Goal: Task Accomplishment & Management: Manage account settings

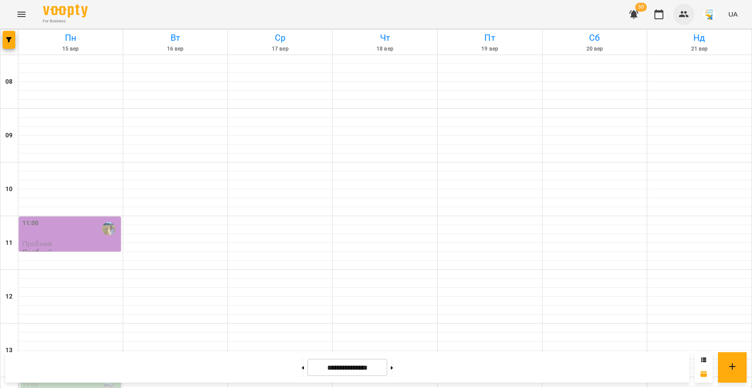
click at [686, 17] on icon "button" at bounding box center [683, 14] width 11 height 11
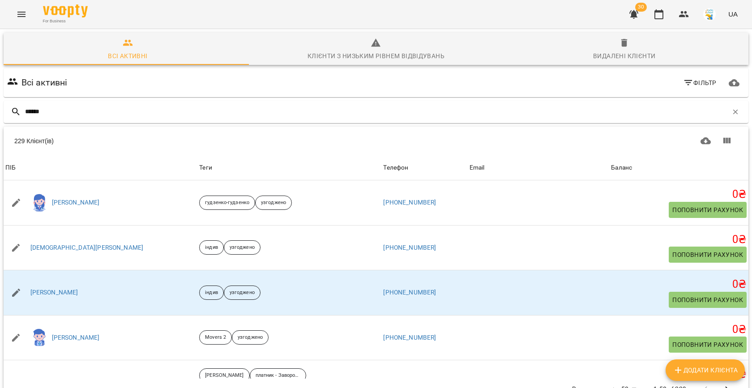
type input "*******"
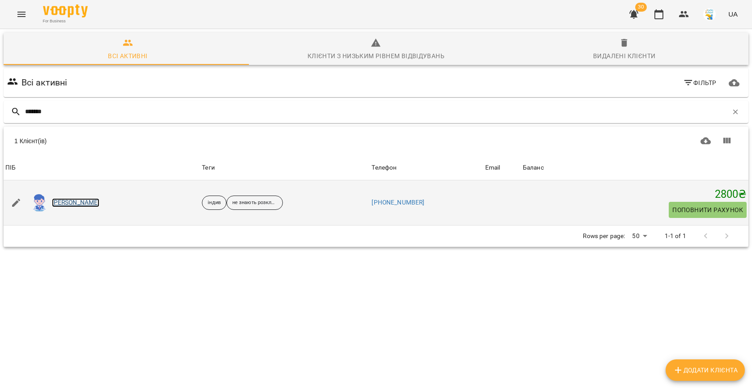
click at [74, 202] on link "[PERSON_NAME]" at bounding box center [76, 202] width 48 height 9
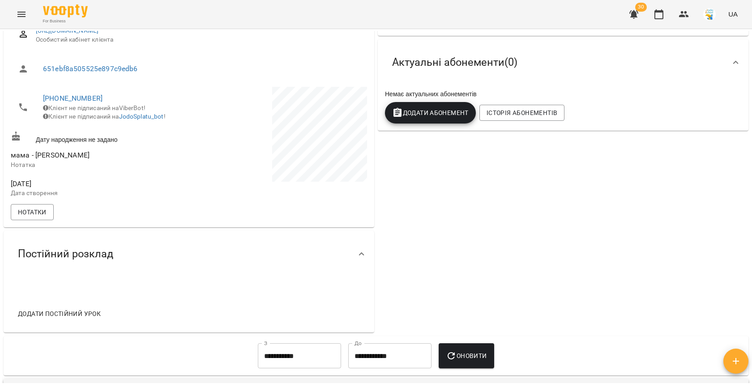
scroll to position [273, 0]
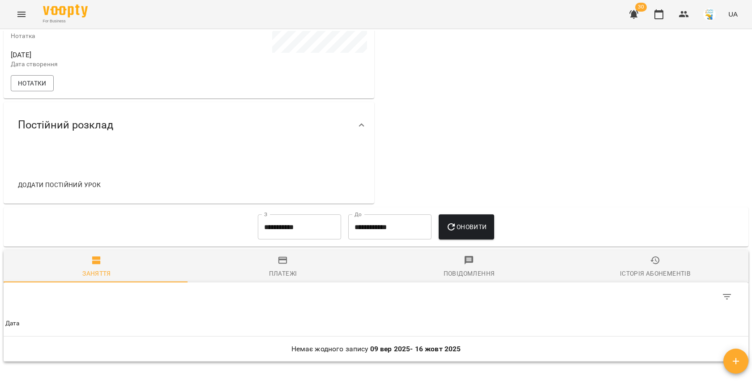
click at [273, 224] on input "**********" at bounding box center [299, 226] width 83 height 25
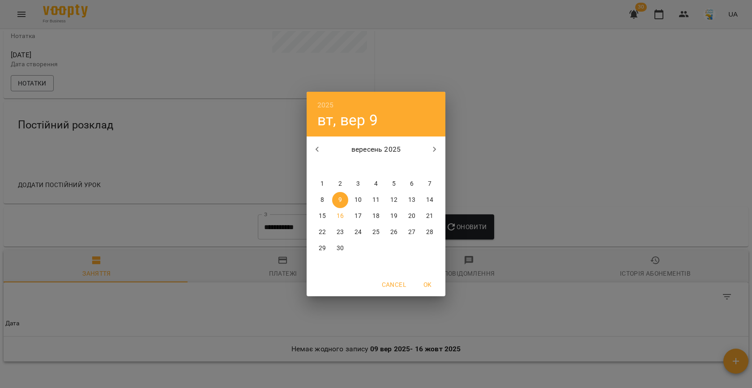
click at [320, 149] on icon "button" at bounding box center [317, 149] width 11 height 11
click at [400, 181] on span "1" at bounding box center [394, 183] width 16 height 9
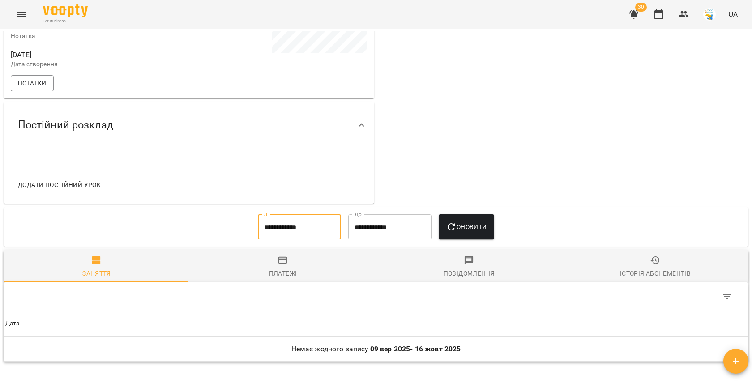
click at [444, 223] on button "Оновити" at bounding box center [466, 226] width 55 height 25
click at [243, 236] on div "**********" at bounding box center [376, 227] width 730 height 32
click at [280, 232] on input "**********" at bounding box center [299, 226] width 83 height 25
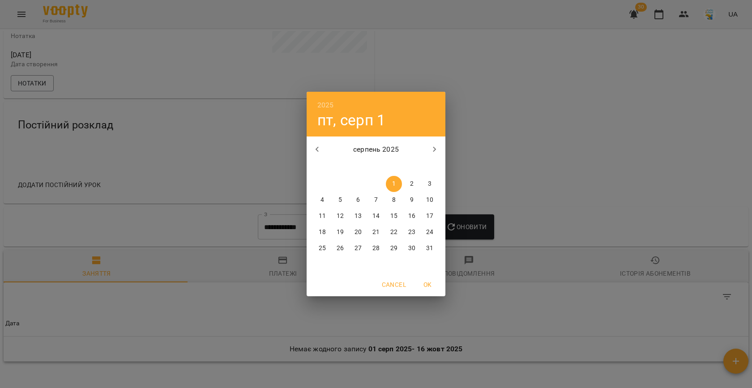
click at [315, 145] on icon "button" at bounding box center [317, 149] width 11 height 11
click at [343, 182] on span "1" at bounding box center [340, 183] width 16 height 9
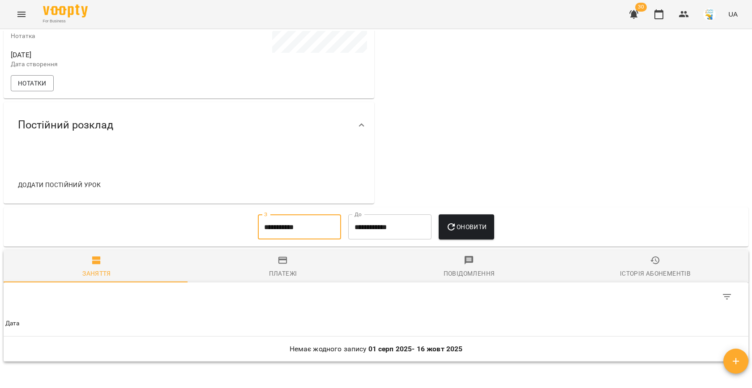
click at [452, 223] on button "Оновити" at bounding box center [466, 226] width 55 height 25
click at [274, 231] on input "**********" at bounding box center [299, 226] width 83 height 25
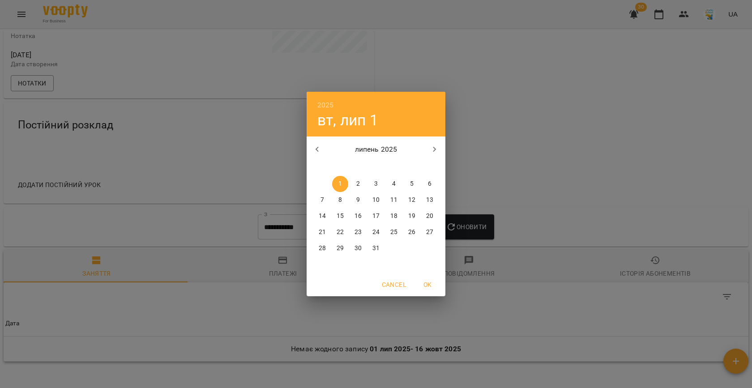
click at [317, 142] on button "button" at bounding box center [317, 149] width 21 height 21
click at [426, 185] on span "1" at bounding box center [430, 183] width 16 height 9
type input "**********"
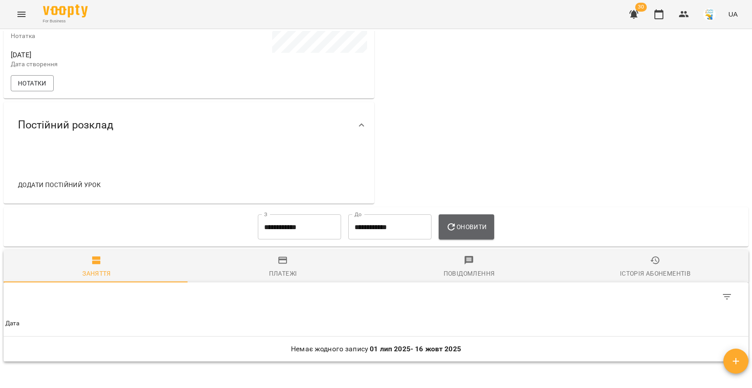
click at [459, 227] on button "Оновити" at bounding box center [466, 226] width 55 height 25
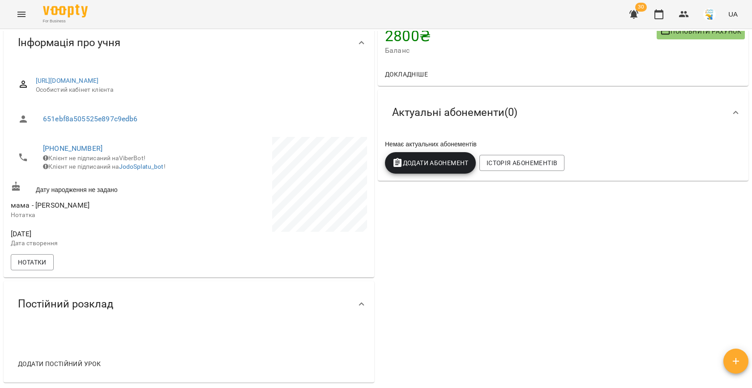
scroll to position [0, 0]
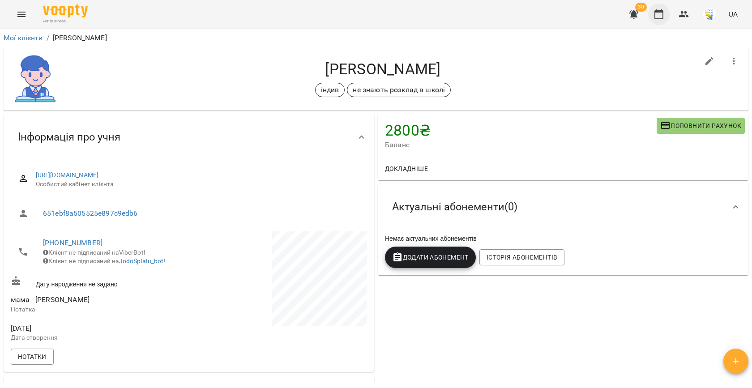
click at [658, 14] on icon "button" at bounding box center [658, 14] width 11 height 11
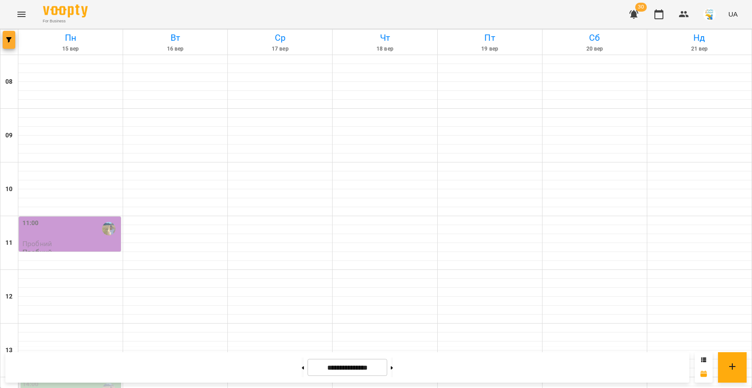
click at [9, 38] on icon "button" at bounding box center [8, 39] width 5 height 5
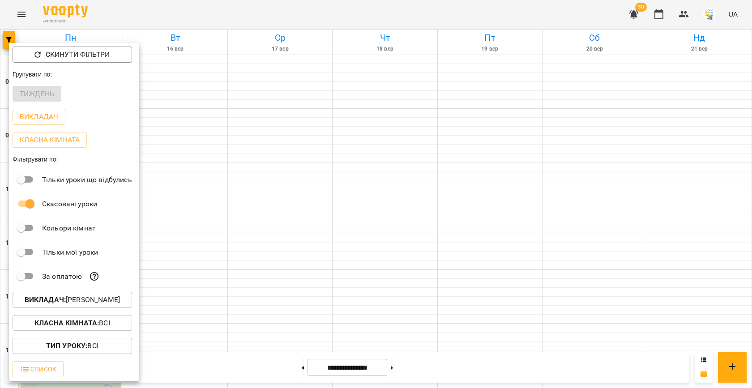
click at [107, 304] on p "Викладач : [PERSON_NAME]" at bounding box center [72, 299] width 95 height 11
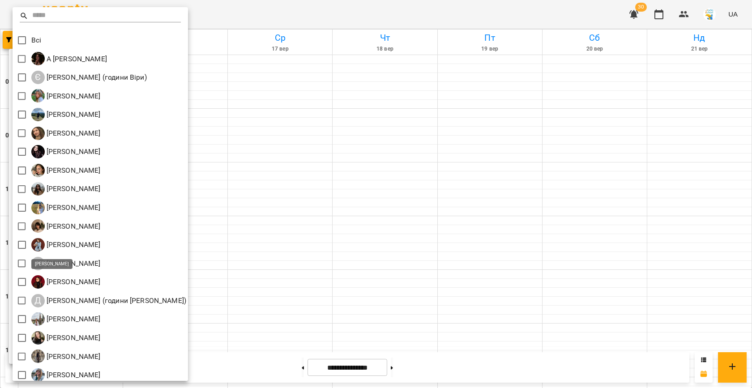
scroll to position [42, 0]
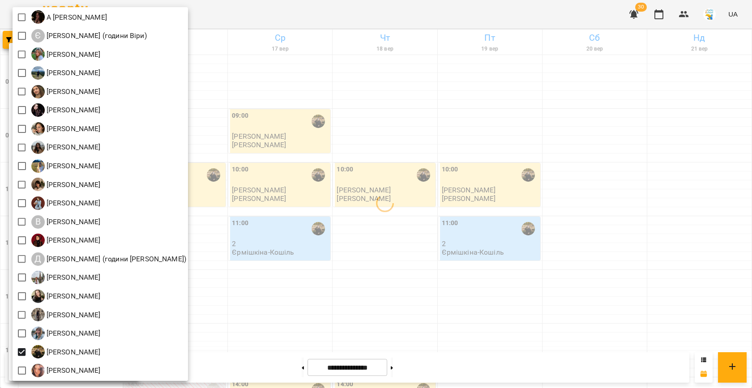
click at [307, 247] on div at bounding box center [376, 194] width 752 height 388
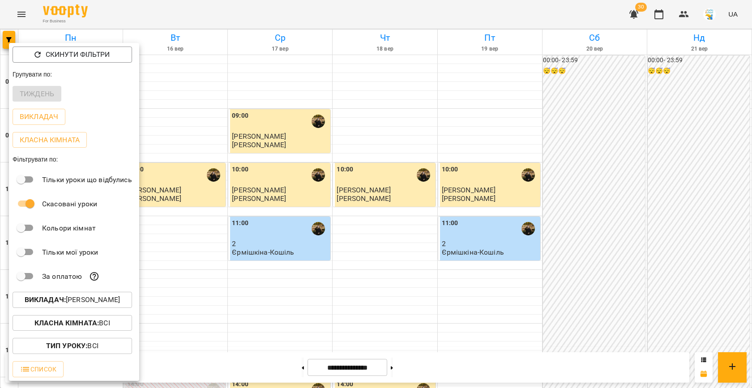
click at [249, 216] on div at bounding box center [376, 194] width 752 height 388
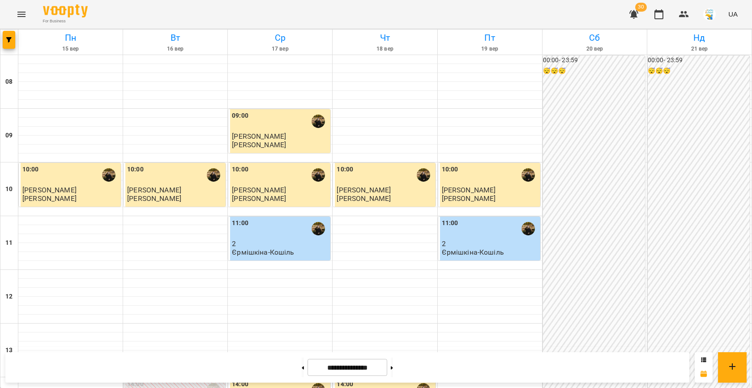
scroll to position [316, 0]
click at [9, 43] on button "button" at bounding box center [9, 40] width 13 height 18
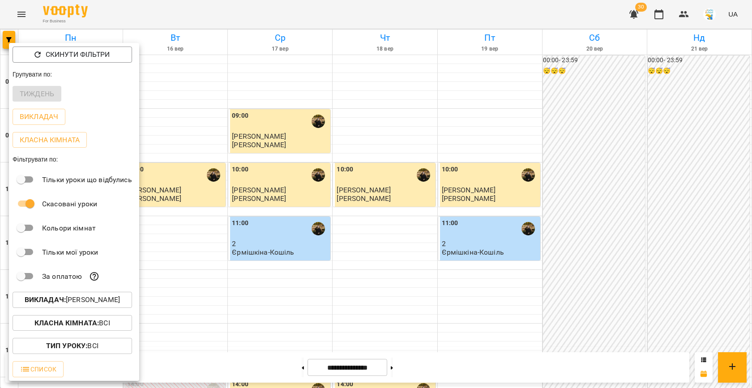
click at [101, 301] on p "Викладач : Ферманюк Дарина" at bounding box center [72, 299] width 95 height 11
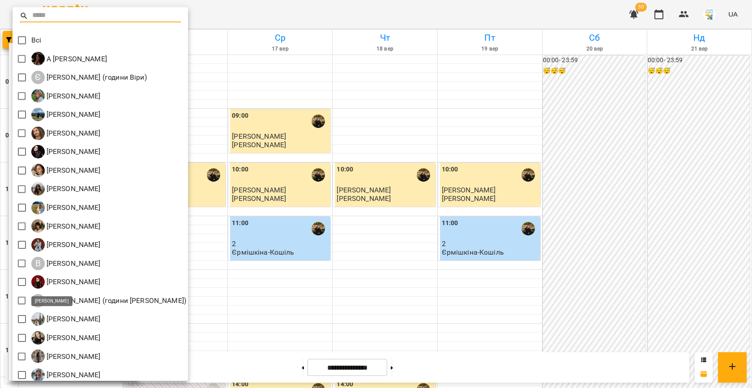
scroll to position [42, 0]
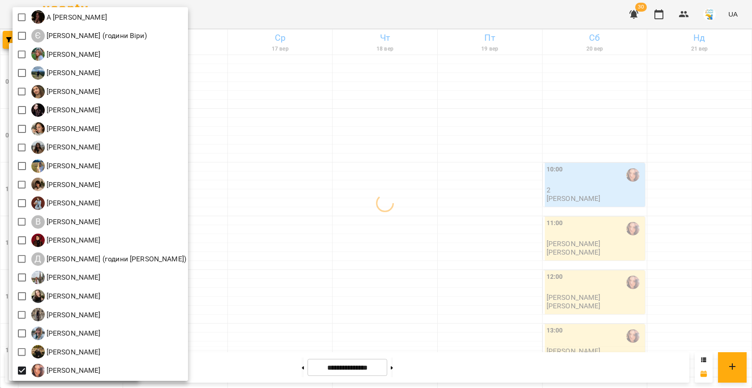
click at [284, 212] on div at bounding box center [376, 194] width 752 height 388
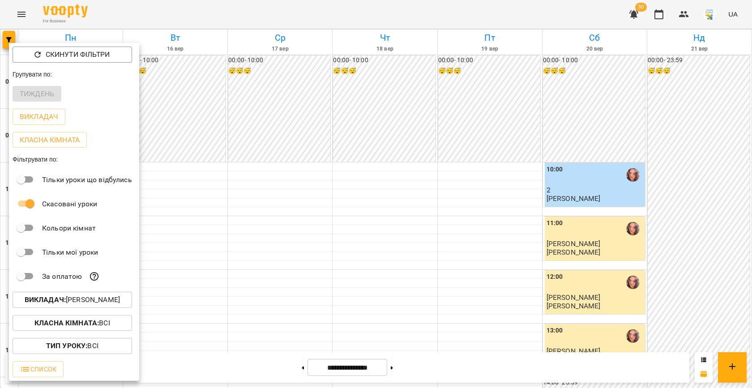
click at [284, 212] on div at bounding box center [376, 194] width 752 height 388
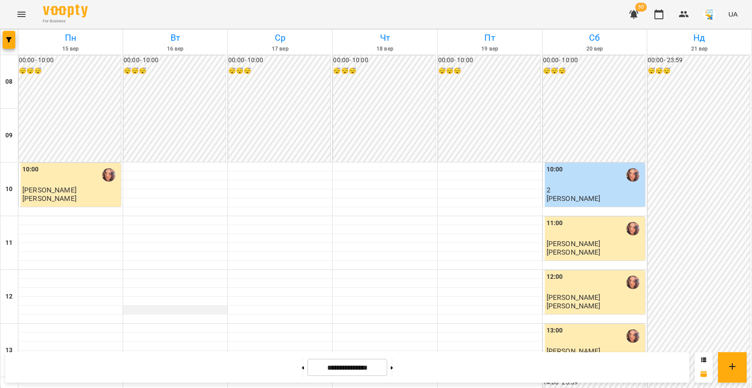
scroll to position [395, 0]
click at [12, 47] on button "button" at bounding box center [9, 40] width 13 height 18
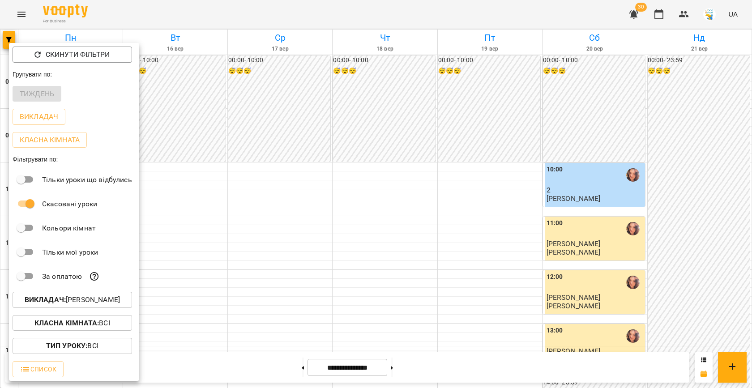
click at [73, 304] on p "Викладач : Яна Гончар" at bounding box center [72, 299] width 95 height 11
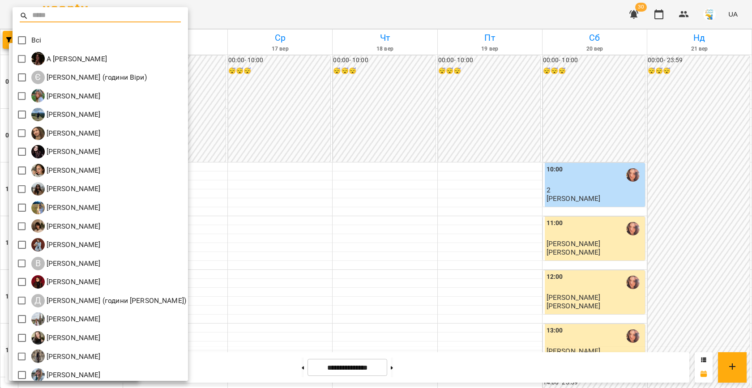
scroll to position [42, 0]
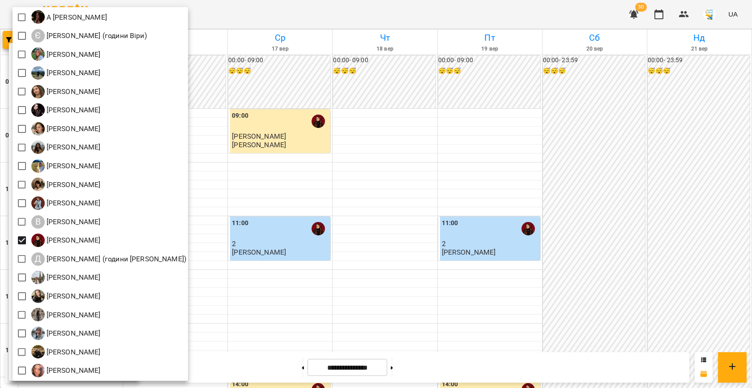
click at [355, 256] on div at bounding box center [376, 194] width 752 height 388
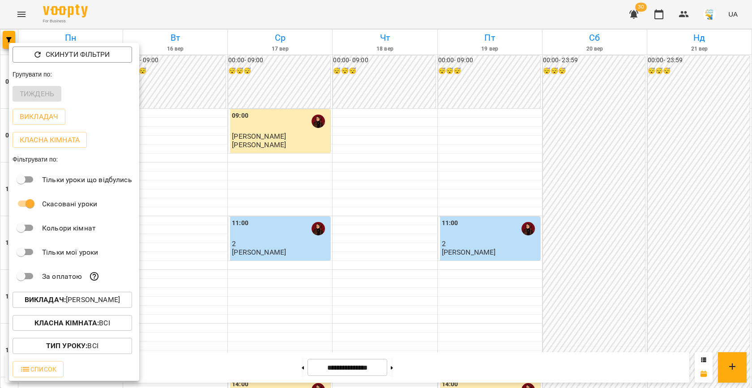
click at [311, 260] on div at bounding box center [376, 194] width 752 height 388
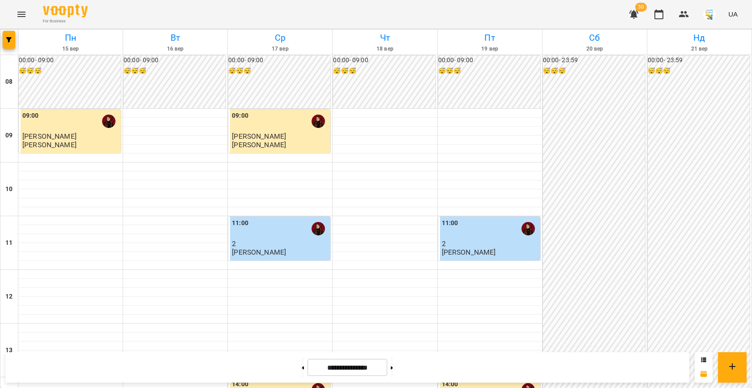
scroll to position [401, 0]
click at [11, 39] on icon "button" at bounding box center [8, 39] width 5 height 5
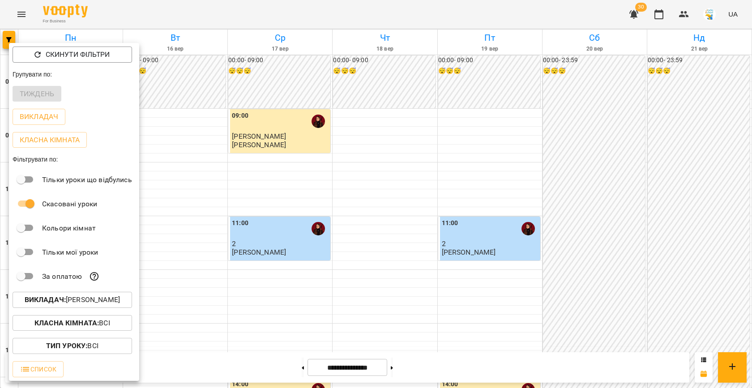
click at [91, 305] on p "Викладач : Дарина Бондаренко" at bounding box center [72, 299] width 95 height 11
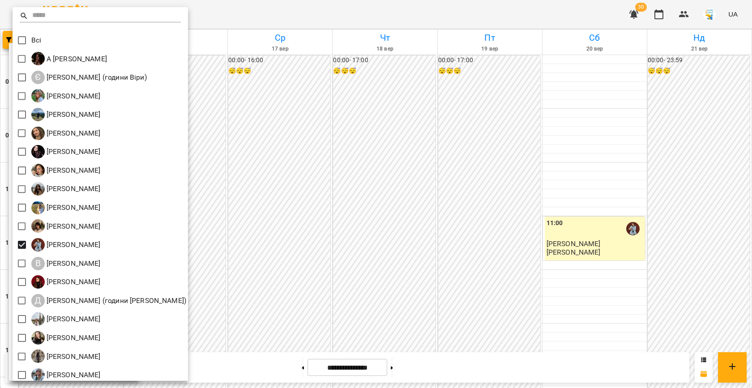
click at [350, 243] on div at bounding box center [376, 194] width 752 height 388
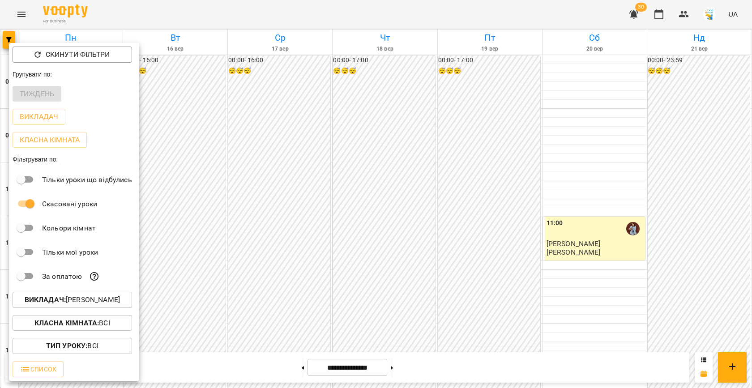
click at [303, 228] on div at bounding box center [376, 194] width 752 height 388
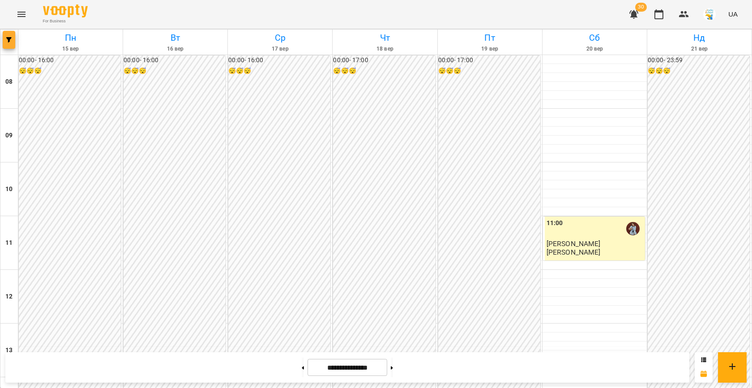
click at [11, 42] on icon "button" at bounding box center [8, 39] width 5 height 5
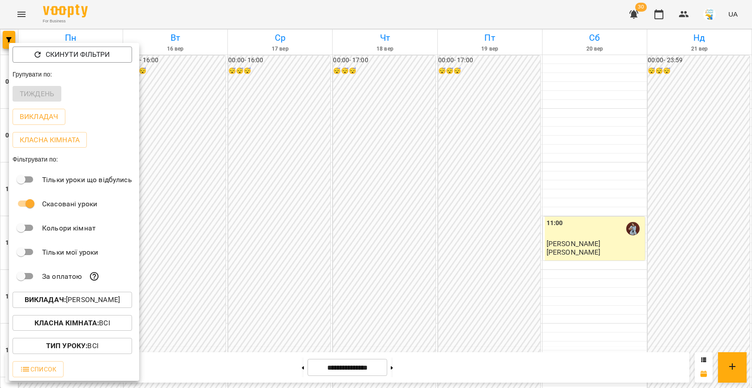
click at [75, 301] on p "Викладач : Вікторія Мельничук" at bounding box center [72, 299] width 95 height 11
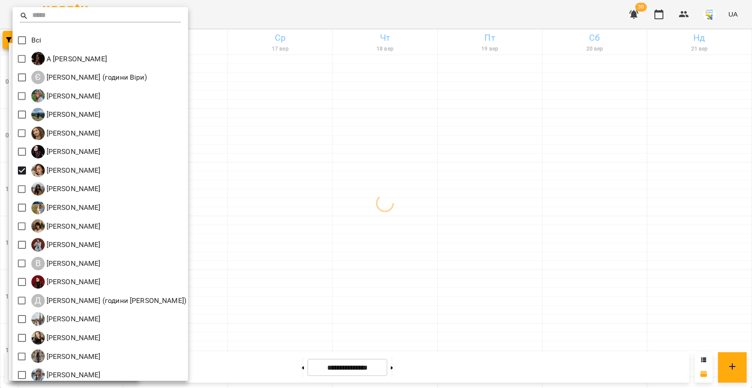
click at [337, 200] on div at bounding box center [376, 194] width 752 height 388
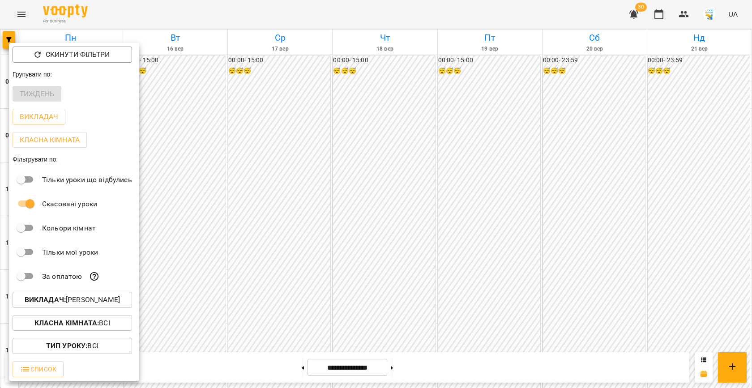
click at [285, 201] on div at bounding box center [376, 194] width 752 height 388
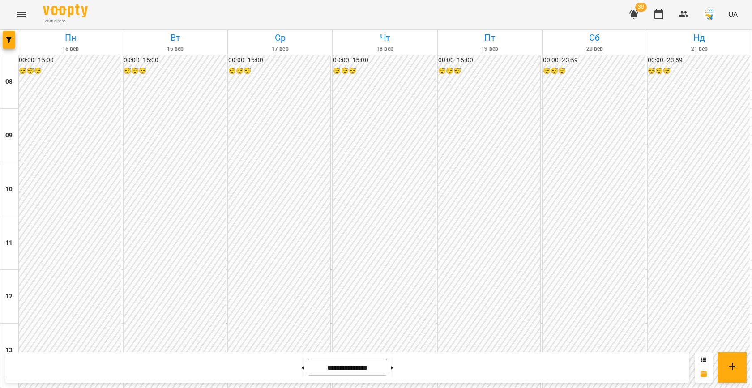
scroll to position [413, 0]
click at [8, 38] on icon "button" at bounding box center [8, 39] width 5 height 5
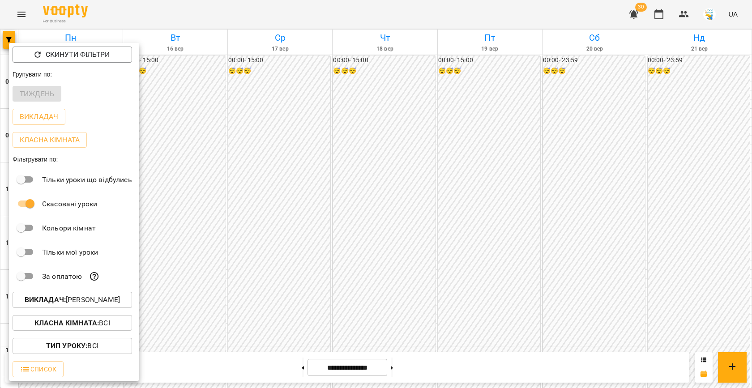
click at [103, 298] on p "Викладач : Анна Карпінець" at bounding box center [72, 299] width 95 height 11
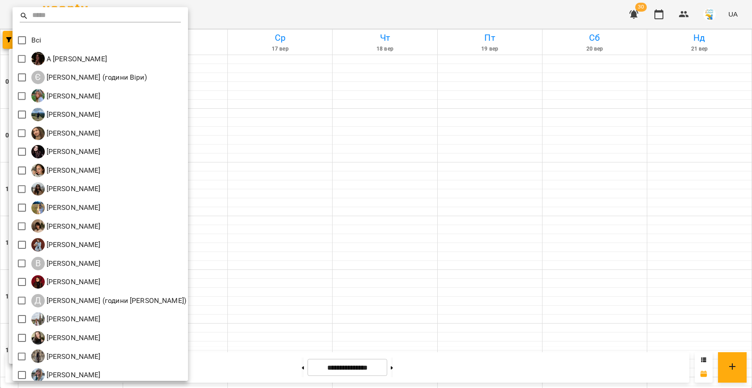
scroll to position [42, 0]
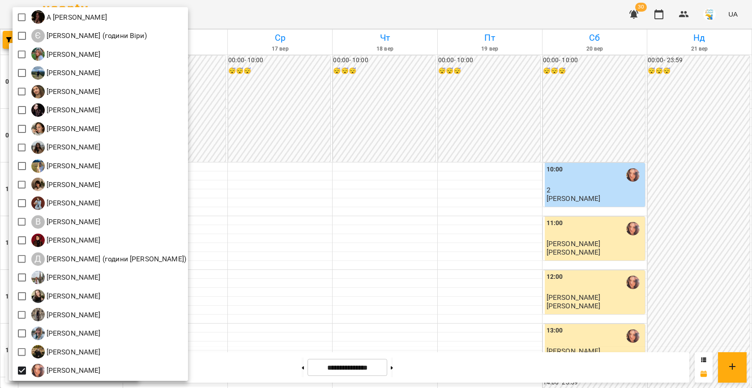
click at [352, 181] on div at bounding box center [376, 194] width 752 height 388
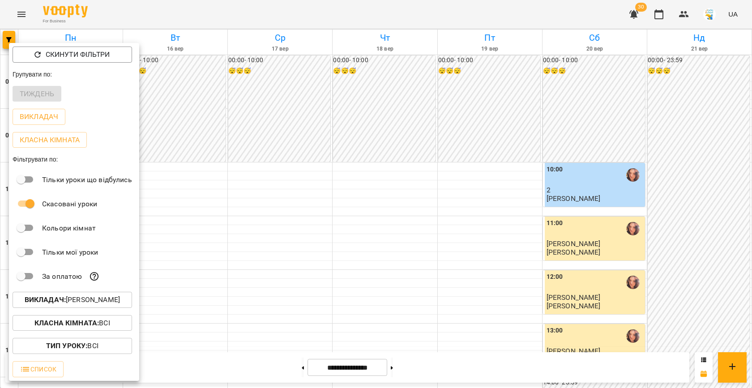
click at [308, 168] on div at bounding box center [376, 194] width 752 height 388
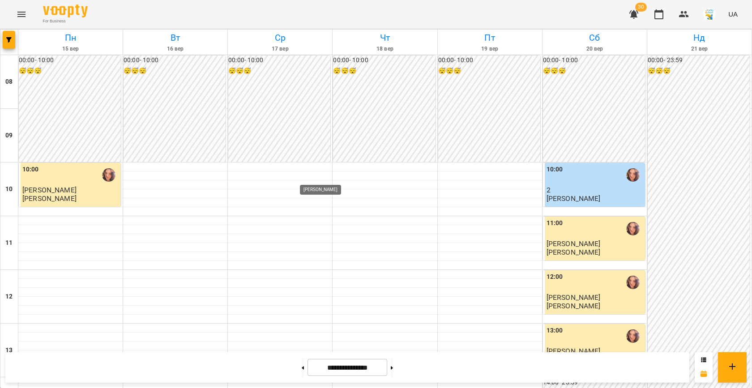
scroll to position [377, 0]
click at [393, 360] on button at bounding box center [392, 368] width 2 height 20
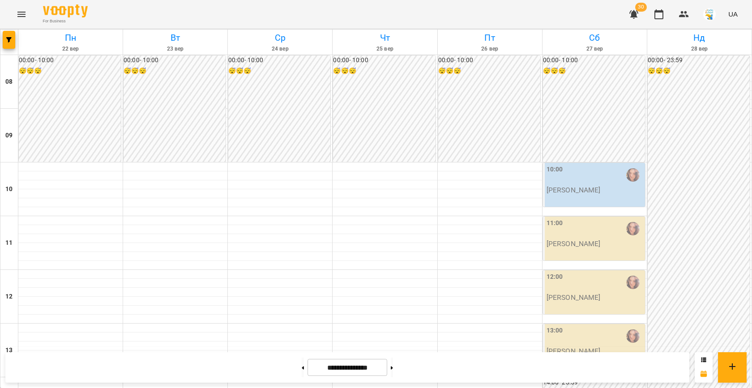
scroll to position [455, 0]
click at [289, 357] on div "**********" at bounding box center [347, 367] width 684 height 30
click at [302, 363] on button at bounding box center [303, 368] width 2 height 20
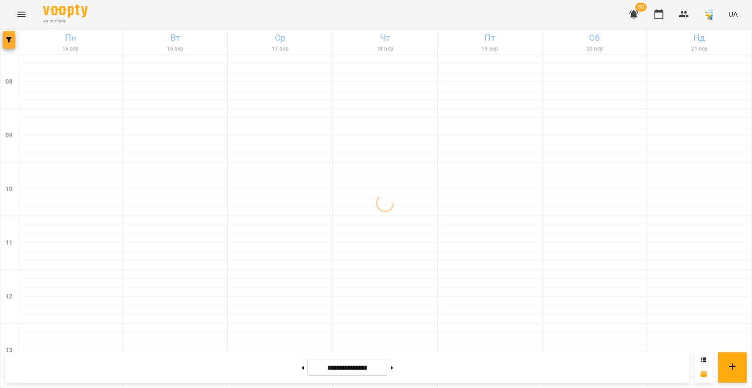
click at [7, 41] on icon "button" at bounding box center [8, 39] width 5 height 5
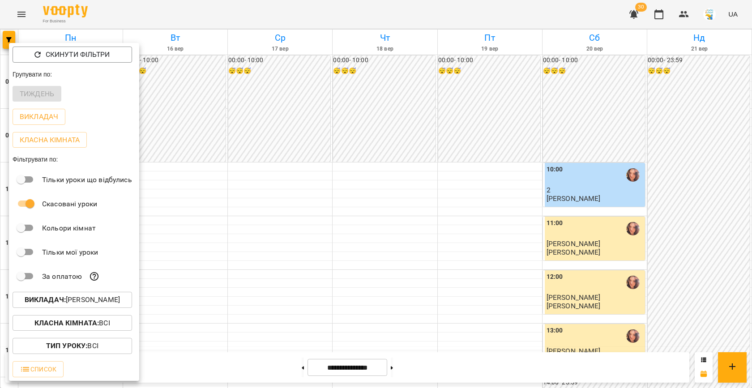
click at [83, 296] on p "Викладач : Яна Гончар" at bounding box center [72, 299] width 95 height 11
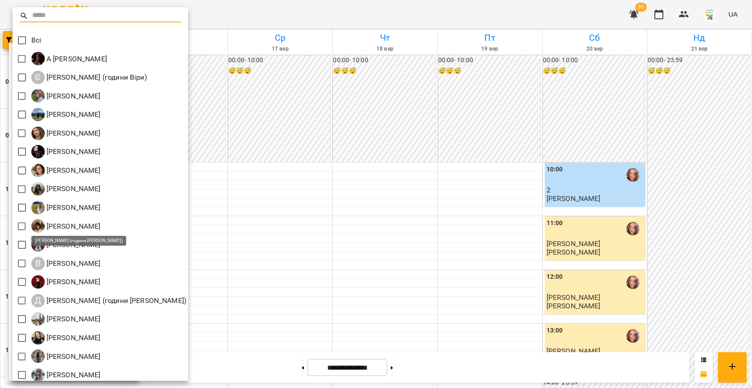
scroll to position [42, 0]
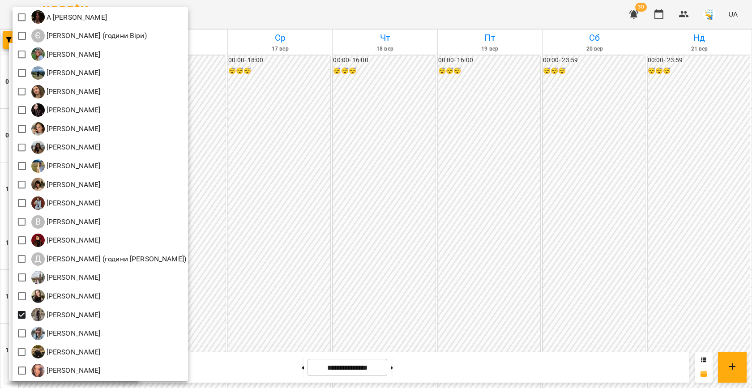
click at [317, 217] on div at bounding box center [376, 194] width 752 height 388
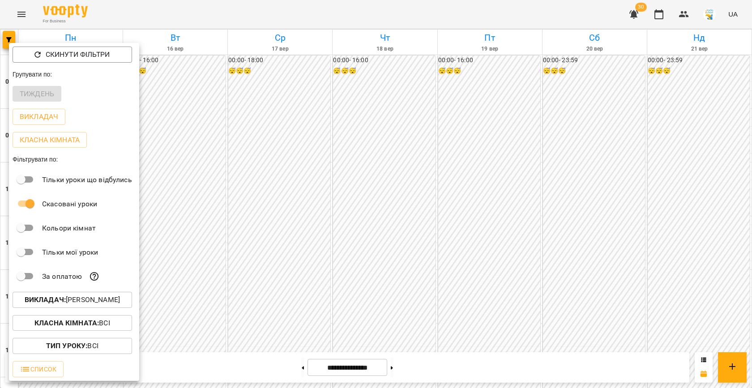
click at [317, 217] on div at bounding box center [376, 194] width 752 height 388
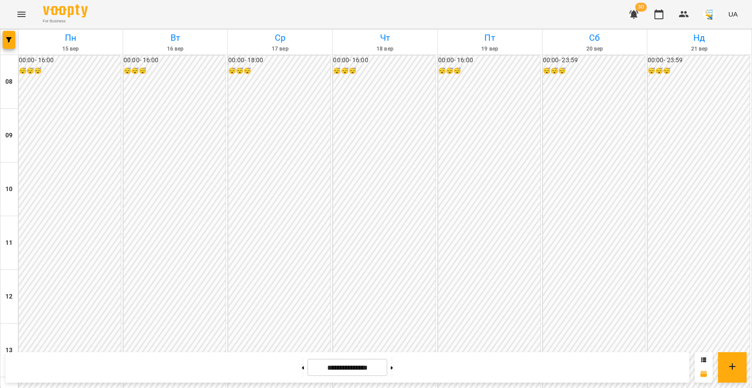
scroll to position [400, 0]
click at [393, 362] on button at bounding box center [392, 368] width 2 height 20
click at [302, 369] on button at bounding box center [303, 368] width 2 height 20
type input "**********"
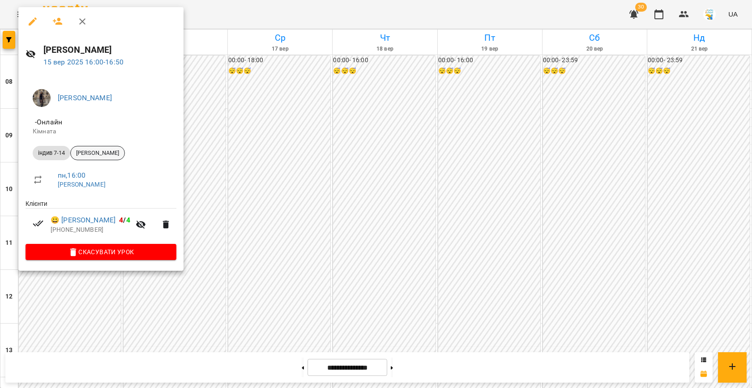
click at [103, 154] on span "Назар Цицюра" at bounding box center [98, 153] width 54 height 8
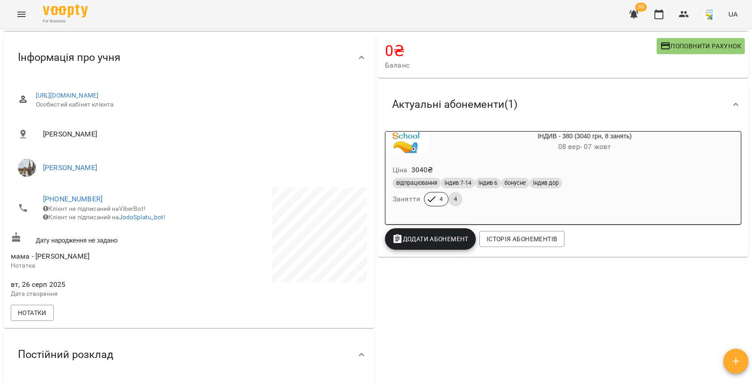
scroll to position [55, 0]
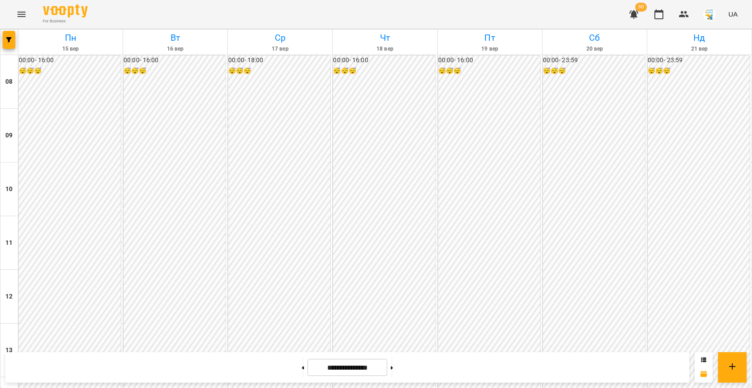
scroll to position [388, 0]
click at [393, 372] on button at bounding box center [392, 368] width 2 height 20
click at [11, 34] on button "button" at bounding box center [9, 40] width 13 height 18
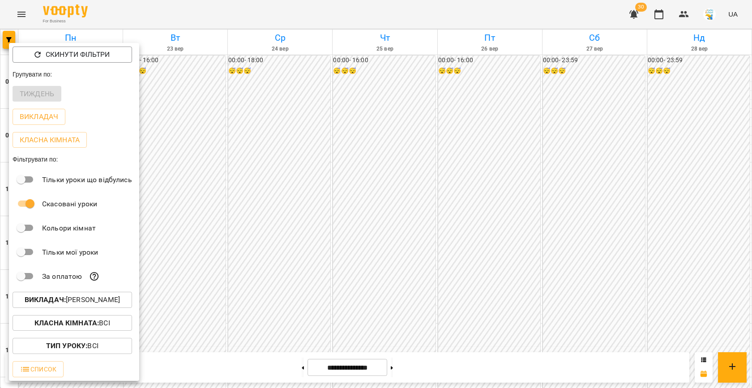
click at [85, 300] on p "Викладач : Сніжана Кіндрат" at bounding box center [72, 299] width 95 height 11
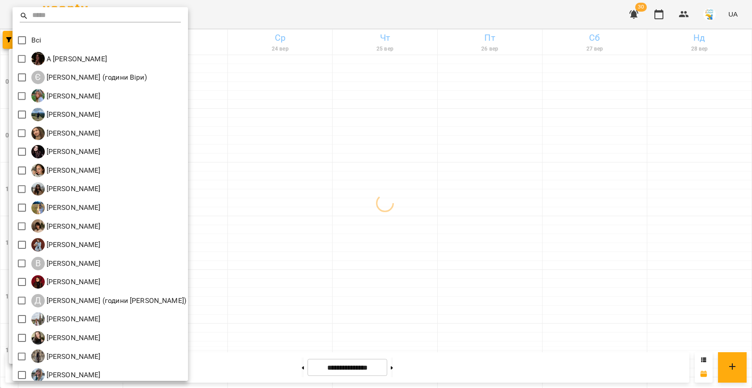
scroll to position [42, 0]
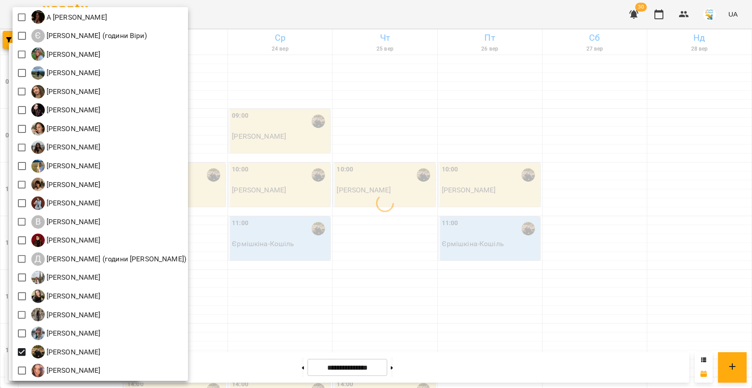
click at [269, 206] on div at bounding box center [376, 194] width 752 height 388
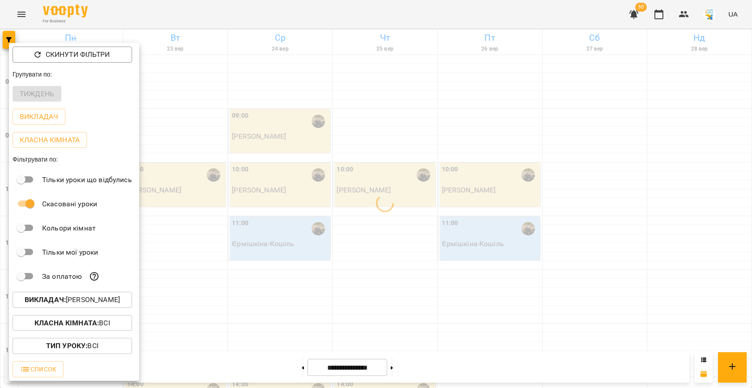
click at [262, 177] on div at bounding box center [376, 194] width 752 height 388
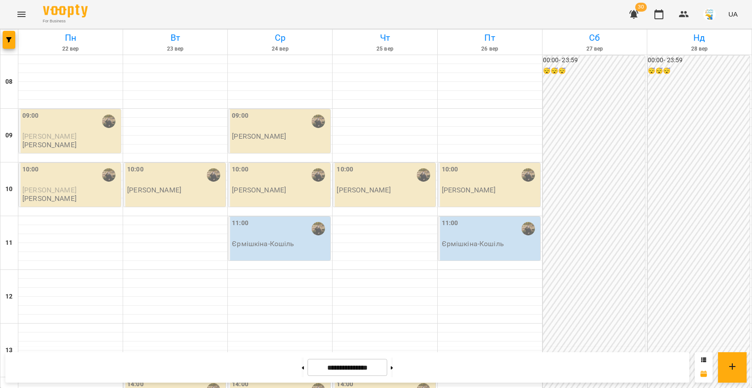
scroll to position [318, 0]
click at [11, 42] on icon "button" at bounding box center [8, 39] width 5 height 5
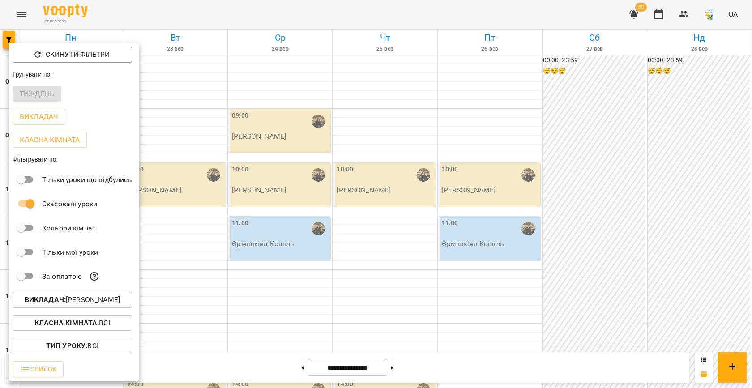
click at [92, 298] on p "Викладач : Ферманюк Дарина" at bounding box center [72, 299] width 95 height 11
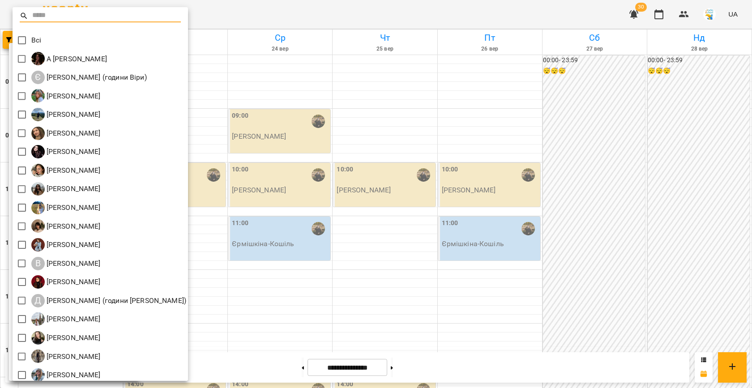
scroll to position [42, 0]
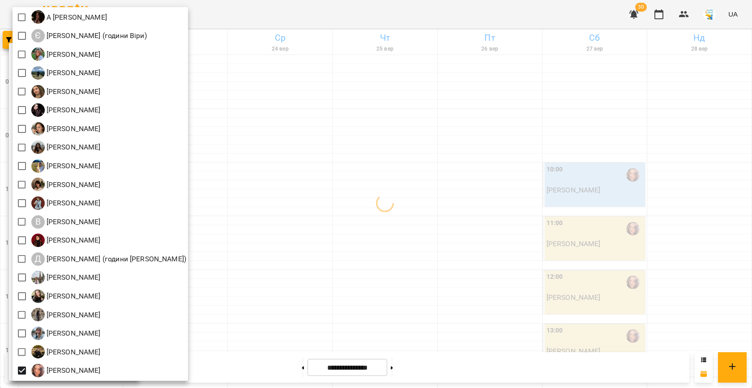
click at [248, 236] on div at bounding box center [376, 194] width 752 height 388
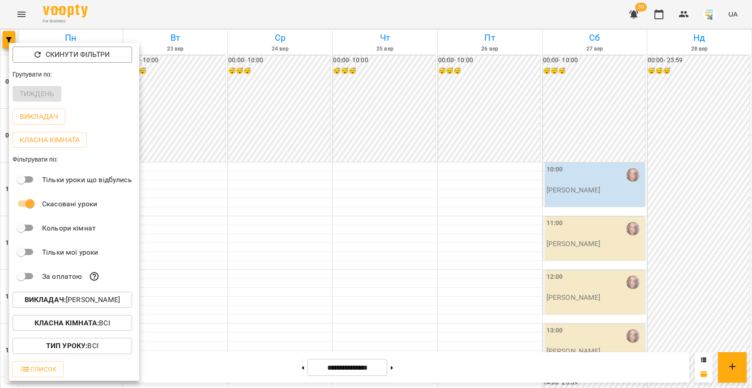
click at [248, 236] on div at bounding box center [376, 194] width 752 height 388
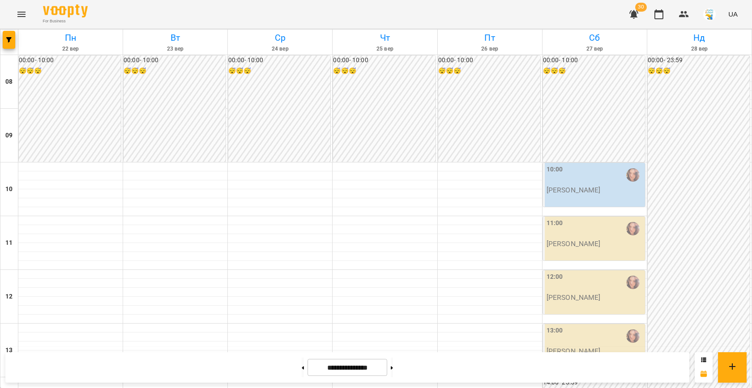
scroll to position [356, 0]
click at [9, 42] on icon "button" at bounding box center [8, 39] width 5 height 5
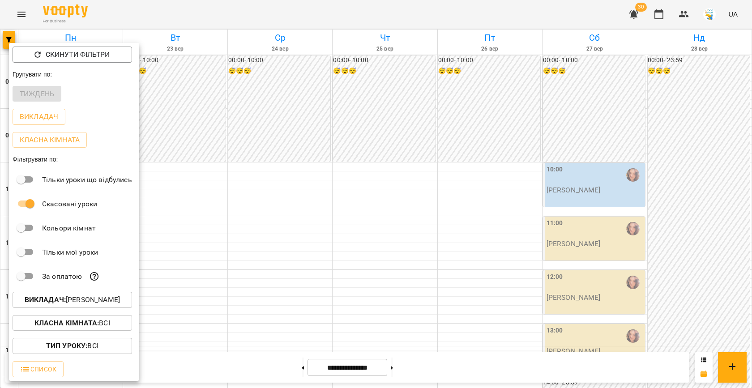
click at [94, 297] on p "Викладач : Яна Гончар" at bounding box center [72, 299] width 95 height 11
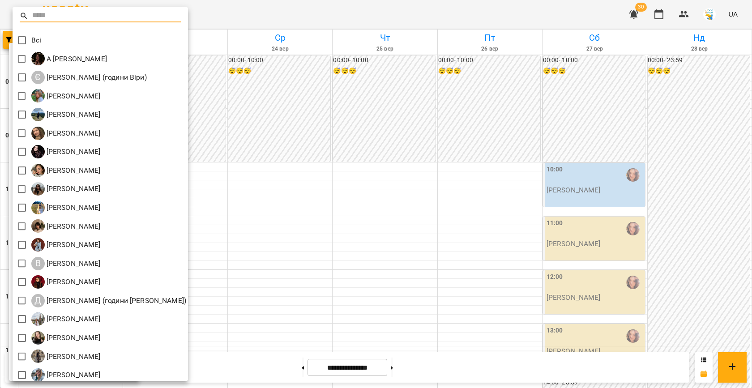
scroll to position [42, 0]
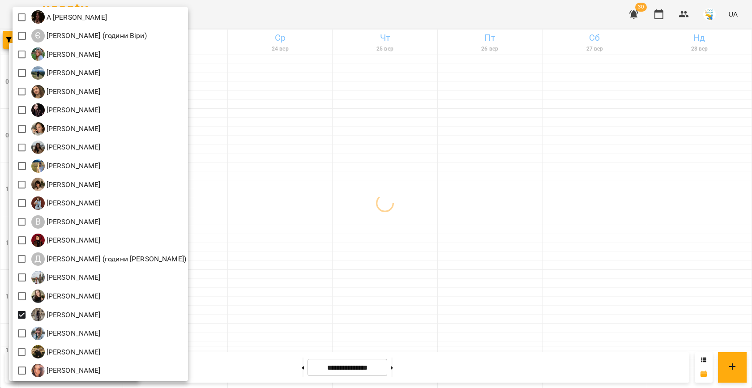
click at [268, 231] on div at bounding box center [376, 194] width 752 height 388
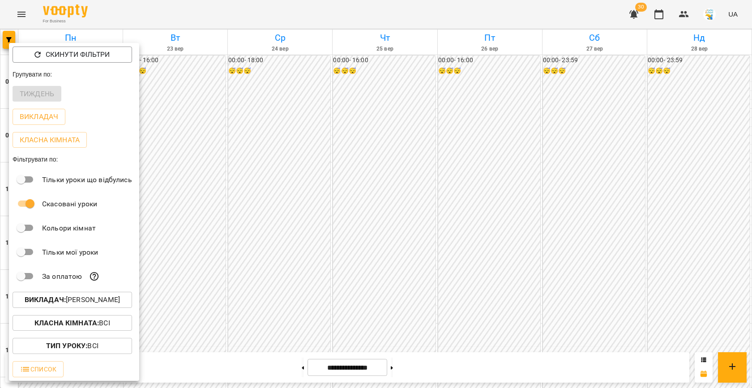
click at [268, 231] on div at bounding box center [376, 194] width 752 height 388
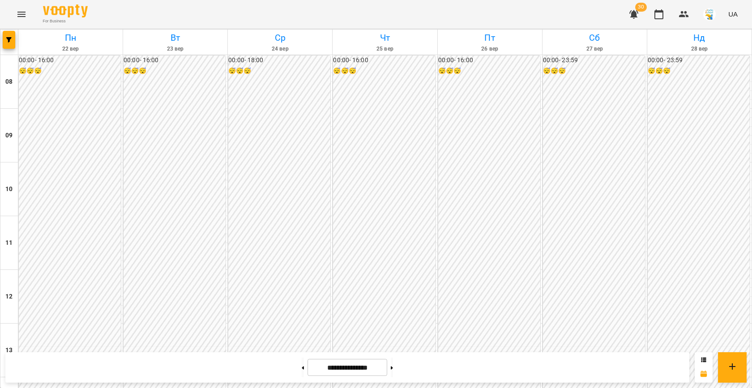
scroll to position [356, 0]
click at [8, 38] on icon "button" at bounding box center [8, 39] width 5 height 5
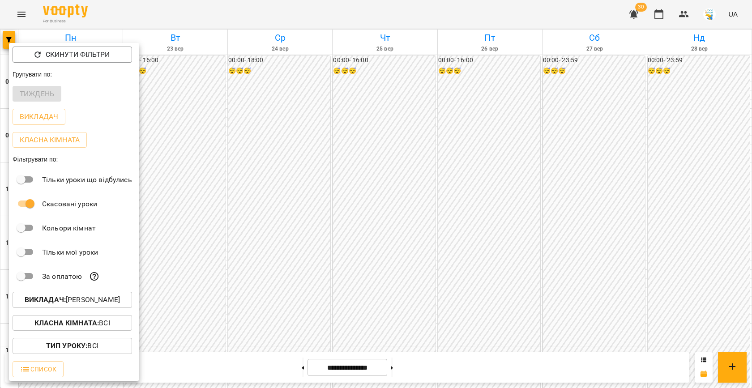
click at [81, 303] on p "Викладач : Сніжана Кіндрат" at bounding box center [72, 299] width 95 height 11
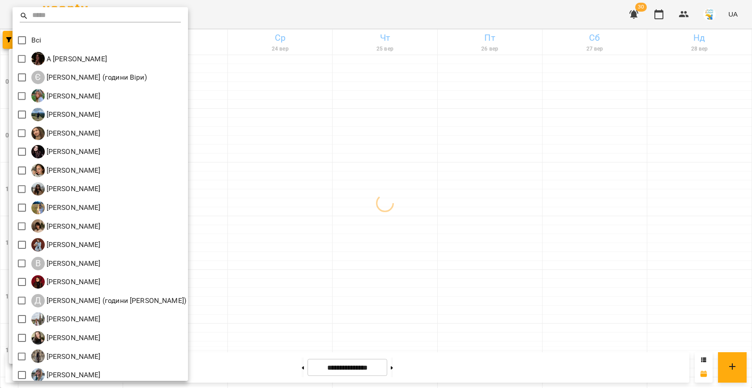
scroll to position [42, 0]
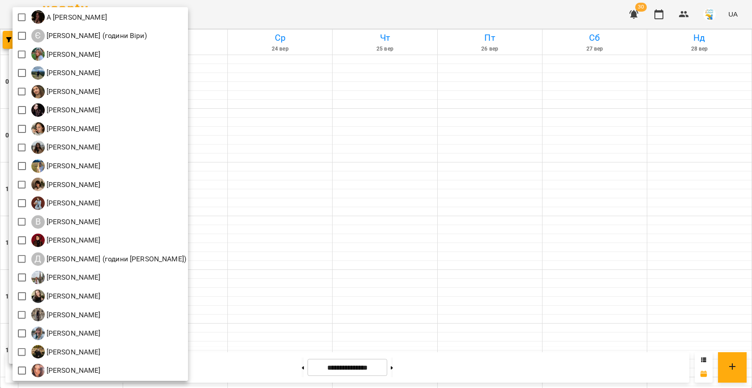
click at [334, 194] on div at bounding box center [376, 194] width 752 height 388
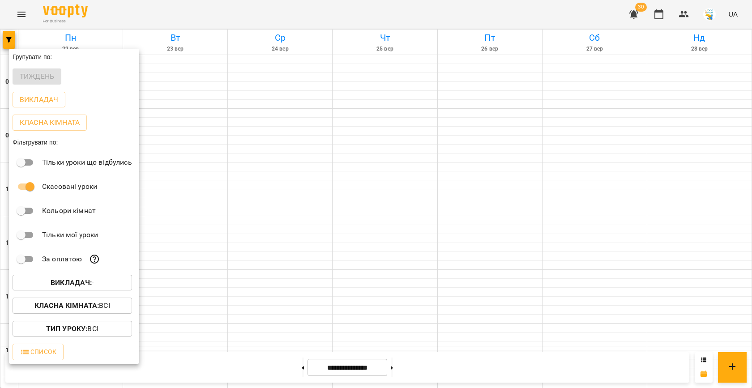
click at [334, 194] on div at bounding box center [376, 194] width 752 height 388
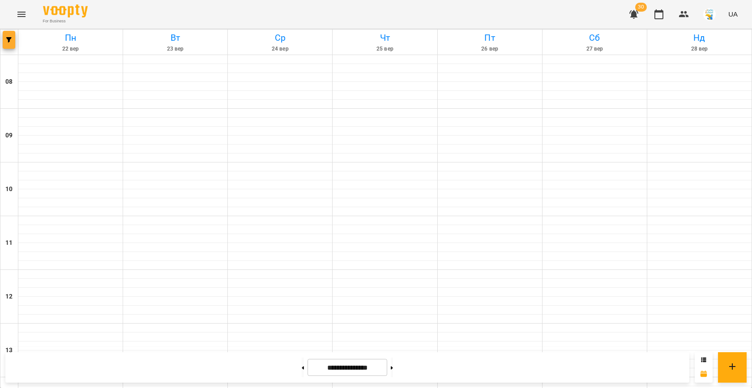
click at [11, 39] on icon "button" at bounding box center [8, 39] width 5 height 5
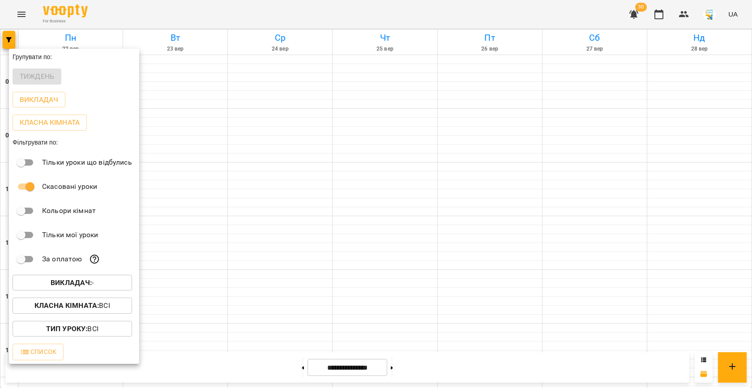
click at [85, 284] on b "Викладач :" at bounding box center [71, 282] width 41 height 9
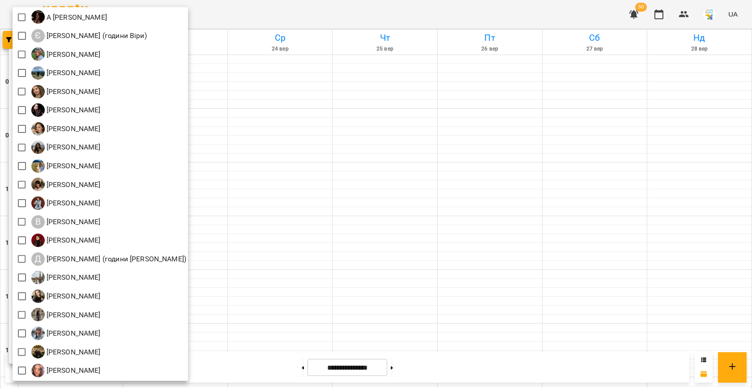
click at [349, 264] on div at bounding box center [376, 194] width 752 height 388
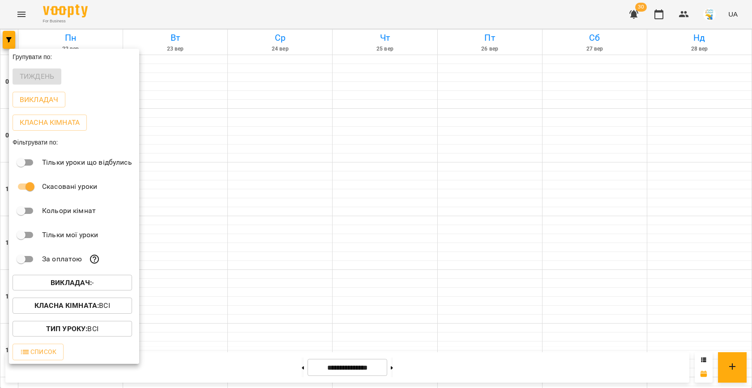
click at [299, 203] on div at bounding box center [376, 194] width 752 height 388
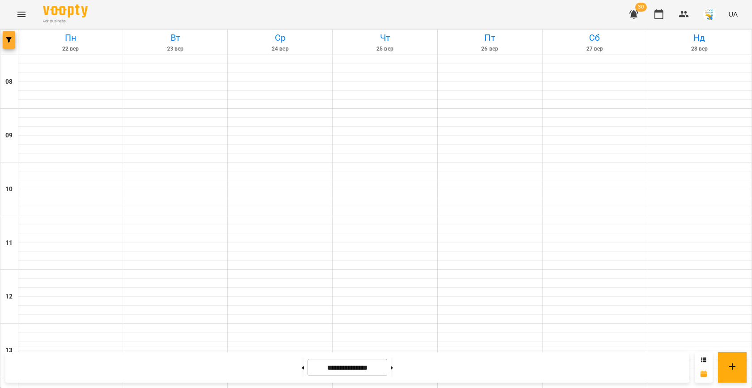
click at [11, 44] on button "button" at bounding box center [9, 40] width 13 height 18
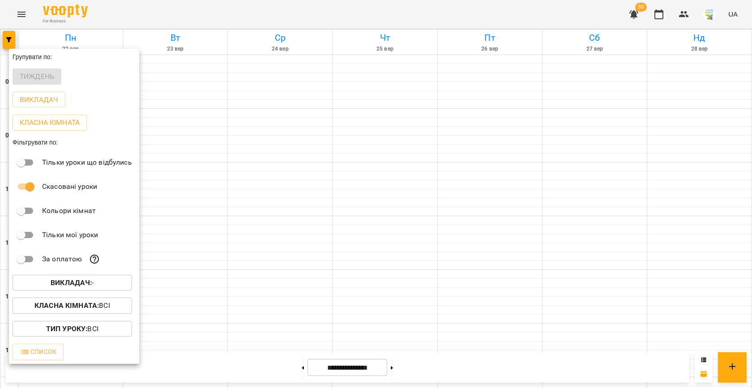
click at [89, 290] on button "Викладач : -" at bounding box center [72, 283] width 119 height 16
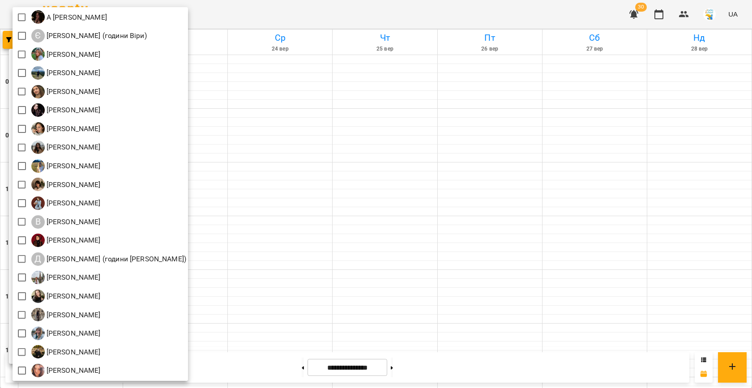
click at [240, 252] on div at bounding box center [376, 194] width 752 height 388
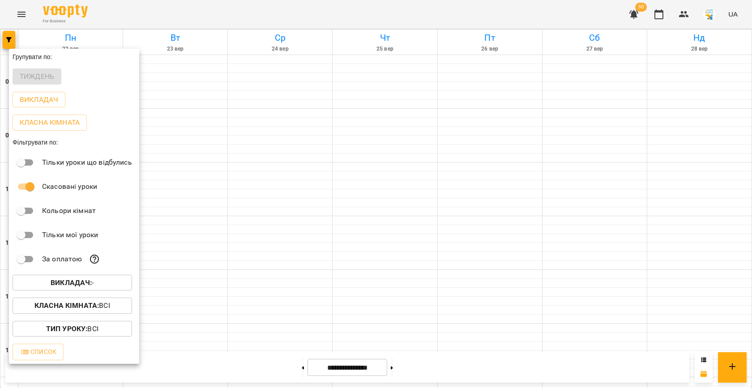
click at [240, 252] on div at bounding box center [376, 194] width 752 height 388
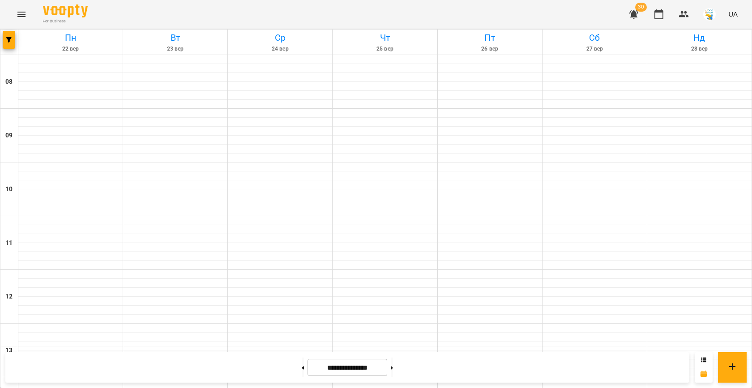
scroll to position [355, 0]
click at [9, 37] on icon "button" at bounding box center [8, 39] width 5 height 5
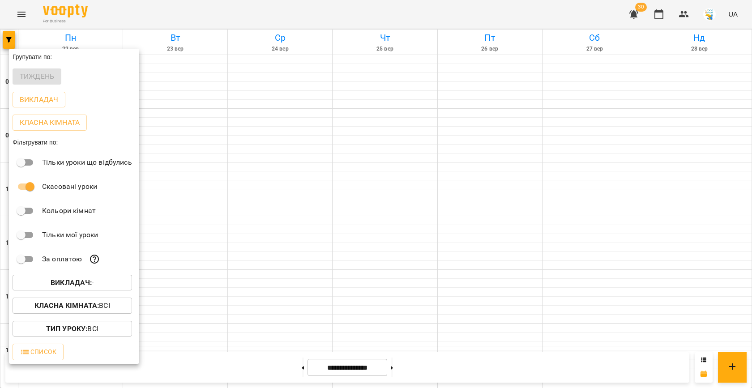
click at [79, 283] on b "Викладач :" at bounding box center [71, 282] width 41 height 9
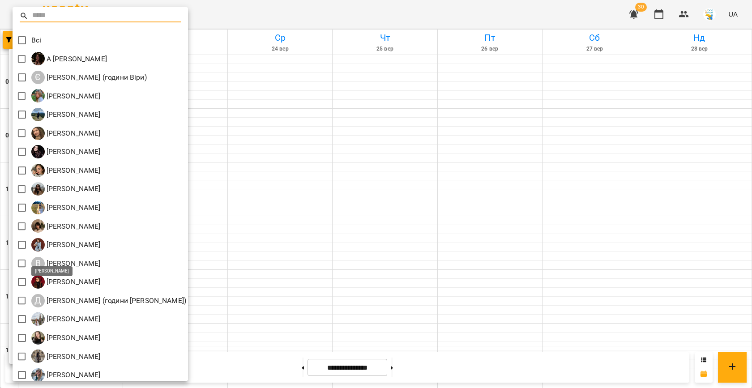
scroll to position [42, 0]
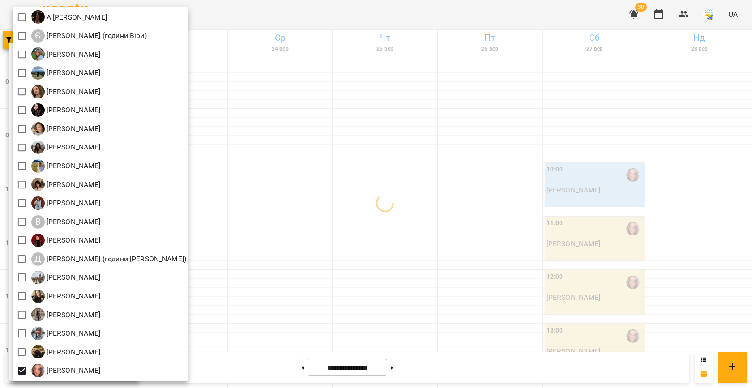
click at [310, 260] on div at bounding box center [376, 194] width 752 height 388
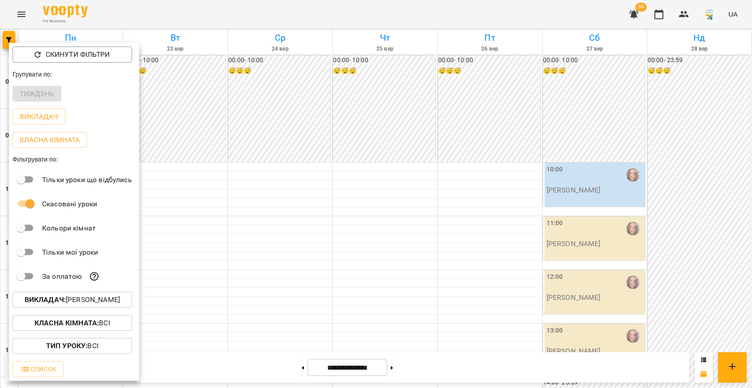
click at [198, 230] on div at bounding box center [376, 194] width 752 height 388
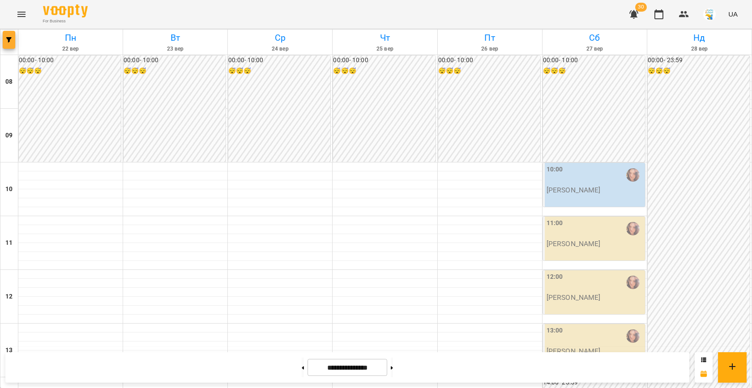
click at [12, 39] on span "button" at bounding box center [9, 39] width 13 height 5
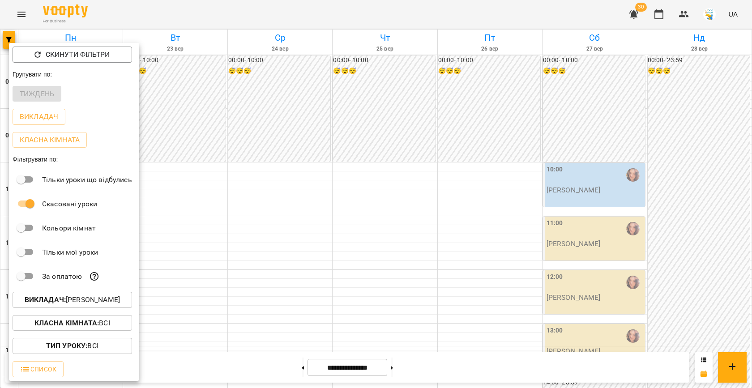
click at [80, 294] on button "Викладач : Яна Гончар" at bounding box center [72, 300] width 119 height 16
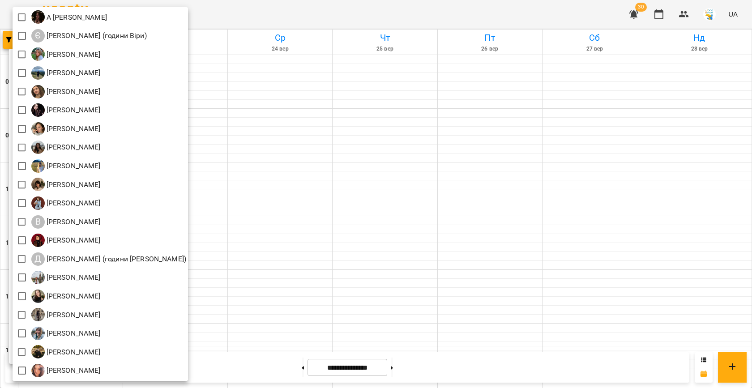
click at [321, 236] on div at bounding box center [376, 194] width 752 height 388
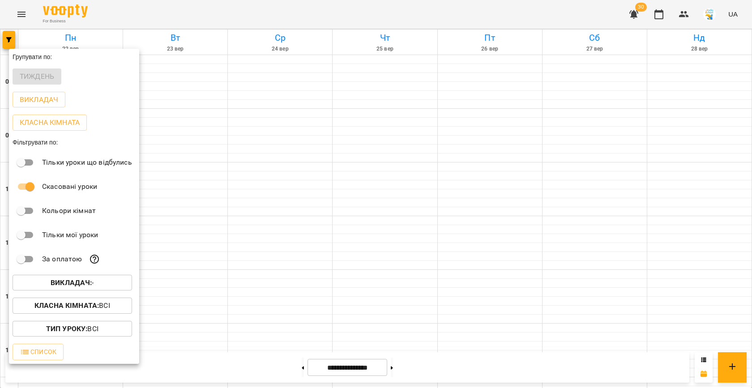
click at [321, 236] on div at bounding box center [376, 194] width 752 height 388
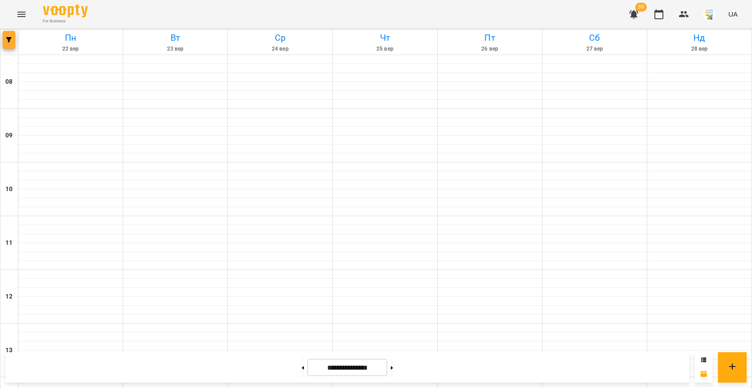
click at [4, 36] on button "button" at bounding box center [9, 40] width 13 height 18
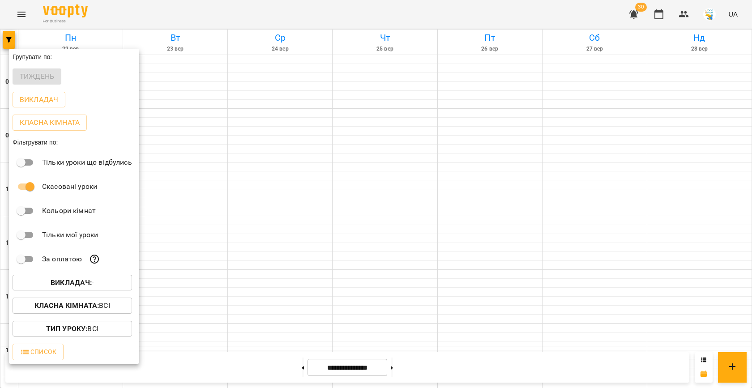
click at [89, 283] on b "Викладач :" at bounding box center [71, 282] width 41 height 9
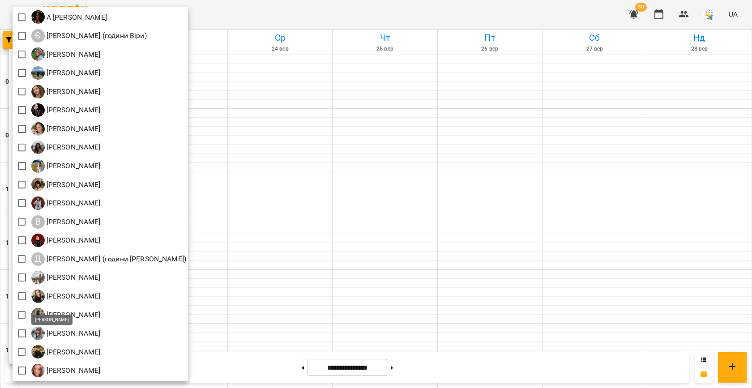
scroll to position [0, 0]
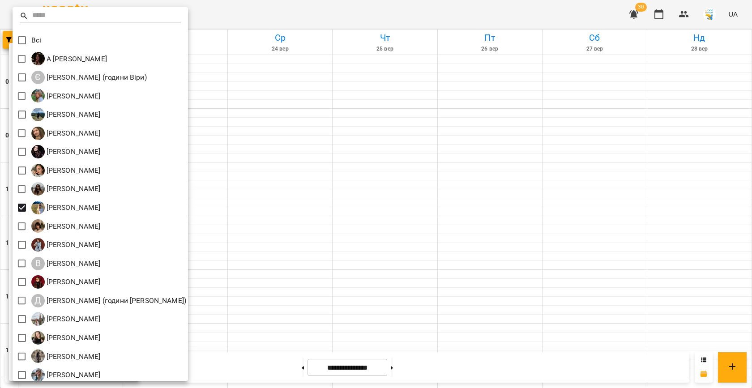
click at [294, 193] on div at bounding box center [376, 194] width 752 height 388
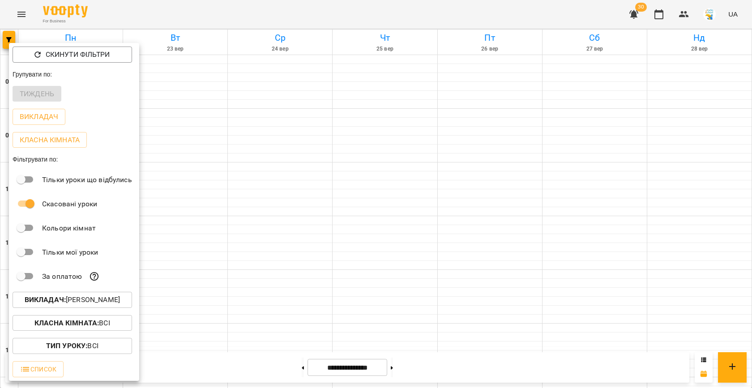
click at [259, 169] on div at bounding box center [376, 194] width 752 height 388
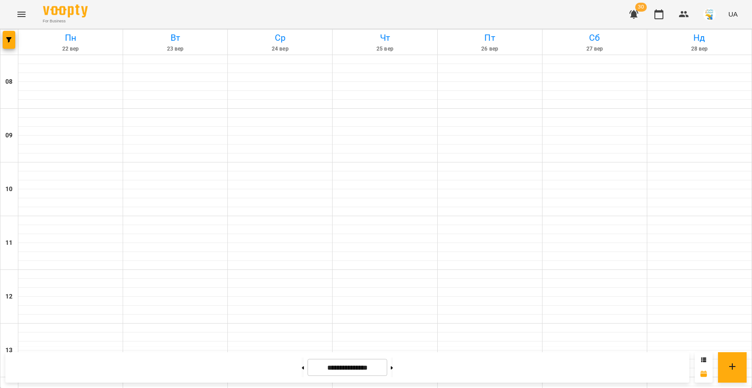
scroll to position [459, 0]
click at [302, 367] on icon at bounding box center [303, 367] width 2 height 3
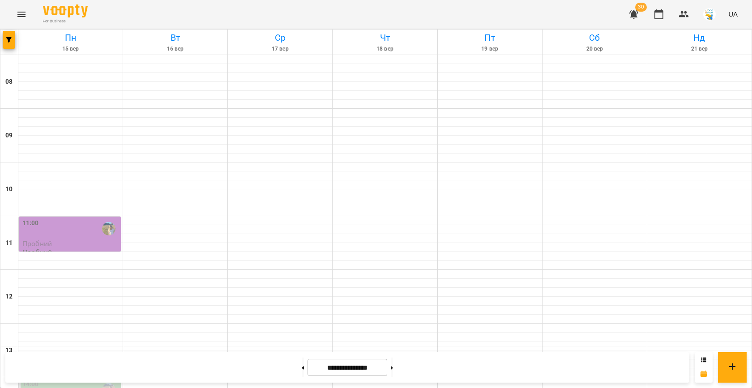
scroll to position [128, 0]
click at [11, 36] on button "button" at bounding box center [9, 40] width 13 height 18
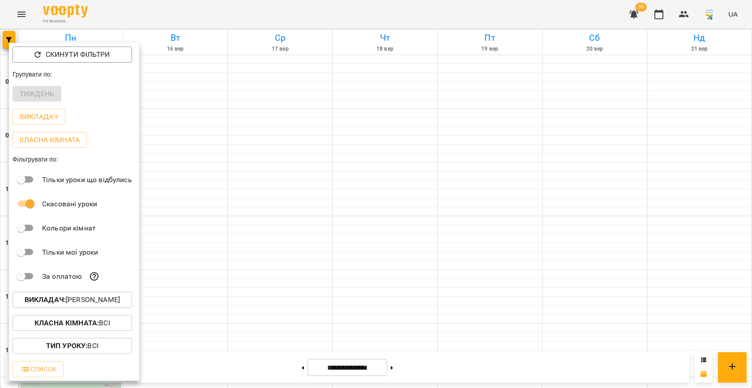
click at [86, 299] on p "Викладач : [PERSON_NAME]" at bounding box center [72, 299] width 95 height 11
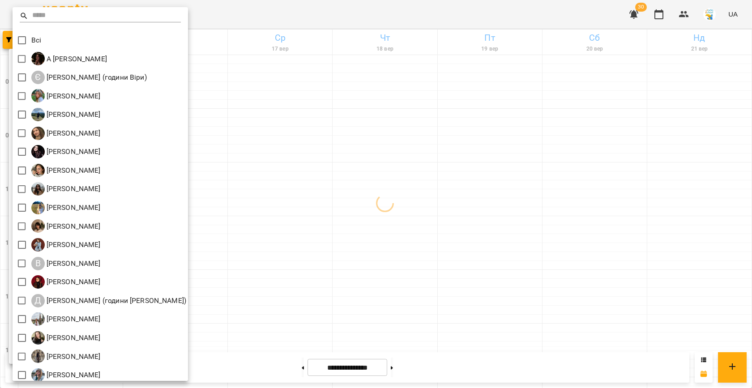
scroll to position [42, 0]
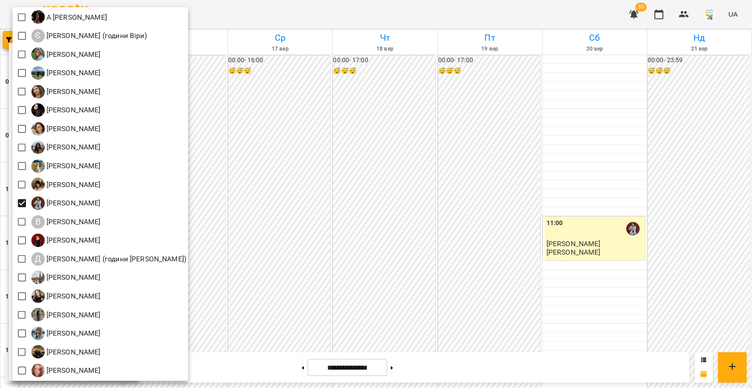
click at [396, 212] on div at bounding box center [376, 194] width 752 height 388
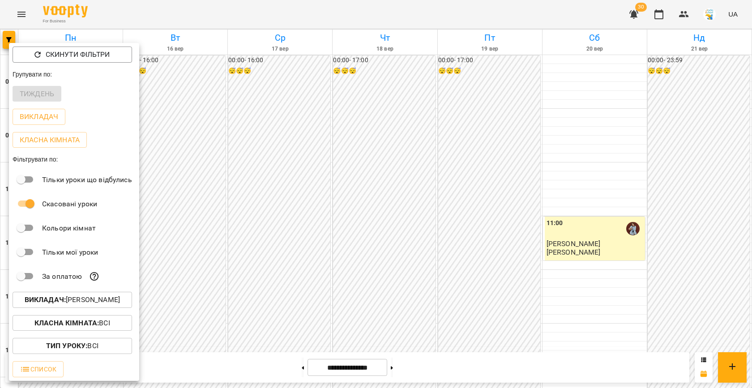
click at [396, 212] on div at bounding box center [376, 194] width 752 height 388
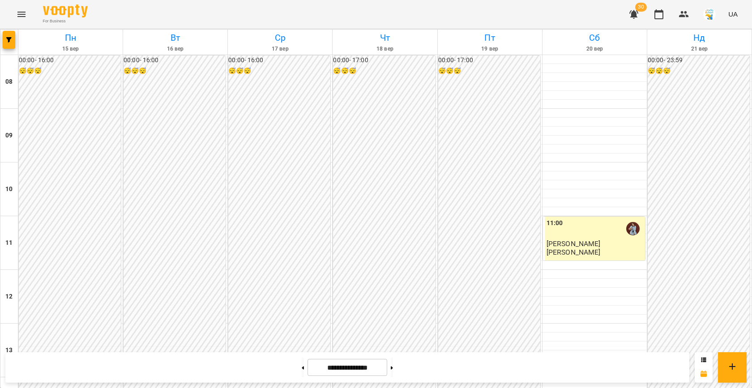
scroll to position [169, 0]
click at [13, 37] on span "button" at bounding box center [9, 39] width 13 height 5
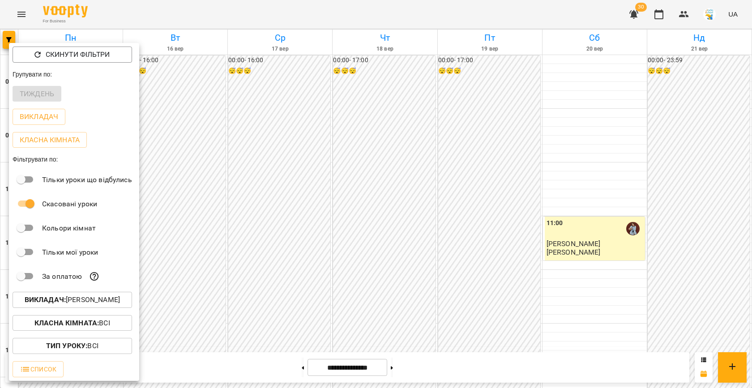
click at [100, 296] on p "Викладач : Вікторія Мельничук" at bounding box center [72, 299] width 95 height 11
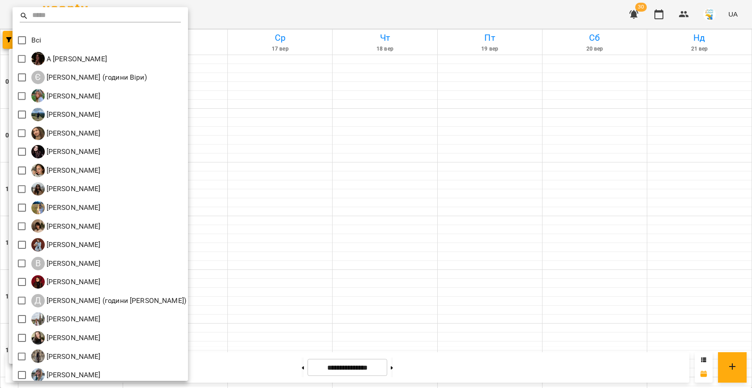
scroll to position [42, 0]
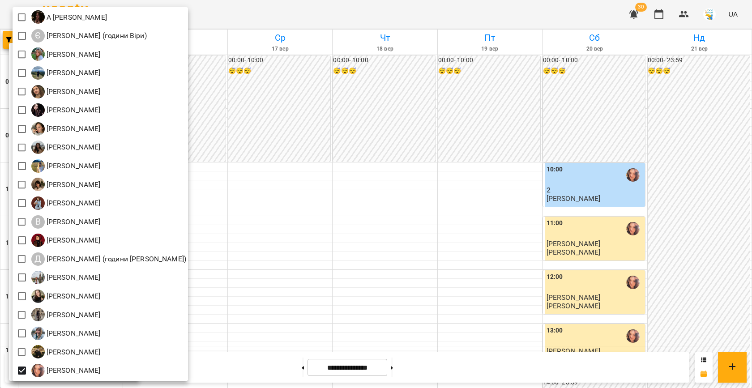
click at [320, 212] on div at bounding box center [376, 194] width 752 height 388
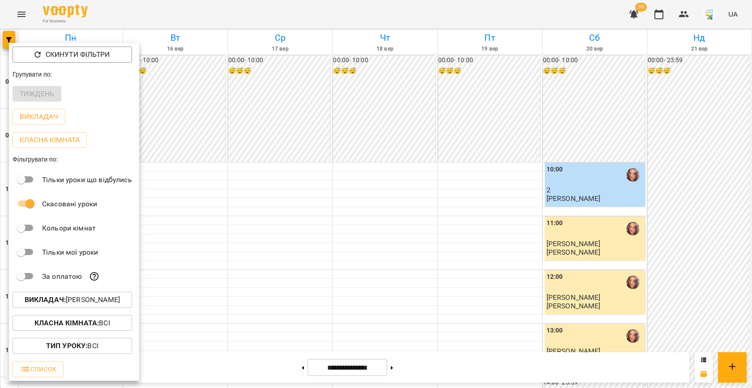
click at [320, 212] on div at bounding box center [376, 194] width 752 height 388
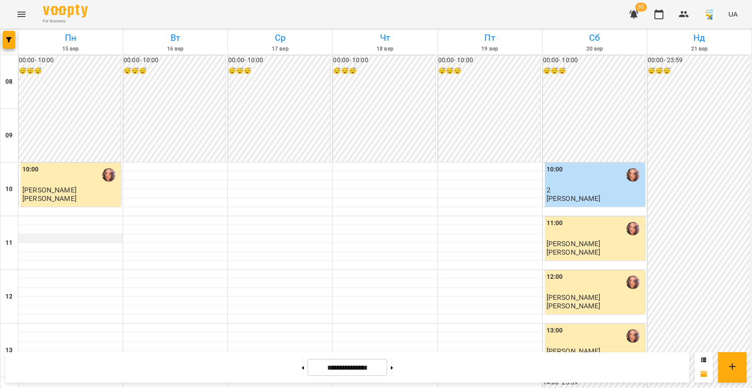
scroll to position [0, 0]
click at [13, 39] on span "button" at bounding box center [9, 39] width 13 height 5
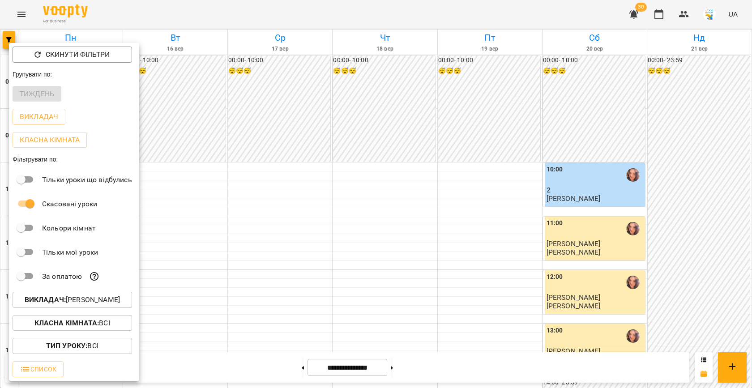
click at [75, 305] on p "Викладач : Яна Гончар" at bounding box center [72, 299] width 95 height 11
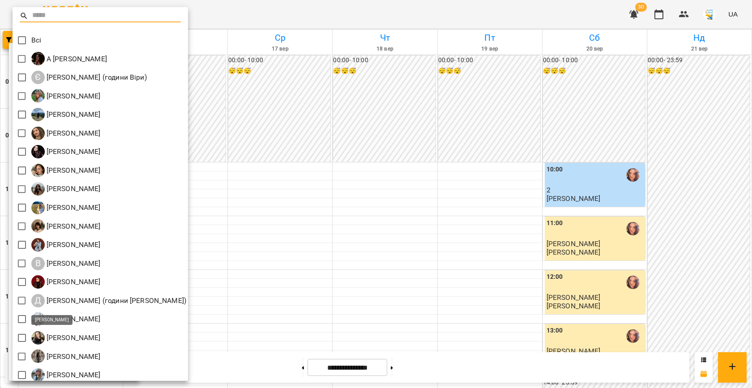
scroll to position [42, 0]
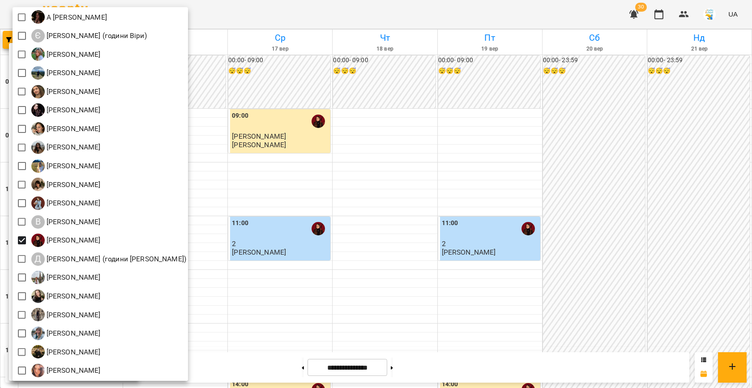
click at [314, 187] on div at bounding box center [376, 194] width 752 height 388
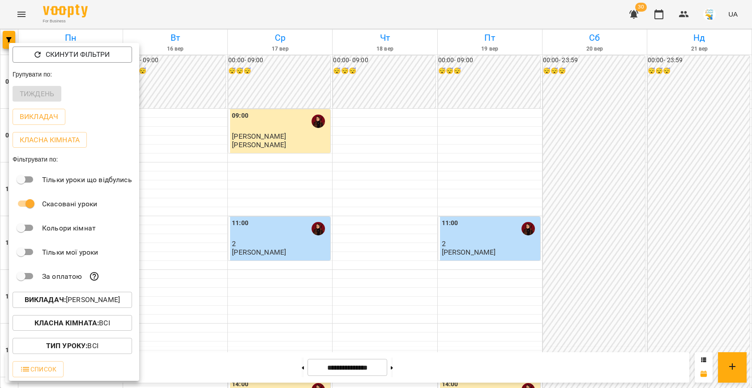
click at [314, 187] on div at bounding box center [376, 194] width 752 height 388
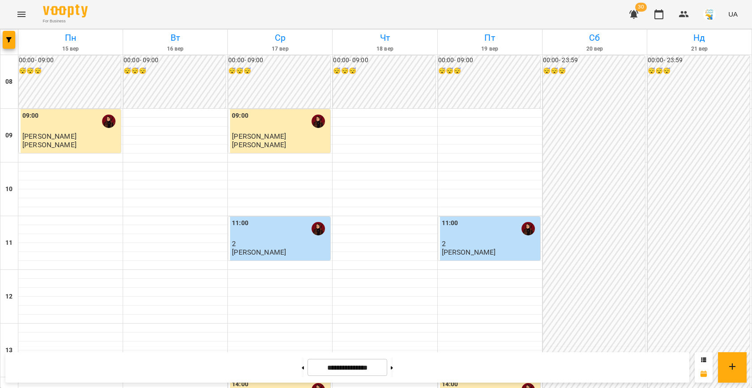
scroll to position [360, 0]
click at [12, 36] on button "button" at bounding box center [9, 40] width 13 height 18
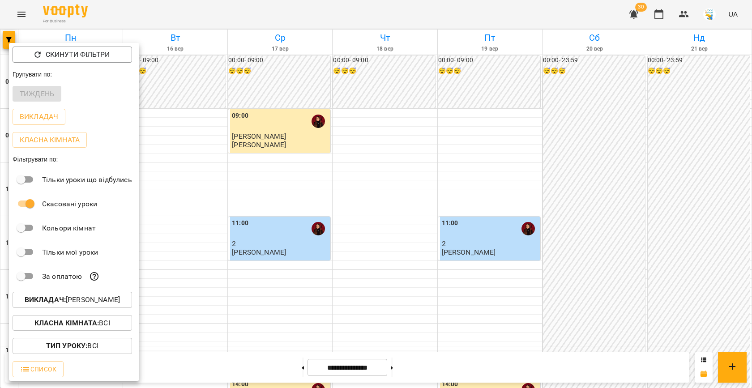
click at [80, 294] on button "Викладач : Дарина Бондаренко" at bounding box center [72, 300] width 119 height 16
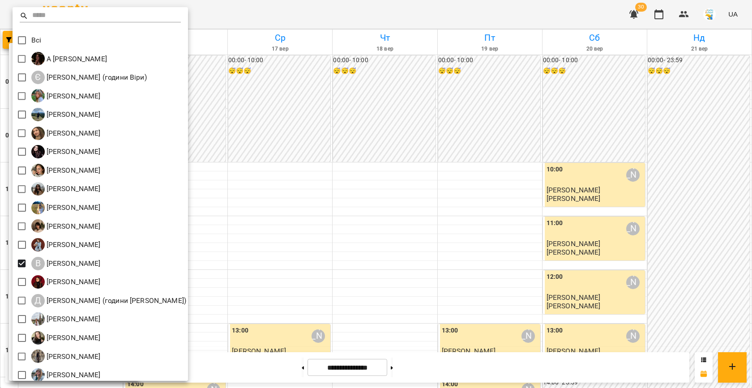
click at [431, 197] on div at bounding box center [376, 194] width 752 height 388
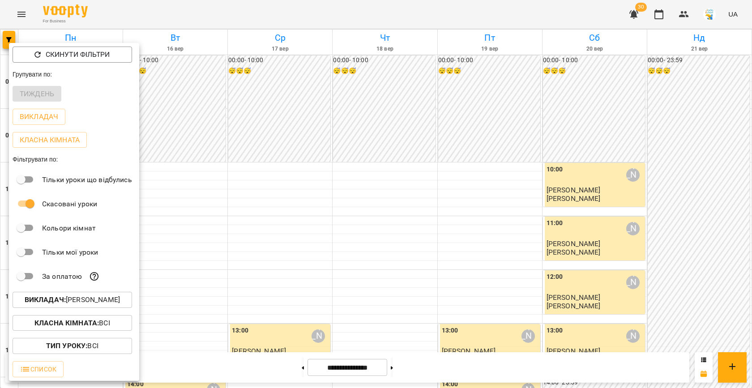
click at [388, 182] on div at bounding box center [376, 194] width 752 height 388
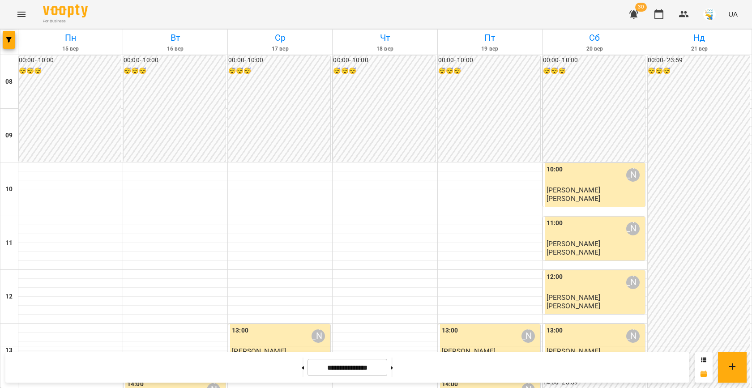
scroll to position [226, 0]
click at [12, 36] on button "button" at bounding box center [9, 40] width 13 height 18
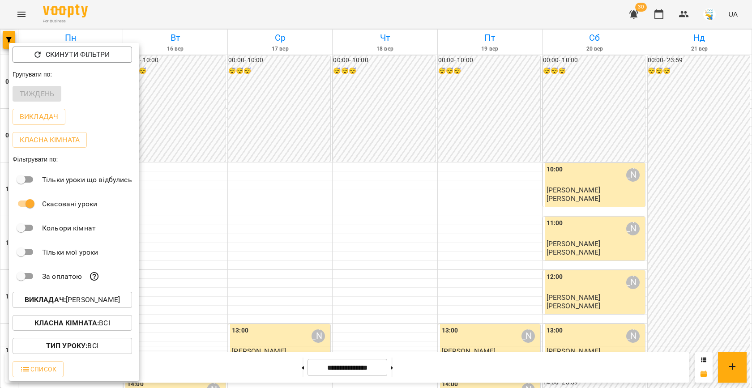
click at [68, 308] on button "Викладач : Вікторія Половинка" at bounding box center [72, 300] width 119 height 16
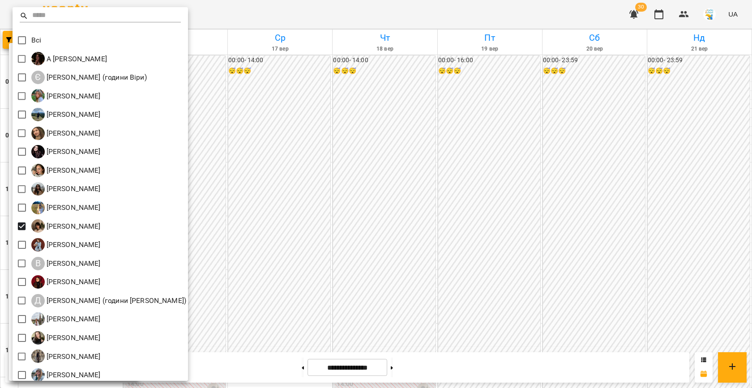
click at [256, 199] on div at bounding box center [376, 194] width 752 height 388
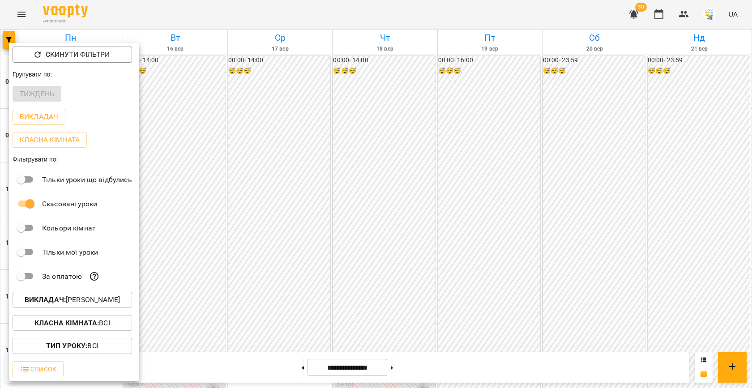
click at [256, 199] on div at bounding box center [376, 194] width 752 height 388
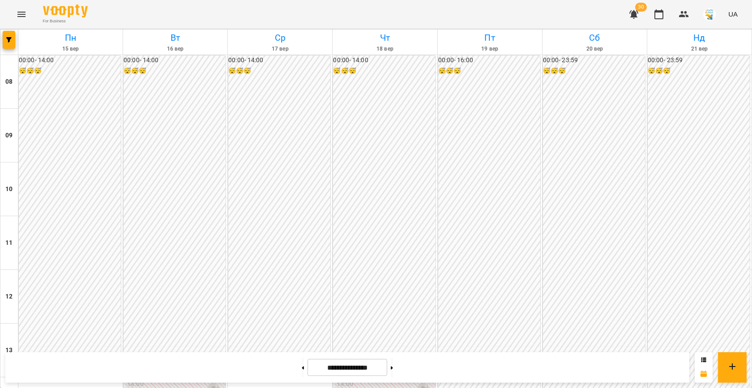
scroll to position [459, 0]
click at [393, 367] on icon at bounding box center [392, 367] width 2 height 3
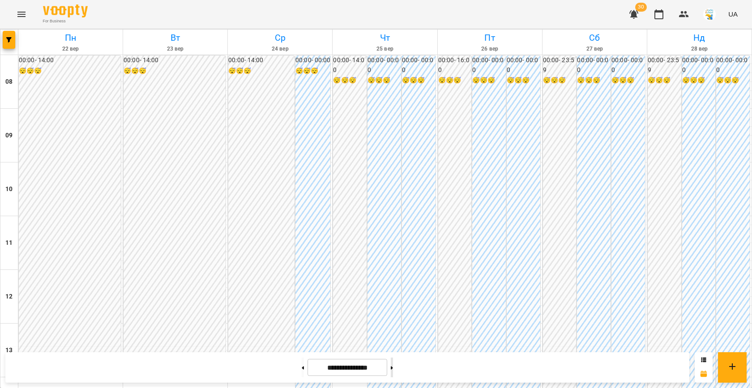
click at [393, 367] on icon at bounding box center [392, 367] width 2 height 3
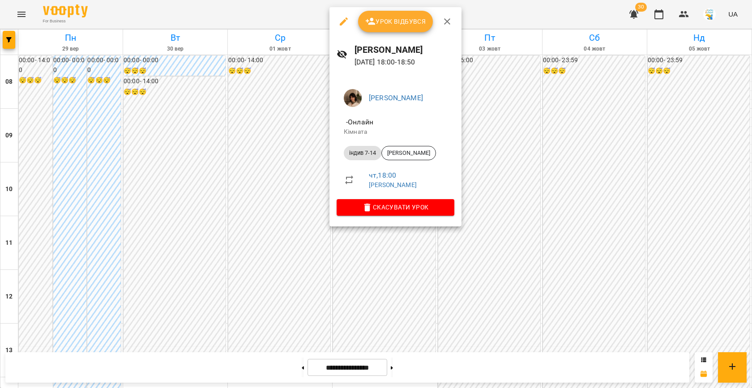
click at [307, 212] on div at bounding box center [376, 194] width 752 height 388
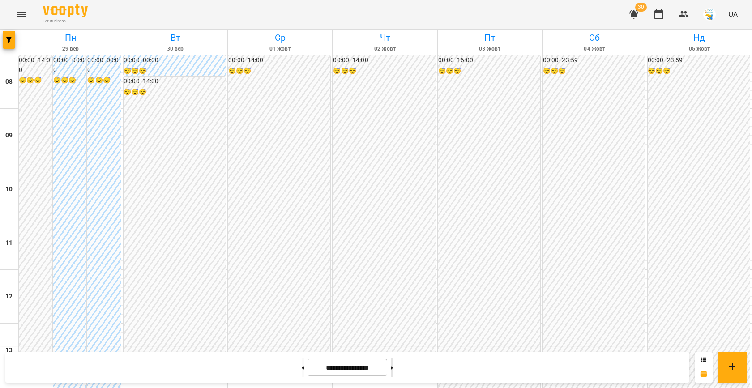
click at [393, 370] on icon at bounding box center [392, 368] width 2 height 4
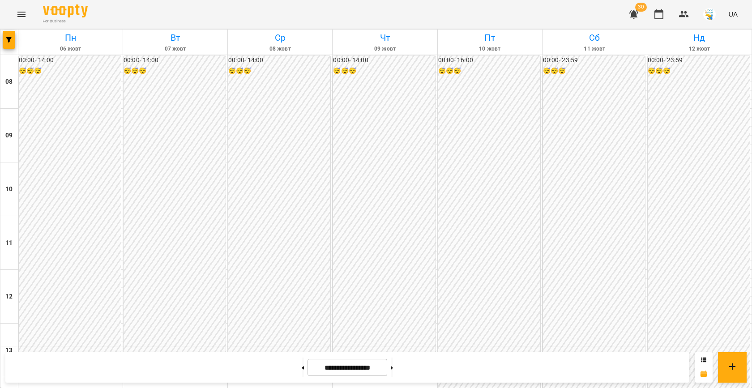
scroll to position [363, 0]
click at [302, 362] on button at bounding box center [303, 368] width 2 height 20
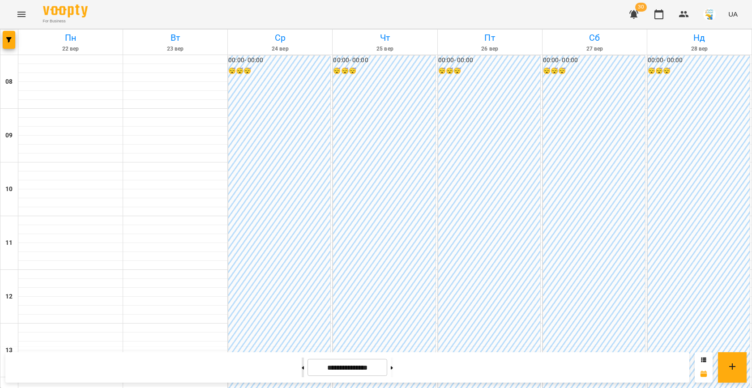
click at [302, 362] on button at bounding box center [303, 368] width 2 height 20
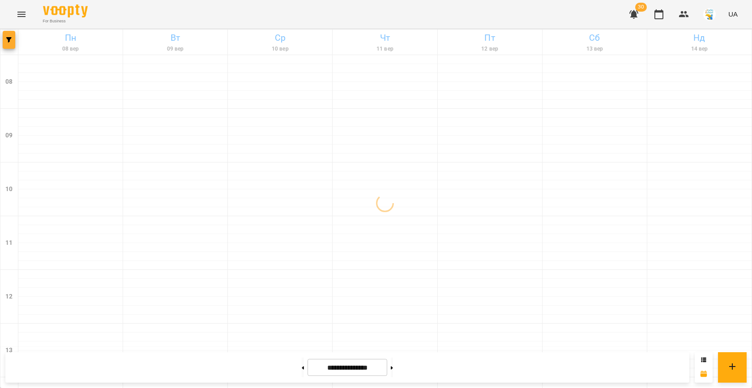
click at [7, 37] on icon "button" at bounding box center [8, 39] width 5 height 5
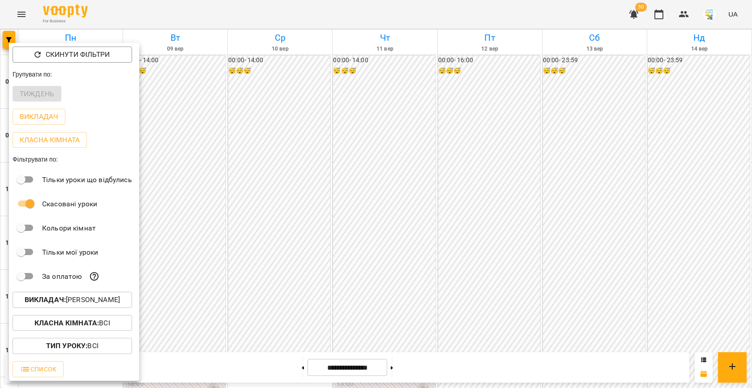
click at [100, 296] on p "Викладач : Вікторія Кубрик" at bounding box center [72, 299] width 95 height 11
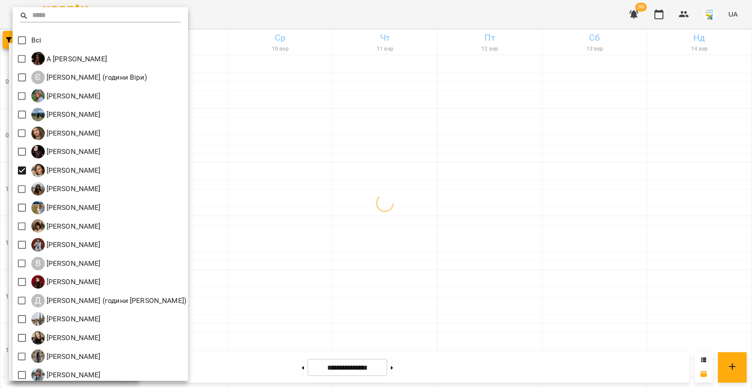
click at [453, 229] on div at bounding box center [376, 194] width 752 height 388
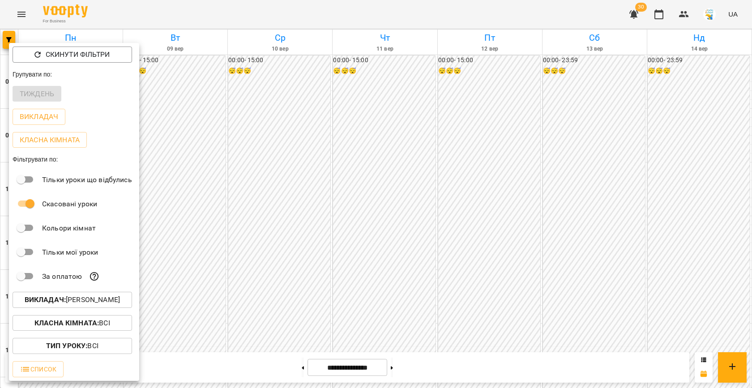
click at [370, 188] on div at bounding box center [376, 194] width 752 height 388
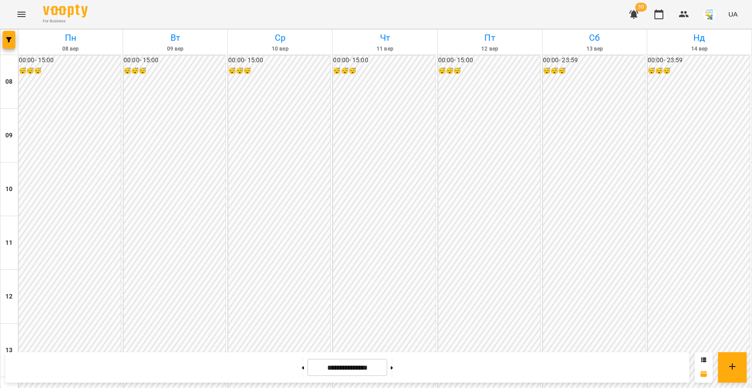
scroll to position [285, 0]
click at [391, 372] on div at bounding box center [391, 368] width 9 height 20
click at [393, 372] on button at bounding box center [392, 368] width 2 height 20
click at [7, 40] on icon "button" at bounding box center [8, 39] width 5 height 5
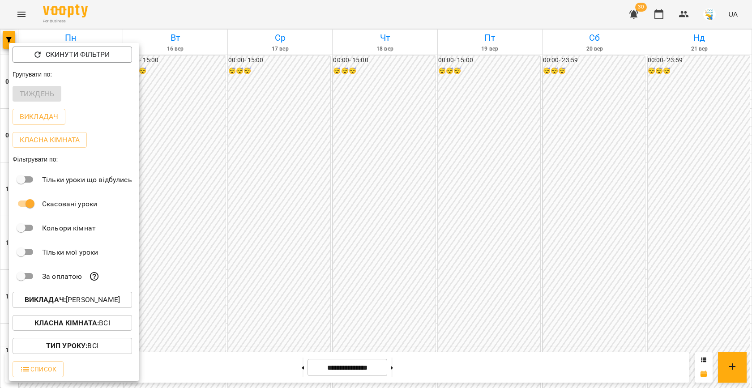
click at [70, 305] on p "Викладач : Анна Карпінець" at bounding box center [72, 299] width 95 height 11
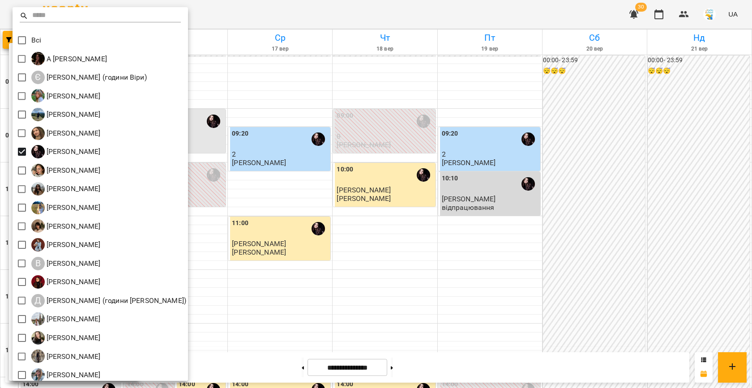
click at [383, 182] on div at bounding box center [376, 194] width 752 height 388
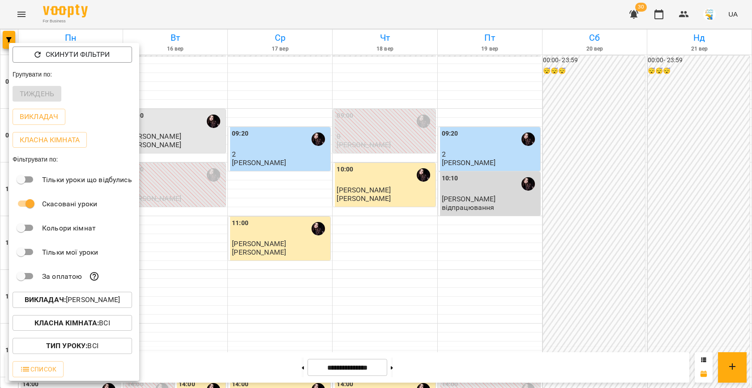
click at [334, 178] on div at bounding box center [376, 194] width 752 height 388
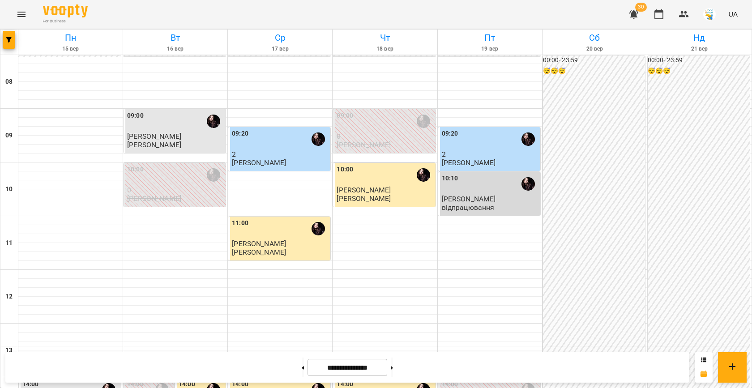
scroll to position [0, 0]
click at [393, 371] on button at bounding box center [392, 368] width 2 height 20
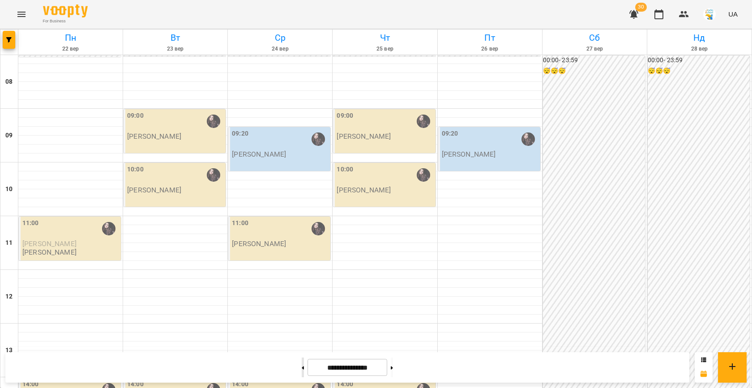
click at [302, 369] on button at bounding box center [303, 368] width 2 height 20
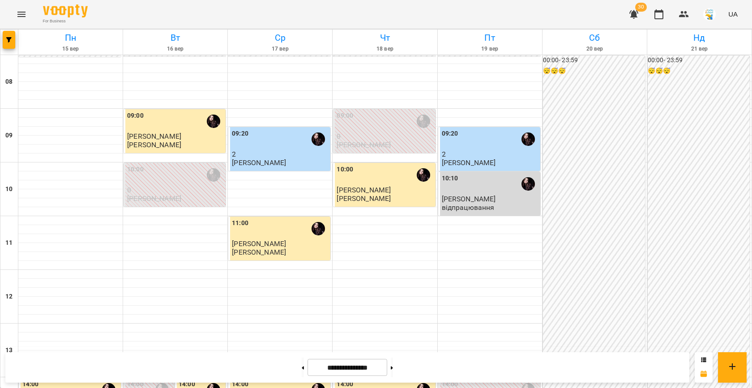
click at [290, 219] on div "11:00" at bounding box center [280, 228] width 97 height 21
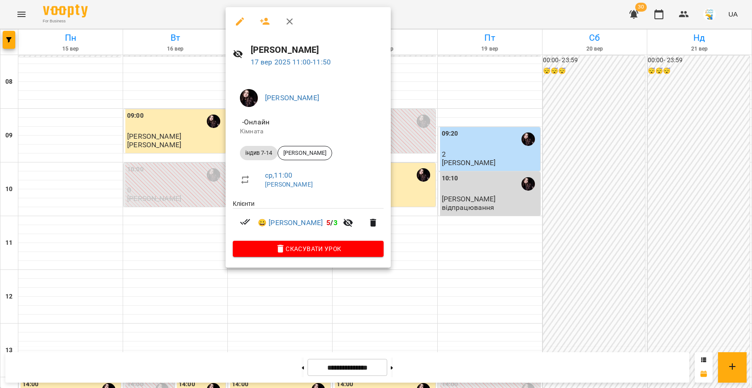
click at [436, 218] on div at bounding box center [376, 194] width 752 height 388
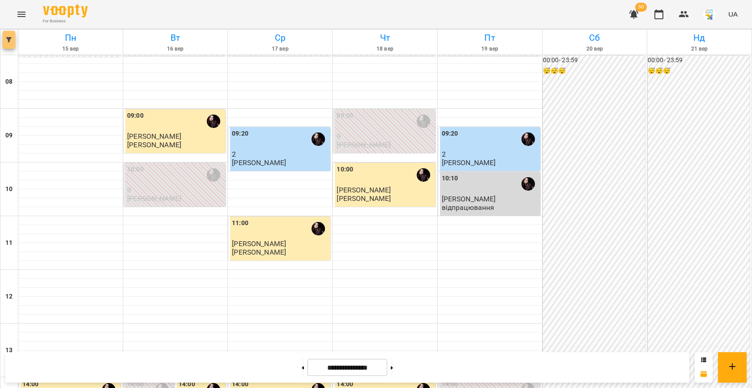
click at [10, 38] on icon "button" at bounding box center [8, 39] width 5 height 5
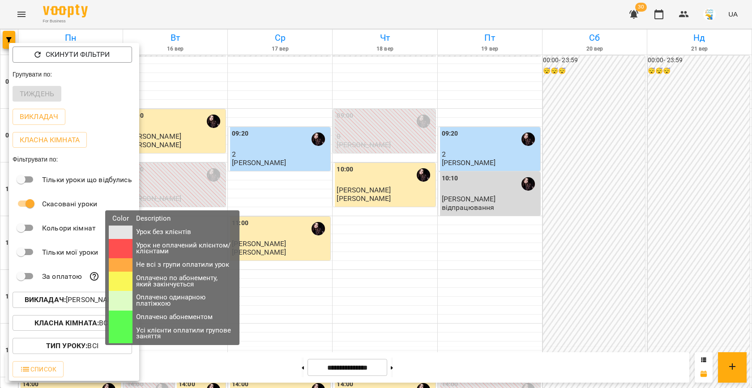
drag, startPoint x: 101, startPoint y: 311, endPoint x: 95, endPoint y: 311, distance: 6.3
click at [100, 311] on div "Color Description Урок без клієнтів Урок не оплачений клієнтом/клієнтами Не всі…" at bounding box center [172, 277] width 147 height 135
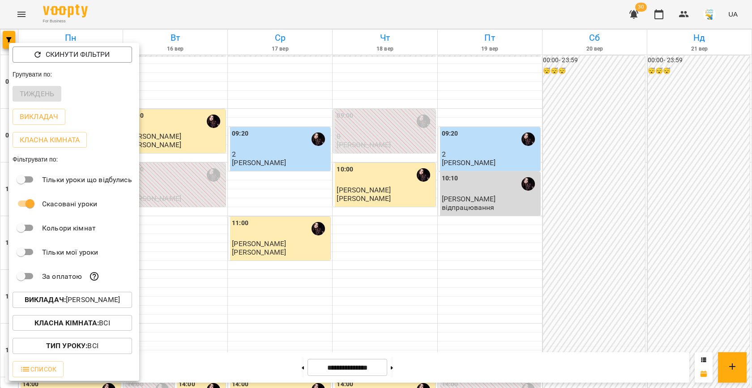
click at [83, 299] on p "Викладач : Анастасія Абрамова" at bounding box center [72, 299] width 95 height 11
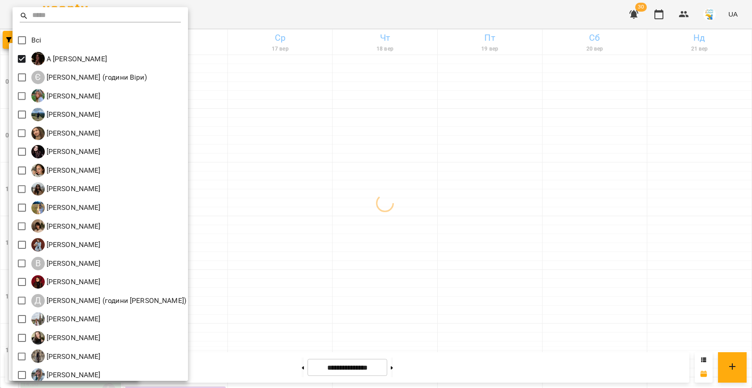
click at [309, 148] on div at bounding box center [376, 194] width 752 height 388
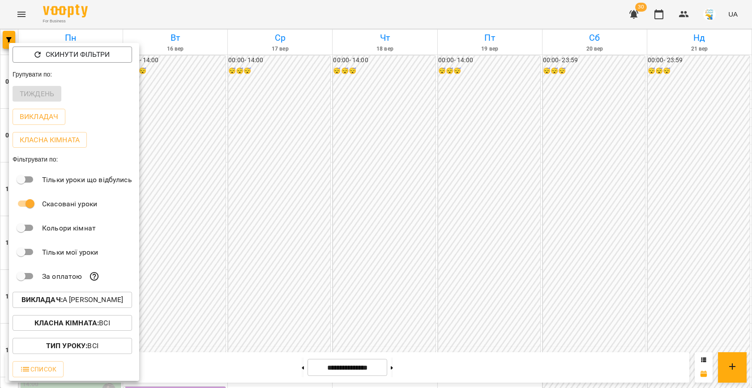
click at [255, 155] on div at bounding box center [376, 194] width 752 height 388
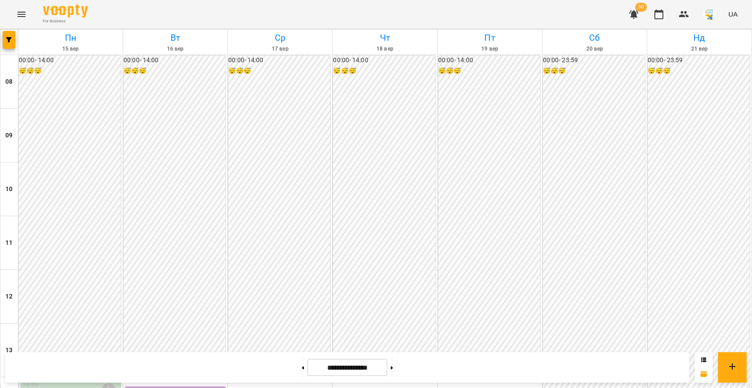
scroll to position [293, 0]
click at [10, 34] on button "button" at bounding box center [9, 40] width 13 height 18
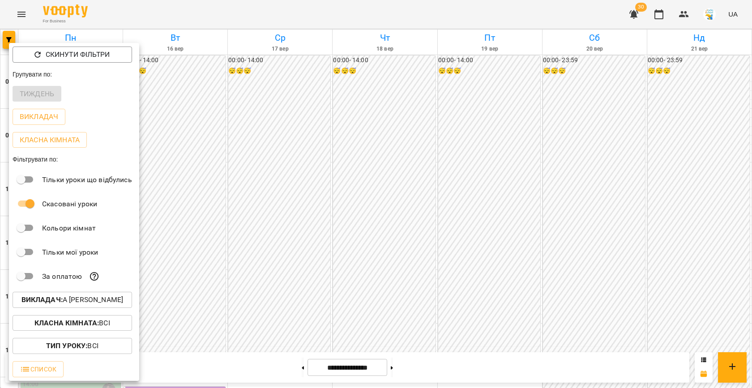
click at [107, 294] on button "Викладач : А Катерина Халимендик" at bounding box center [72, 300] width 119 height 16
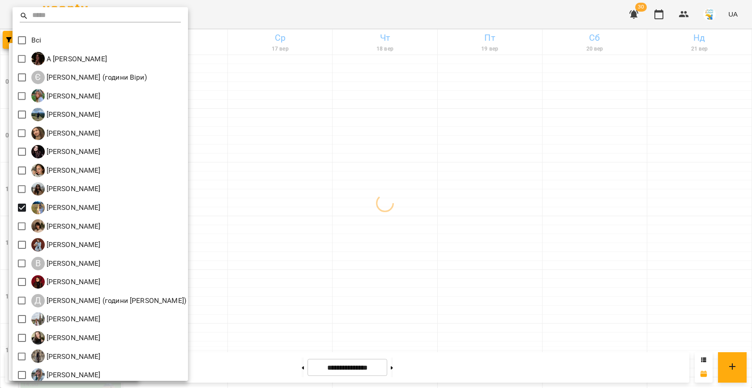
click at [188, 213] on div "[PERSON_NAME]" at bounding box center [100, 207] width 175 height 19
click at [246, 219] on div at bounding box center [376, 194] width 752 height 388
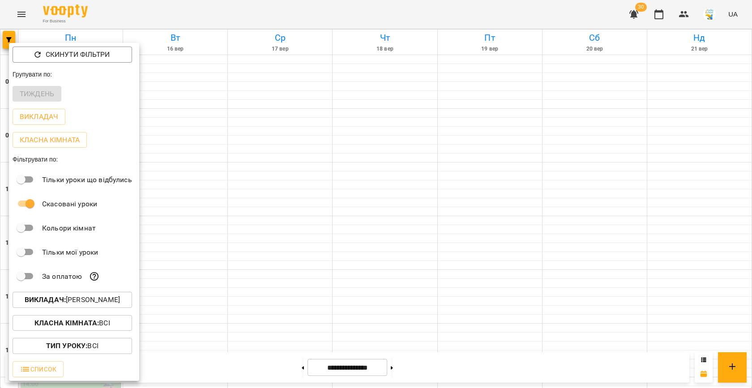
click at [246, 219] on div at bounding box center [376, 194] width 752 height 388
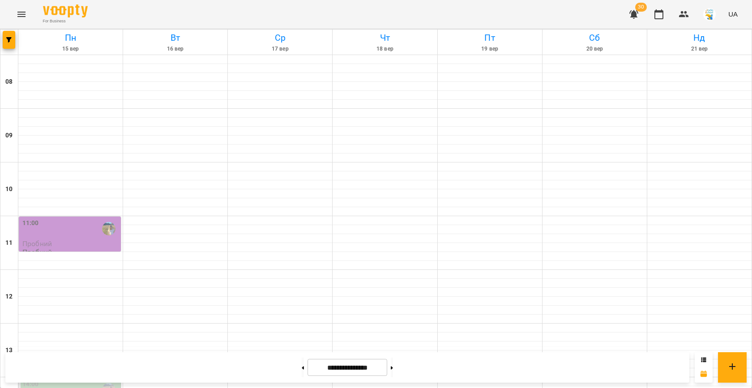
scroll to position [0, 0]
click at [6, 43] on button "button" at bounding box center [9, 40] width 13 height 18
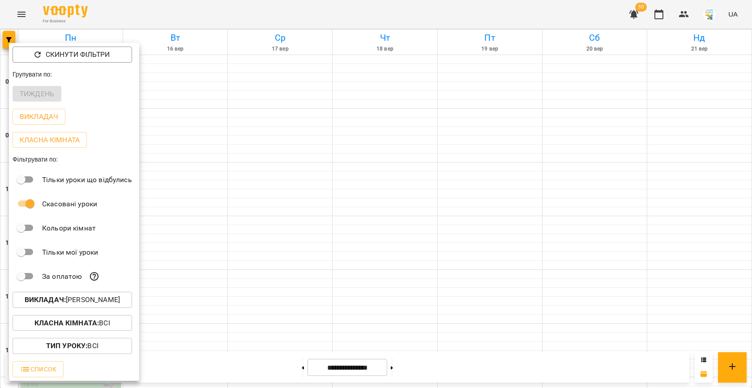
click at [82, 297] on p "Викладач : [PERSON_NAME]" at bounding box center [72, 299] width 95 height 11
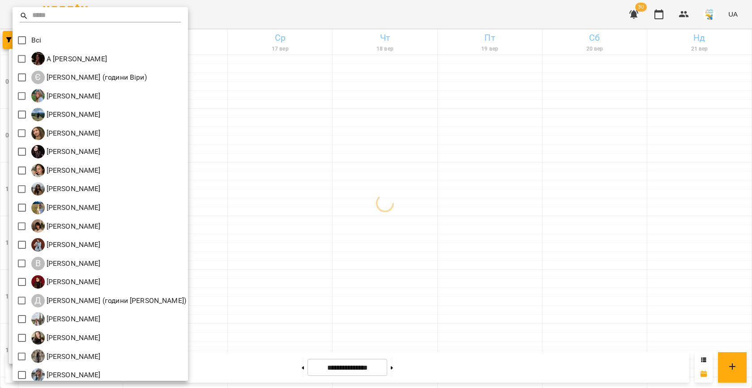
scroll to position [42, 0]
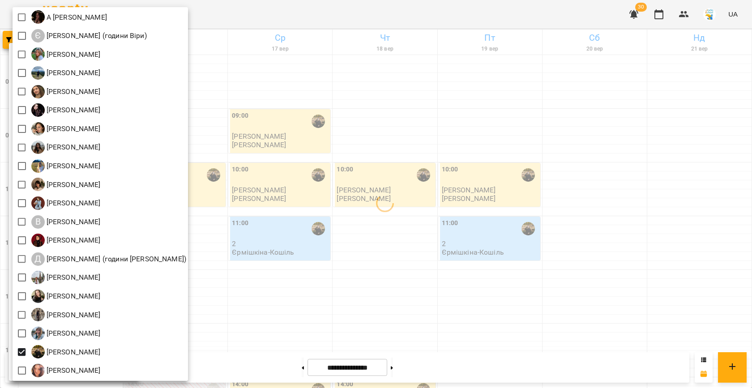
click at [402, 173] on div at bounding box center [376, 194] width 752 height 388
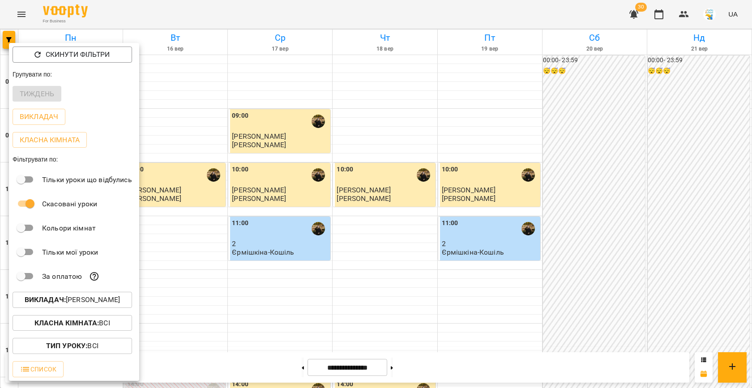
click at [341, 128] on div at bounding box center [376, 194] width 752 height 388
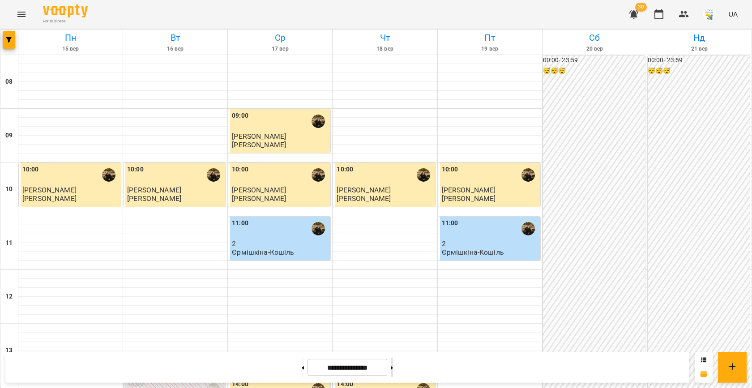
click at [393, 369] on icon at bounding box center [392, 367] width 2 height 3
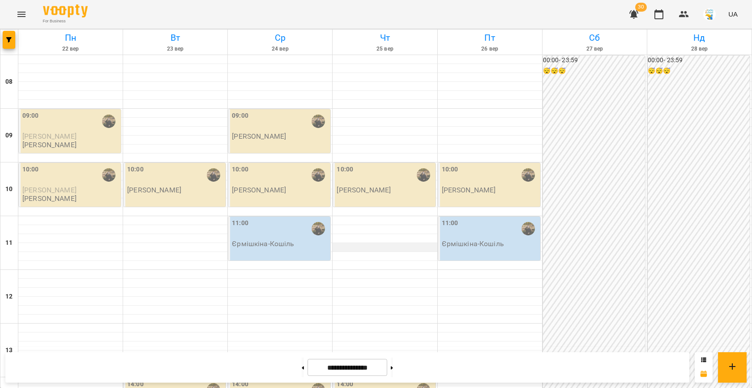
scroll to position [30, 0]
click at [13, 41] on span "button" at bounding box center [9, 39] width 13 height 5
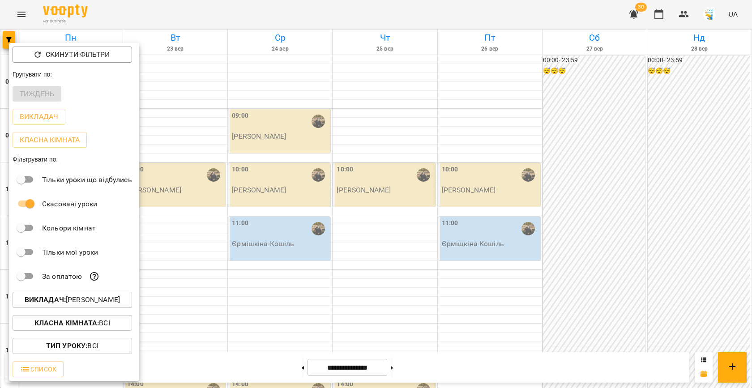
click at [87, 299] on p "Викладач : Ферманюк Дарина" at bounding box center [72, 299] width 95 height 11
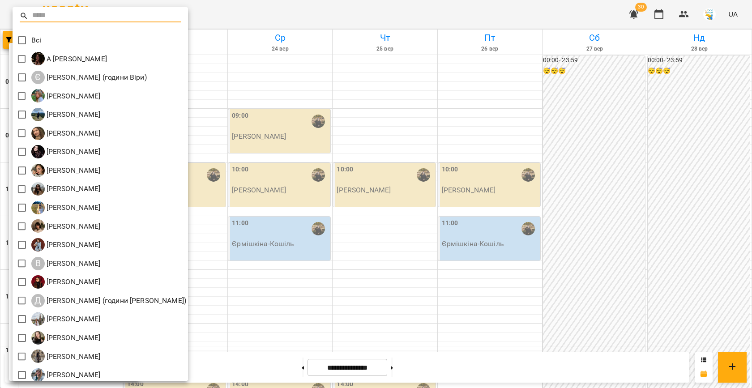
scroll to position [42, 0]
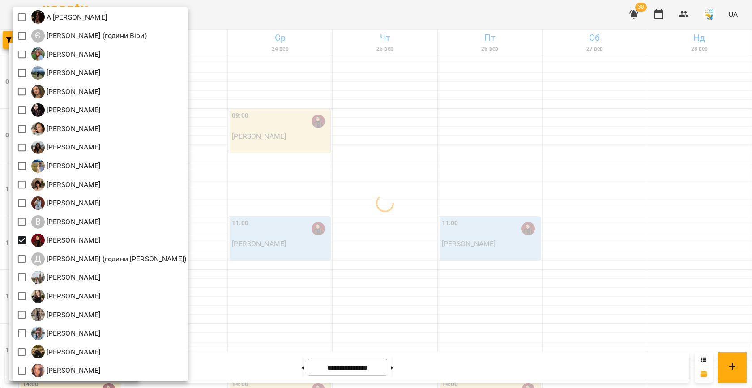
click at [327, 207] on div at bounding box center [376, 194] width 752 height 388
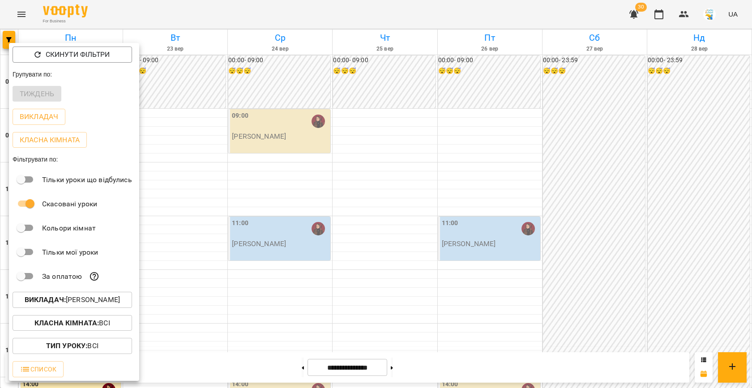
click at [278, 192] on div at bounding box center [376, 194] width 752 height 388
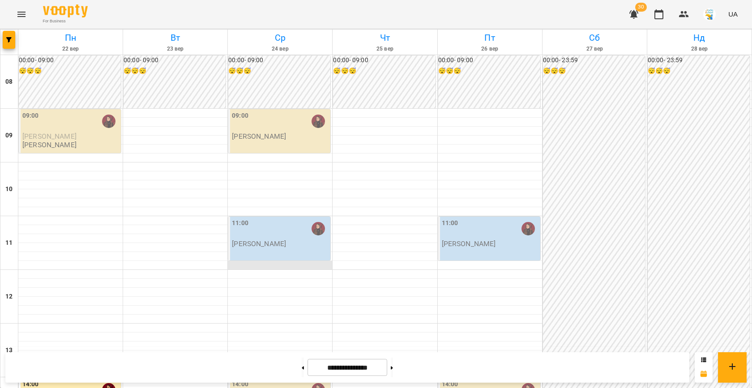
scroll to position [72, 0]
click at [302, 372] on button at bounding box center [303, 368] width 2 height 20
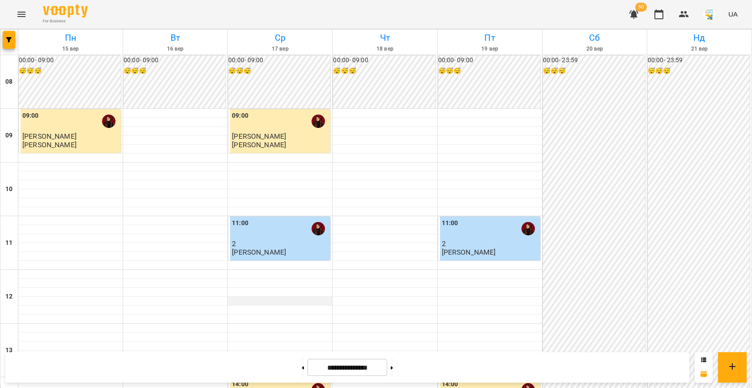
scroll to position [0, 0]
click at [9, 39] on icon "button" at bounding box center [8, 39] width 5 height 5
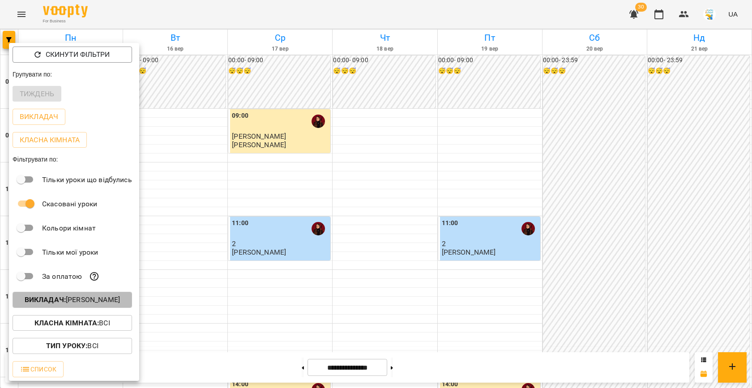
click at [74, 294] on button "Викладач : Дарина Бондаренко" at bounding box center [72, 300] width 119 height 16
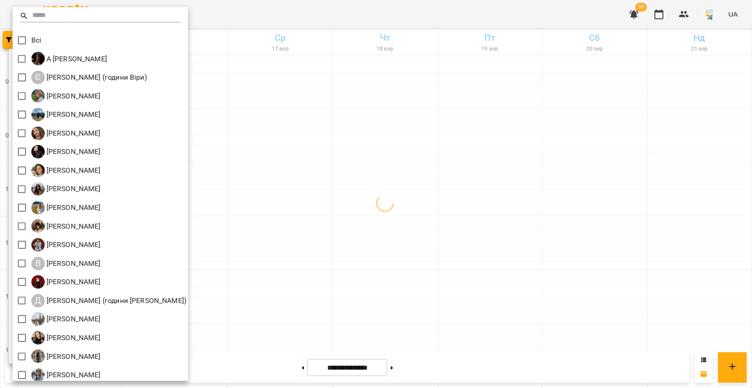
scroll to position [42, 0]
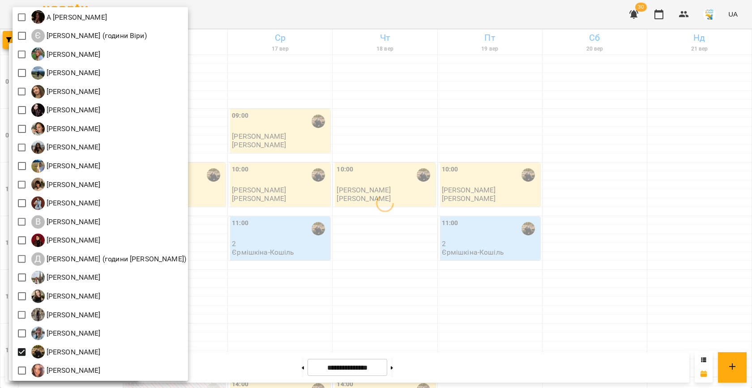
click at [356, 242] on div at bounding box center [376, 194] width 752 height 388
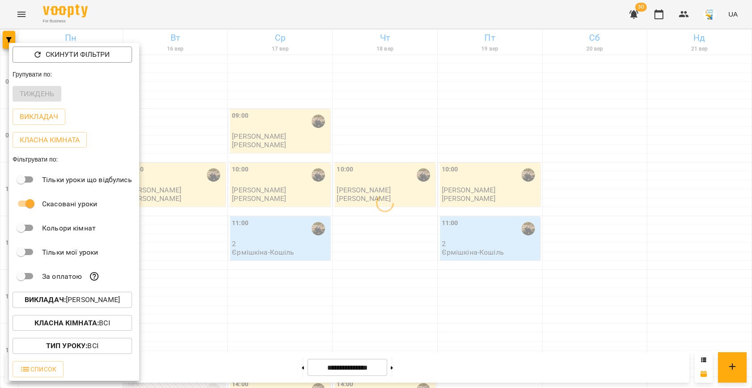
click at [356, 242] on div at bounding box center [376, 194] width 752 height 388
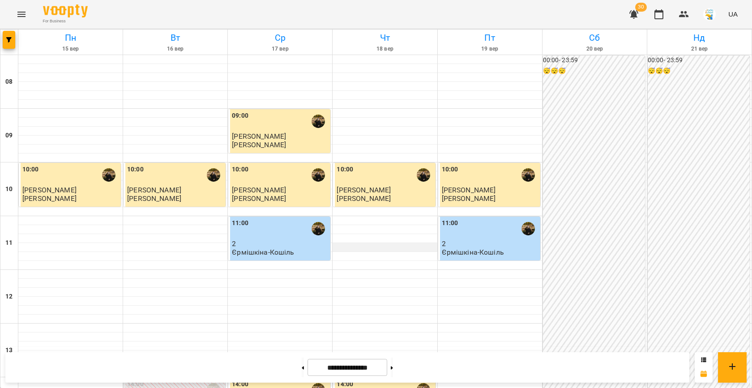
scroll to position [10, 0]
click at [8, 34] on button "button" at bounding box center [9, 40] width 13 height 18
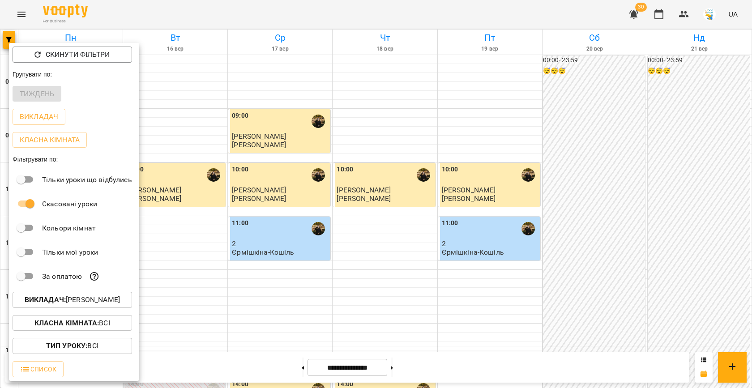
click at [101, 297] on p "Викладач : Ферманюк Дарина" at bounding box center [72, 299] width 95 height 11
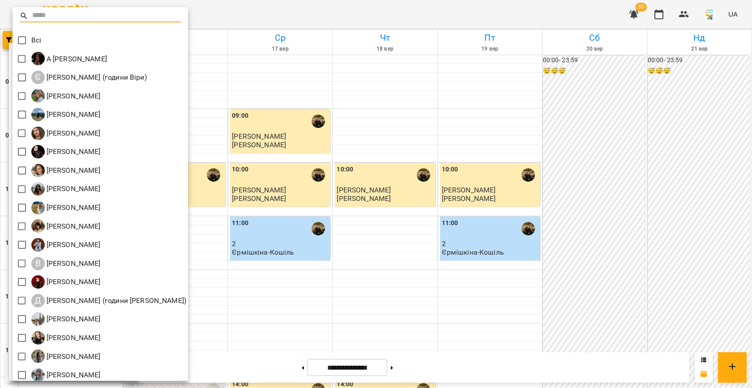
scroll to position [42, 0]
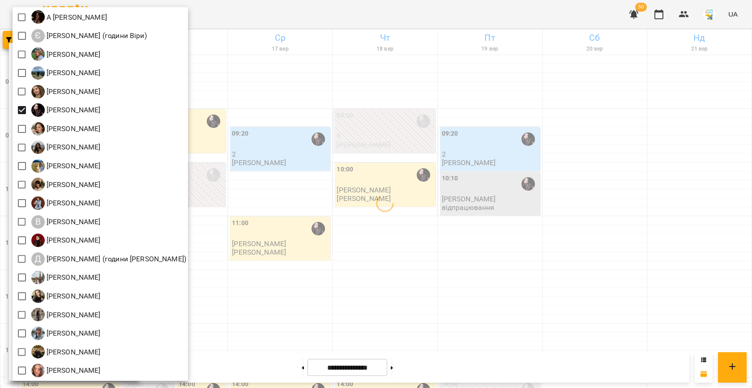
click at [334, 219] on div at bounding box center [376, 194] width 752 height 388
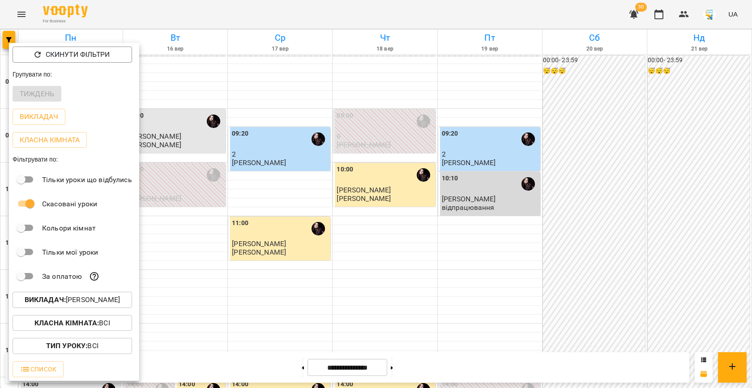
click at [298, 219] on div at bounding box center [376, 194] width 752 height 388
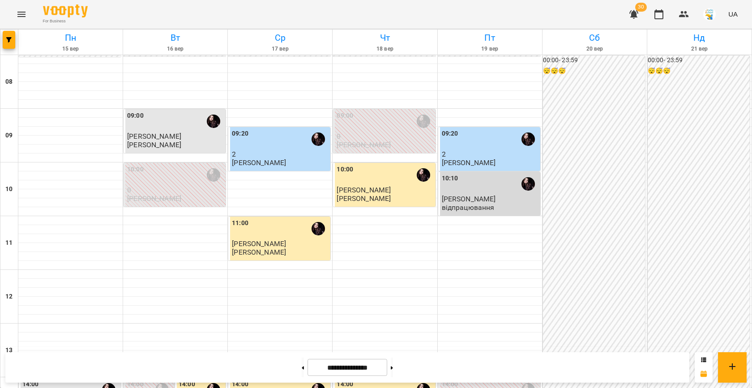
scroll to position [188, 0]
click at [393, 371] on button at bounding box center [392, 368] width 2 height 20
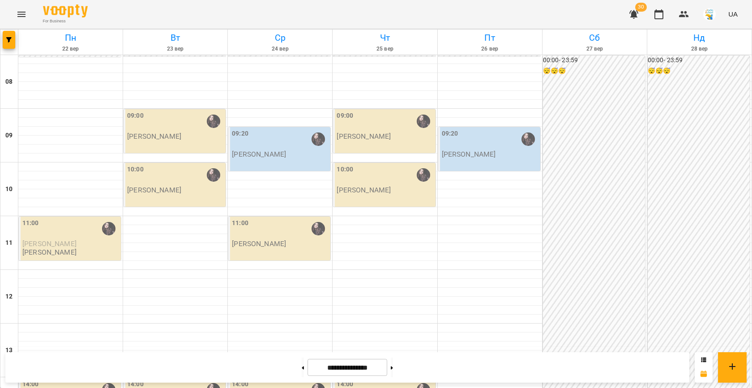
scroll to position [76, 0]
click at [302, 375] on button at bounding box center [303, 368] width 2 height 20
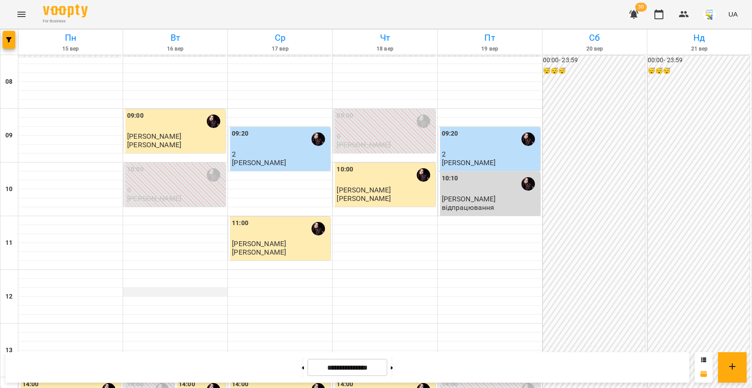
scroll to position [26, 0]
click at [302, 371] on button at bounding box center [303, 368] width 2 height 20
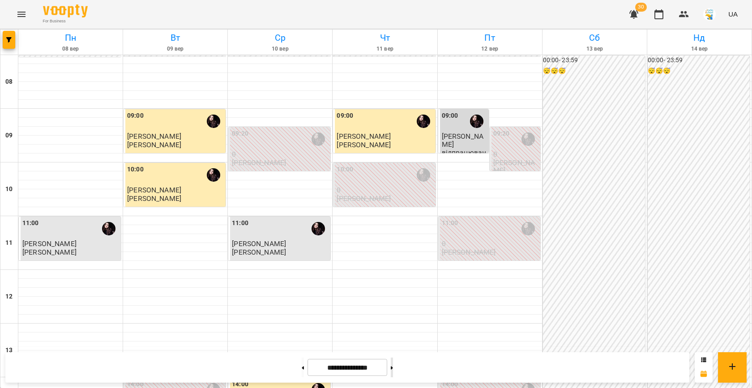
click at [393, 366] on button at bounding box center [392, 368] width 2 height 20
type input "**********"
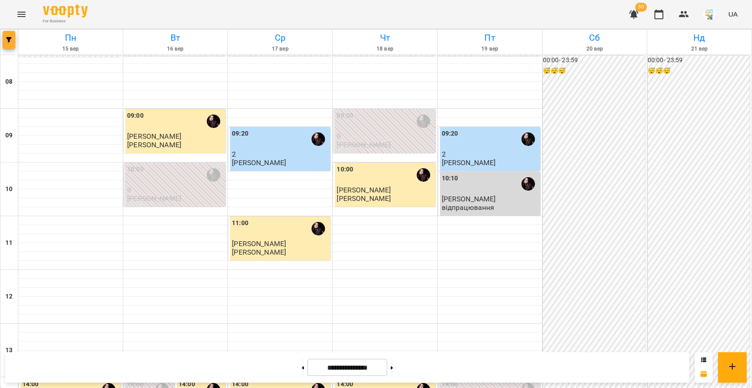
click at [4, 45] on button "button" at bounding box center [9, 40] width 13 height 18
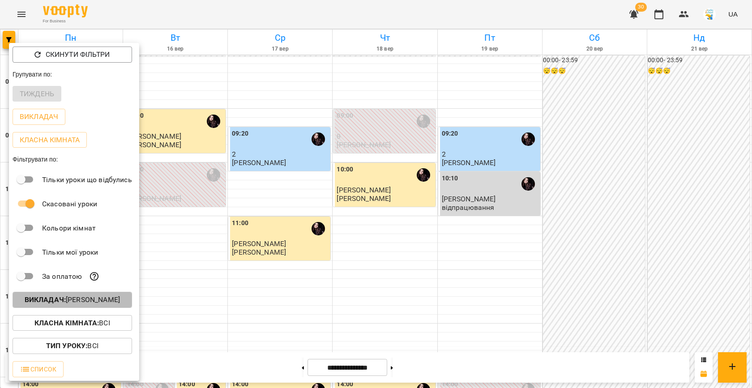
click at [68, 300] on p "Викладач : Анастасія Абрамова" at bounding box center [72, 299] width 95 height 11
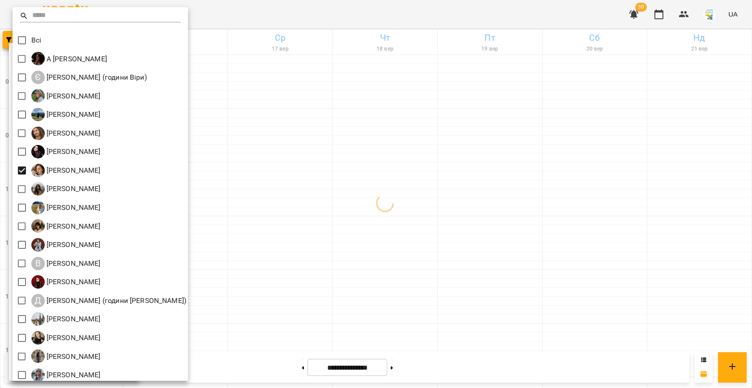
click at [296, 246] on div at bounding box center [376, 194] width 752 height 388
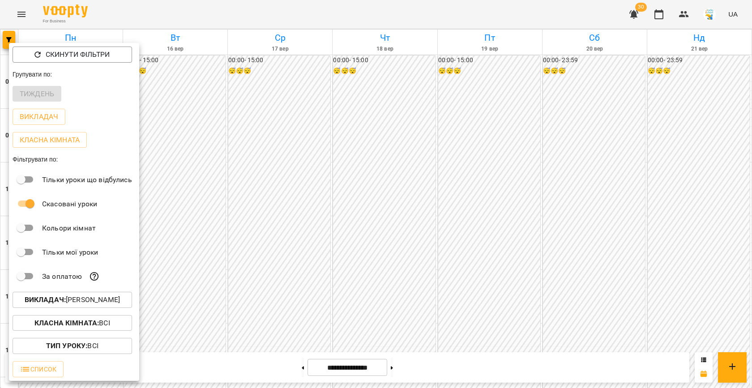
click at [296, 246] on div at bounding box center [376, 194] width 752 height 388
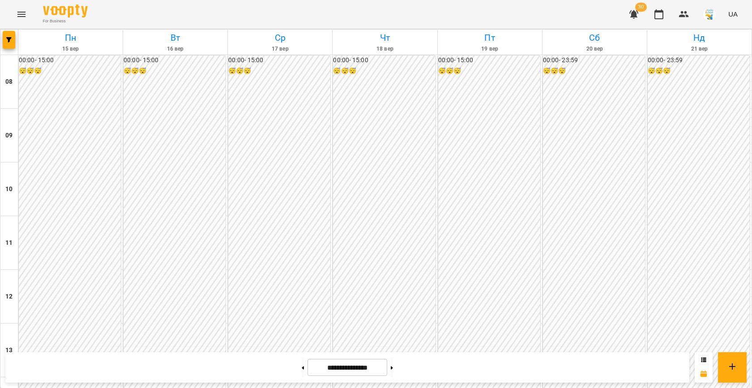
scroll to position [421, 0]
click at [8, 39] on icon "button" at bounding box center [8, 39] width 5 height 5
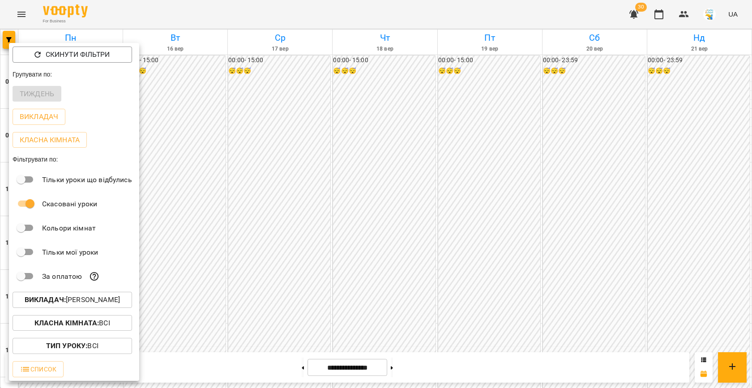
click at [84, 296] on p "Викладач : Анна Карпінець" at bounding box center [72, 299] width 95 height 11
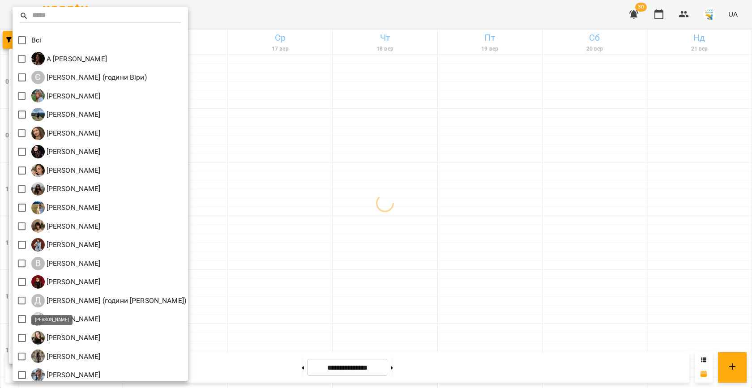
scroll to position [42, 0]
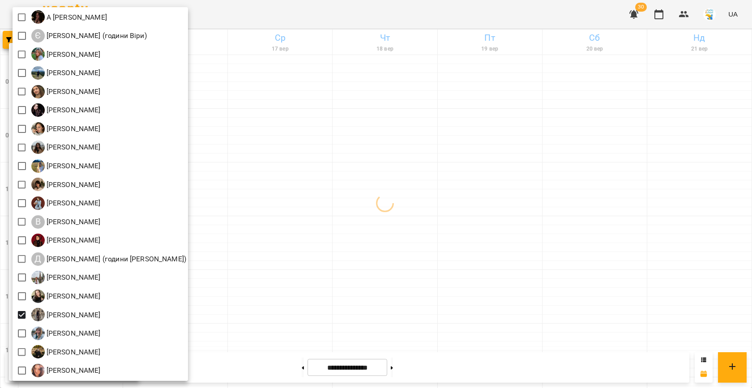
click at [307, 243] on div at bounding box center [376, 194] width 752 height 388
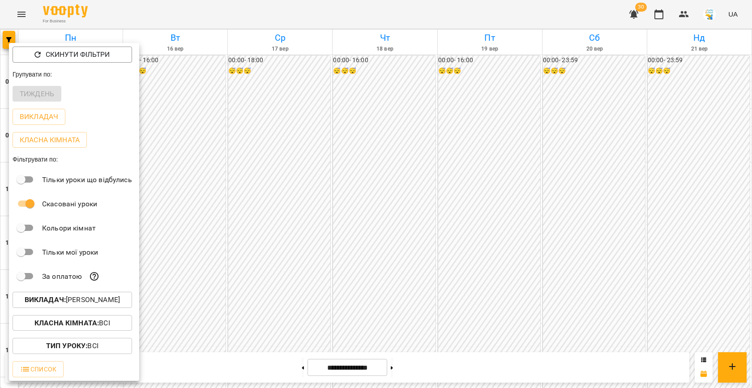
click at [282, 236] on div at bounding box center [376, 194] width 752 height 388
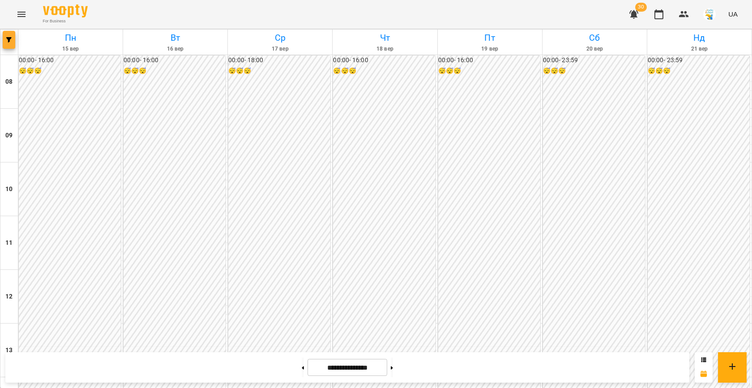
click at [9, 44] on button "button" at bounding box center [9, 40] width 13 height 18
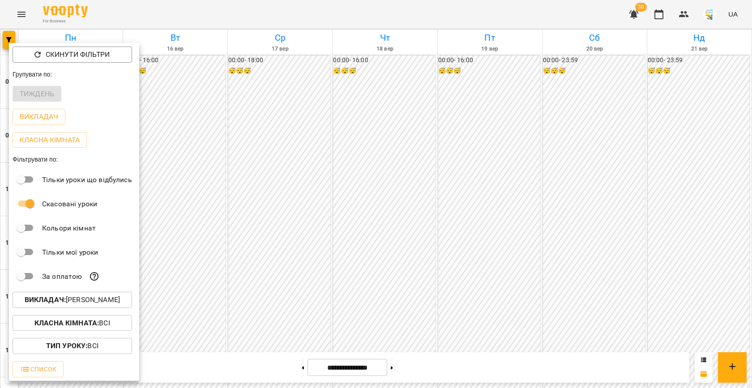
click at [337, 208] on div at bounding box center [376, 194] width 752 height 388
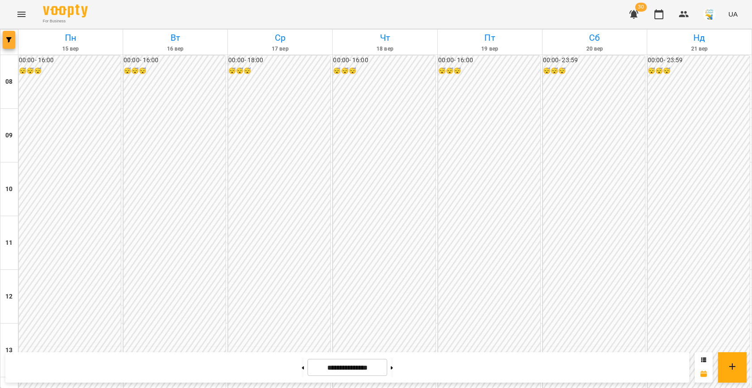
click at [14, 38] on span "button" at bounding box center [9, 39] width 13 height 5
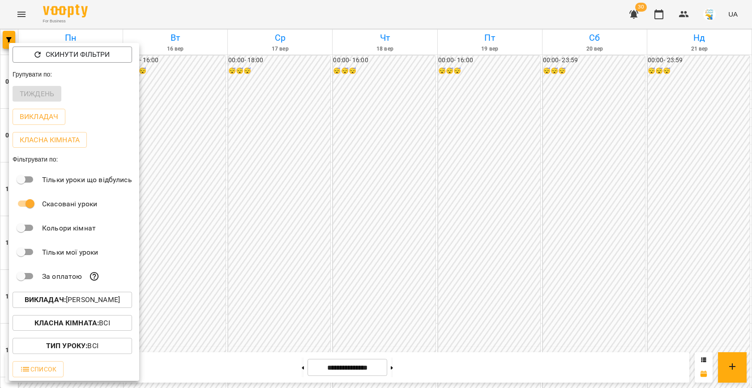
click at [89, 307] on button "Викладач : Сніжана Кіндрат" at bounding box center [72, 300] width 119 height 16
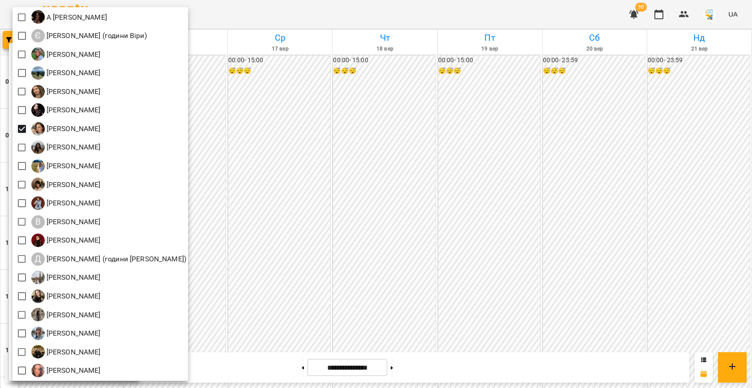
click at [308, 184] on div at bounding box center [376, 194] width 752 height 388
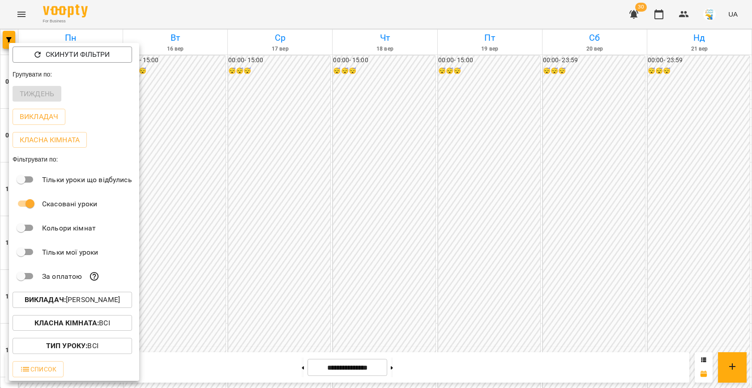
click at [282, 174] on div at bounding box center [376, 194] width 752 height 388
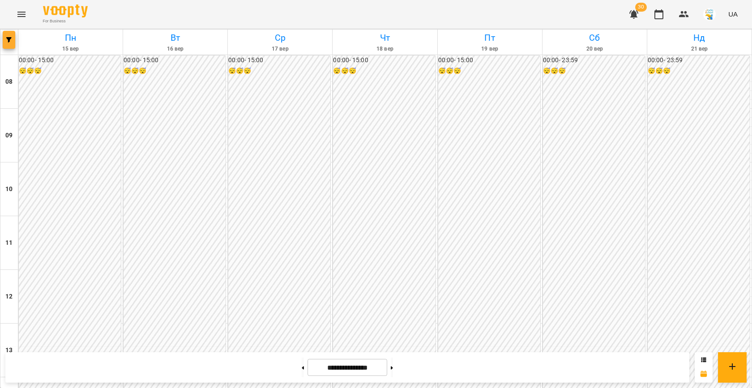
click at [10, 36] on button "button" at bounding box center [9, 40] width 13 height 18
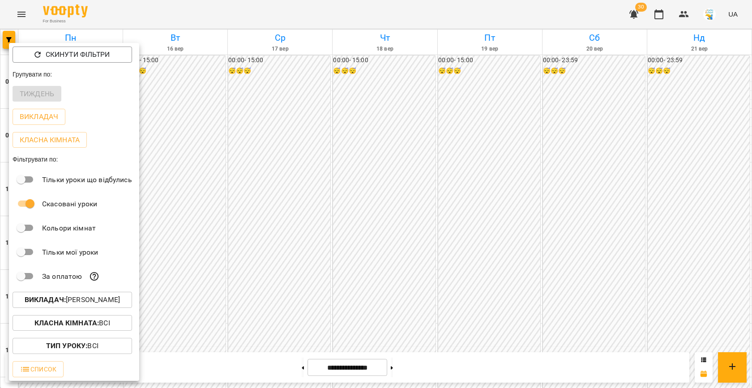
click at [83, 307] on button "Викладач : Анна Карпінець" at bounding box center [72, 300] width 119 height 16
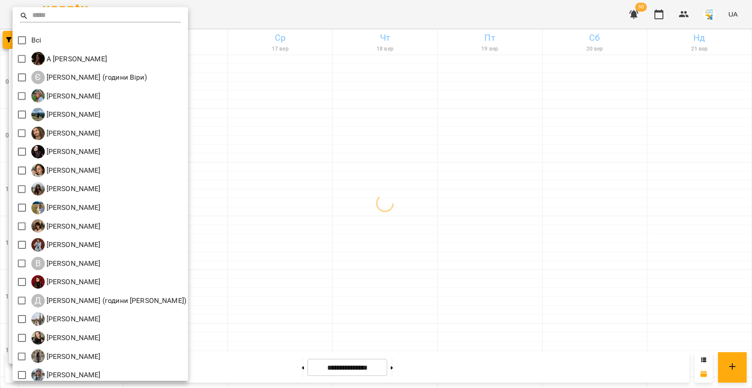
click at [315, 242] on div at bounding box center [376, 194] width 752 height 388
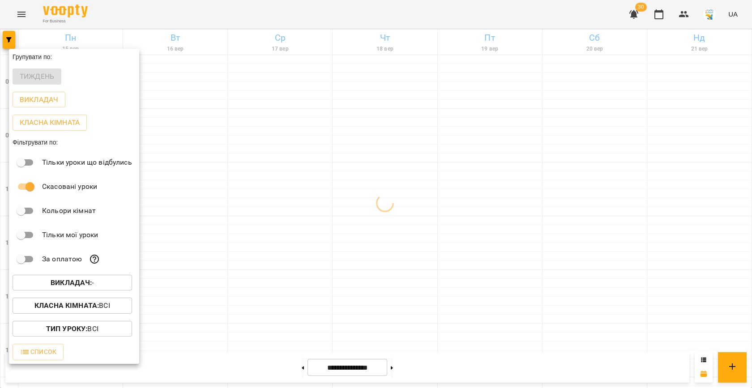
click at [315, 242] on div at bounding box center [376, 194] width 752 height 388
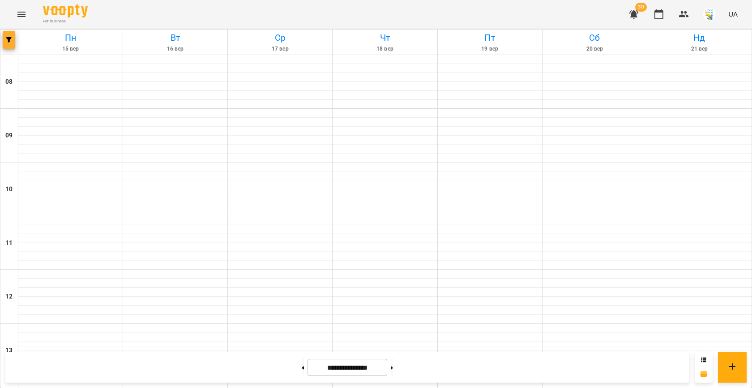
click at [5, 37] on button "button" at bounding box center [9, 40] width 13 height 18
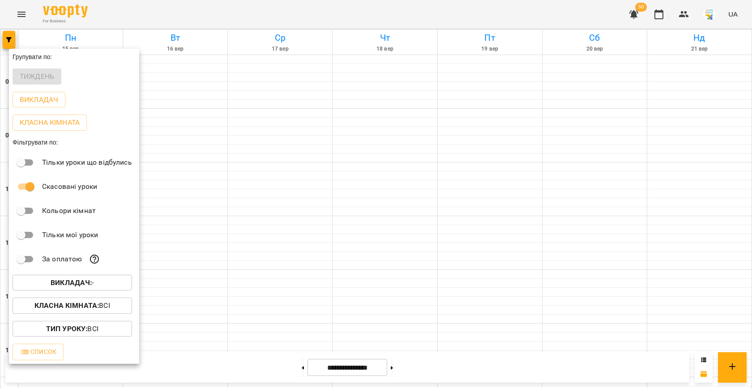
click at [81, 281] on b "Викладач :" at bounding box center [71, 282] width 41 height 9
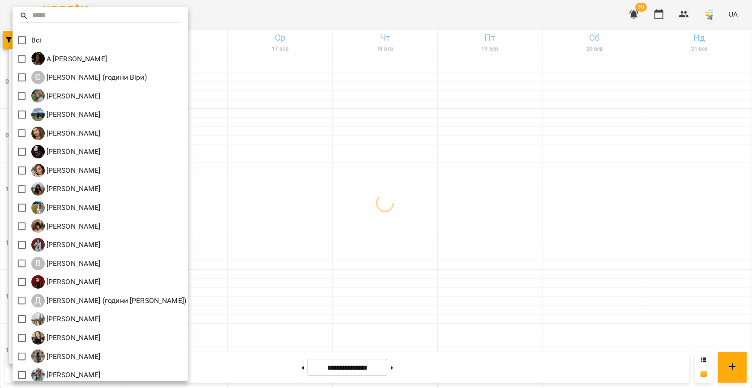
click at [341, 242] on div at bounding box center [376, 194] width 752 height 388
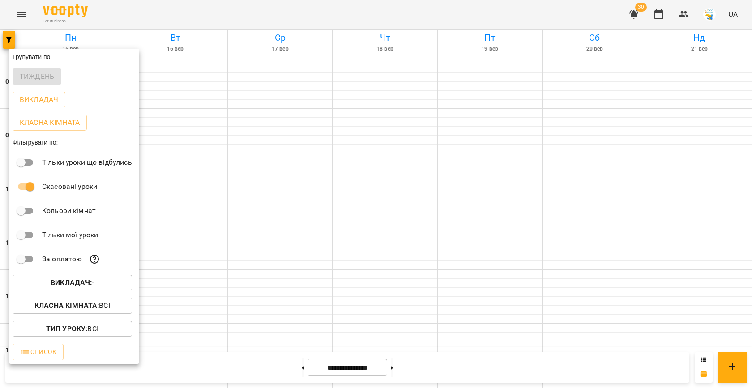
click at [341, 242] on div at bounding box center [376, 194] width 752 height 388
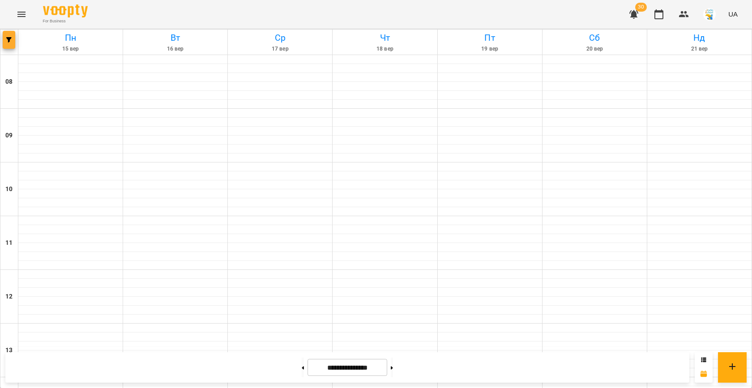
click at [13, 42] on span "button" at bounding box center [9, 39] width 13 height 5
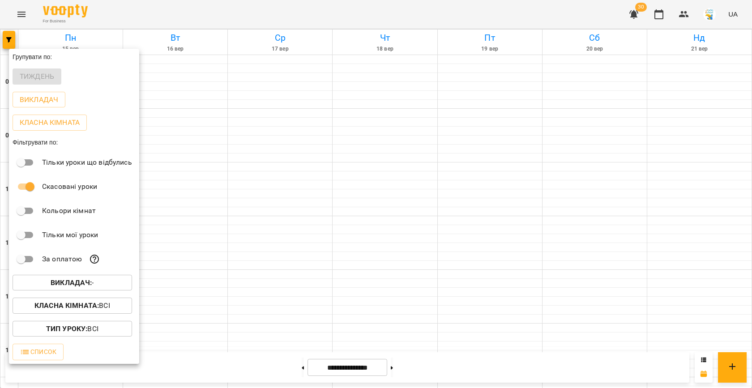
click at [98, 285] on span "Викладач : -" at bounding box center [72, 282] width 105 height 11
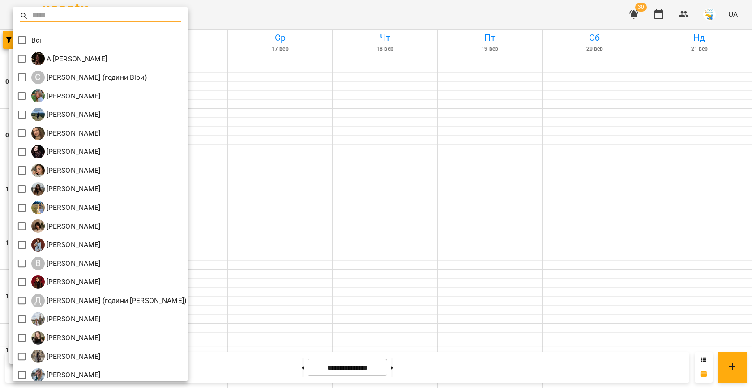
click at [400, 138] on div at bounding box center [376, 194] width 752 height 388
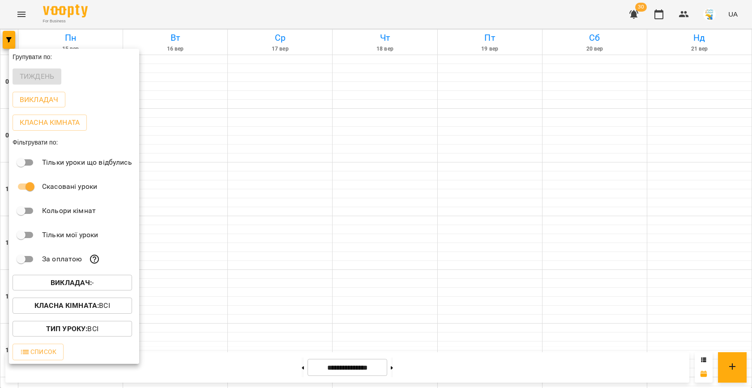
click at [298, 94] on div at bounding box center [376, 194] width 752 height 388
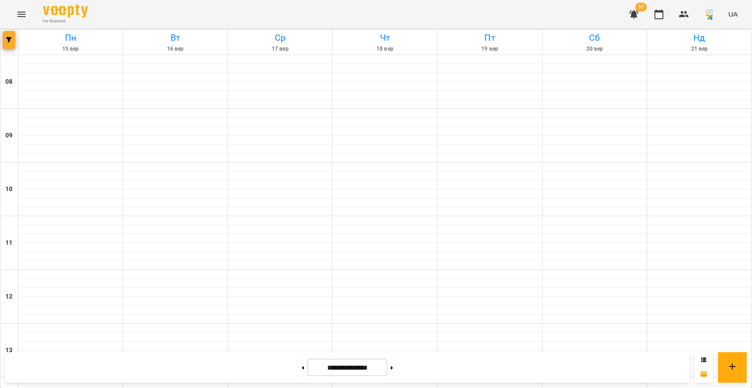
click at [6, 40] on icon "button" at bounding box center [8, 39] width 5 height 5
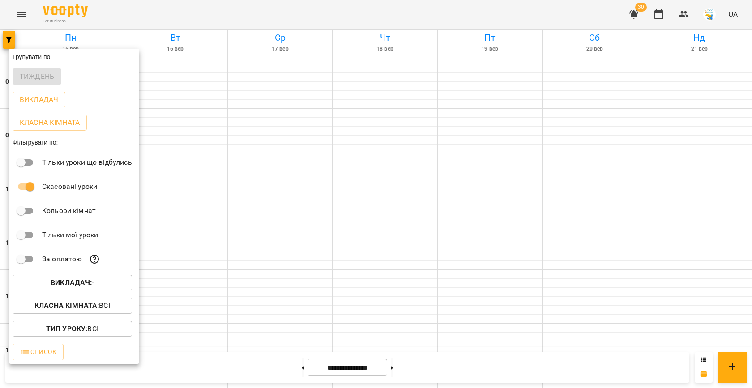
click at [73, 276] on div "Викладач : -" at bounding box center [74, 282] width 130 height 23
click at [84, 284] on b "Викладач :" at bounding box center [71, 282] width 41 height 9
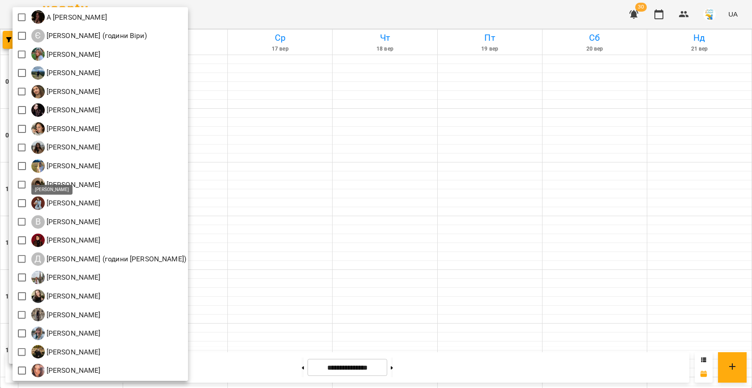
scroll to position [0, 0]
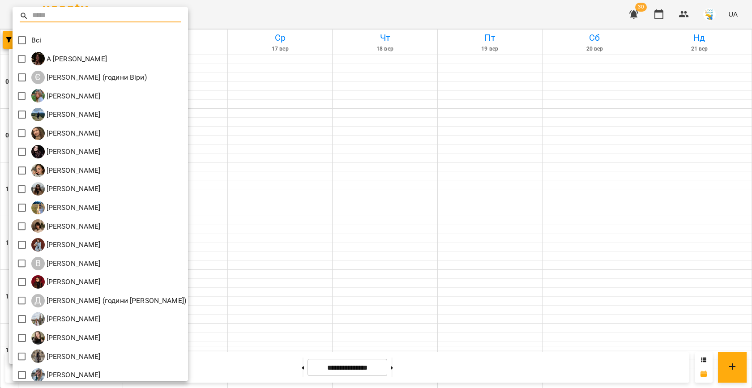
click at [305, 183] on div at bounding box center [376, 194] width 752 height 388
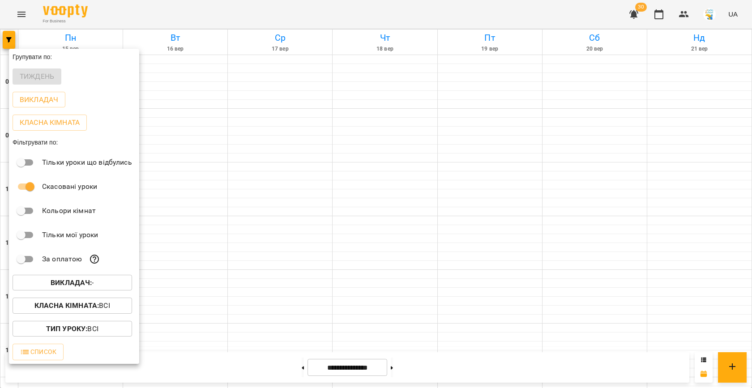
click at [305, 183] on div at bounding box center [376, 194] width 752 height 388
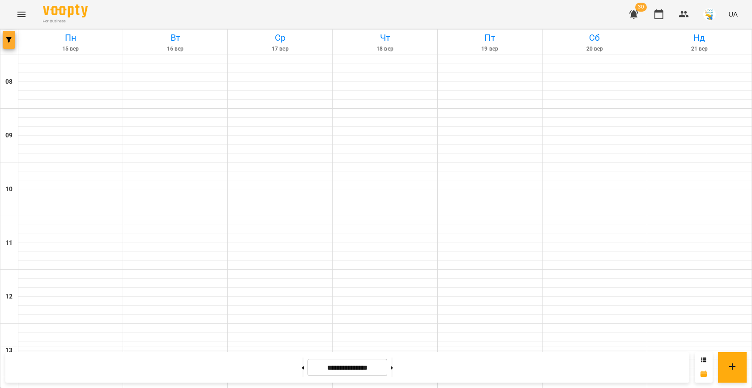
click at [10, 38] on icon "button" at bounding box center [8, 39] width 5 height 5
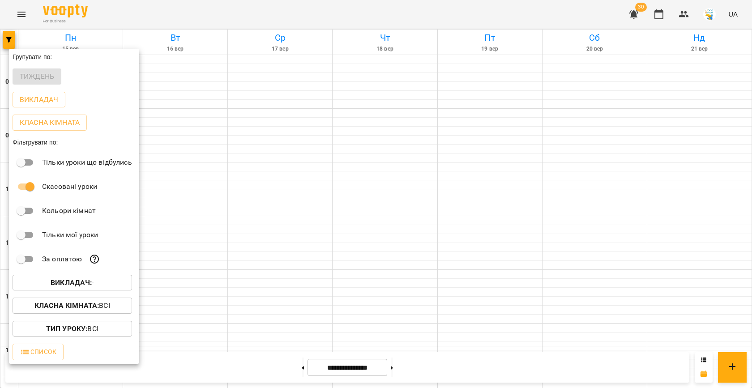
click at [284, 181] on div at bounding box center [376, 194] width 752 height 388
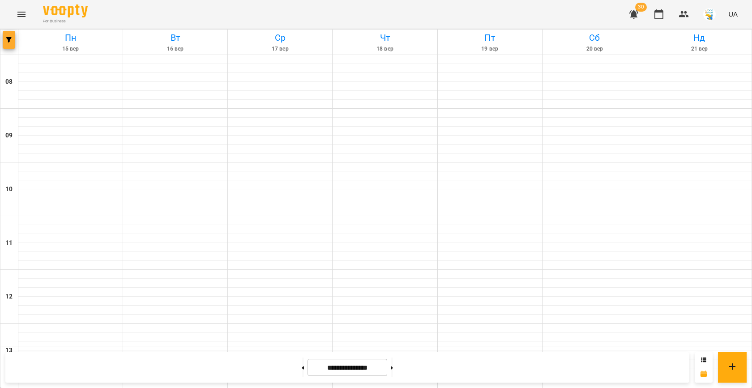
click at [5, 45] on button "button" at bounding box center [9, 40] width 13 height 18
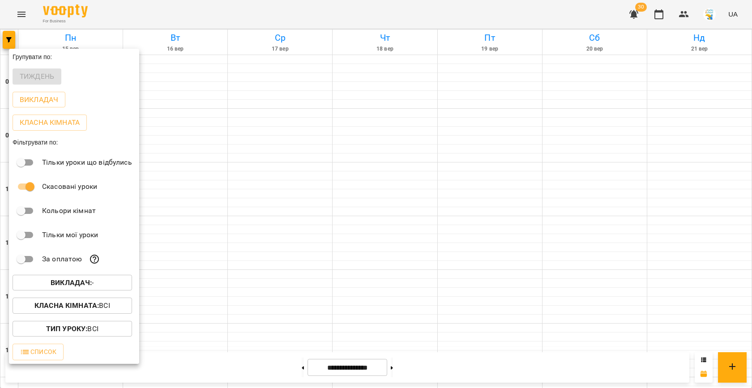
click at [81, 281] on b "Викладач :" at bounding box center [71, 282] width 41 height 9
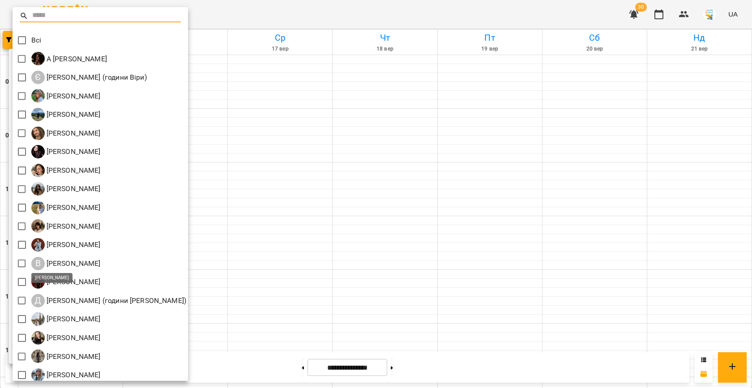
scroll to position [42, 0]
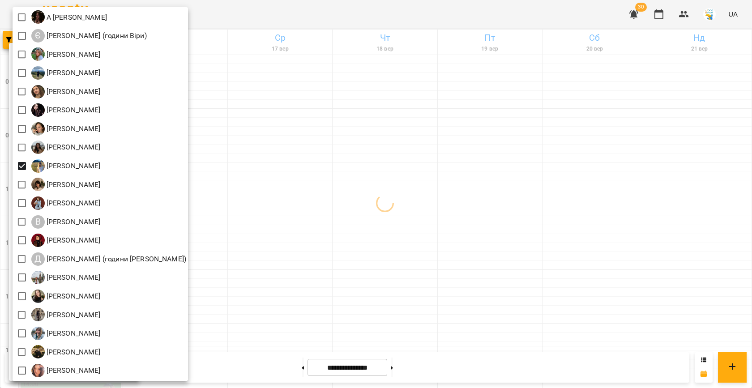
click at [382, 161] on div at bounding box center [376, 194] width 752 height 388
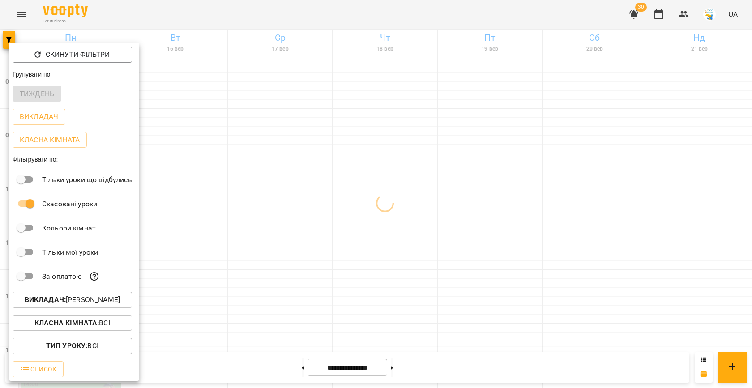
click at [304, 164] on div at bounding box center [376, 194] width 752 height 388
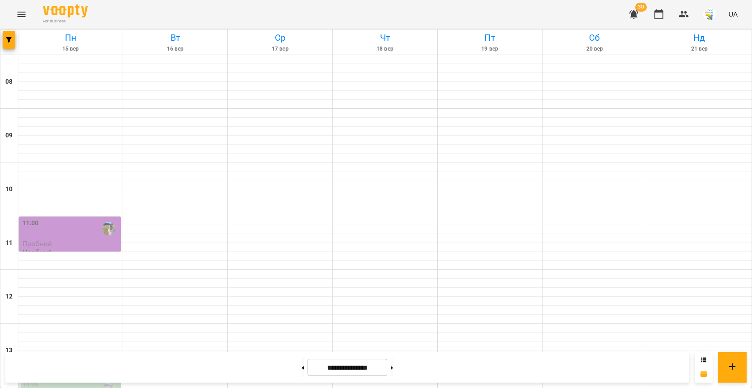
scroll to position [316, 0]
click at [12, 37] on span "button" at bounding box center [9, 39] width 13 height 5
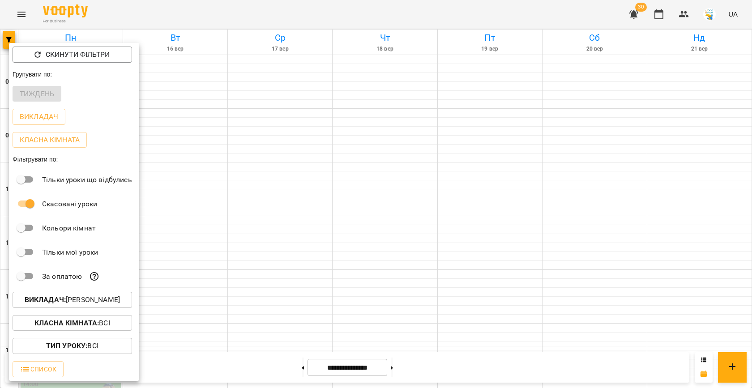
click at [23, 13] on div at bounding box center [376, 194] width 752 height 388
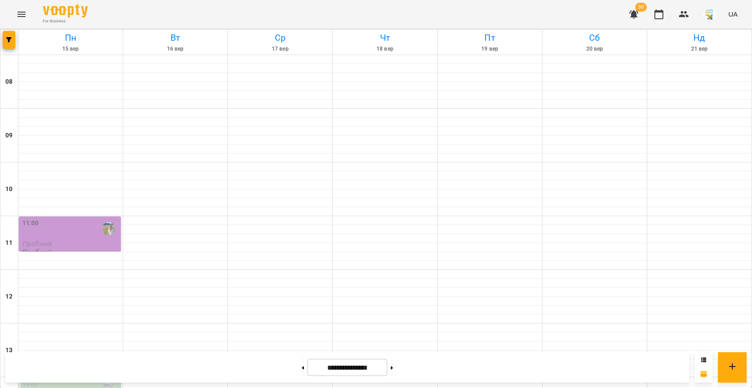
click at [23, 13] on icon "Menu" at bounding box center [21, 14] width 11 height 11
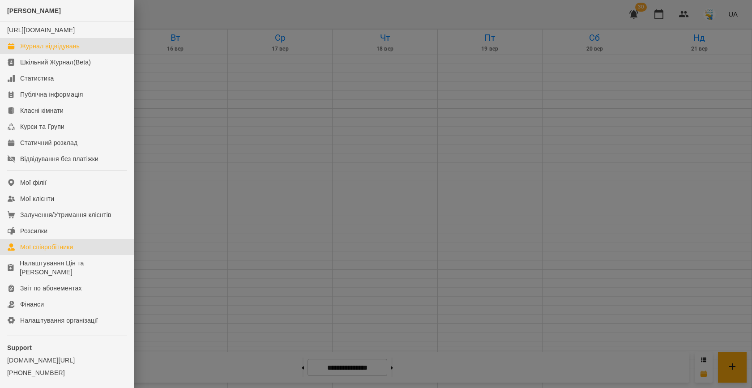
click at [48, 251] on div "Мої співробітники" at bounding box center [46, 247] width 53 height 9
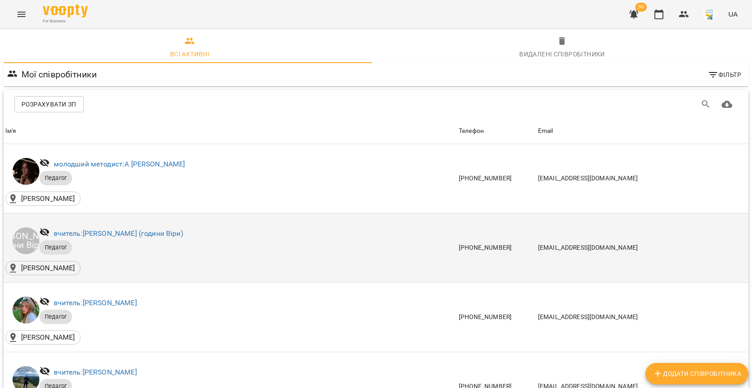
scroll to position [28, 0]
click at [132, 229] on link "вчитель: Євгенія Бура (години Віри)" at bounding box center [118, 233] width 129 height 9
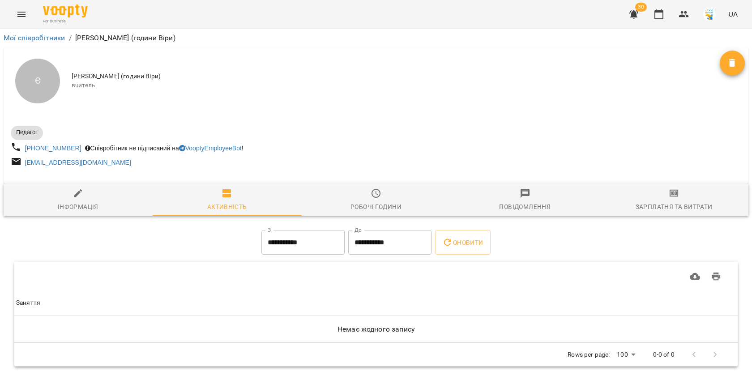
click at [686, 200] on span "Зарплатня та Витрати" at bounding box center [674, 200] width 138 height 24
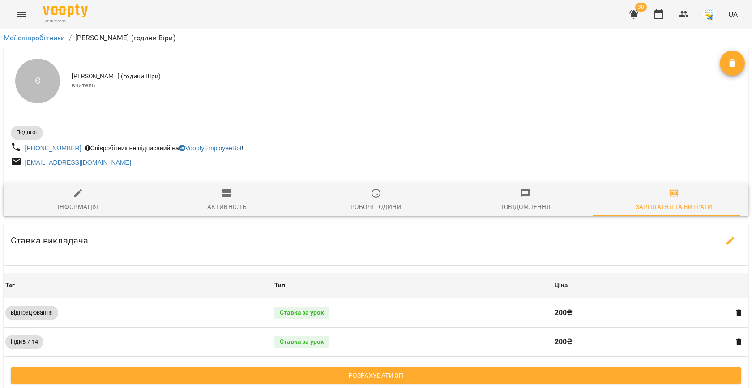
click at [379, 375] on span "Розрахувати ЗП" at bounding box center [376, 375] width 716 height 11
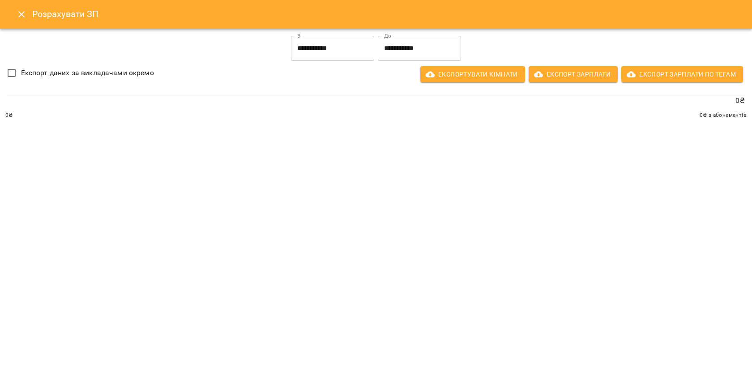
click at [17, 11] on icon "Close" at bounding box center [21, 14] width 11 height 11
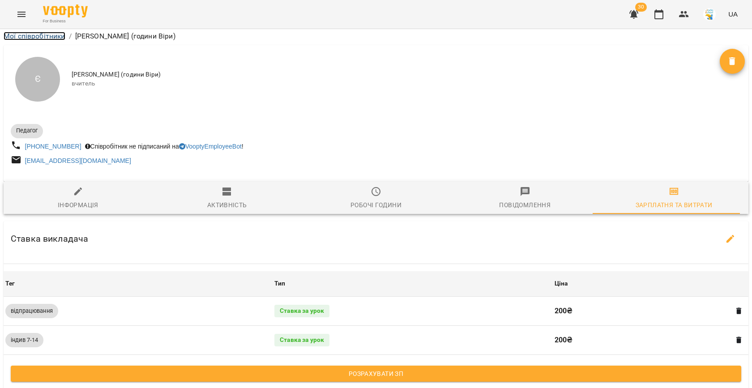
click at [38, 34] on link "Мої співробітники" at bounding box center [35, 36] width 62 height 9
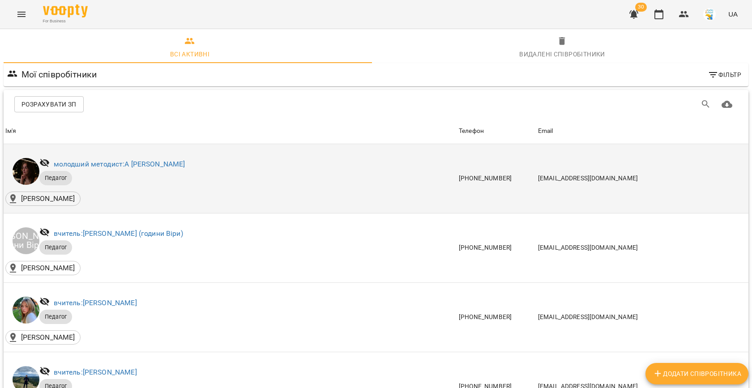
scroll to position [51, 0]
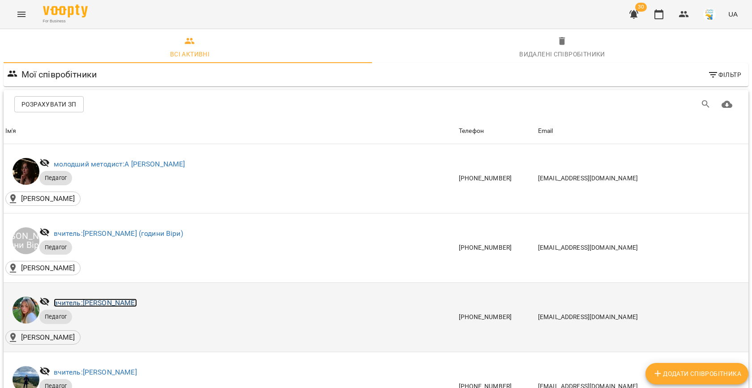
click at [112, 298] on link "вчитель: [PERSON_NAME]" at bounding box center [95, 302] width 83 height 9
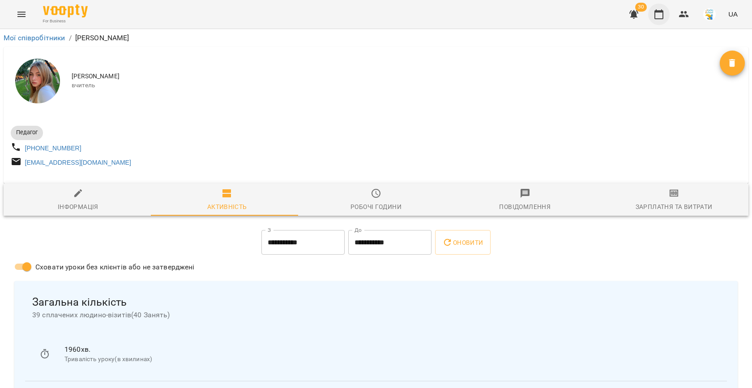
click at [664, 15] on icon "button" at bounding box center [658, 14] width 11 height 11
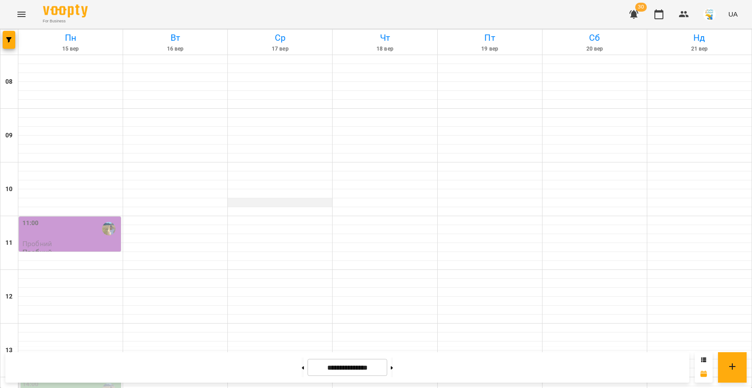
scroll to position [363, 0]
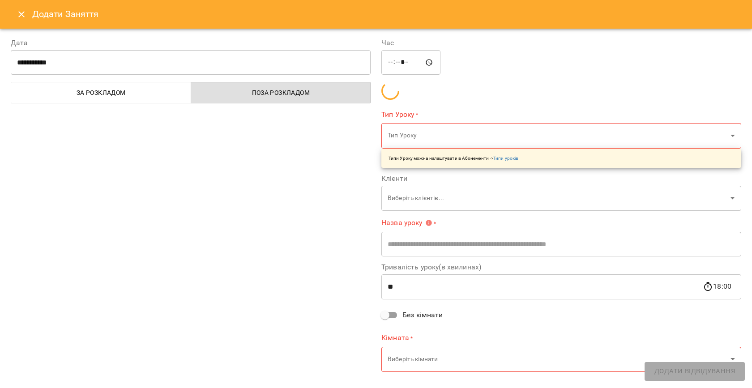
type input "**********"
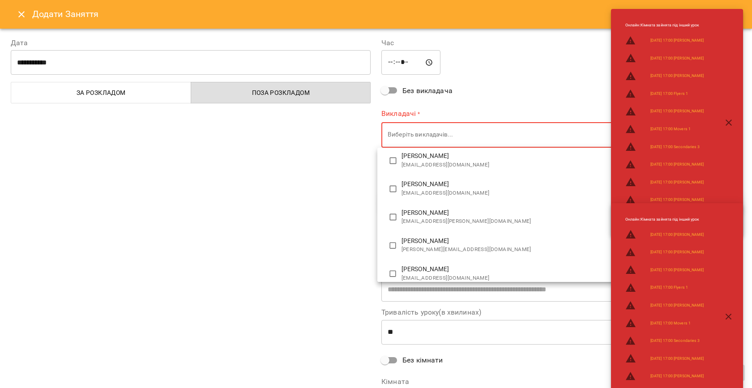
scroll to position [63, 0]
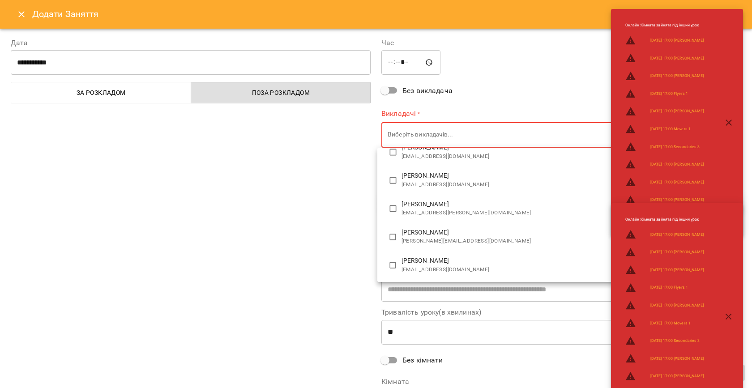
type input "**********"
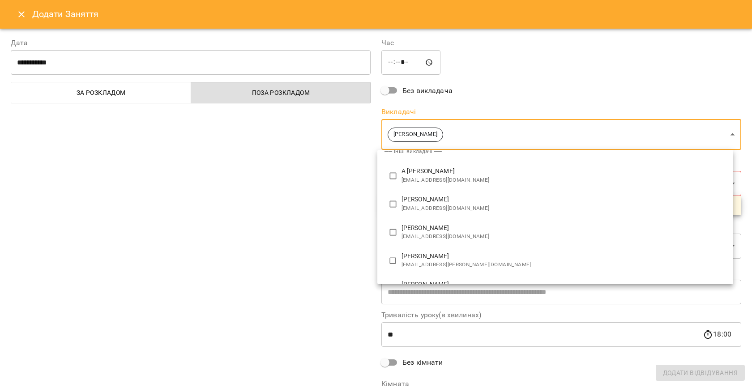
scroll to position [0, 0]
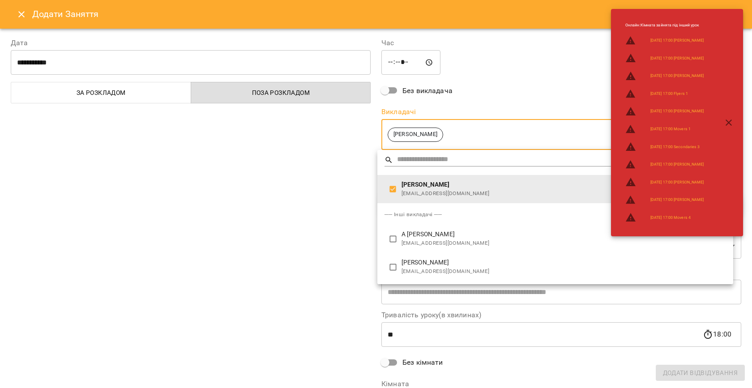
click at [349, 240] on div at bounding box center [376, 194] width 752 height 388
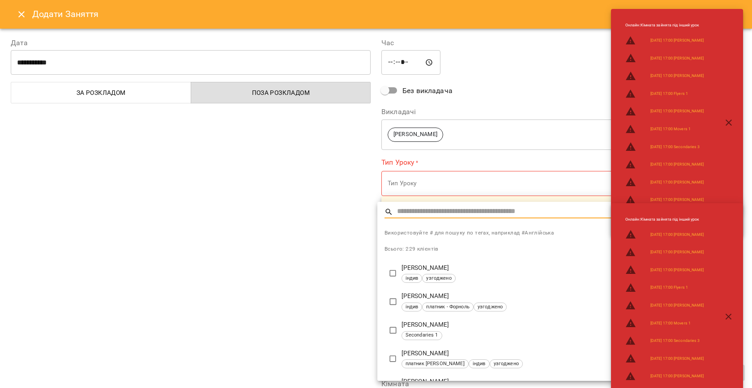
click at [351, 183] on div at bounding box center [376, 194] width 752 height 388
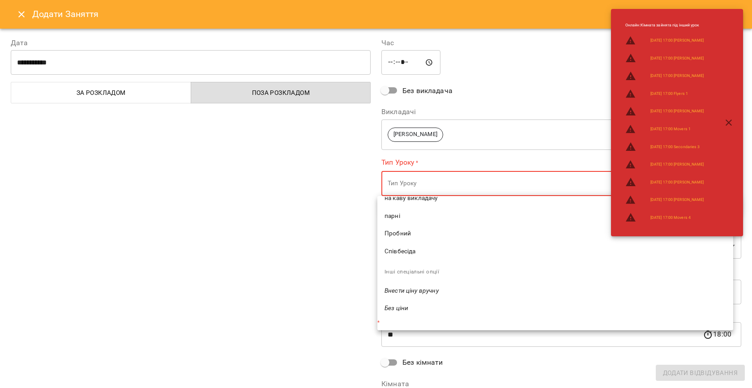
click at [396, 253] on span "Співбесіда" at bounding box center [554, 251] width 341 height 9
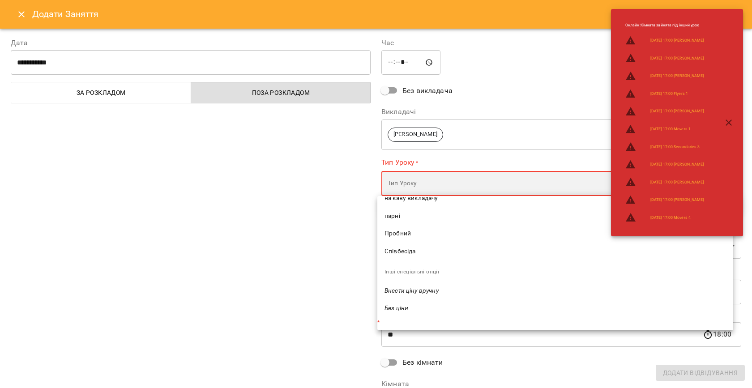
type input "**********"
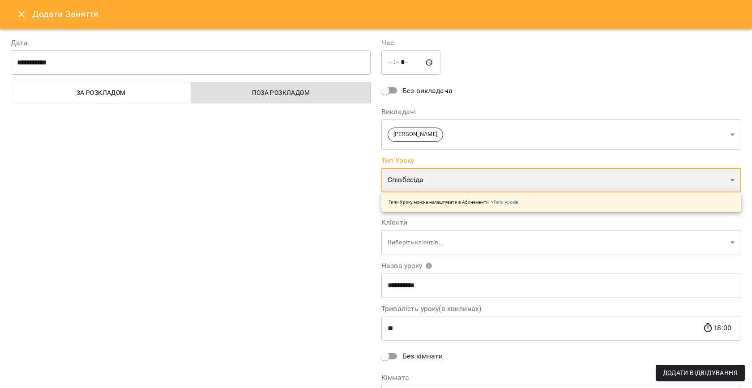
scroll to position [182, 0]
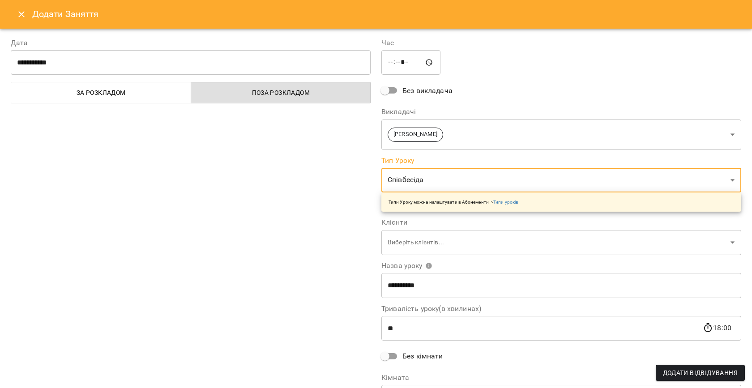
click at [334, 257] on div "**********" at bounding box center [190, 228] width 371 height 402
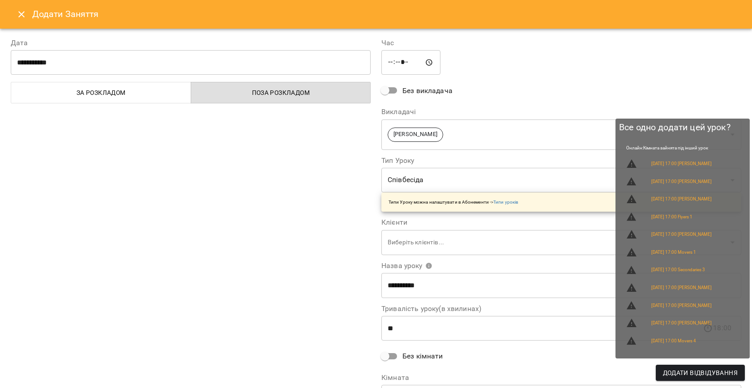
click at [689, 370] on span "Додати Відвідування" at bounding box center [700, 372] width 75 height 11
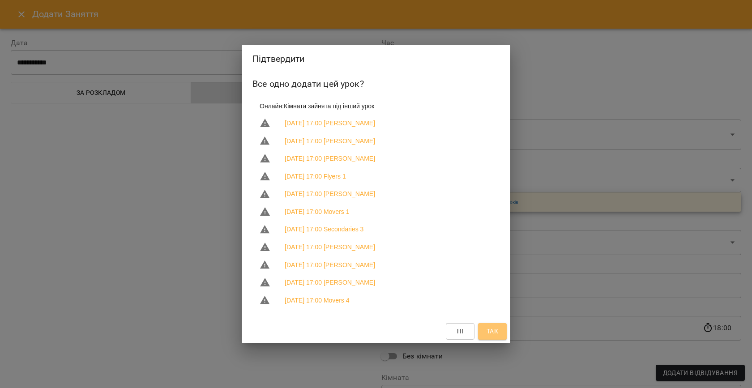
click at [481, 332] on button "Так" at bounding box center [492, 331] width 29 height 16
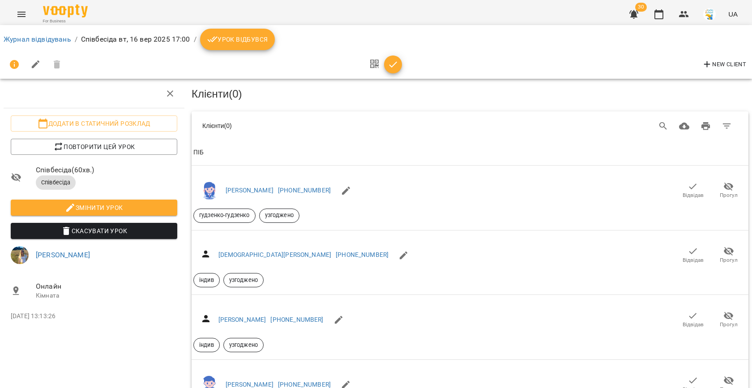
click at [241, 43] on span "Урок відбувся" at bounding box center [237, 39] width 61 height 11
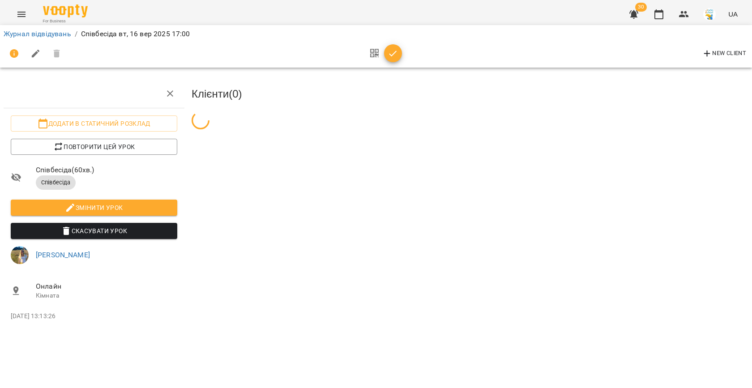
click at [658, 16] on icon "button" at bounding box center [658, 14] width 11 height 11
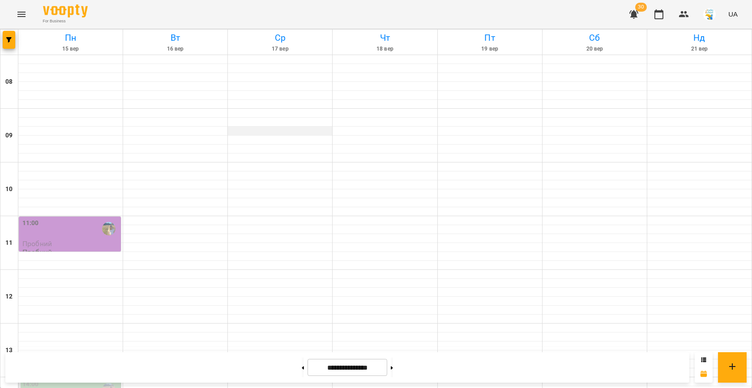
scroll to position [459, 0]
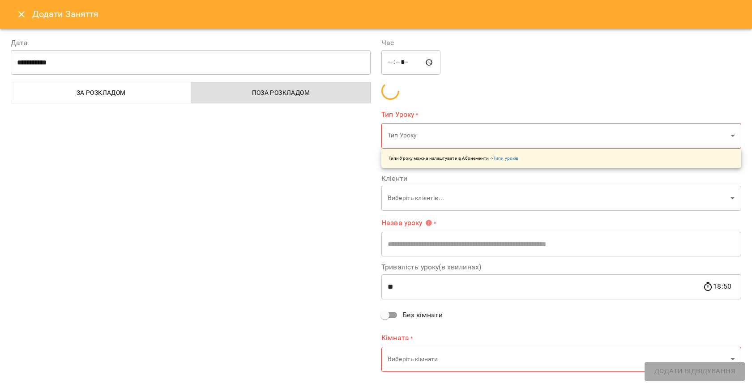
type input "**********"
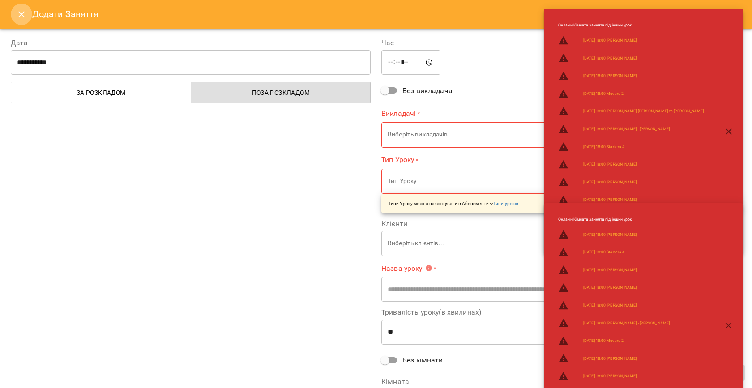
click at [16, 18] on icon "Close" at bounding box center [21, 14] width 11 height 11
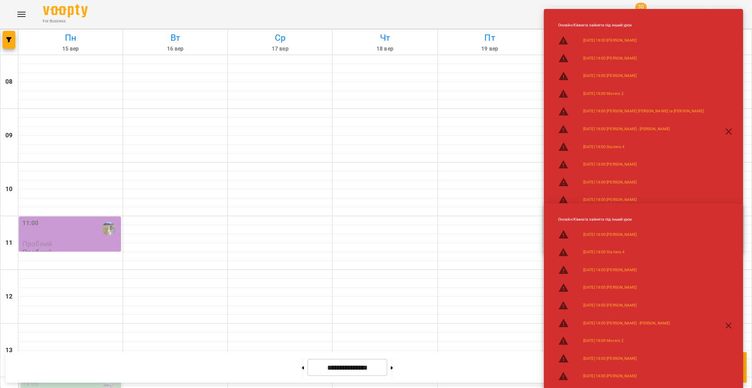
scroll to position [0, 0]
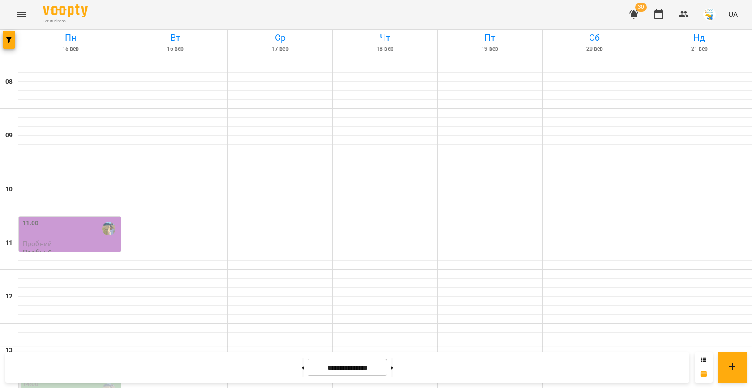
click at [23, 6] on button "Menu" at bounding box center [21, 14] width 21 height 21
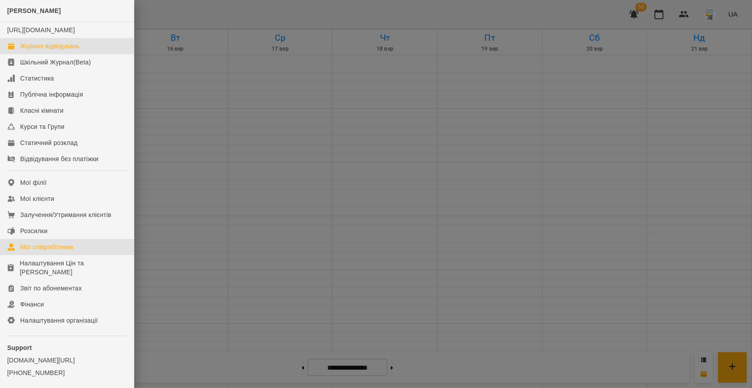
click at [49, 251] on div "Мої співробітники" at bounding box center [46, 247] width 53 height 9
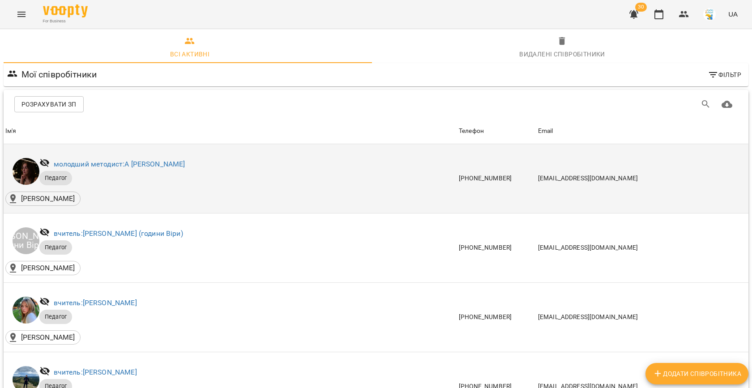
scroll to position [126, 0]
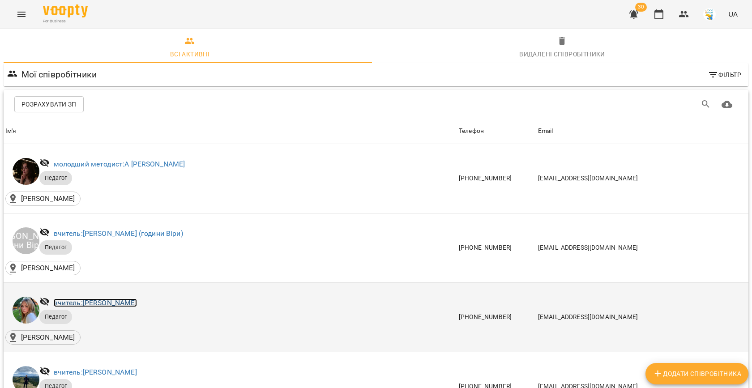
click at [121, 298] on link "вчитель: [PERSON_NAME]" at bounding box center [95, 302] width 83 height 9
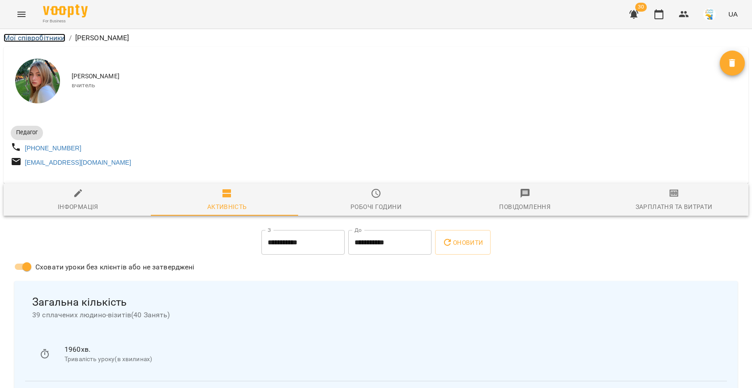
click at [37, 41] on link "Мої співробітники" at bounding box center [35, 38] width 62 height 9
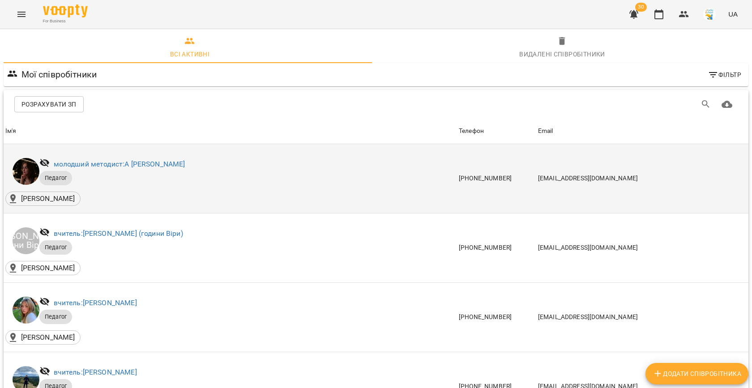
scroll to position [117, 0]
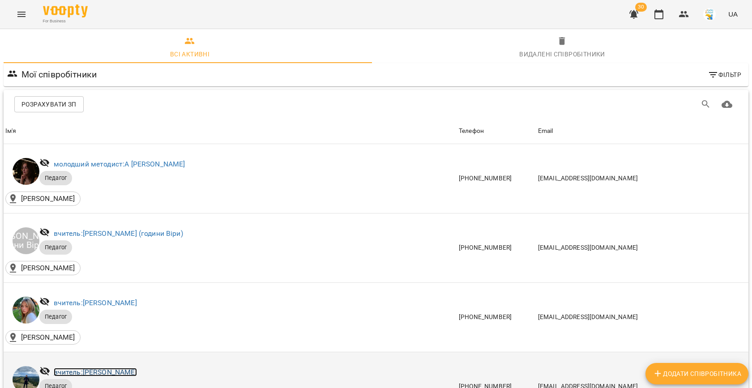
click at [98, 368] on link "вчитель: [PERSON_NAME]" at bounding box center [95, 372] width 83 height 9
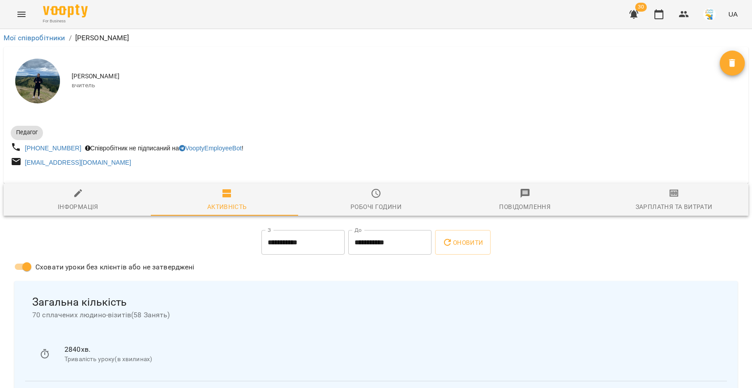
click at [669, 201] on span "Зарплатня та Витрати" at bounding box center [674, 200] width 138 height 24
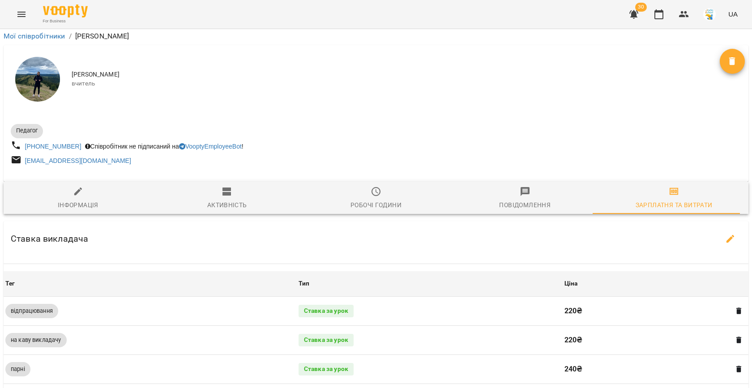
scroll to position [292, 0]
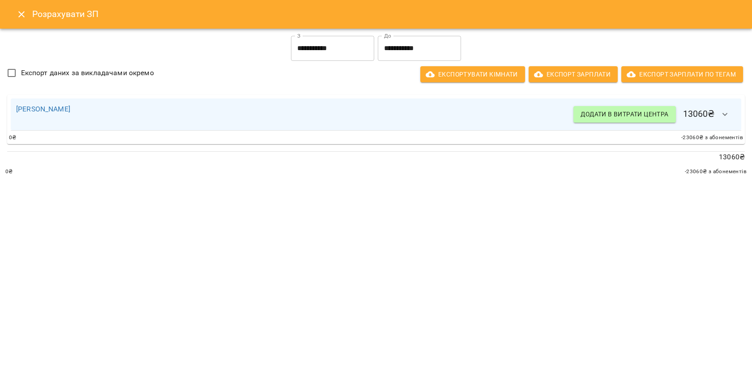
click at [415, 49] on input "**********" at bounding box center [419, 48] width 83 height 25
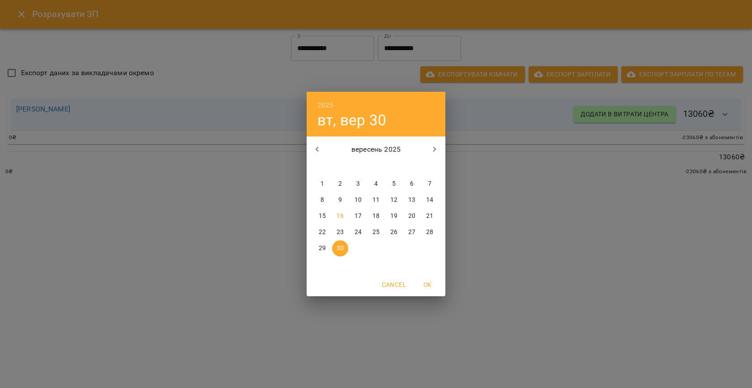
click at [323, 215] on p "15" at bounding box center [322, 216] width 7 height 9
type input "**********"
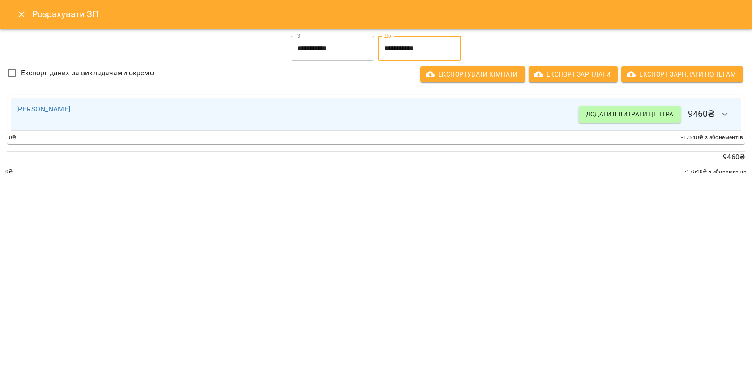
click at [17, 13] on icon "Close" at bounding box center [21, 14] width 11 height 11
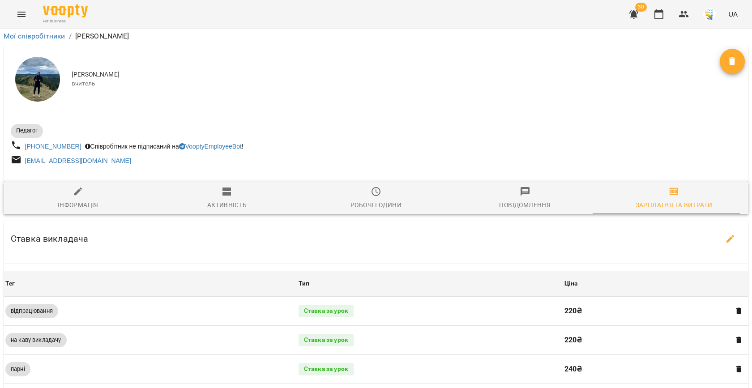
scroll to position [0, 0]
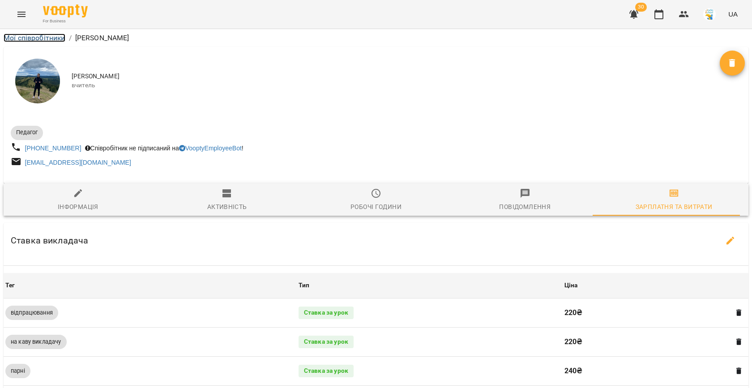
click at [24, 37] on link "Мої співробітники" at bounding box center [35, 38] width 62 height 9
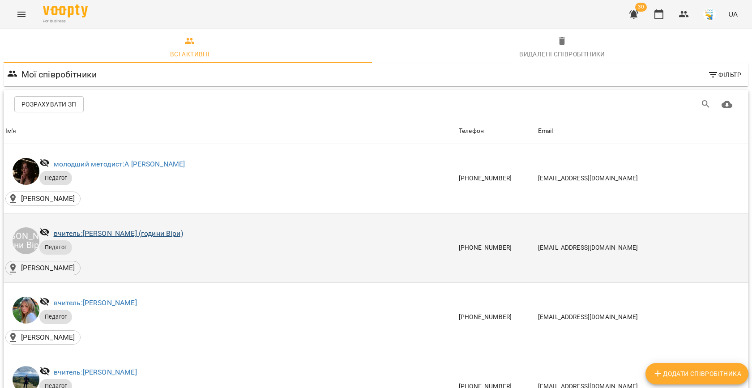
scroll to position [179, 0]
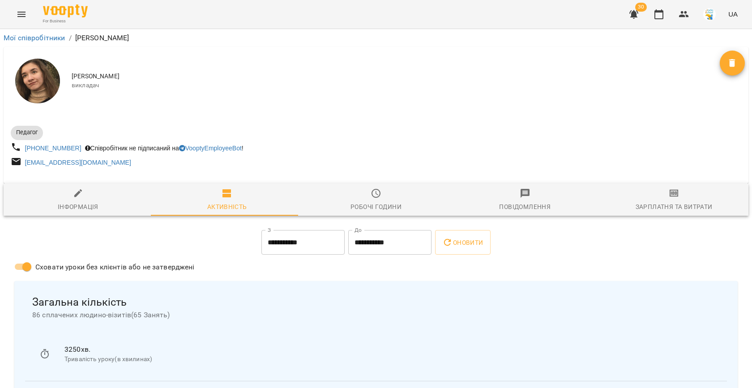
click at [669, 199] on icon "button" at bounding box center [674, 193] width 11 height 11
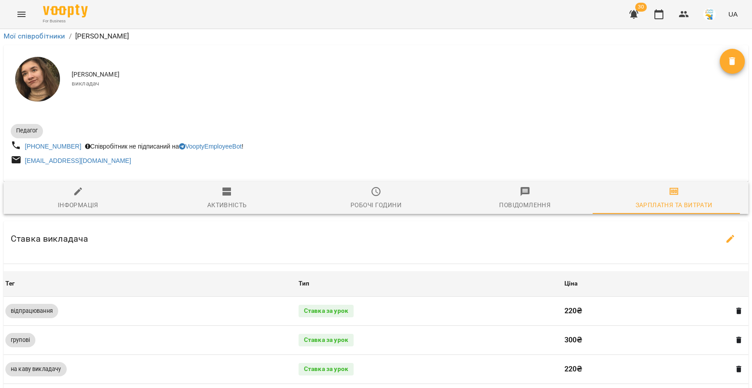
scroll to position [231, 0]
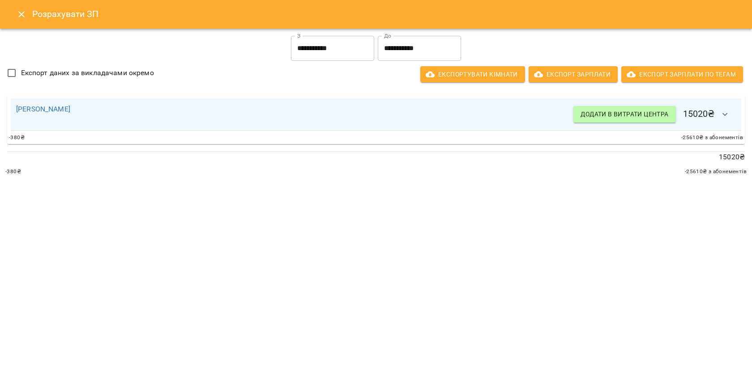
click at [412, 47] on input "**********" at bounding box center [419, 48] width 83 height 25
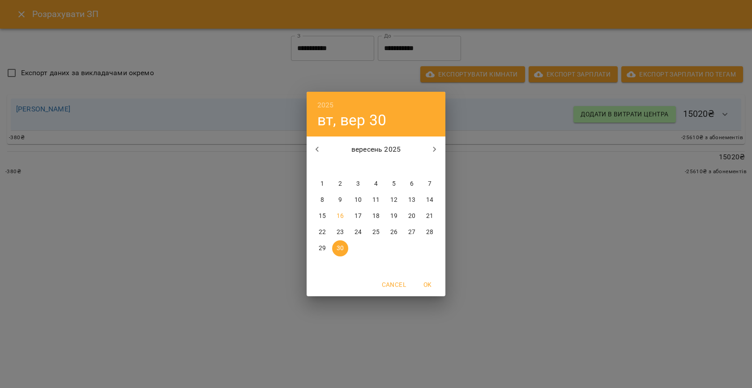
click at [321, 215] on p "15" at bounding box center [322, 216] width 7 height 9
type input "**********"
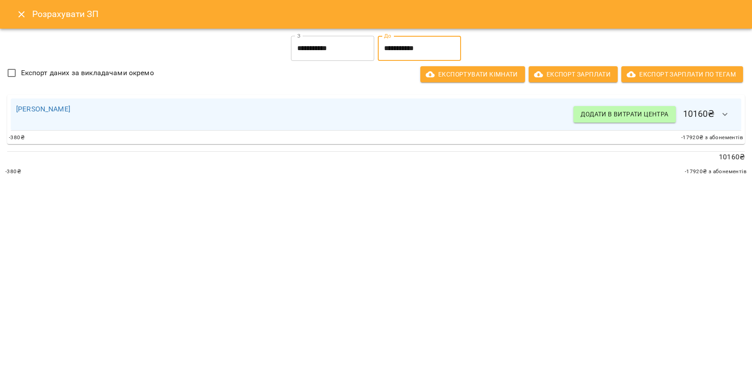
click at [21, 13] on icon "Close" at bounding box center [21, 14] width 11 height 11
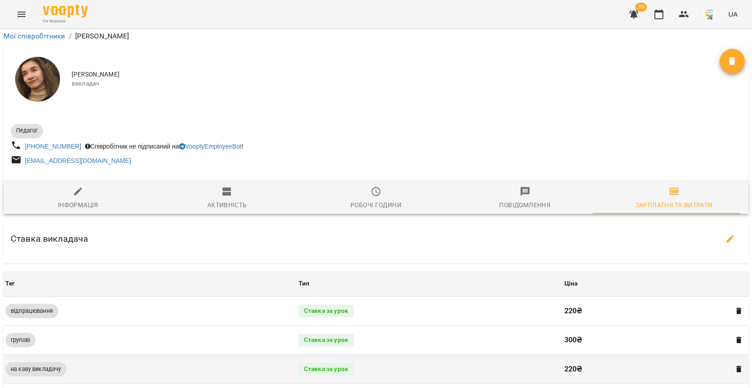
scroll to position [0, 0]
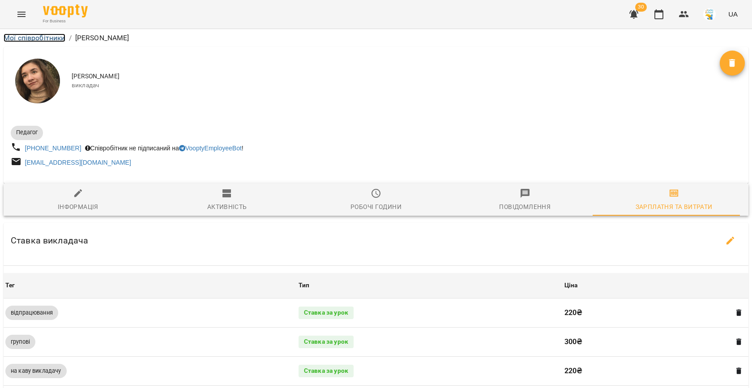
click at [39, 39] on link "Мої співробітники" at bounding box center [35, 38] width 62 height 9
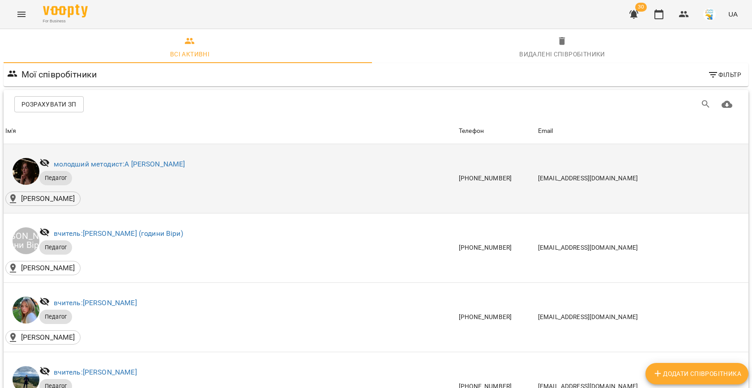
scroll to position [325, 0]
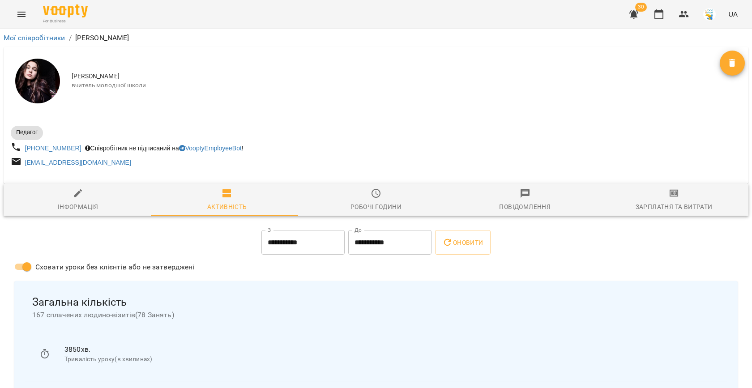
click at [696, 199] on span "Зарплатня та Витрати" at bounding box center [674, 200] width 138 height 24
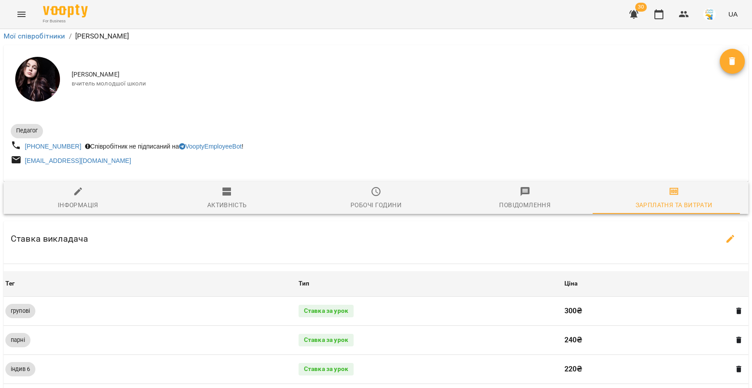
scroll to position [358, 0]
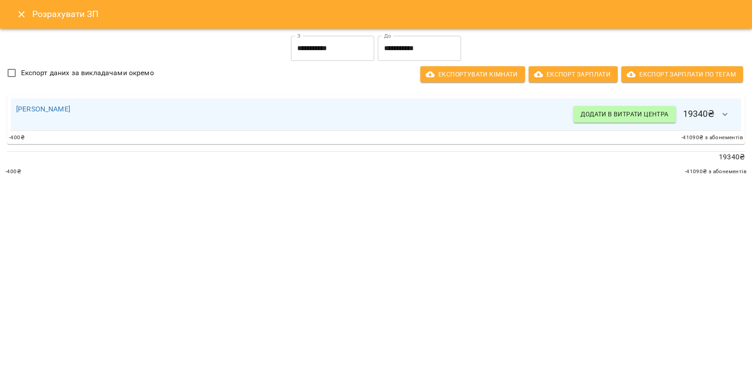
click at [406, 44] on input "**********" at bounding box center [419, 48] width 83 height 25
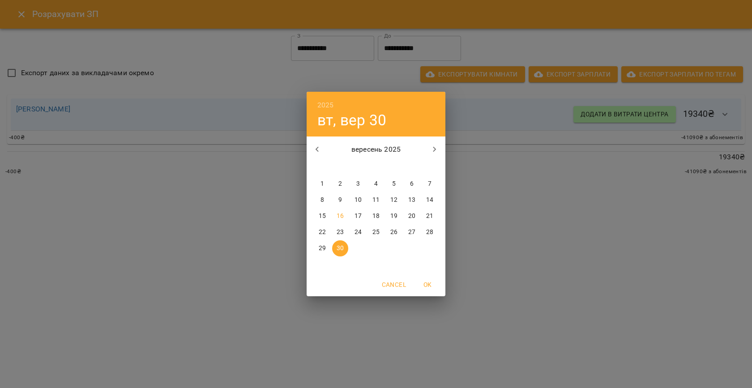
click at [323, 217] on p "15" at bounding box center [322, 216] width 7 height 9
type input "**********"
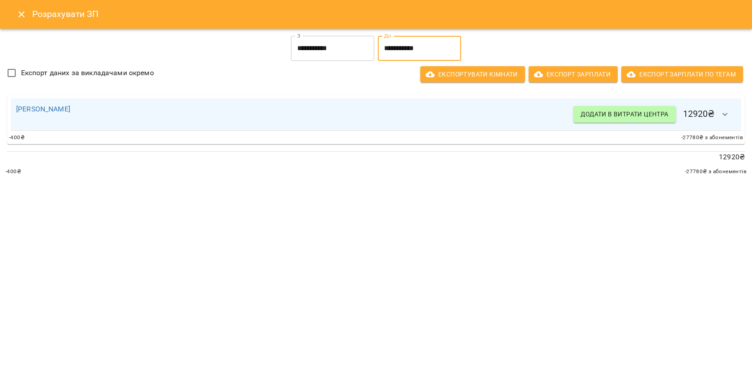
click at [21, 11] on icon "Close" at bounding box center [21, 14] width 11 height 11
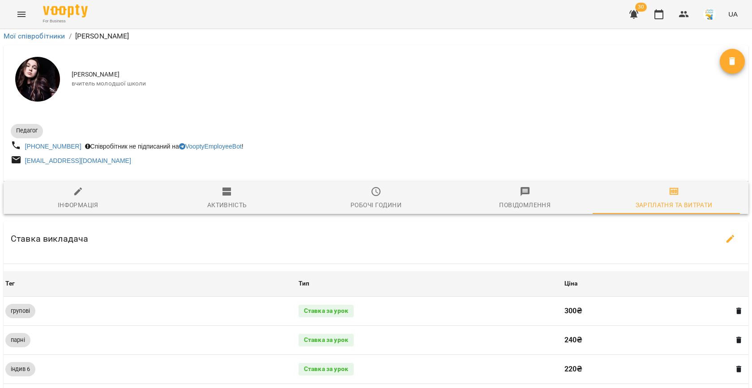
scroll to position [0, 0]
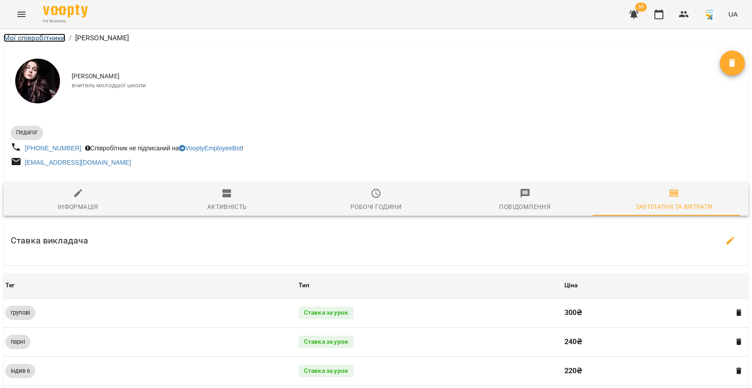
click at [31, 36] on link "Мої співробітники" at bounding box center [35, 38] width 62 height 9
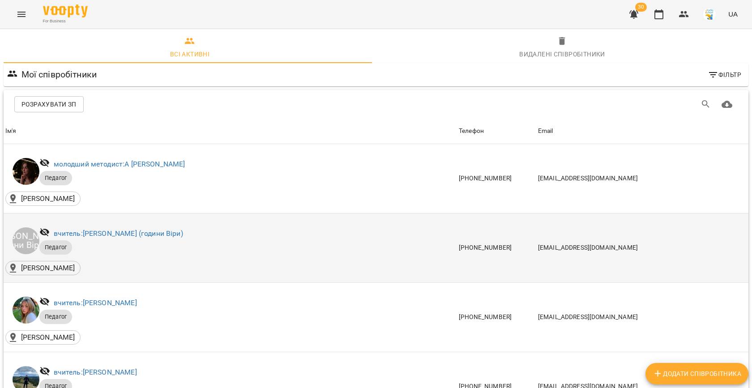
scroll to position [357, 0]
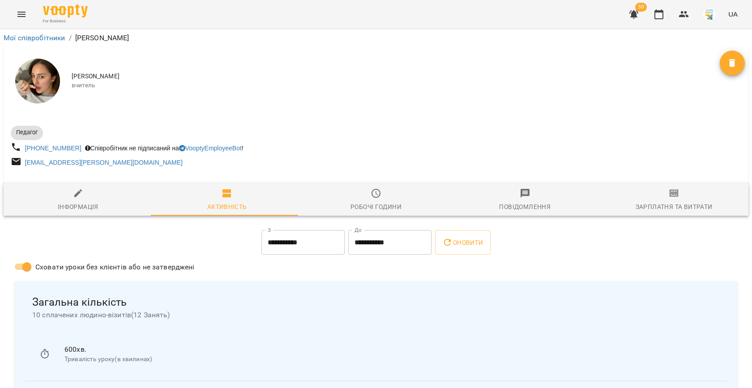
click at [668, 204] on div "Зарплатня та Витрати" at bounding box center [673, 206] width 77 height 11
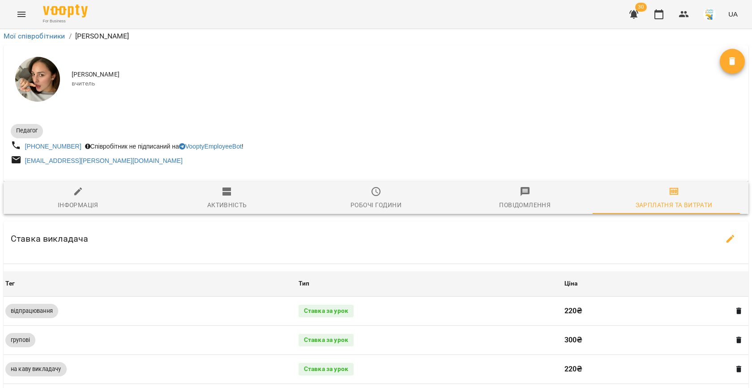
scroll to position [349, 0]
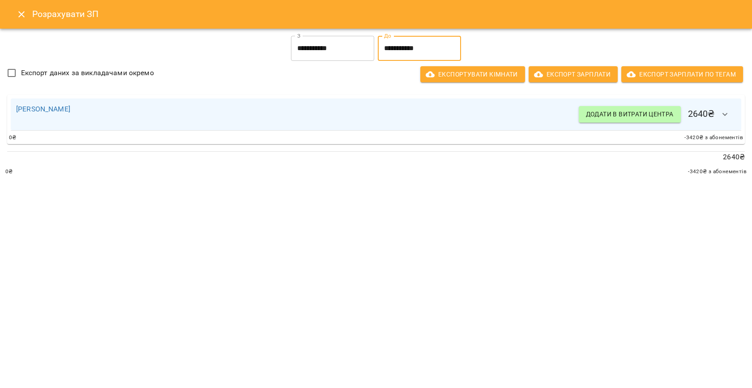
click at [401, 47] on input "**********" at bounding box center [419, 48] width 83 height 25
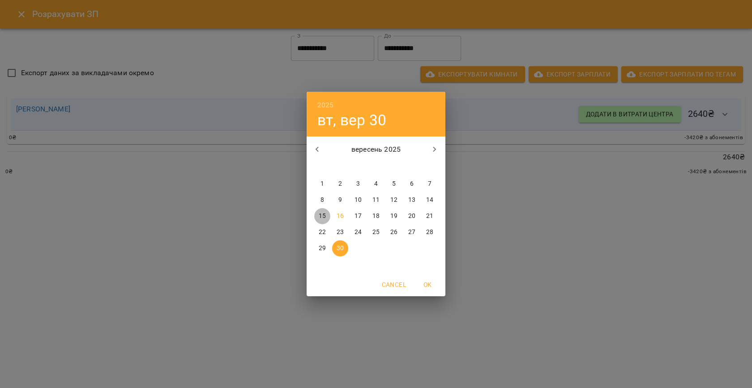
click at [325, 216] on p "15" at bounding box center [322, 216] width 7 height 9
type input "**********"
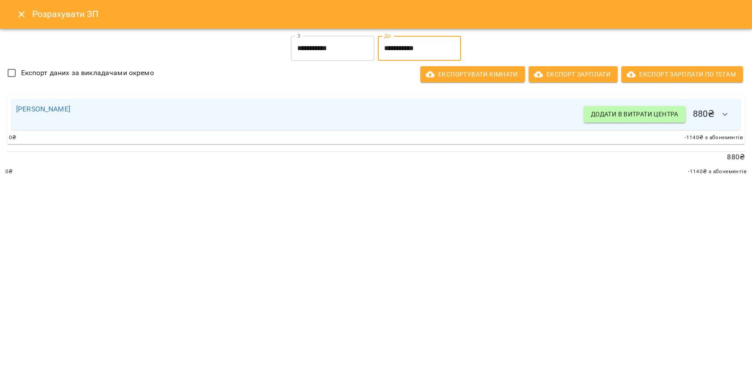
click at [24, 17] on icon "Close" at bounding box center [21, 14] width 6 height 6
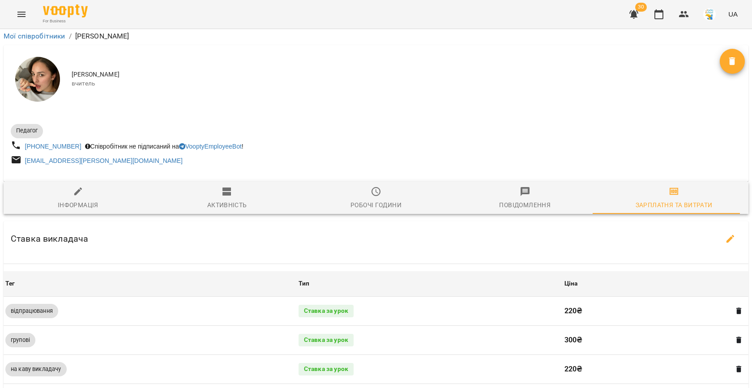
scroll to position [0, 0]
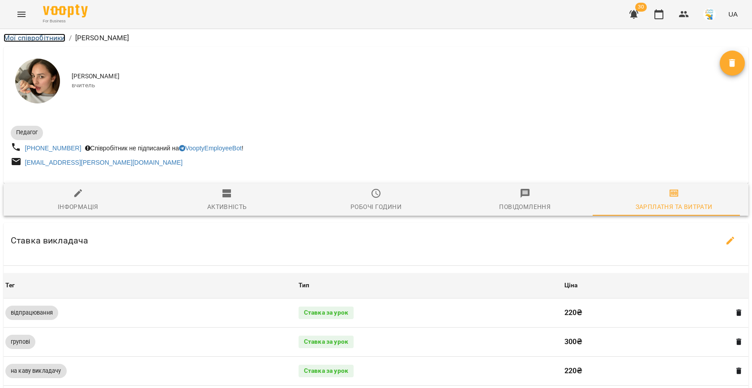
click at [35, 41] on link "Мої співробітники" at bounding box center [35, 38] width 62 height 9
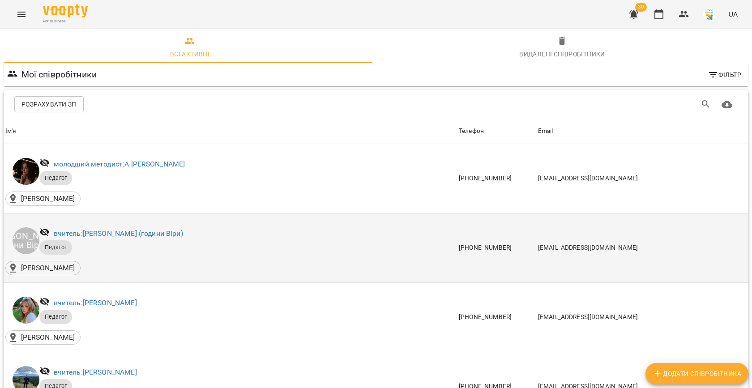
scroll to position [415, 0]
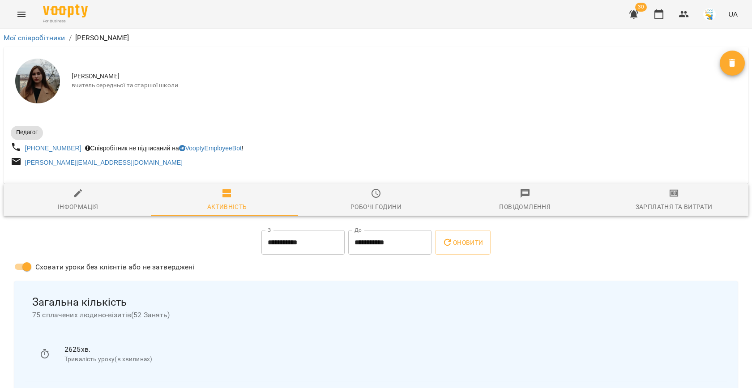
click at [661, 200] on span "Зарплатня та Витрати" at bounding box center [674, 200] width 138 height 24
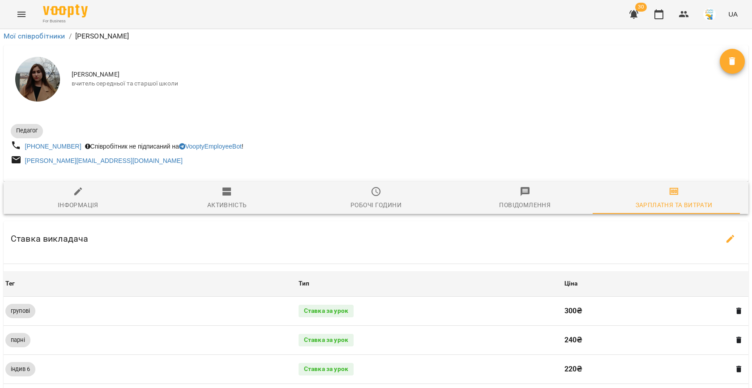
scroll to position [268, 0]
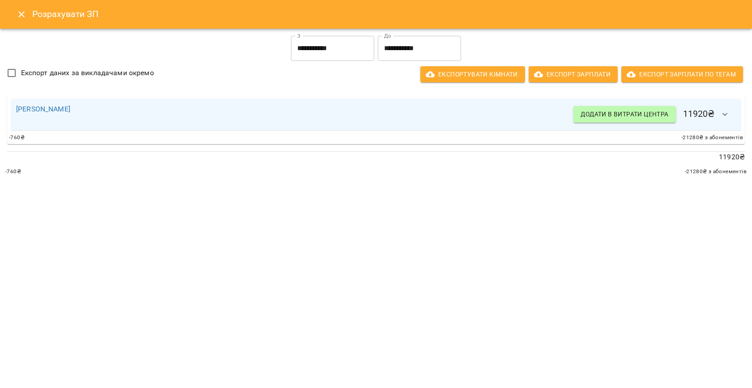
click at [421, 54] on input "**********" at bounding box center [419, 48] width 83 height 25
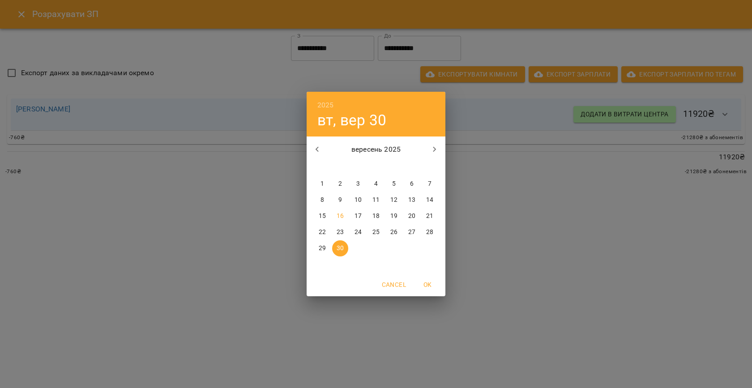
click at [328, 216] on span "15" at bounding box center [322, 216] width 16 height 9
type input "**********"
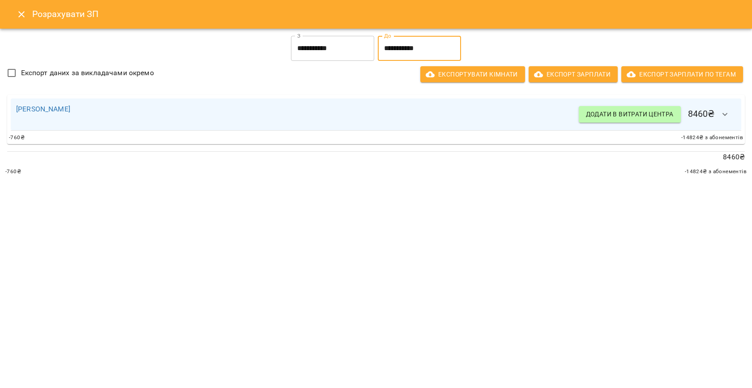
click at [26, 13] on icon "Close" at bounding box center [21, 14] width 11 height 11
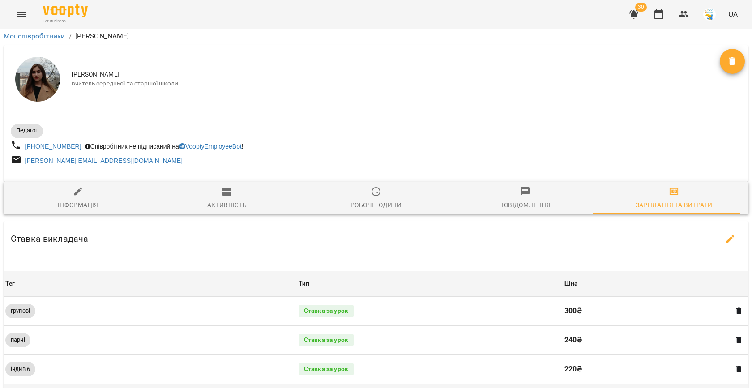
scroll to position [0, 0]
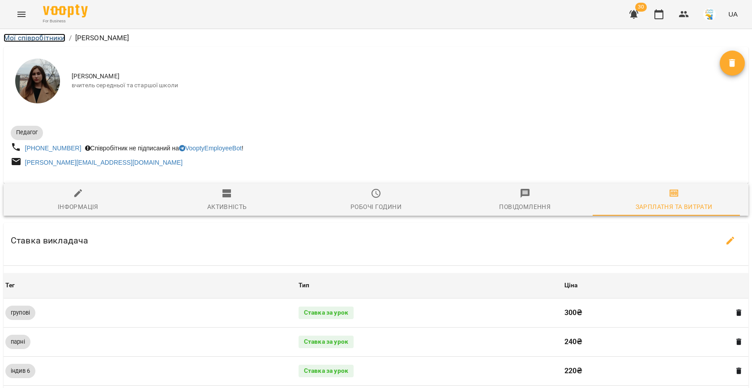
click at [46, 37] on link "Мої співробітники" at bounding box center [35, 38] width 62 height 9
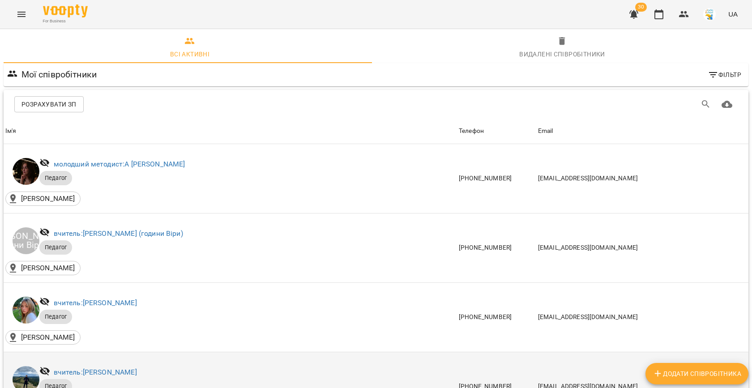
scroll to position [68, 0]
click at [108, 368] on link "вчитель: [PERSON_NAME]" at bounding box center [95, 372] width 83 height 9
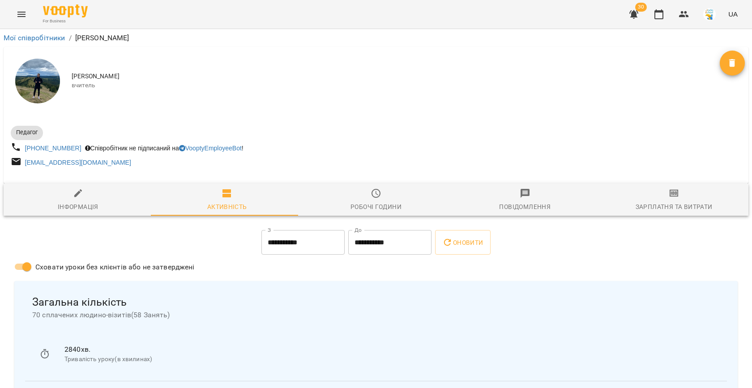
click at [656, 206] on div "Зарплатня та Витрати" at bounding box center [673, 206] width 77 height 11
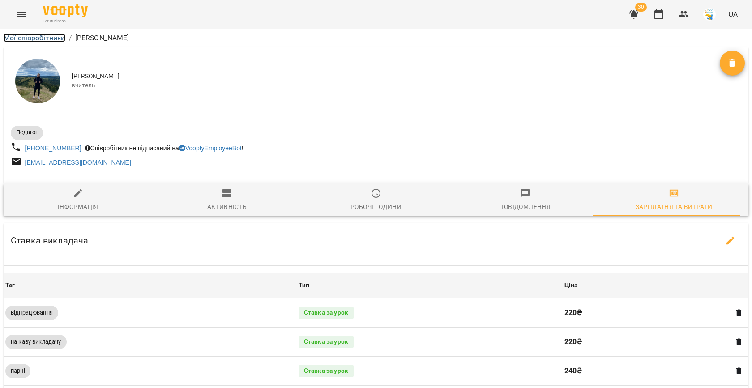
click at [40, 38] on link "Мої співробітники" at bounding box center [35, 38] width 62 height 9
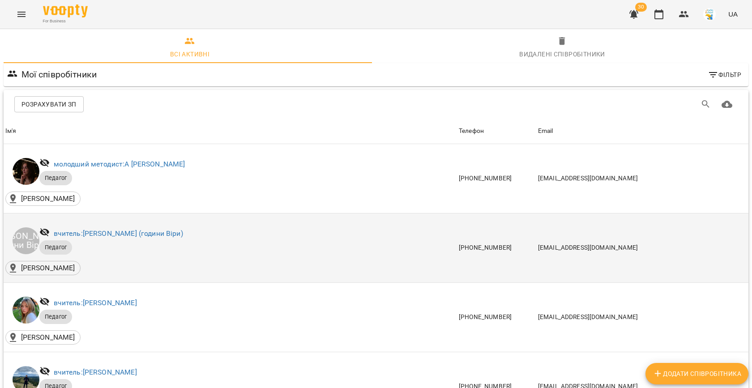
scroll to position [204, 0]
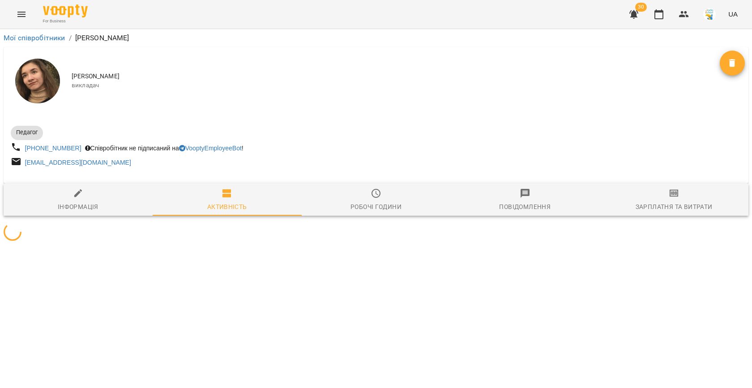
click at [681, 208] on div "Зарплатня та Витрати" at bounding box center [673, 206] width 77 height 11
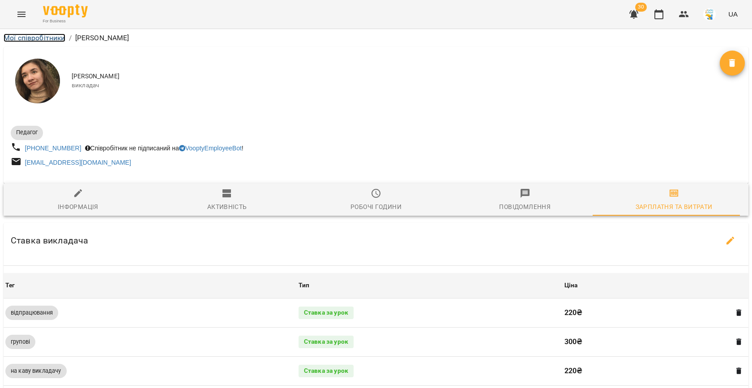
click at [19, 36] on link "Мої співробітники" at bounding box center [35, 38] width 62 height 9
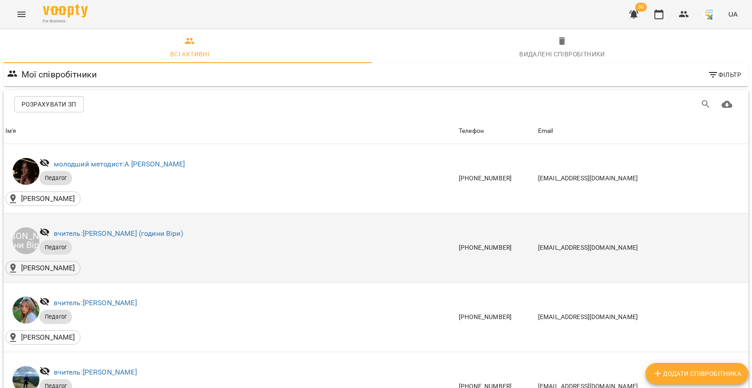
scroll to position [267, 0]
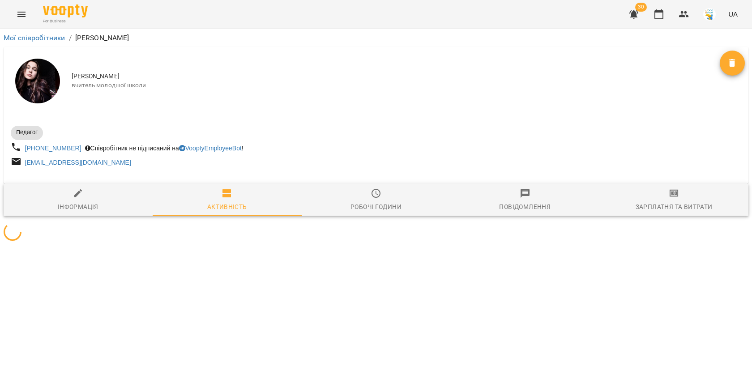
click at [671, 202] on div "Зарплатня та Витрати" at bounding box center [673, 206] width 77 height 11
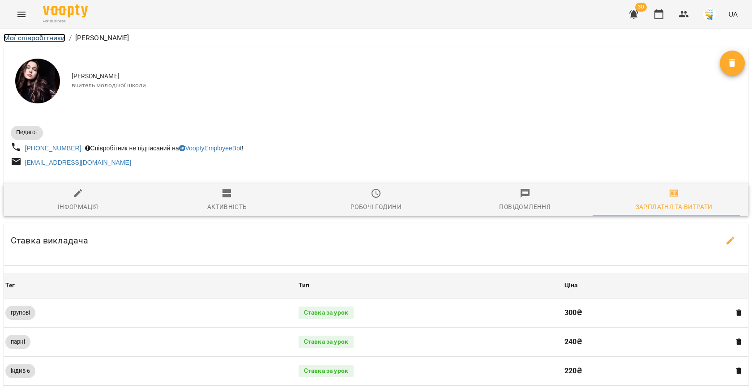
click at [26, 38] on link "Мої співробітники" at bounding box center [35, 38] width 62 height 9
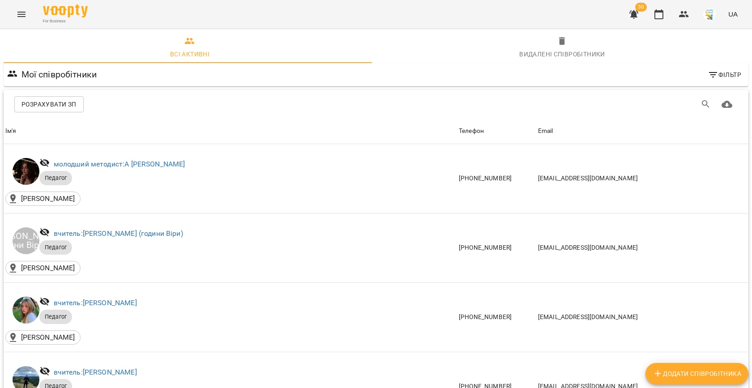
scroll to position [357, 0]
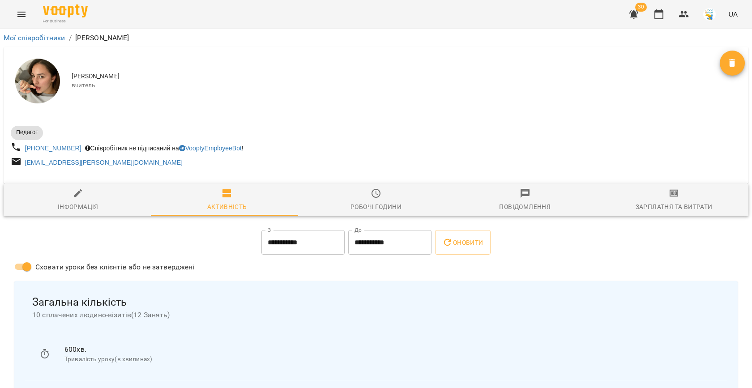
click at [665, 201] on span "Зарплатня та Витрати" at bounding box center [674, 200] width 138 height 24
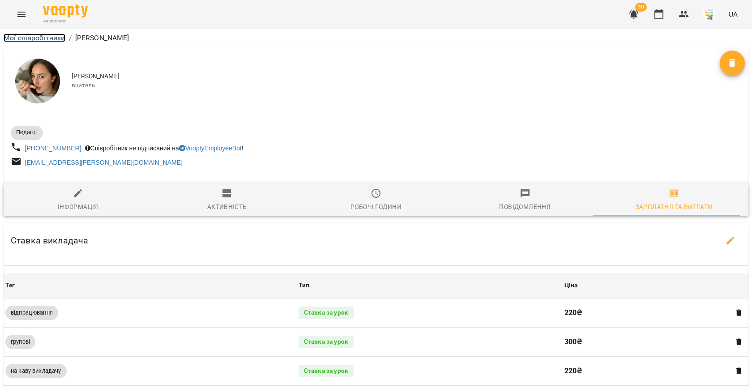
click at [27, 38] on link "Мої співробітники" at bounding box center [35, 38] width 62 height 9
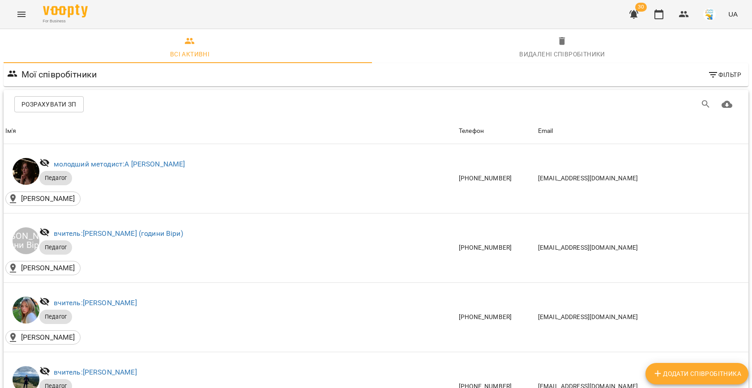
scroll to position [488, 0]
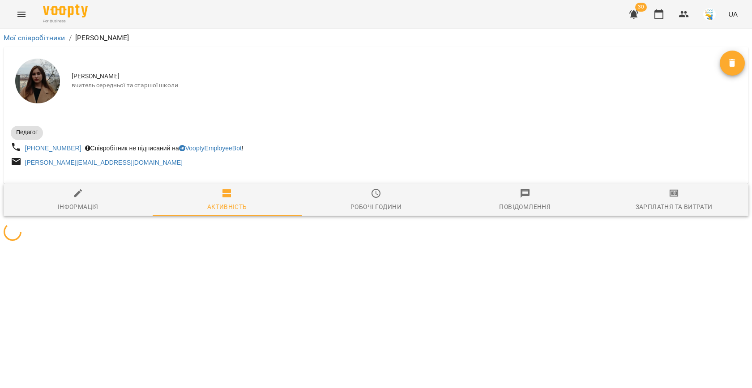
click at [658, 198] on span "Зарплатня та Витрати" at bounding box center [674, 200] width 138 height 24
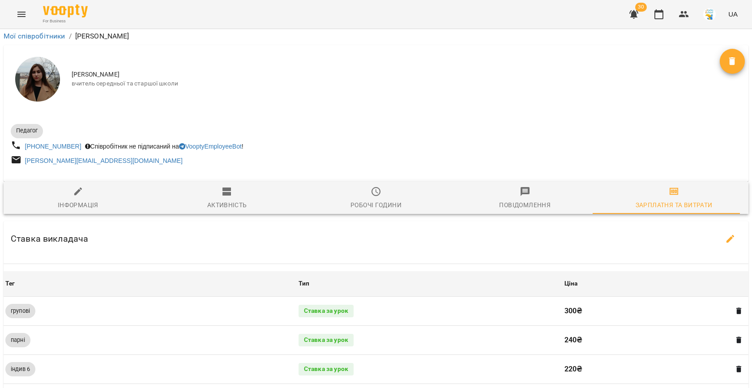
scroll to position [184, 0]
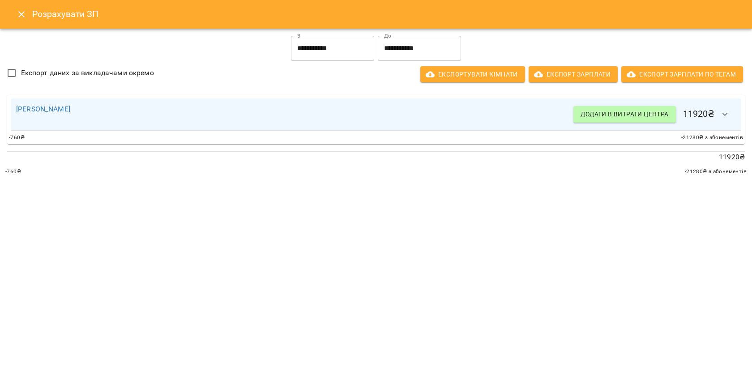
click at [401, 47] on input "**********" at bounding box center [419, 48] width 83 height 25
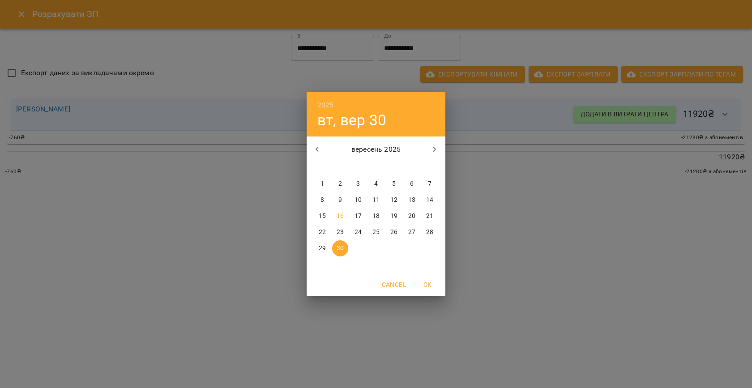
click at [320, 211] on button "15" at bounding box center [322, 216] width 16 height 16
type input "**********"
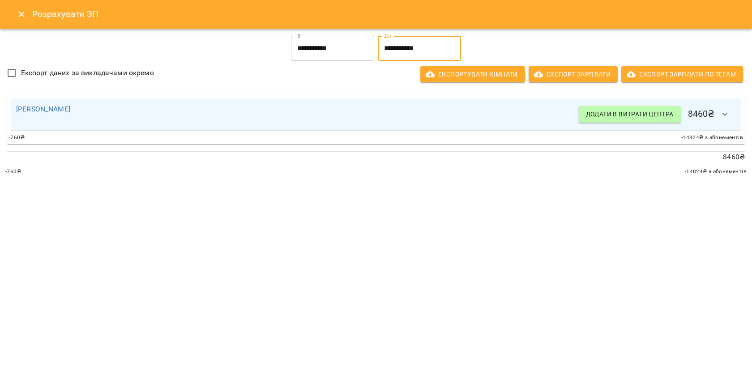
click at [22, 9] on icon "Close" at bounding box center [21, 14] width 11 height 11
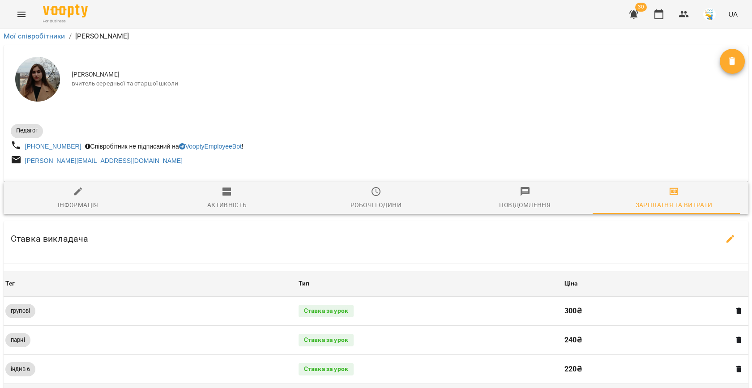
scroll to position [0, 0]
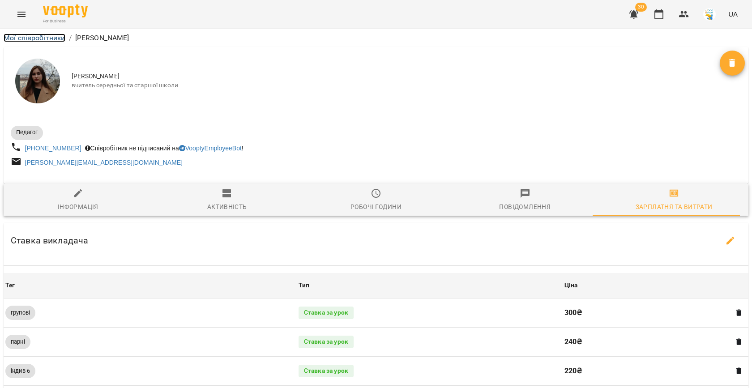
click at [16, 41] on link "Мої співробітники" at bounding box center [35, 38] width 62 height 9
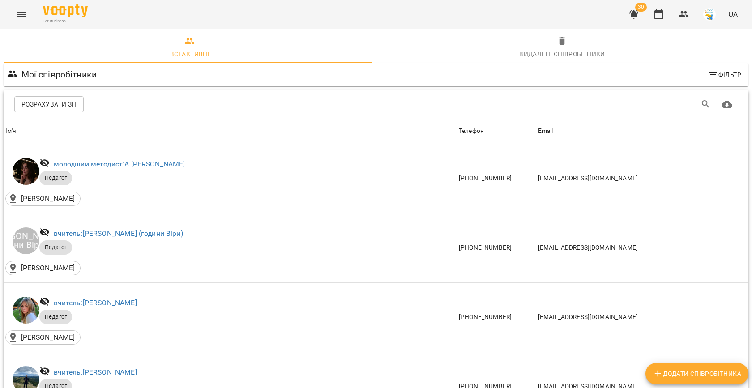
scroll to position [524, 0]
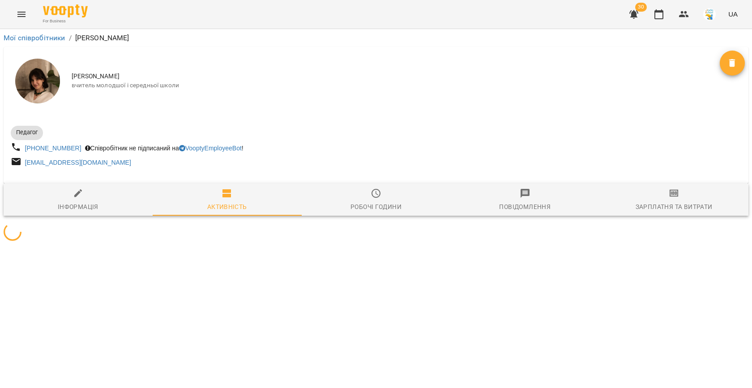
click at [669, 197] on icon "button" at bounding box center [673, 193] width 9 height 7
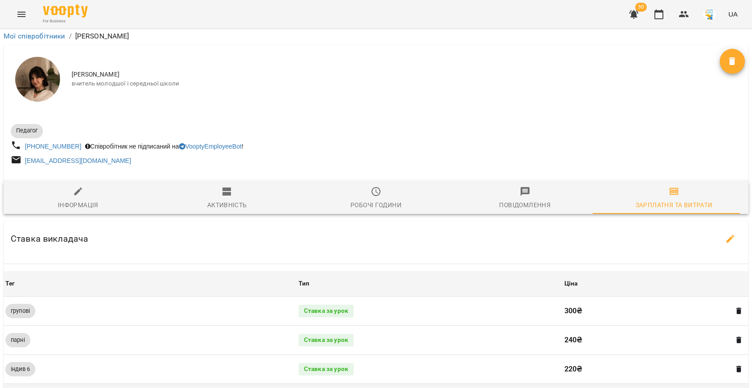
scroll to position [205, 0]
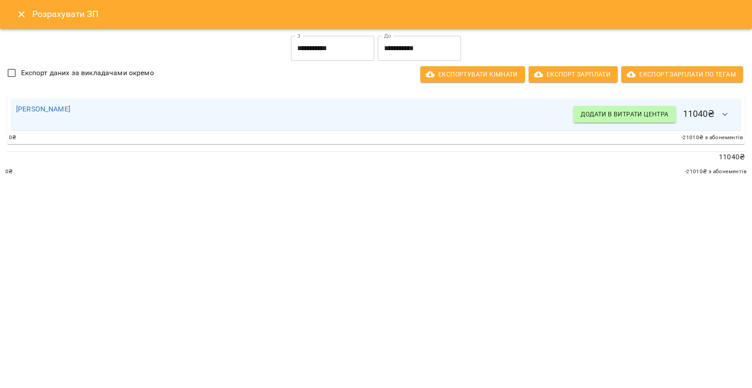
click at [397, 49] on input "**********" at bounding box center [419, 48] width 83 height 25
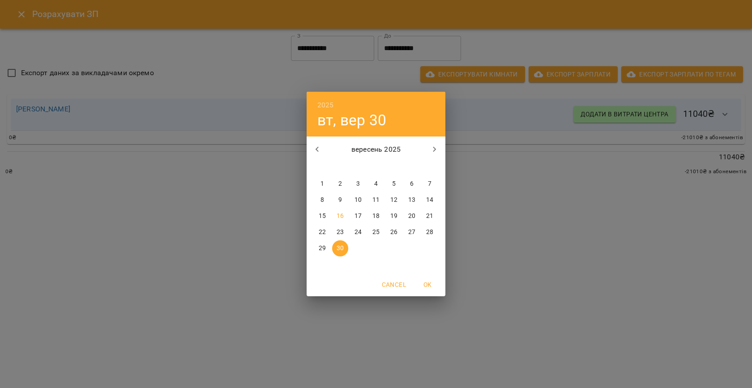
click at [328, 213] on span "15" at bounding box center [322, 216] width 16 height 9
type input "**********"
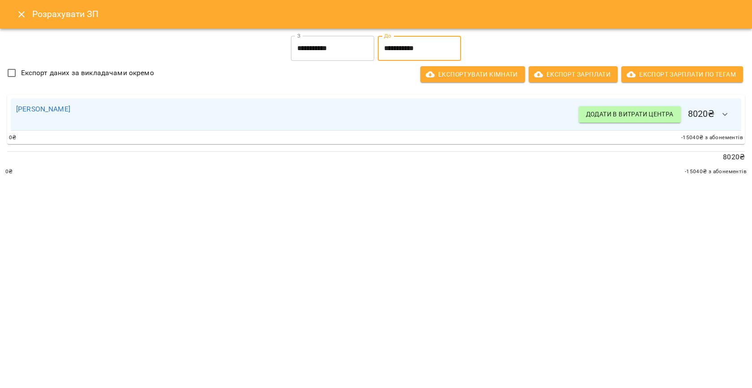
click at [26, 14] on icon "Close" at bounding box center [21, 14] width 11 height 11
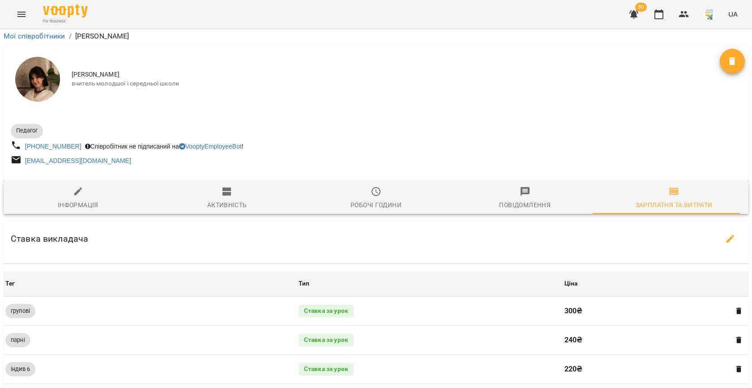
scroll to position [0, 0]
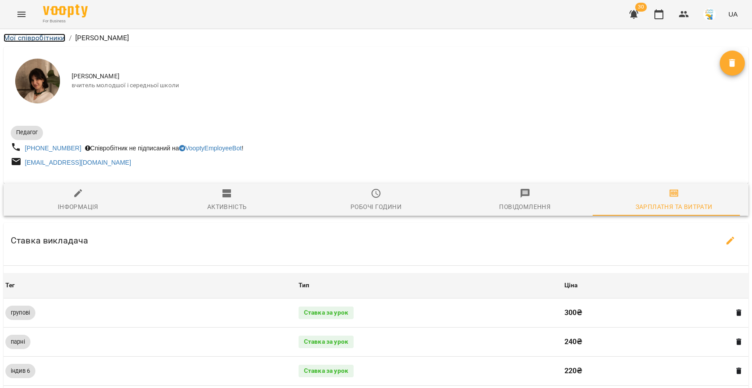
click at [31, 34] on link "Мої співробітники" at bounding box center [35, 38] width 62 height 9
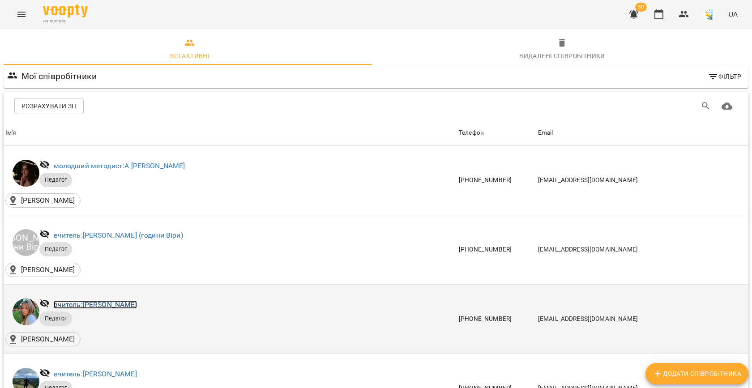
click at [108, 307] on link "вчитель: [PERSON_NAME]" at bounding box center [95, 304] width 83 height 9
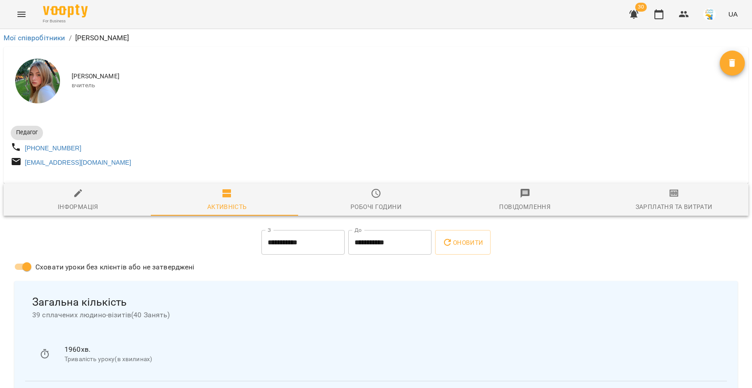
click at [680, 198] on span "Зарплатня та Витрати" at bounding box center [674, 200] width 138 height 24
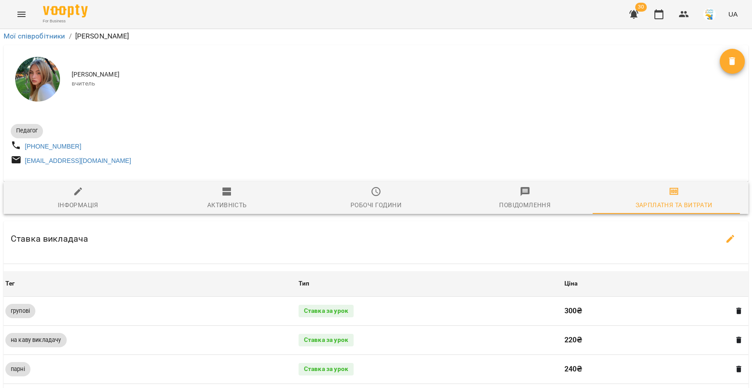
scroll to position [371, 0]
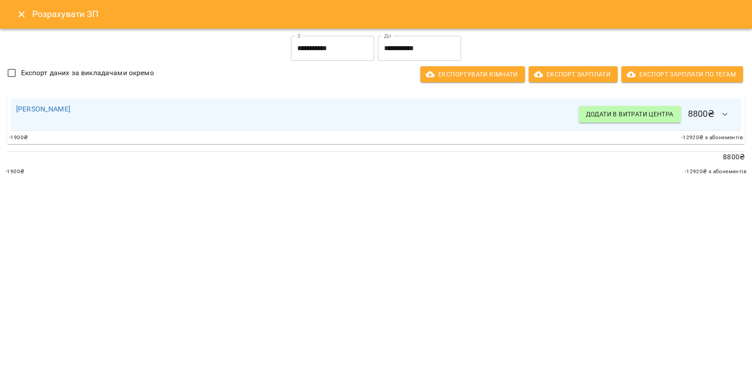
click at [400, 55] on input "**********" at bounding box center [419, 48] width 83 height 25
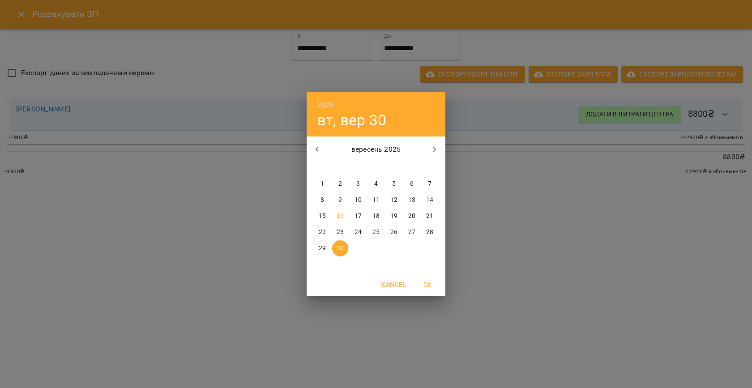
click at [324, 212] on p "15" at bounding box center [322, 216] width 7 height 9
type input "**********"
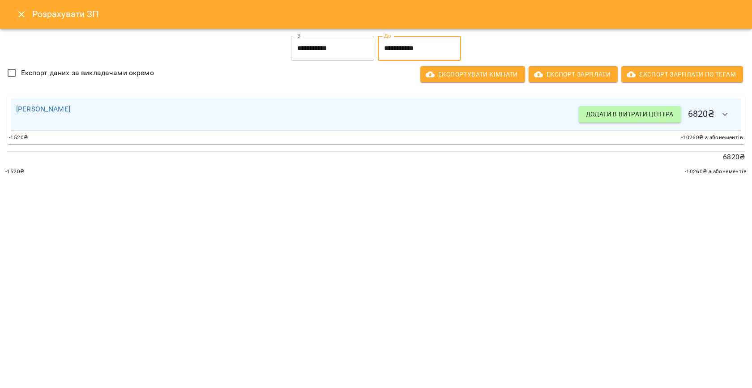
click at [17, 19] on icon "Close" at bounding box center [21, 14] width 11 height 11
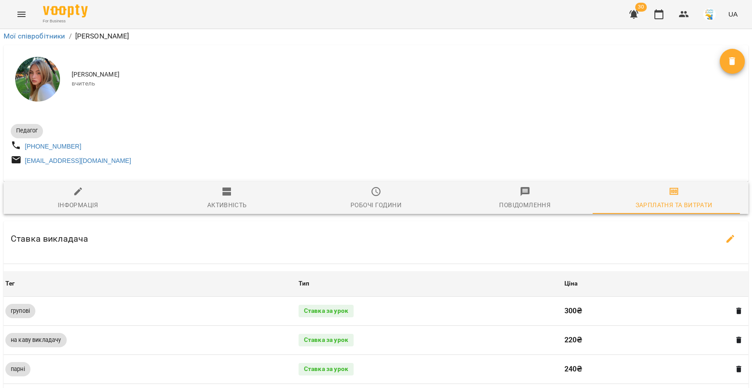
scroll to position [0, 0]
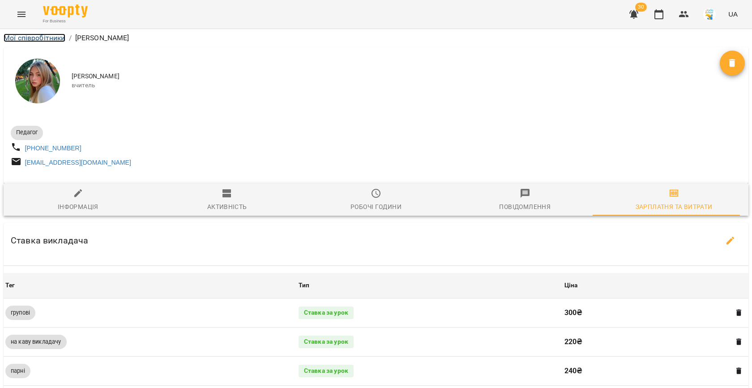
click at [9, 34] on link "Мої співробітники" at bounding box center [35, 38] width 62 height 9
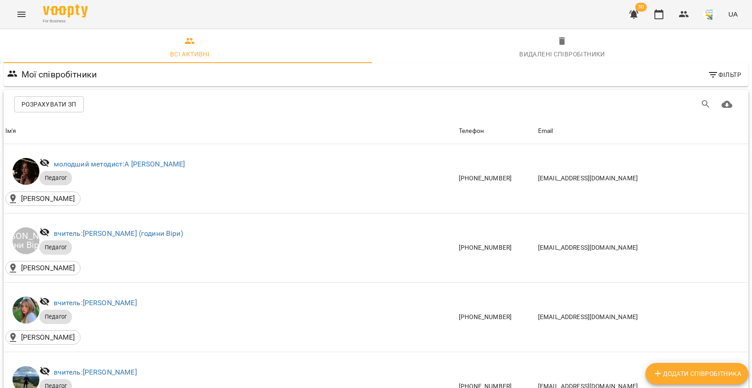
scroll to position [629, 0]
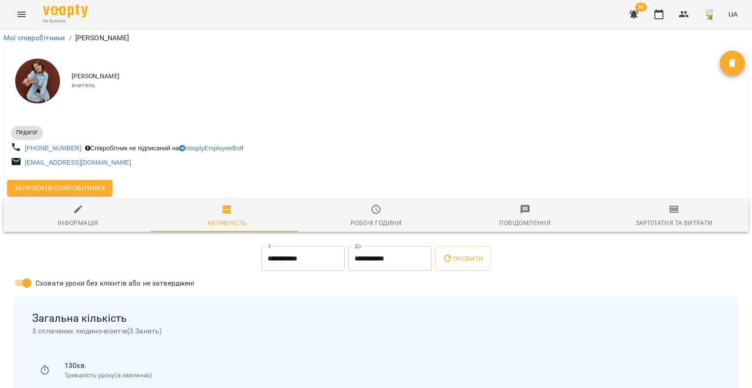
click at [660, 203] on button "Зарплатня та Витрати" at bounding box center [673, 216] width 149 height 32
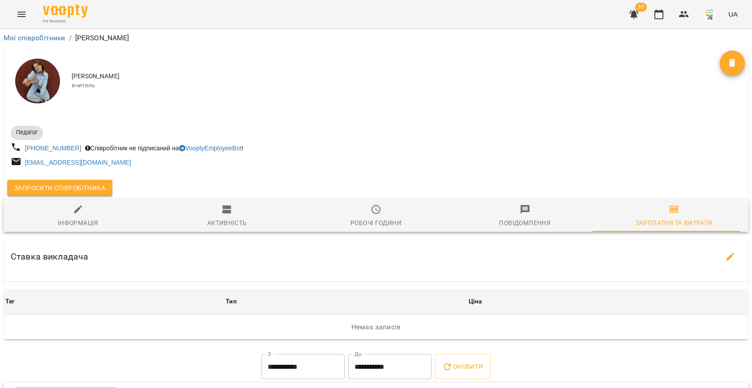
scroll to position [170, 0]
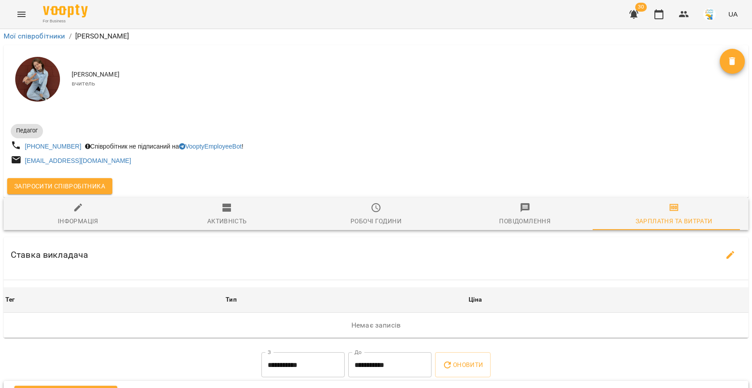
click at [96, 386] on button "Додати зарплатню" at bounding box center [65, 395] width 103 height 19
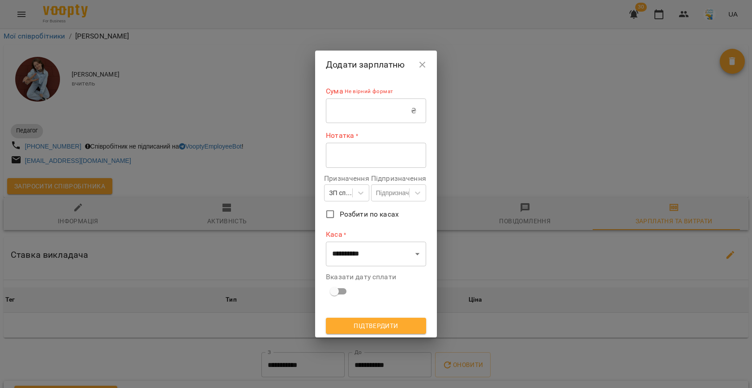
click at [426, 63] on icon "button" at bounding box center [422, 65] width 6 height 6
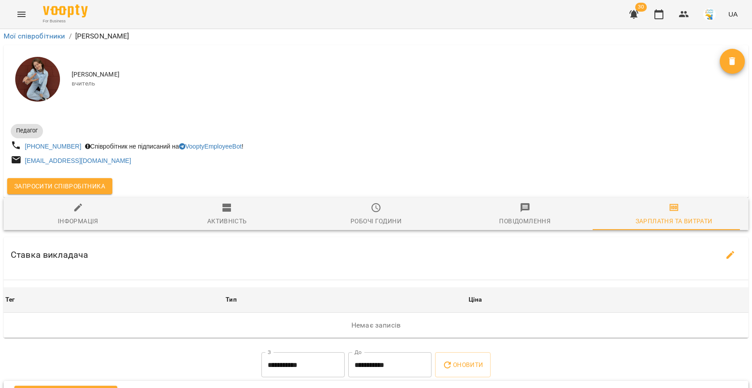
click at [728, 244] on button "button" at bounding box center [730, 254] width 21 height 21
select select "*******"
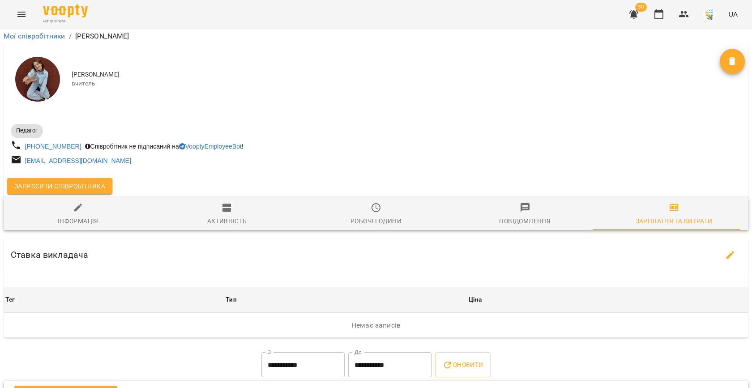
select select "*******"
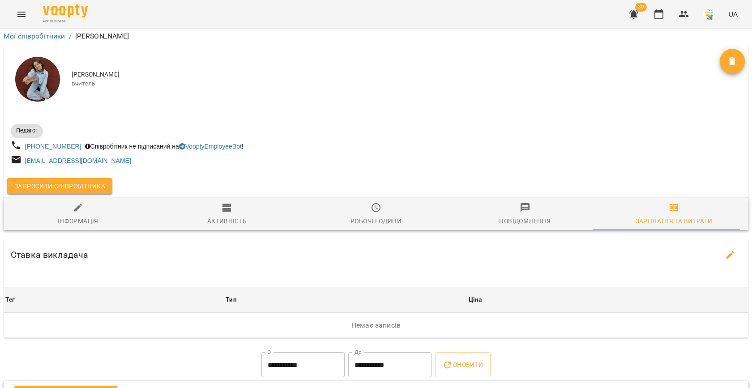
select select "*******"
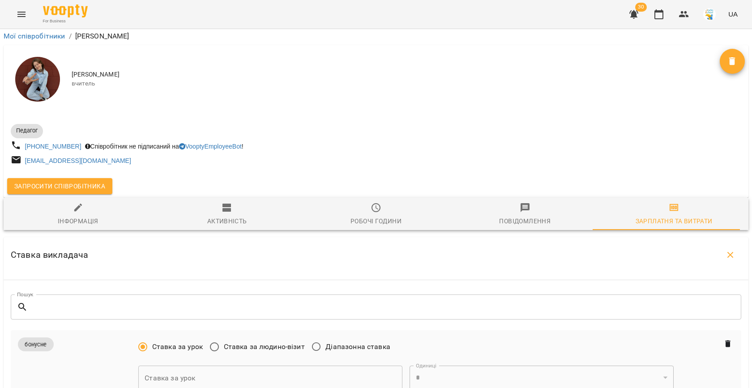
scroll to position [212, 0]
type input "***"
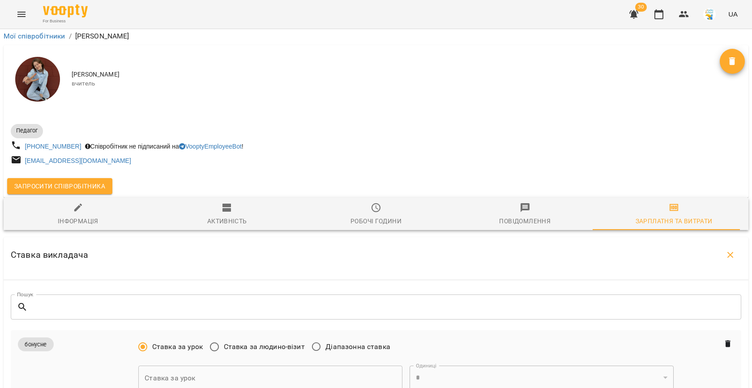
type input "***"
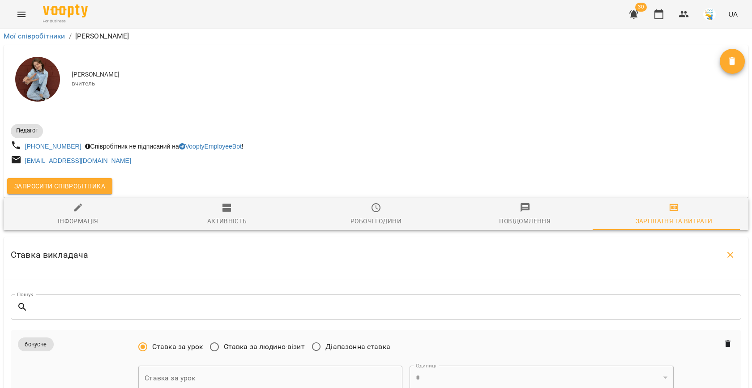
scroll to position [716, 0]
type input "***"
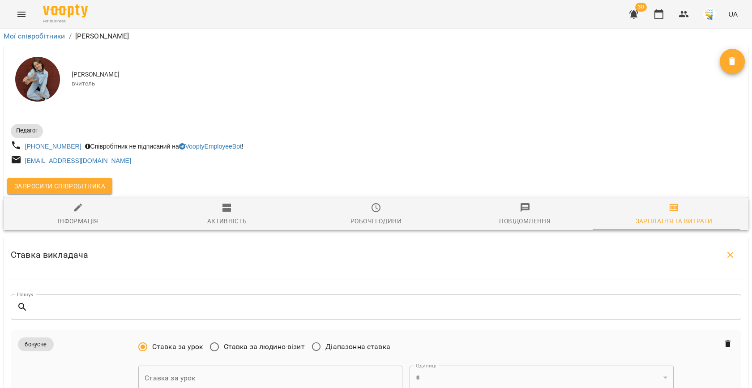
type input "***"
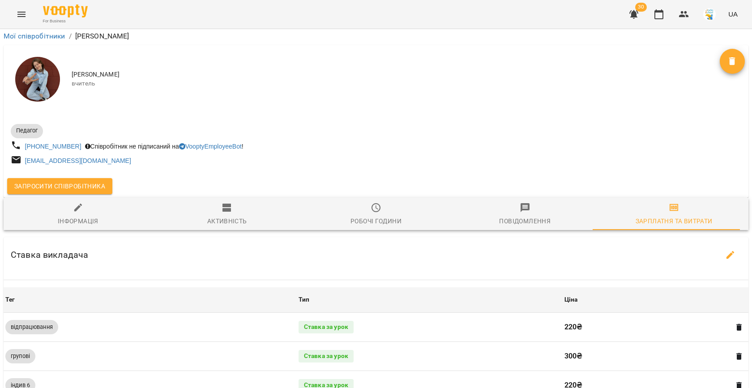
scroll to position [149, 0]
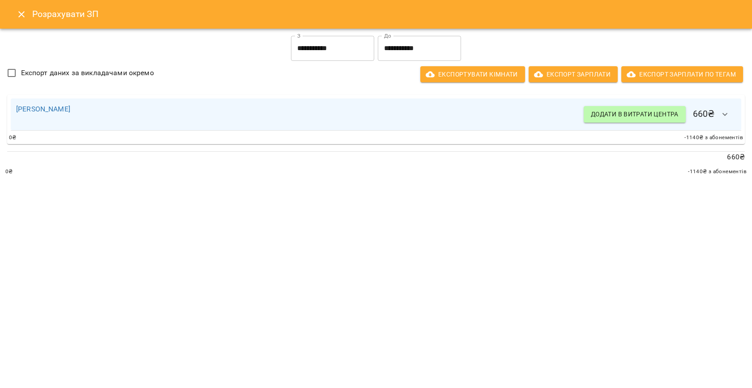
click at [410, 52] on input "**********" at bounding box center [419, 48] width 83 height 25
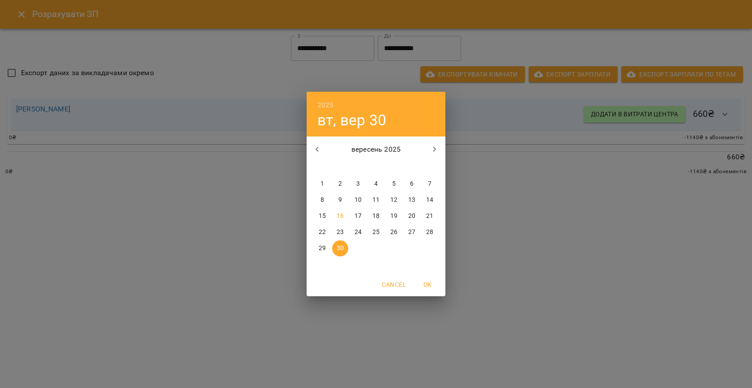
click at [319, 215] on p "15" at bounding box center [322, 216] width 7 height 9
type input "**********"
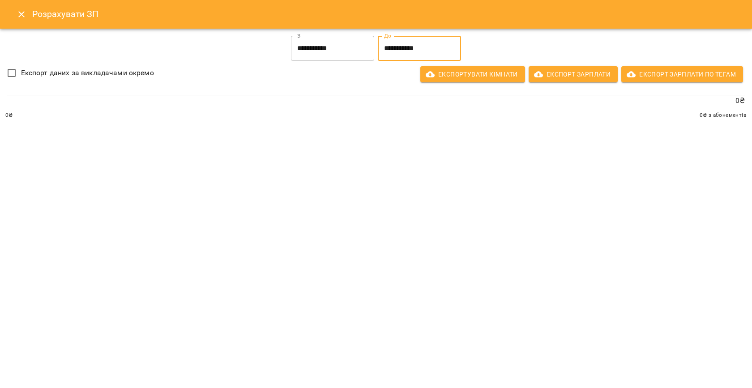
click at [17, 12] on icon "Close" at bounding box center [21, 14] width 11 height 11
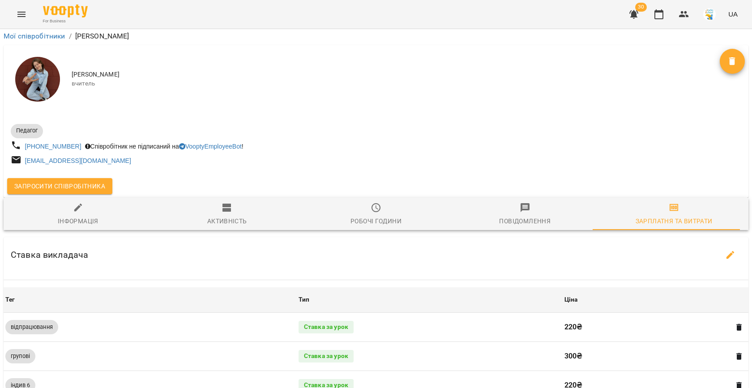
scroll to position [0, 0]
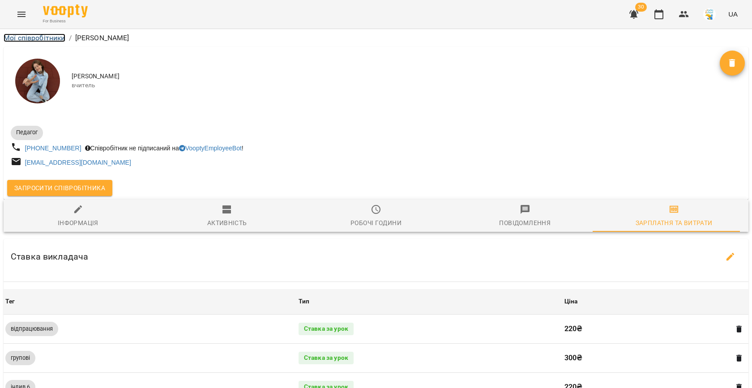
click at [29, 39] on link "Мої співробітники" at bounding box center [35, 38] width 62 height 9
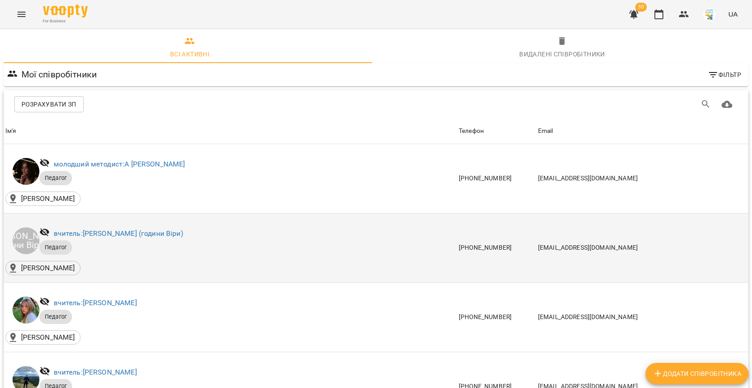
scroll to position [365, 0]
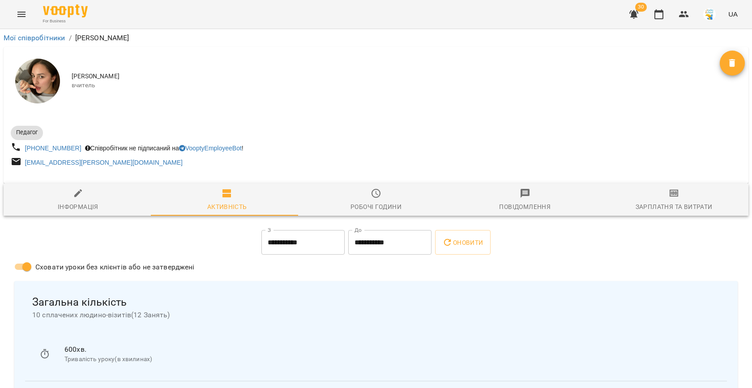
click at [670, 186] on button "Зарплатня та Витрати" at bounding box center [673, 199] width 149 height 32
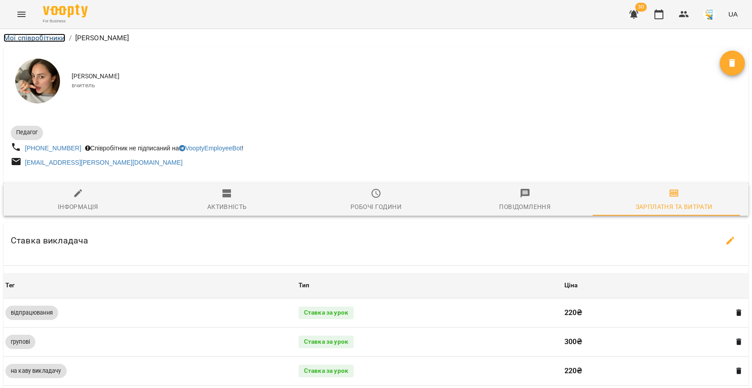
click at [13, 36] on link "Мої співробітники" at bounding box center [35, 38] width 62 height 9
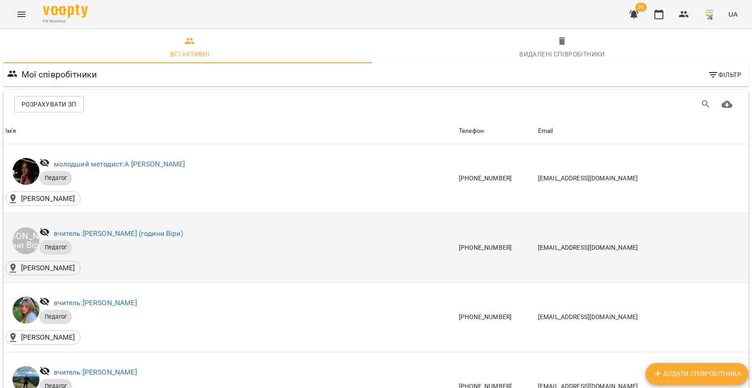
scroll to position [499, 0]
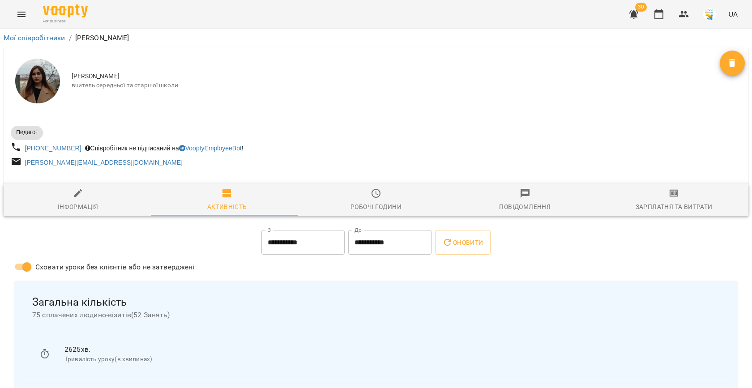
click at [642, 202] on div "Зарплатня та Витрати" at bounding box center [673, 206] width 77 height 11
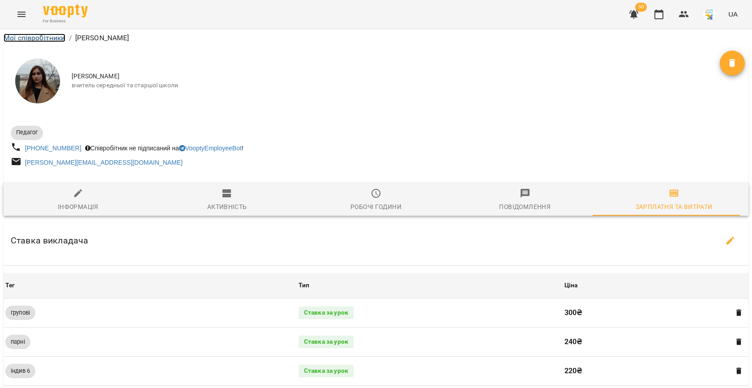
click at [25, 34] on link "Мої співробітники" at bounding box center [35, 38] width 62 height 9
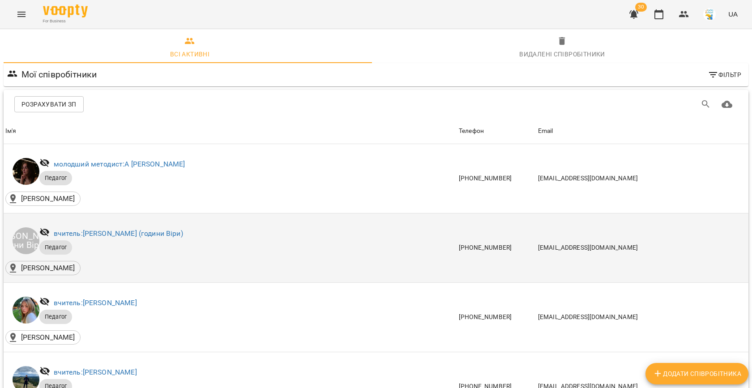
scroll to position [712, 0]
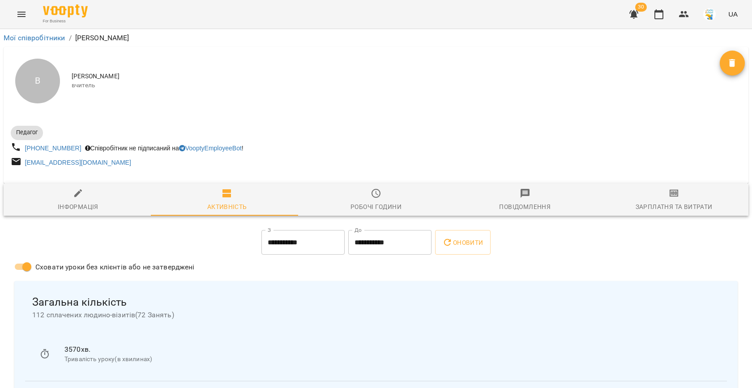
click at [640, 203] on div "Зарплатня та Витрати" at bounding box center [673, 206] width 77 height 11
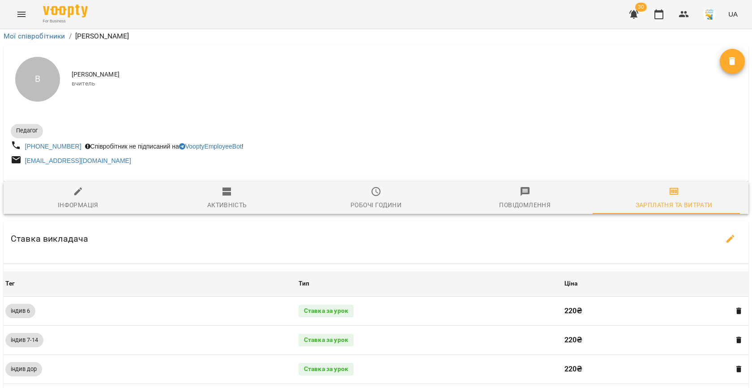
scroll to position [256, 0]
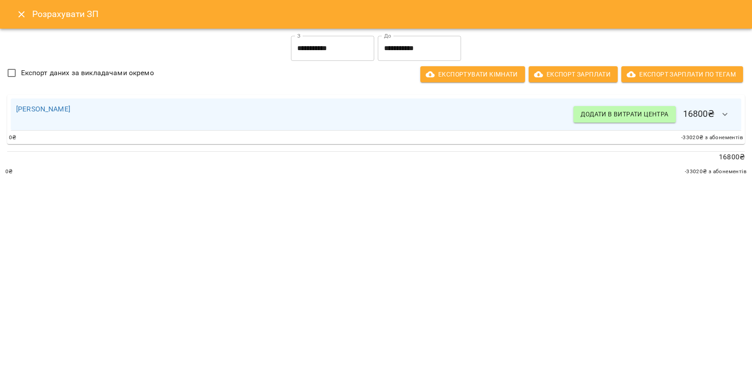
click at [22, 15] on icon "Close" at bounding box center [21, 14] width 6 height 6
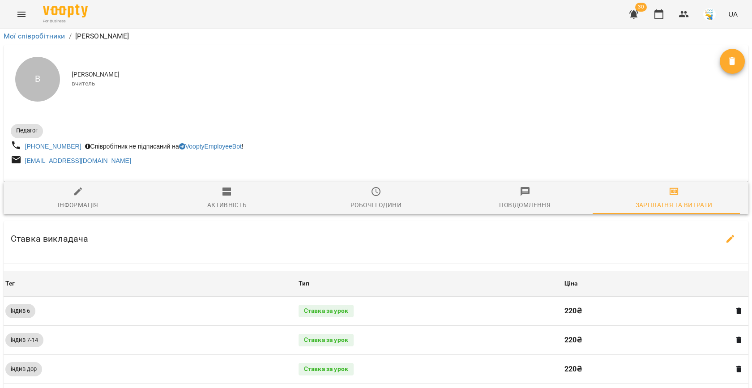
scroll to position [204, 0]
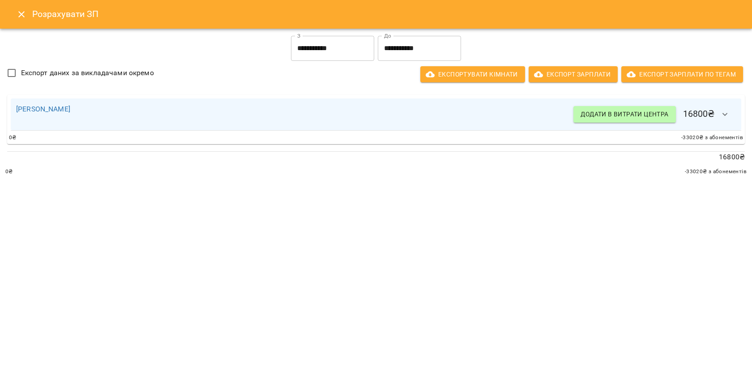
click at [405, 49] on input "**********" at bounding box center [419, 48] width 83 height 25
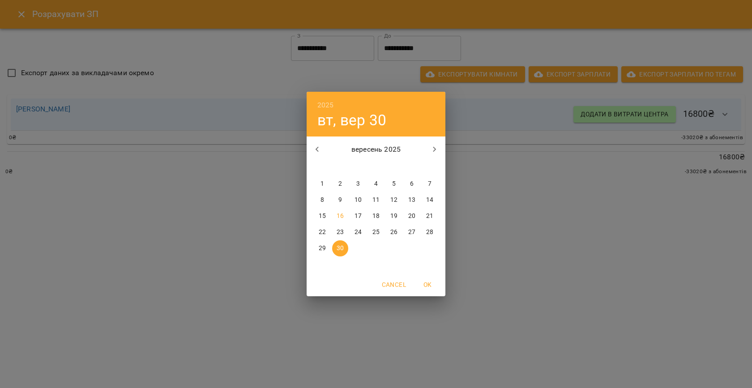
click at [326, 219] on span "15" at bounding box center [322, 216] width 16 height 9
type input "**********"
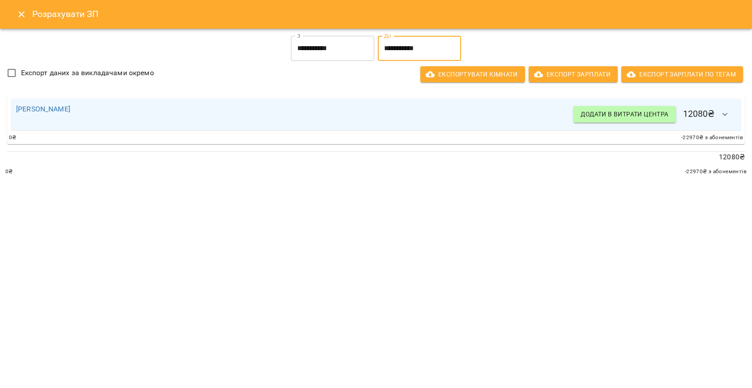
click at [25, 18] on icon "Close" at bounding box center [21, 14] width 11 height 11
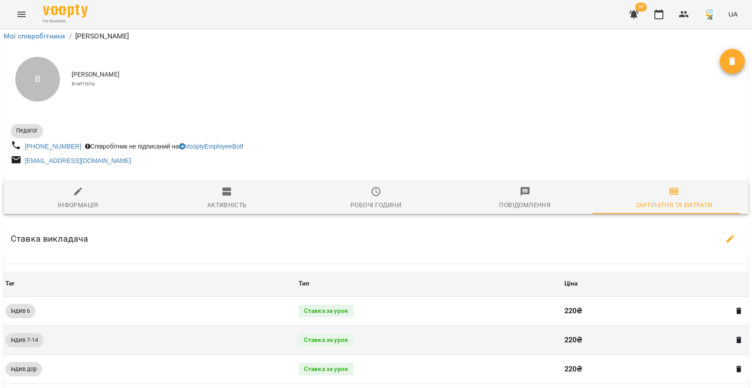
scroll to position [0, 0]
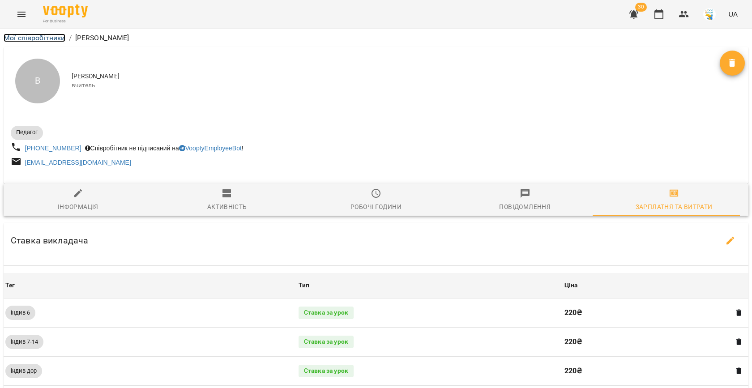
click at [21, 38] on link "Мої співробітники" at bounding box center [35, 38] width 62 height 9
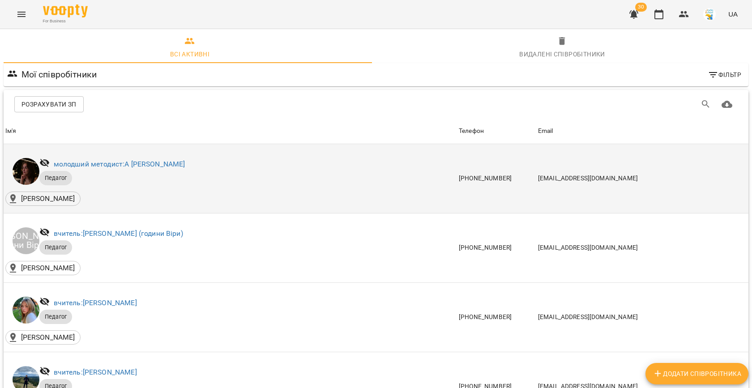
scroll to position [770, 0]
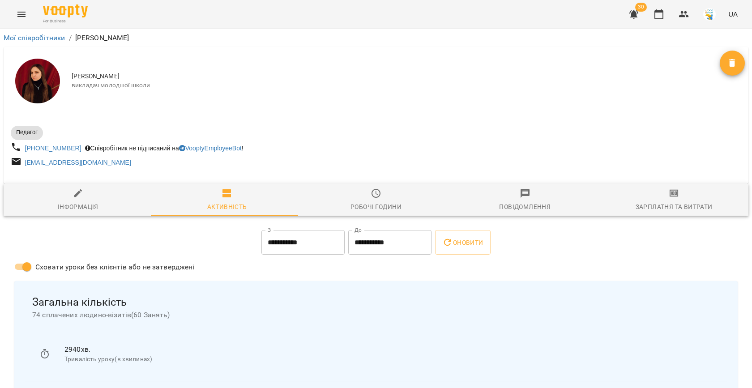
click at [672, 200] on span "Зарплатня та Витрати" at bounding box center [674, 200] width 138 height 24
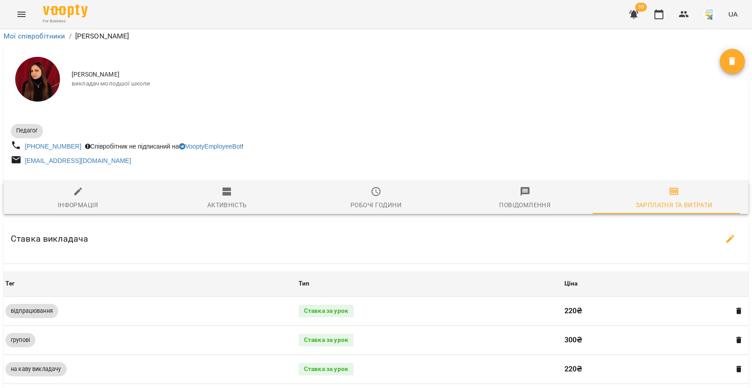
scroll to position [230, 0]
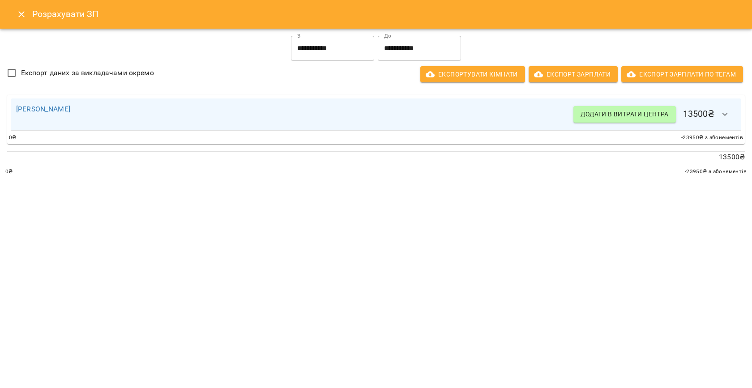
click at [396, 50] on input "**********" at bounding box center [419, 48] width 83 height 25
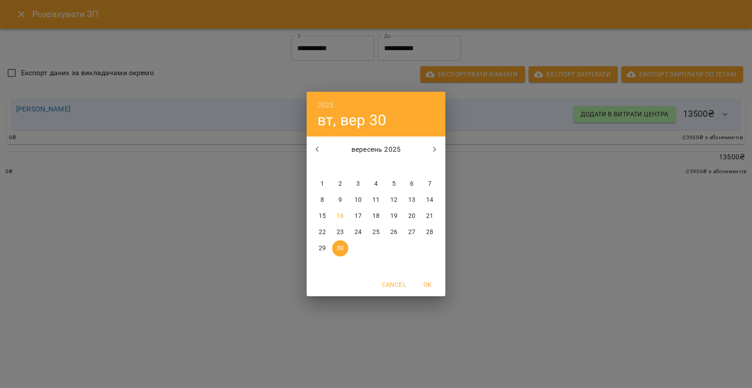
click at [324, 218] on p "15" at bounding box center [322, 216] width 7 height 9
type input "**********"
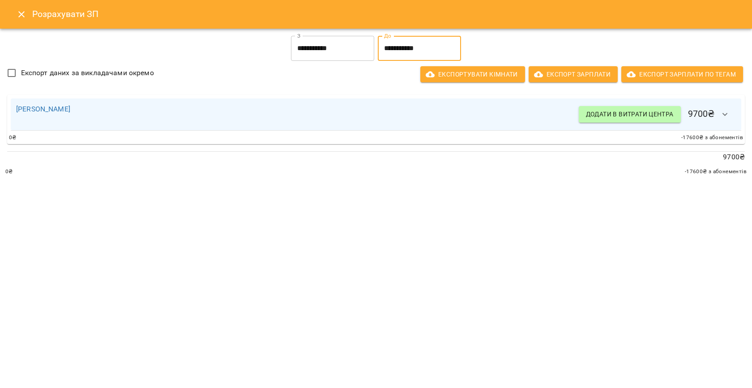
click at [19, 17] on icon "Close" at bounding box center [21, 14] width 11 height 11
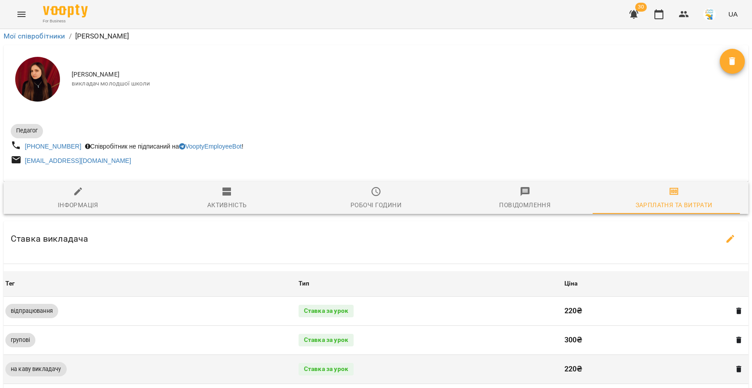
scroll to position [0, 0]
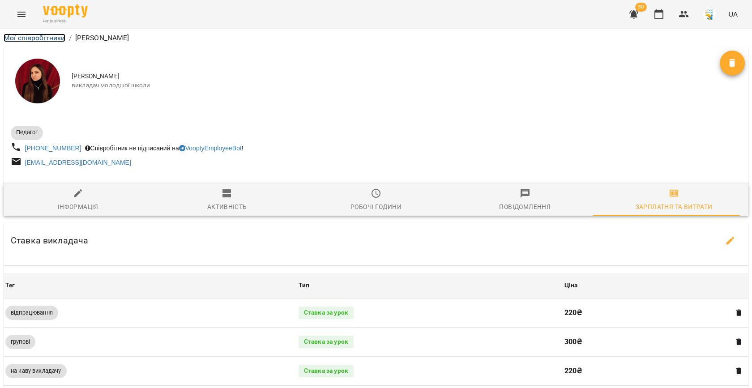
click at [13, 39] on link "Мої співробітники" at bounding box center [35, 38] width 62 height 9
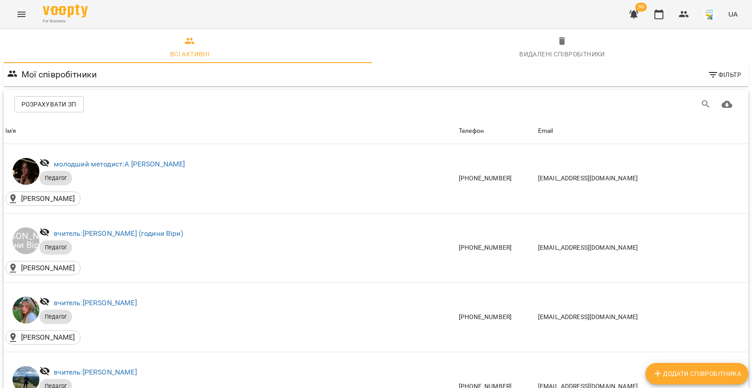
scroll to position [820, 0]
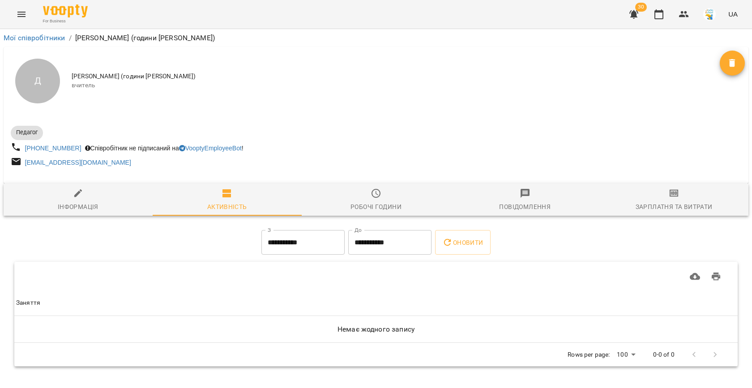
click at [716, 204] on span "Зарплатня та Витрати" at bounding box center [674, 200] width 138 height 24
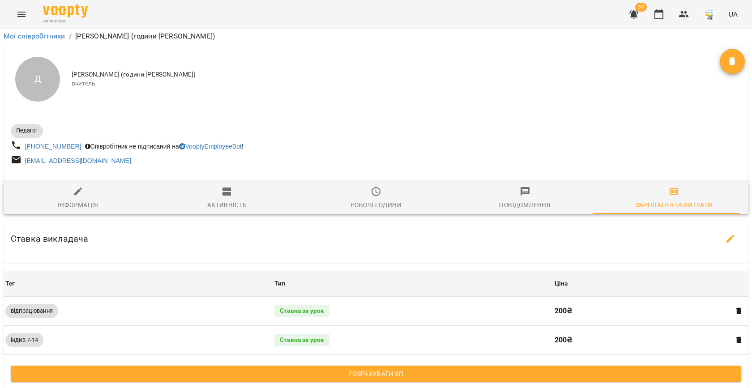
scroll to position [206, 0]
click at [362, 368] on span "Розрахувати ЗП" at bounding box center [376, 373] width 716 height 11
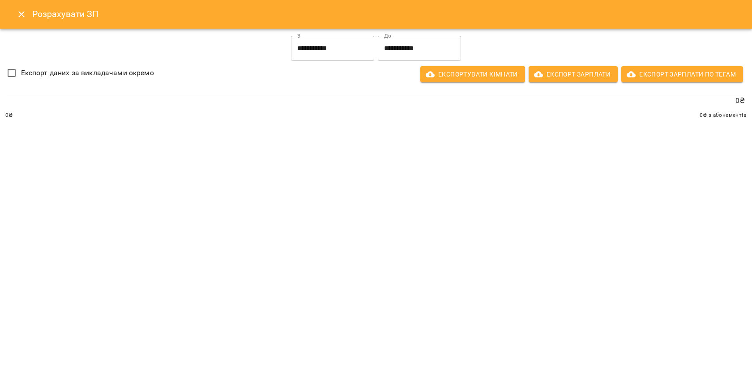
click at [423, 48] on input "**********" at bounding box center [419, 48] width 83 height 25
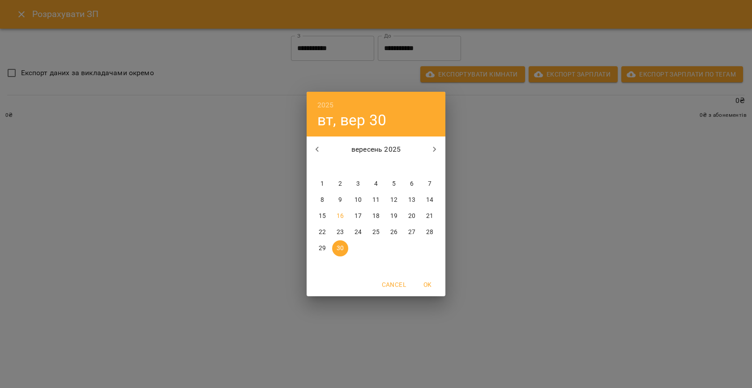
click at [328, 213] on span "15" at bounding box center [322, 216] width 16 height 9
type input "**********"
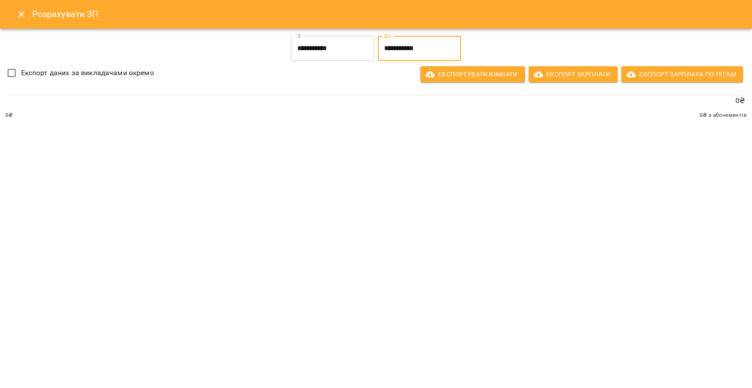
click at [24, 10] on icon "Close" at bounding box center [21, 14] width 11 height 11
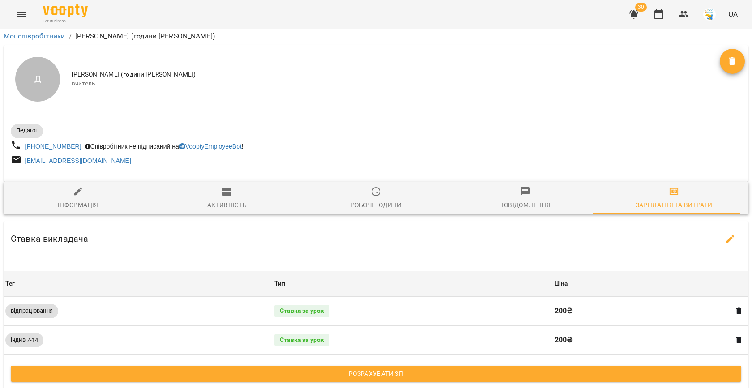
click at [24, 10] on icon "Menu" at bounding box center [21, 14] width 11 height 11
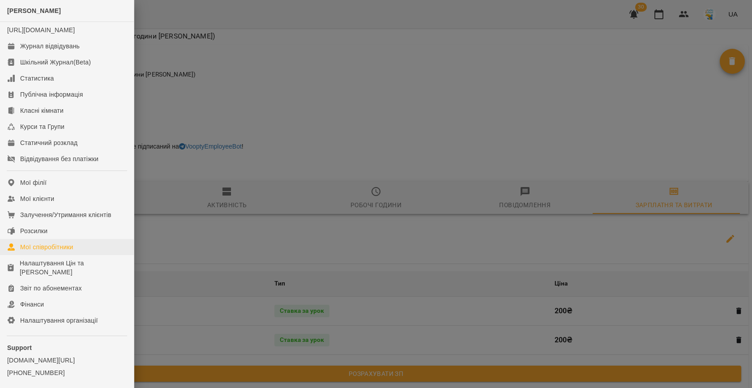
click at [51, 251] on div "Мої співробітники" at bounding box center [46, 247] width 53 height 9
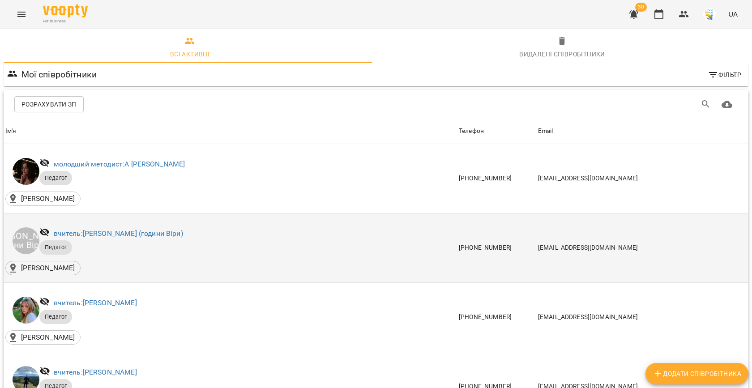
scroll to position [840, 0]
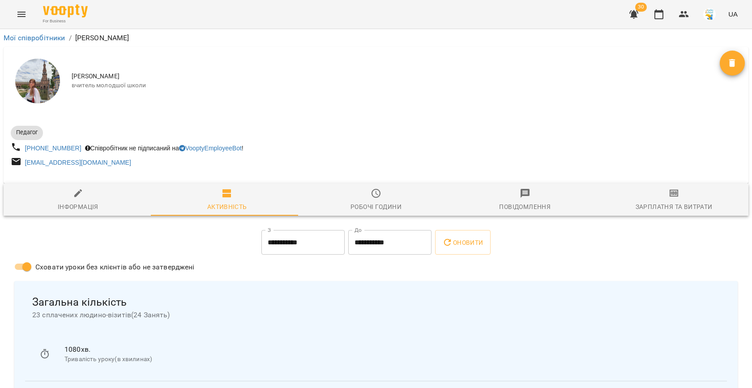
click at [652, 212] on div "Зарплатня та Витрати" at bounding box center [673, 206] width 77 height 11
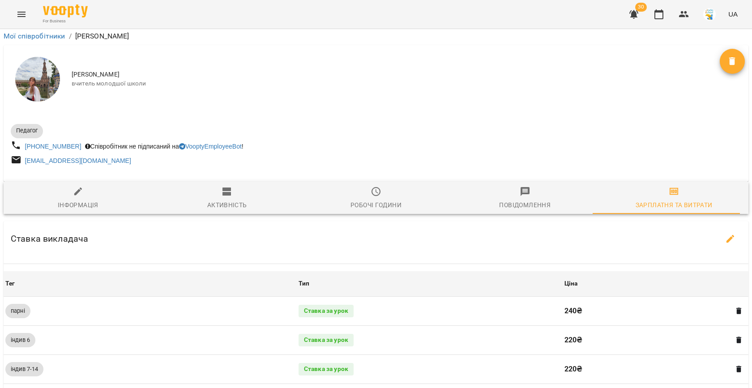
scroll to position [339, 0]
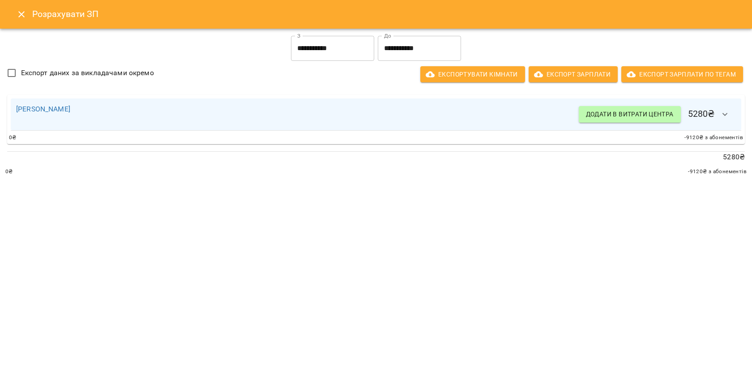
click at [31, 19] on div "Розрахувати ЗП" at bounding box center [376, 14] width 752 height 29
click at [24, 15] on icon "Close" at bounding box center [21, 14] width 11 height 11
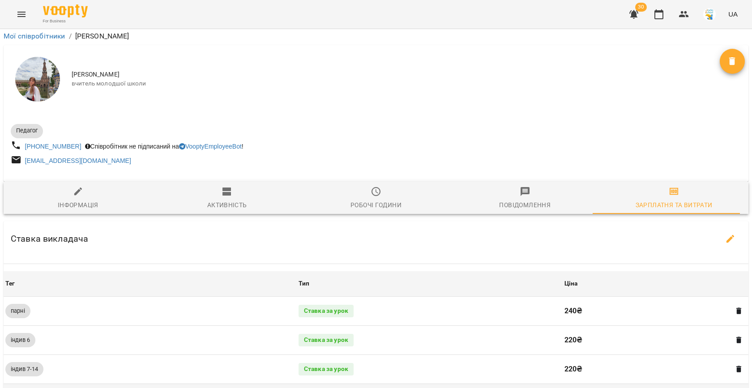
scroll to position [172, 0]
click at [726, 228] on button "button" at bounding box center [730, 238] width 21 height 21
select select "*******"
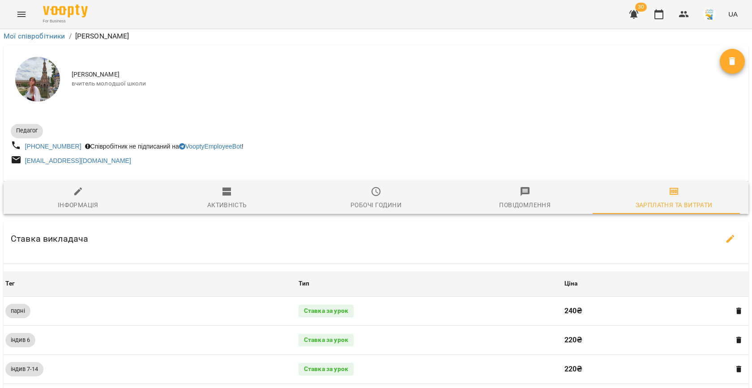
select select "*******"
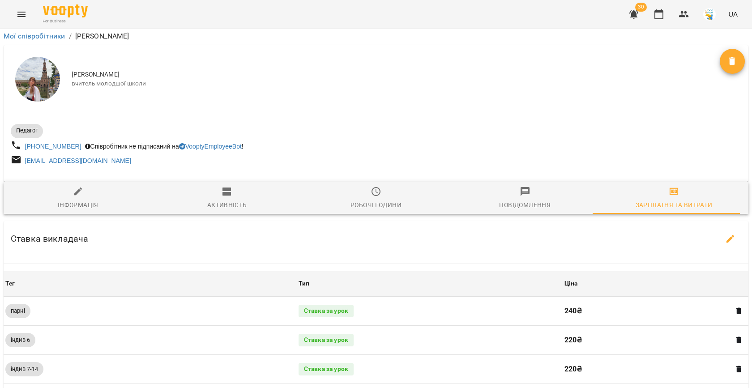
select select "*******"
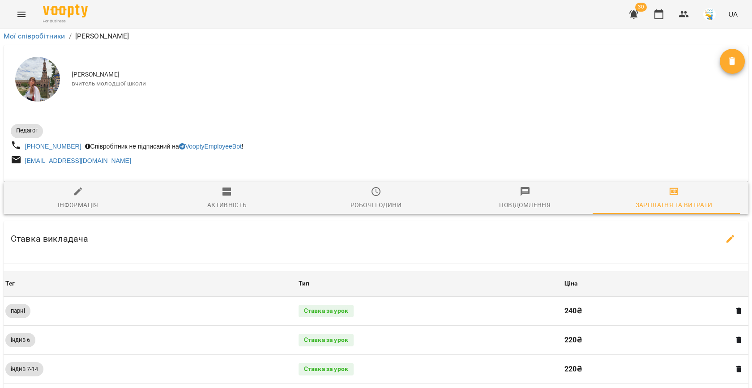
select select "*******"
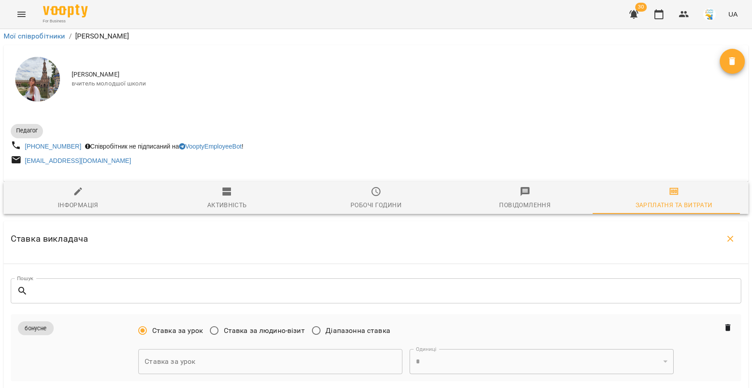
scroll to position [1026, 0]
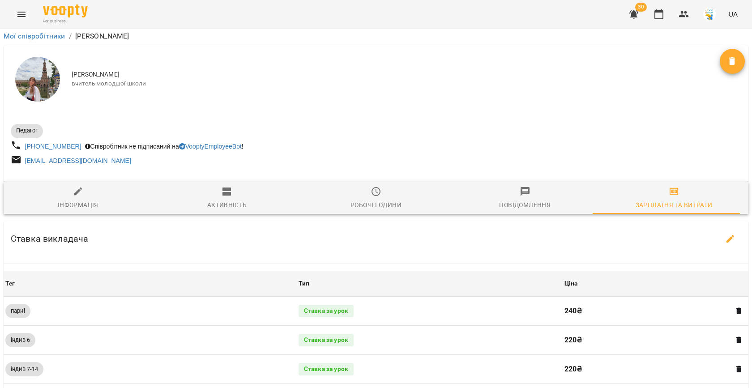
scroll to position [224, 0]
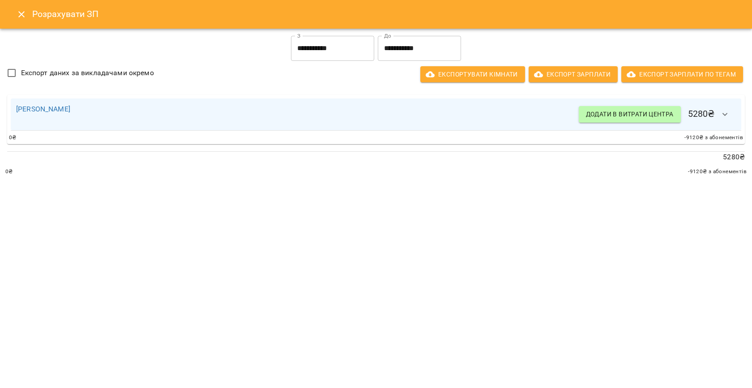
click at [402, 55] on input "**********" at bounding box center [419, 48] width 83 height 25
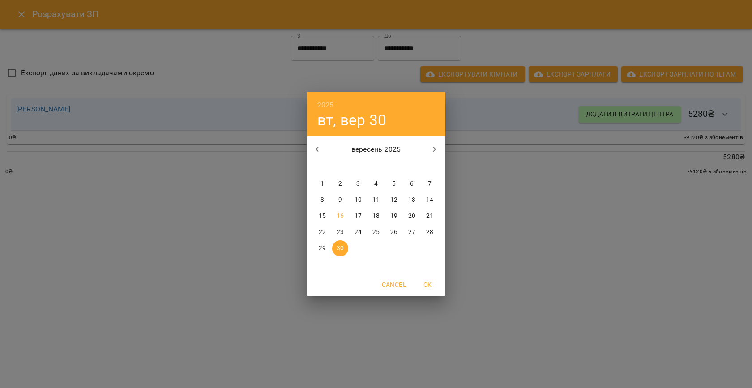
click at [321, 222] on button "15" at bounding box center [322, 216] width 16 height 16
type input "**********"
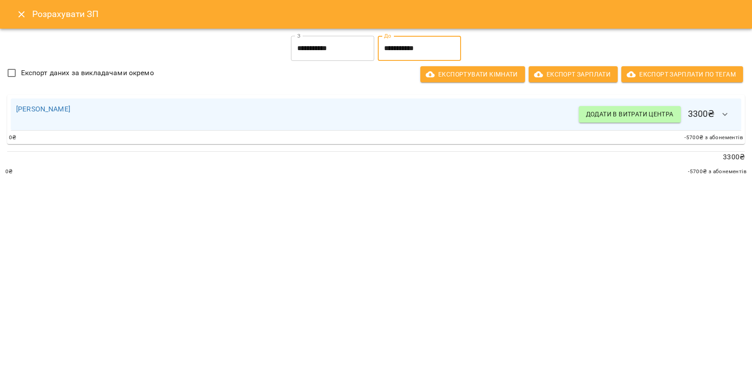
click at [13, 14] on button "Close" at bounding box center [21, 14] width 21 height 21
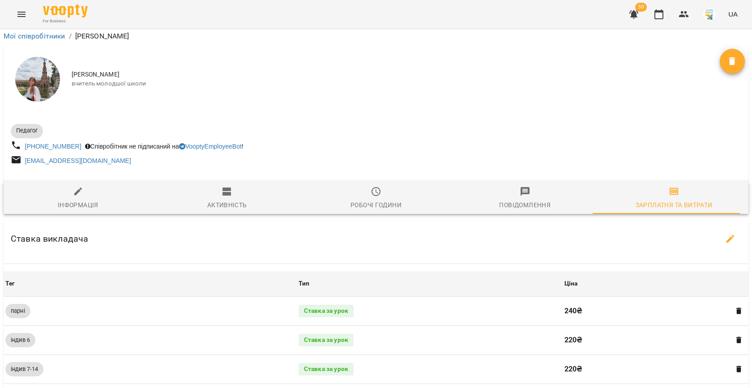
click at [20, 9] on icon "Menu" at bounding box center [21, 14] width 11 height 11
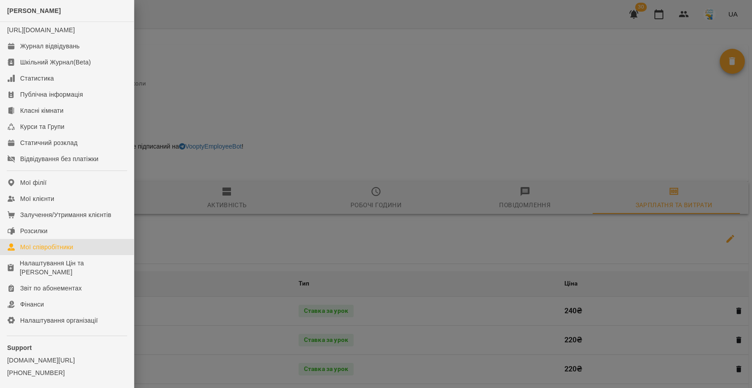
click at [50, 251] on div "Мої співробітники" at bounding box center [46, 247] width 53 height 9
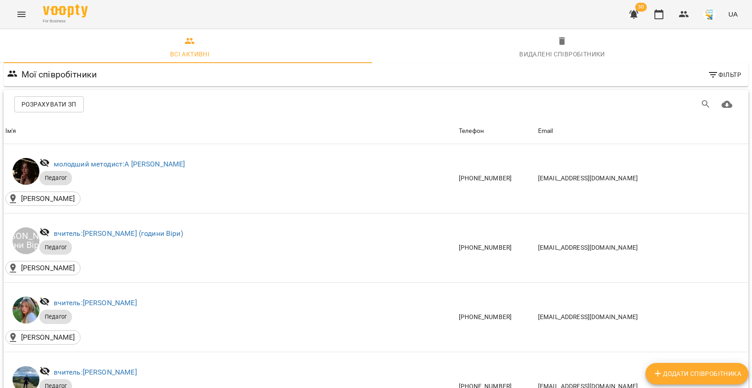
scroll to position [1056, 0]
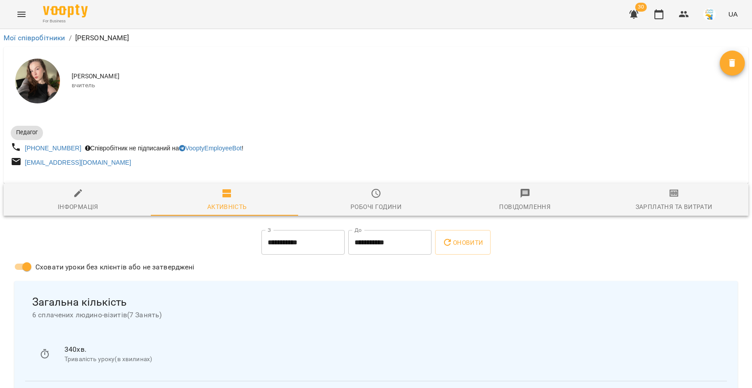
click at [645, 194] on span "Зарплатня та Витрати" at bounding box center [674, 200] width 138 height 24
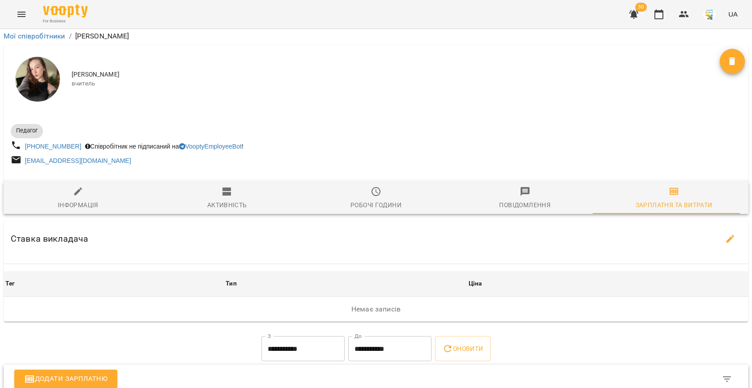
scroll to position [110, 0]
click at [726, 235] on icon "button" at bounding box center [730, 239] width 8 height 8
select select "*******"
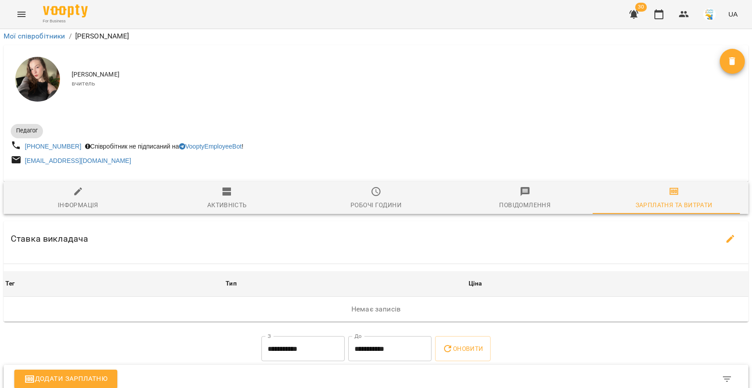
select select "*******"
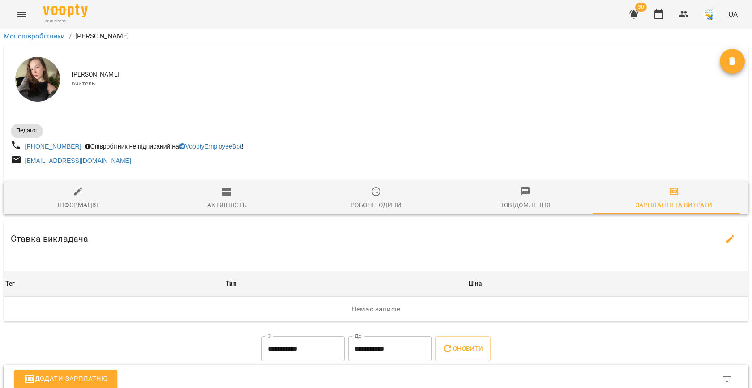
select select "*******"
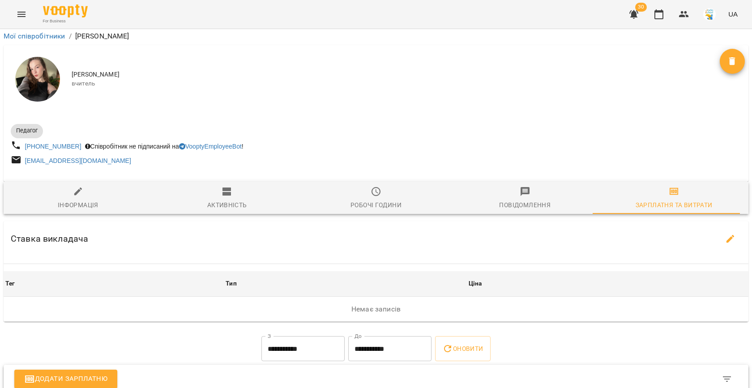
select select "*******"
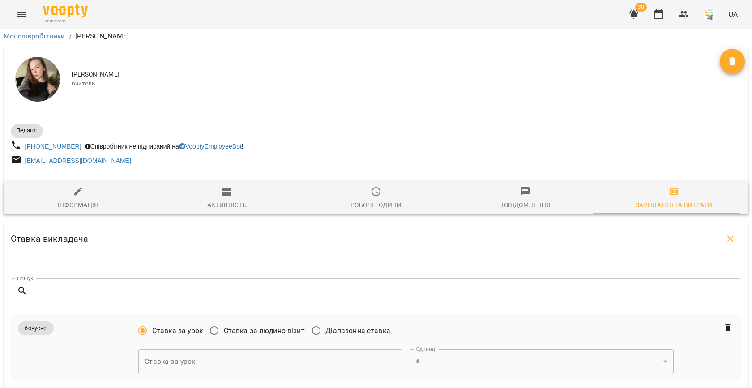
type input "***"
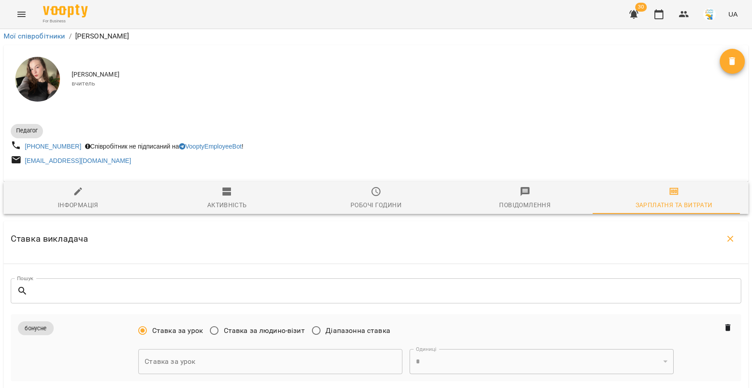
type input "***"
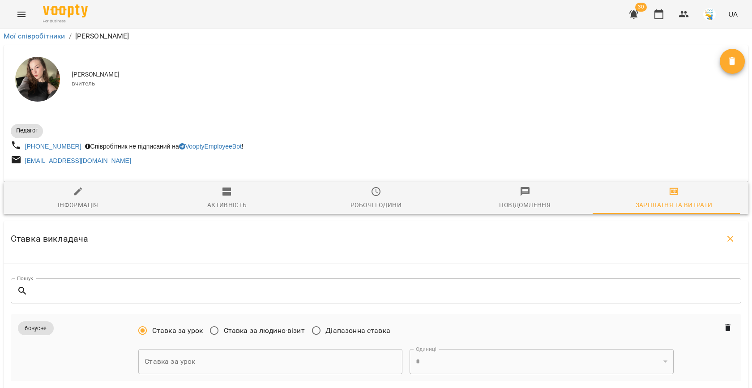
scroll to position [639, 0]
type input "***"
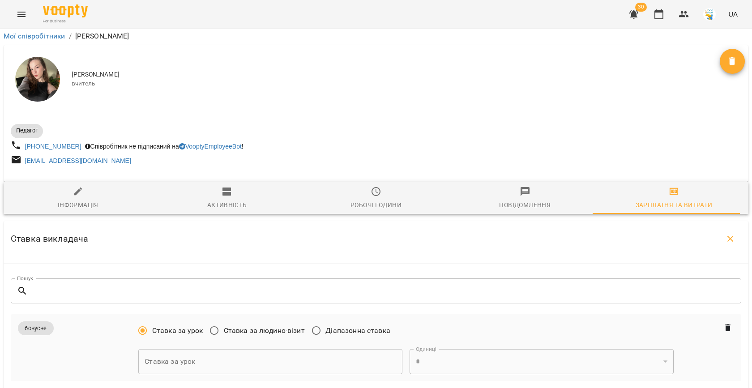
type input "***"
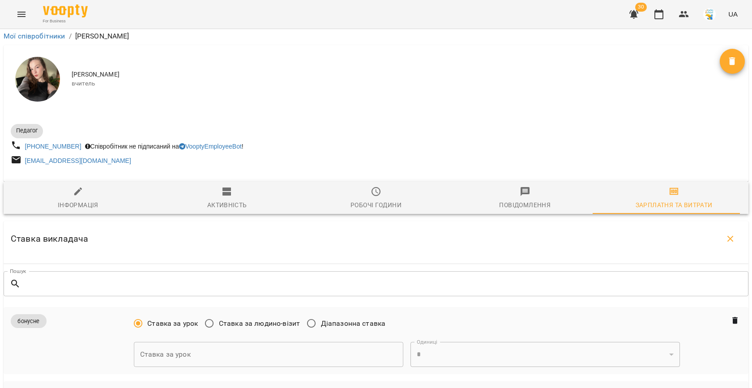
scroll to position [224, 0]
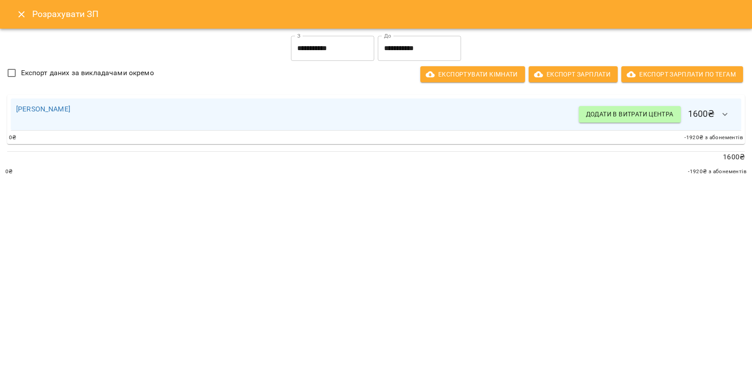
click at [390, 56] on input "**********" at bounding box center [419, 48] width 83 height 25
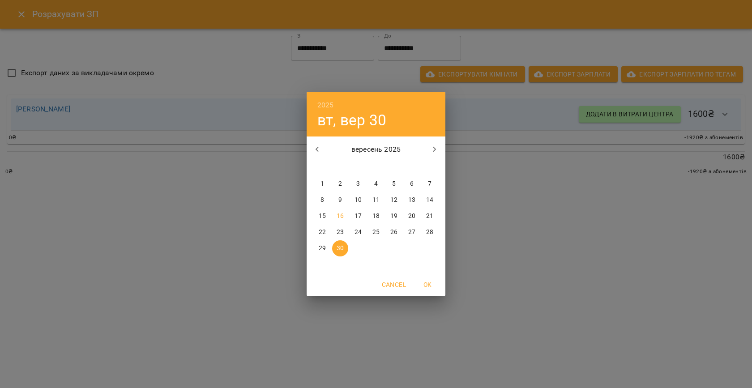
click at [320, 215] on p "15" at bounding box center [322, 216] width 7 height 9
type input "**********"
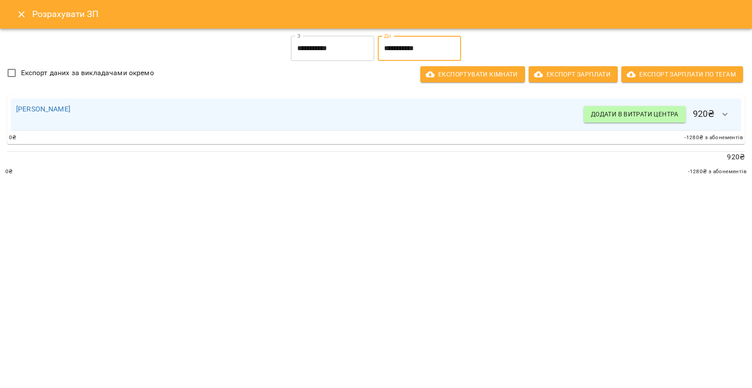
click at [34, 16] on h6 "Розрахувати ЗП" at bounding box center [386, 14] width 709 height 14
click at [25, 16] on icon "Close" at bounding box center [21, 14] width 11 height 11
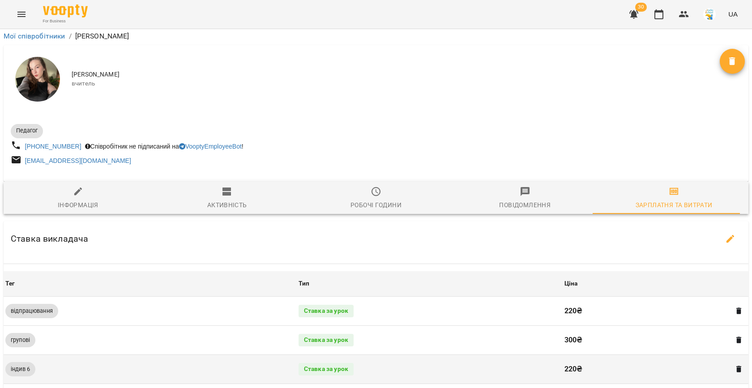
scroll to position [0, 0]
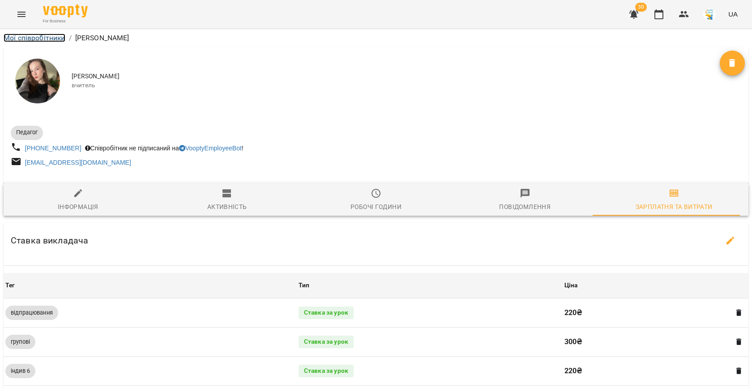
click at [34, 36] on link "Мої співробітники" at bounding box center [35, 38] width 62 height 9
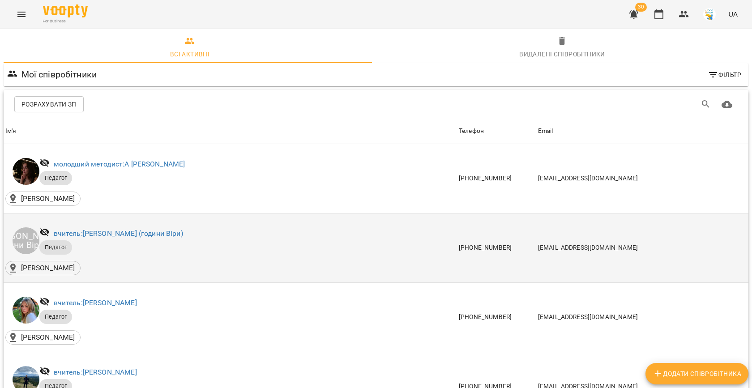
scroll to position [1137, 0]
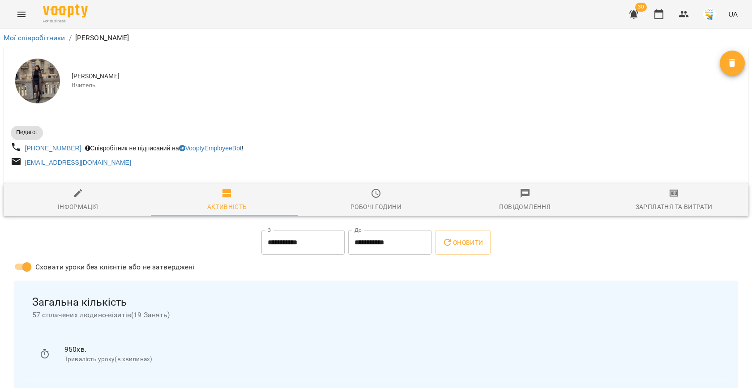
click at [694, 198] on span "Зарплатня та Витрати" at bounding box center [674, 200] width 138 height 24
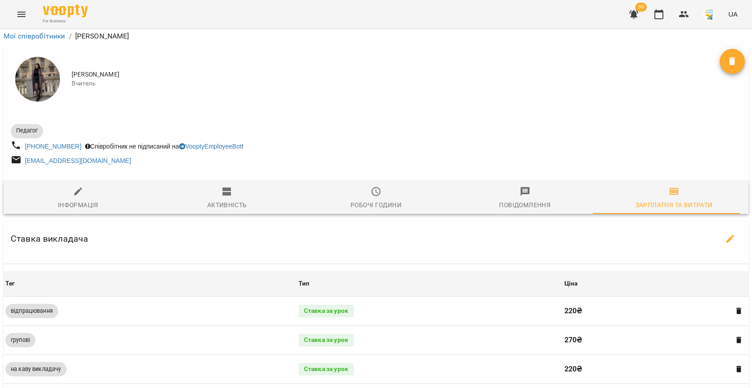
scroll to position [175, 0]
click at [725, 234] on icon "button" at bounding box center [730, 239] width 11 height 11
select select "*******"
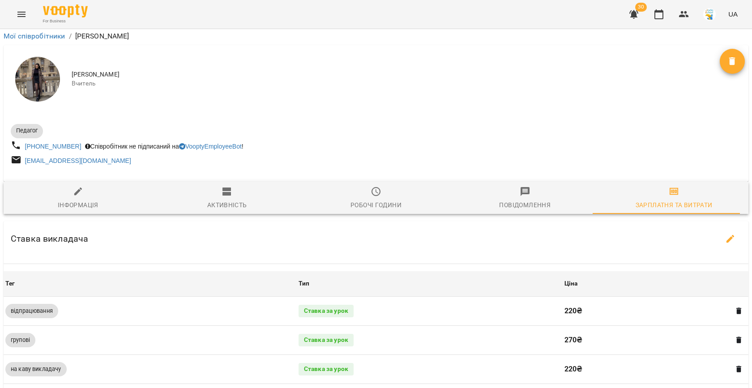
select select "*******"
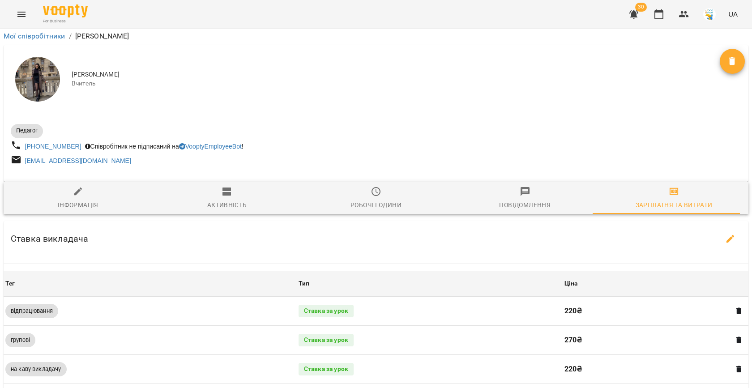
select select "*******"
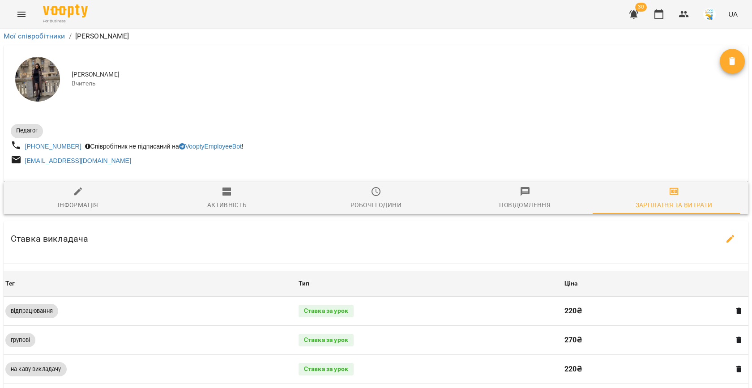
select select "*******"
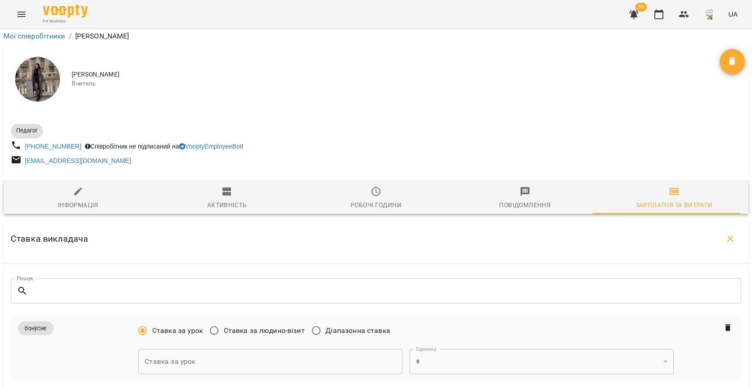
scroll to position [278, 0]
type input "*"
type input "***"
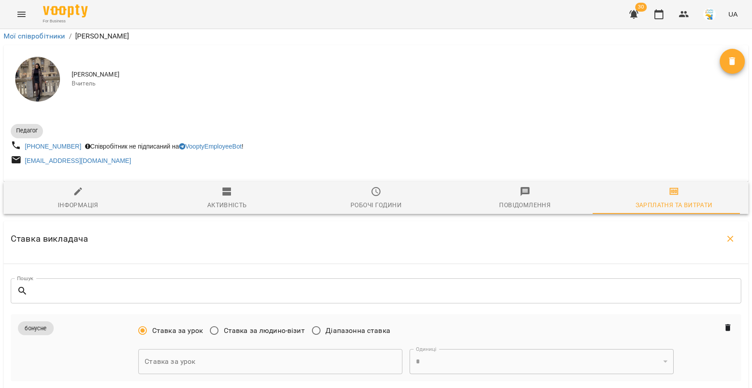
type input "*"
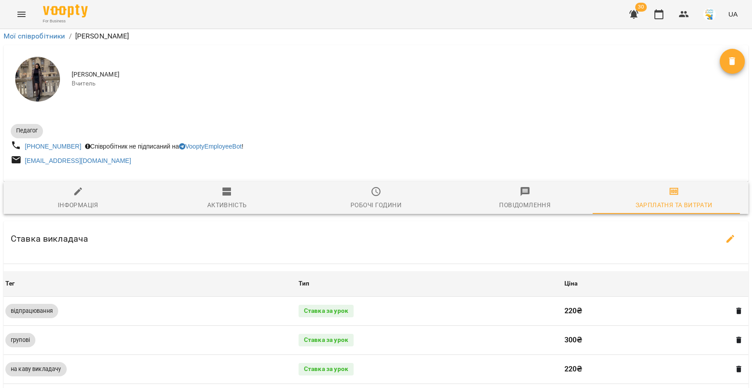
scroll to position [206, 0]
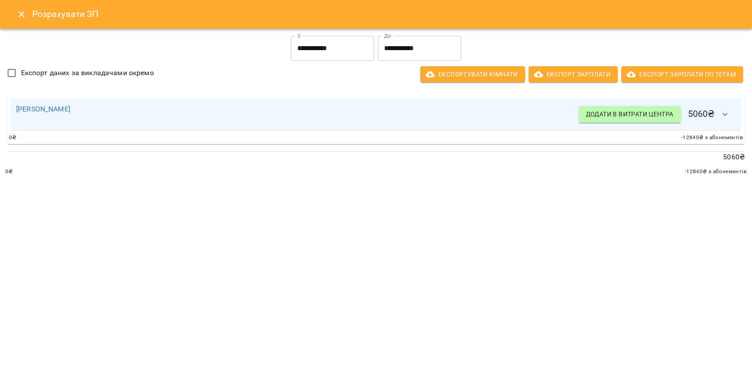
click at [394, 56] on input "**********" at bounding box center [419, 48] width 83 height 25
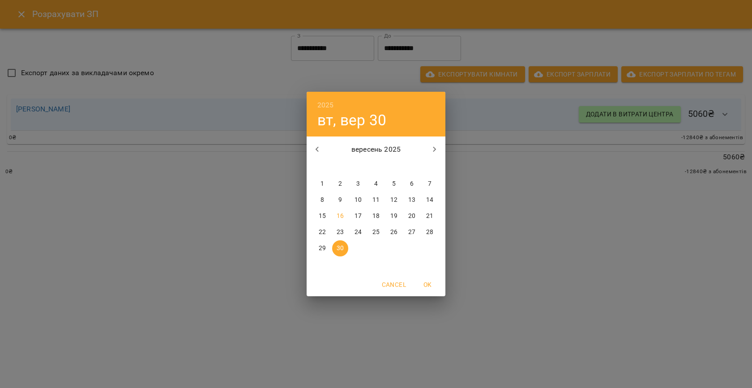
click at [328, 216] on span "15" at bounding box center [322, 216] width 16 height 9
type input "**********"
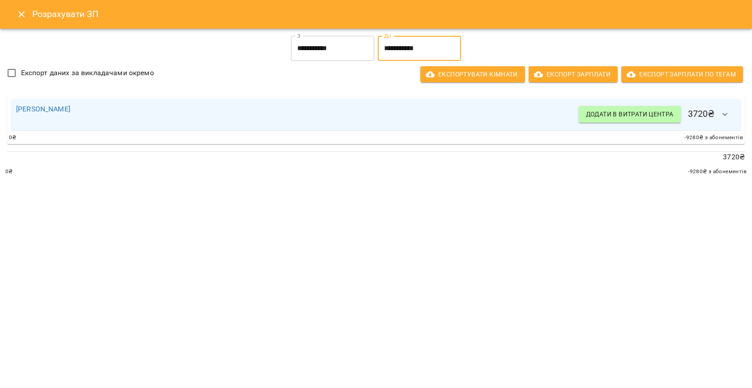
click at [22, 16] on icon "Close" at bounding box center [21, 14] width 11 height 11
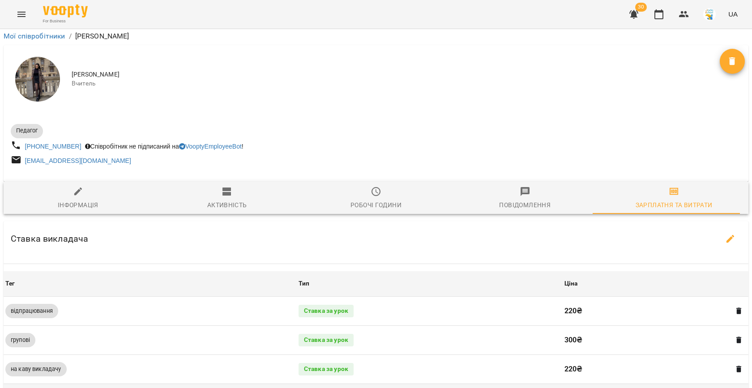
scroll to position [0, 0]
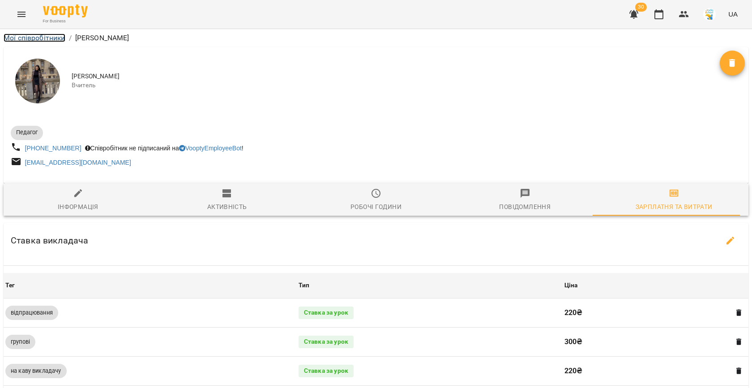
click at [29, 34] on link "Мої співробітники" at bounding box center [35, 38] width 62 height 9
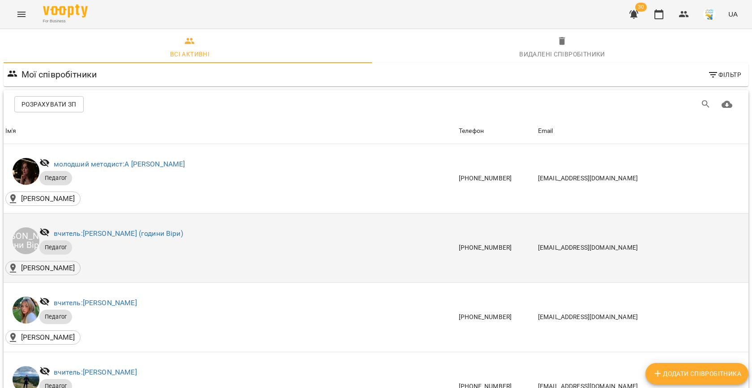
scroll to position [1258, 0]
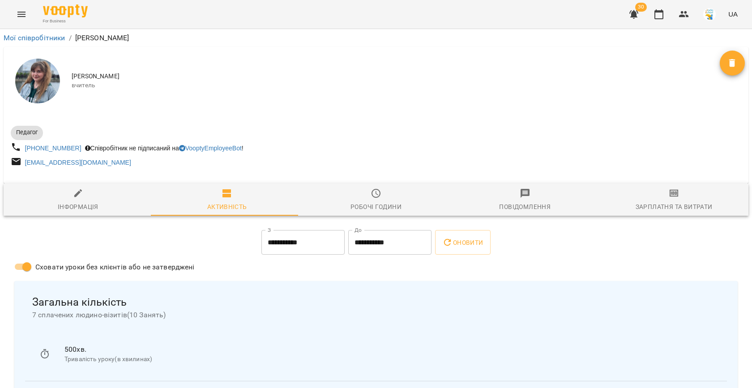
click at [652, 203] on div "Зарплатня та Витрати" at bounding box center [673, 206] width 77 height 11
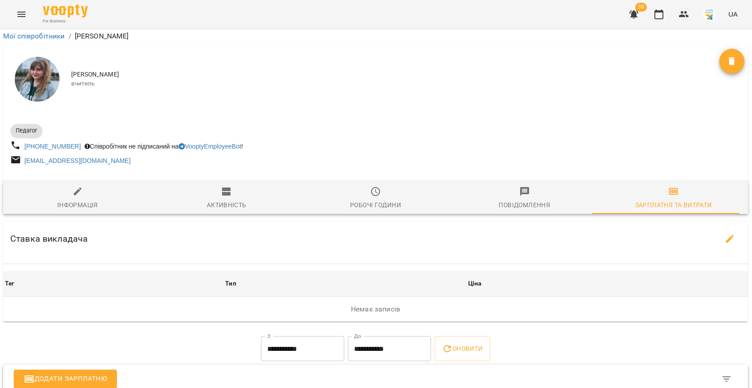
scroll to position [131, 0]
click at [728, 228] on button "button" at bounding box center [729, 238] width 21 height 21
select select "*******"
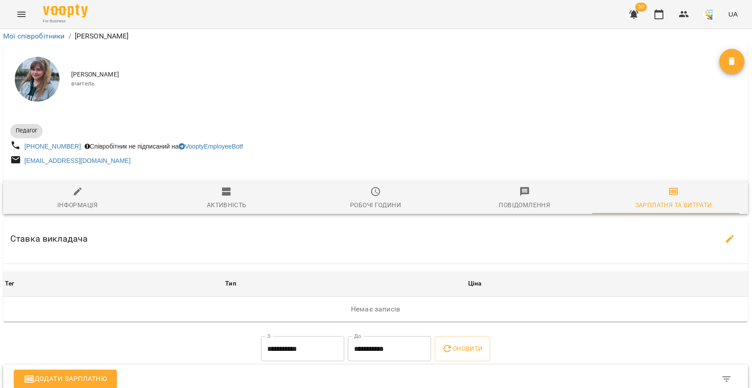
select select "*******"
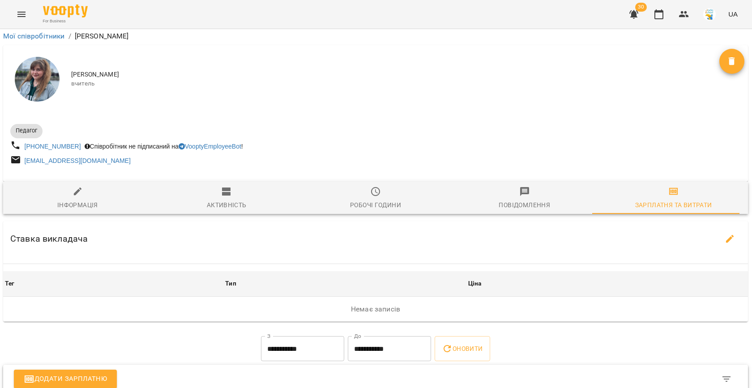
select select "*******"
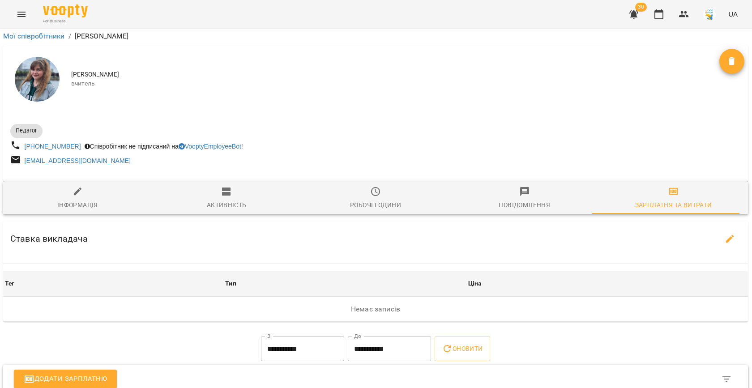
select select "*******"
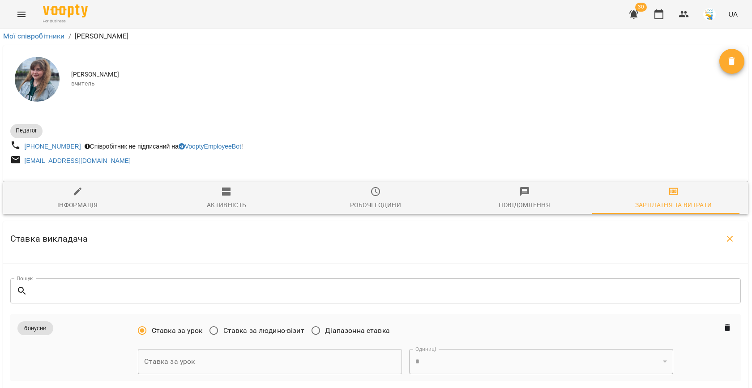
scroll to position [226, 0]
type input "***"
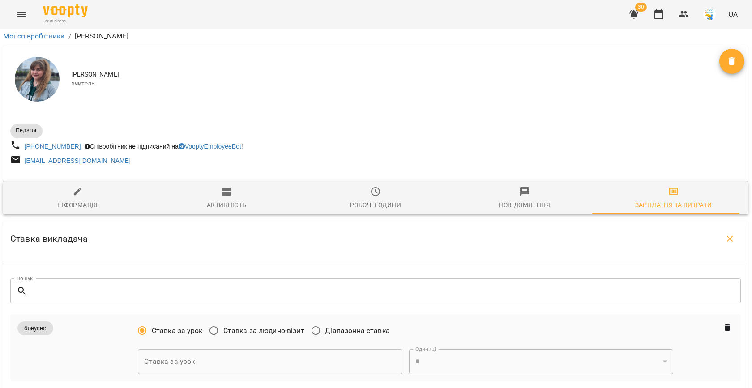
type input "***"
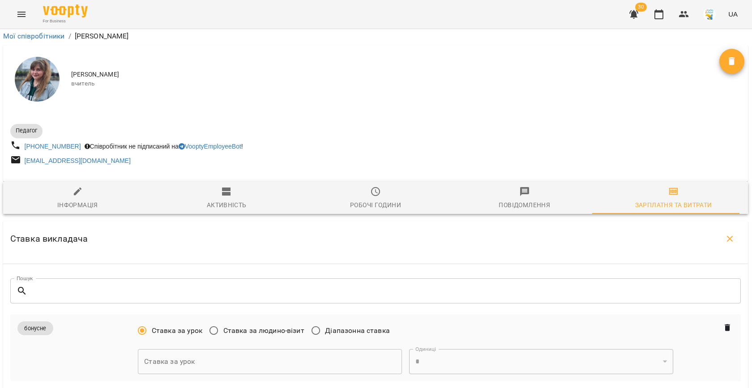
scroll to position [721, 0]
type input "***"
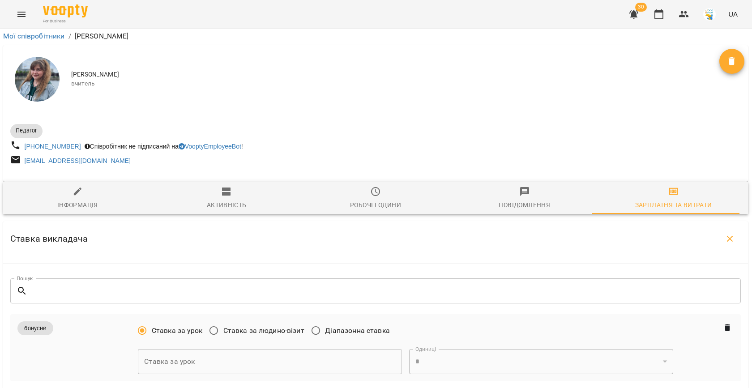
scroll to position [1084, 0]
type input "***"
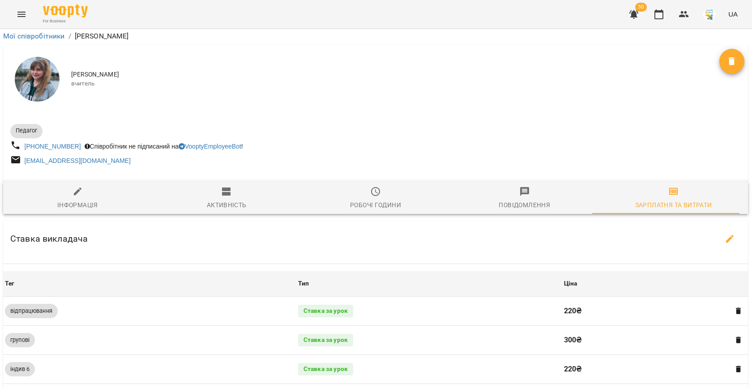
scroll to position [224, 0]
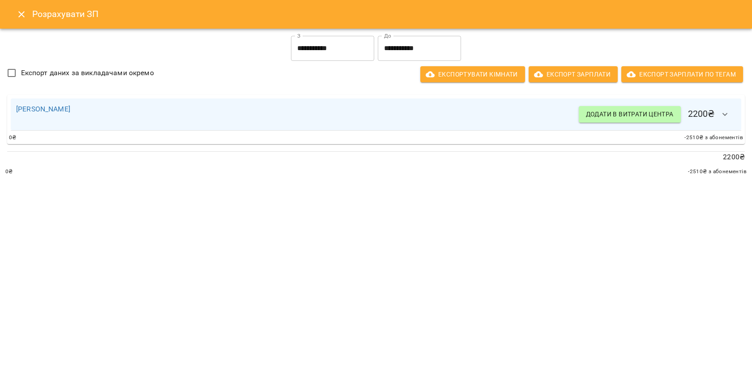
click at [392, 51] on input "**********" at bounding box center [419, 48] width 83 height 25
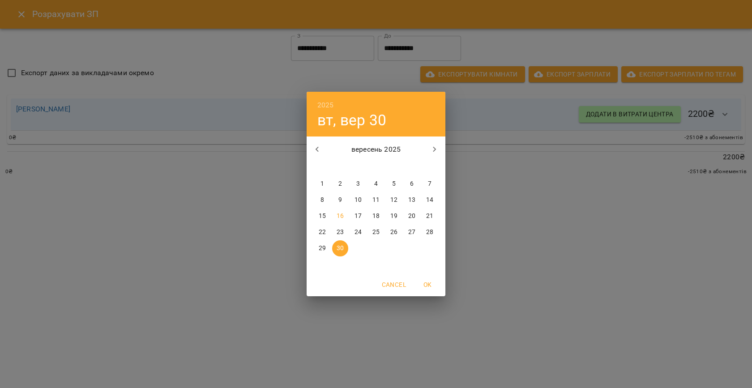
click at [322, 214] on p "15" at bounding box center [322, 216] width 7 height 9
type input "**********"
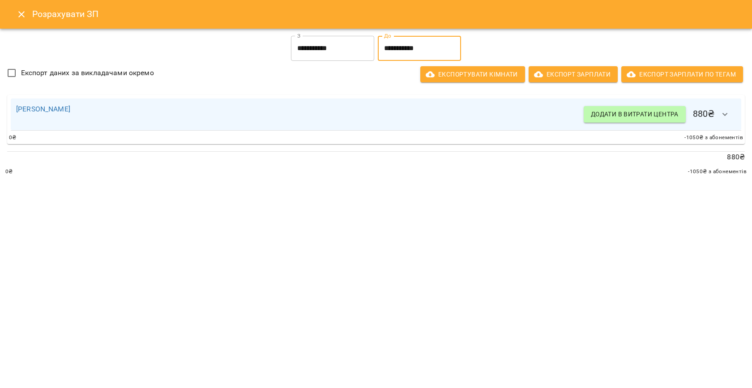
click at [23, 14] on icon "Close" at bounding box center [21, 14] width 11 height 11
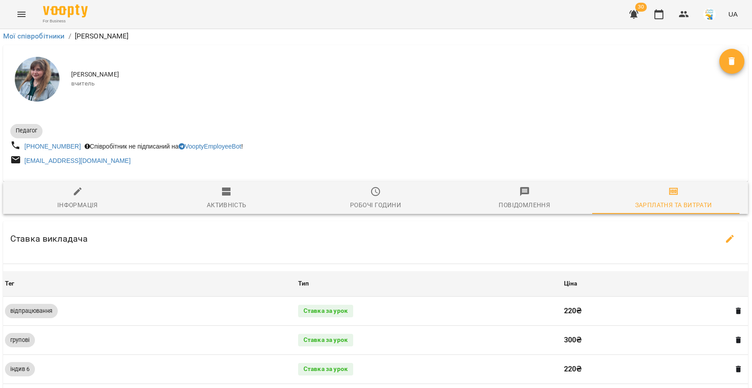
click at [16, 13] on icon "Menu" at bounding box center [21, 14] width 11 height 11
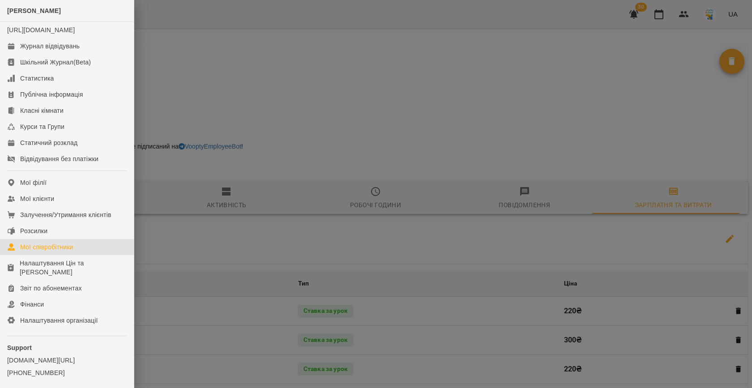
click at [31, 251] on div "Мої співробітники" at bounding box center [46, 247] width 53 height 9
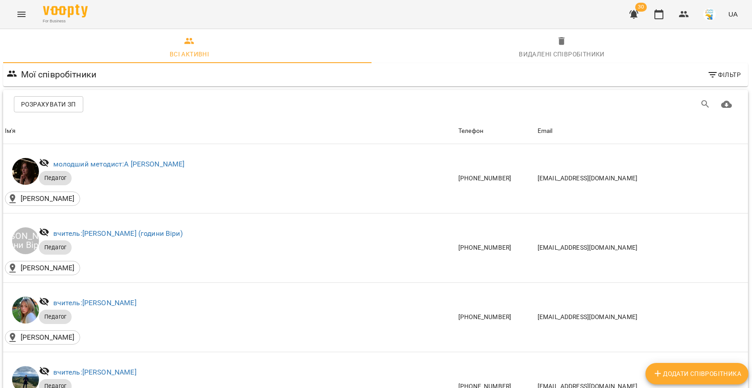
scroll to position [1282, 0]
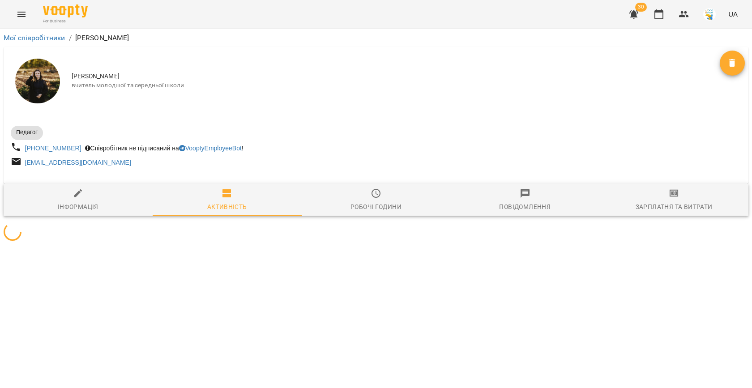
click at [650, 204] on div "Зарплатня та Витрати" at bounding box center [673, 206] width 77 height 11
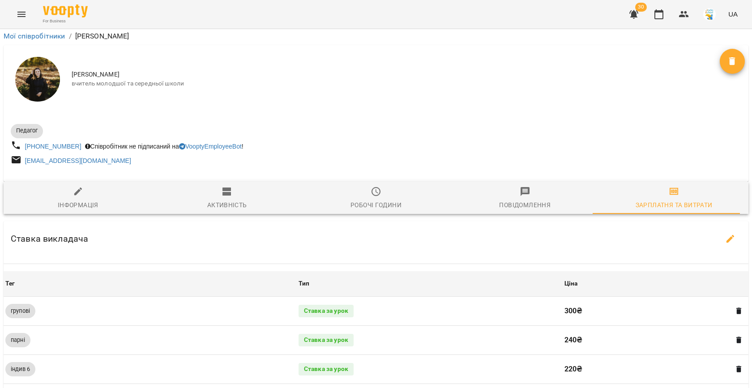
scroll to position [278, 0]
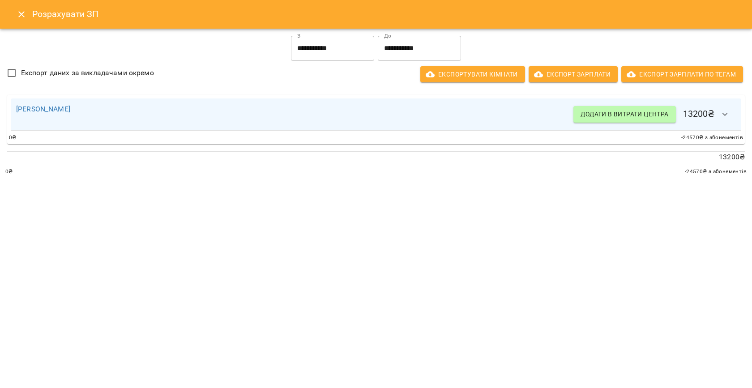
click at [396, 51] on input "**********" at bounding box center [419, 48] width 83 height 25
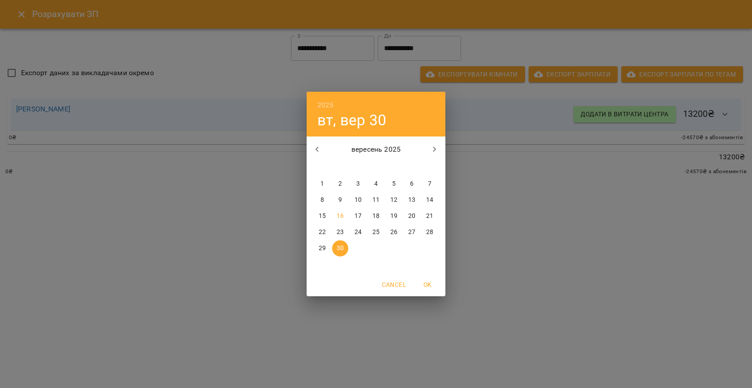
click at [325, 214] on p "15" at bounding box center [322, 216] width 7 height 9
type input "**********"
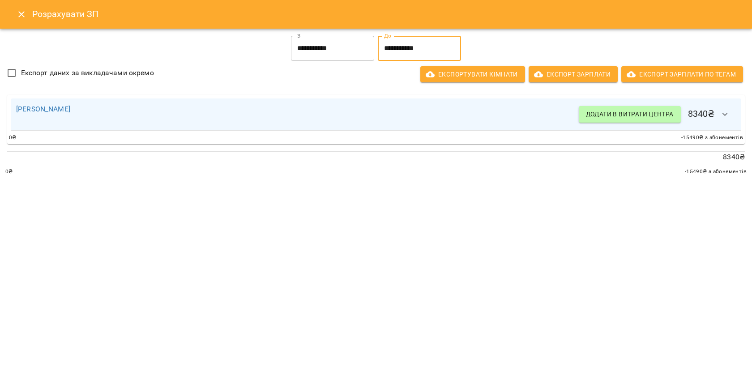
click at [23, 12] on icon "Close" at bounding box center [21, 14] width 6 height 6
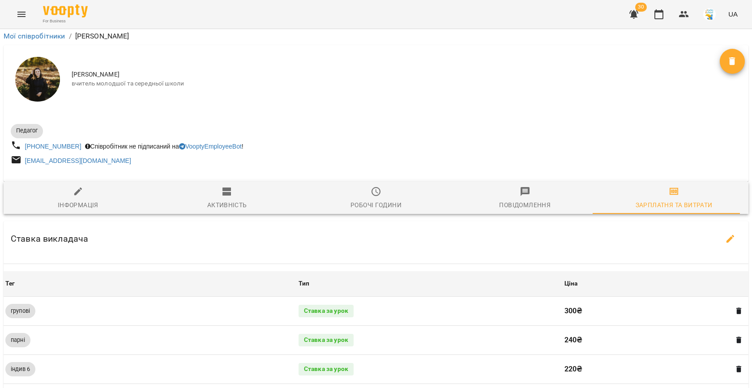
click at [20, 13] on icon "Menu" at bounding box center [21, 14] width 11 height 11
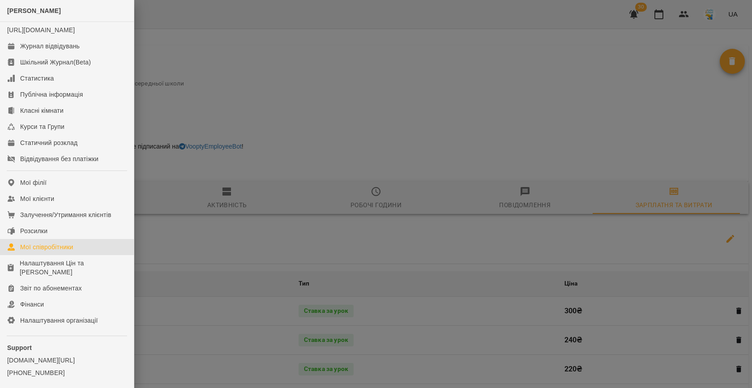
click at [29, 251] on div "Мої співробітники" at bounding box center [46, 247] width 53 height 9
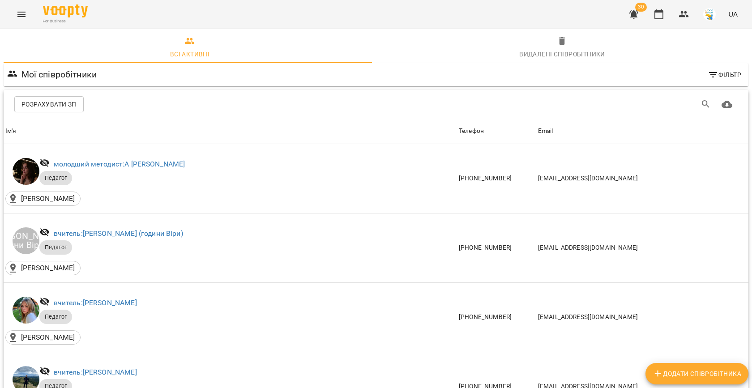
scroll to position [1282, 0]
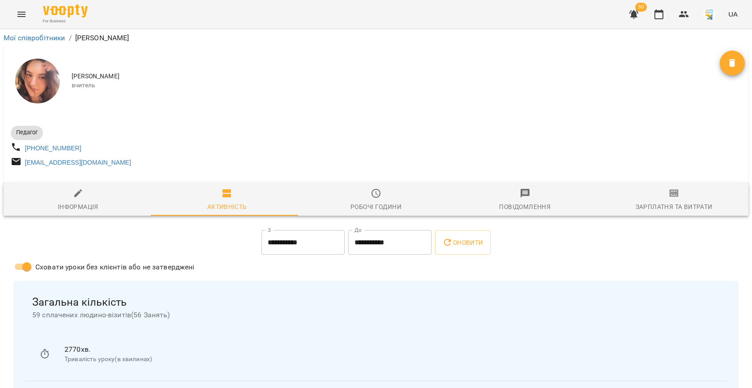
click at [660, 212] on div "Зарплатня та Витрати" at bounding box center [673, 206] width 77 height 11
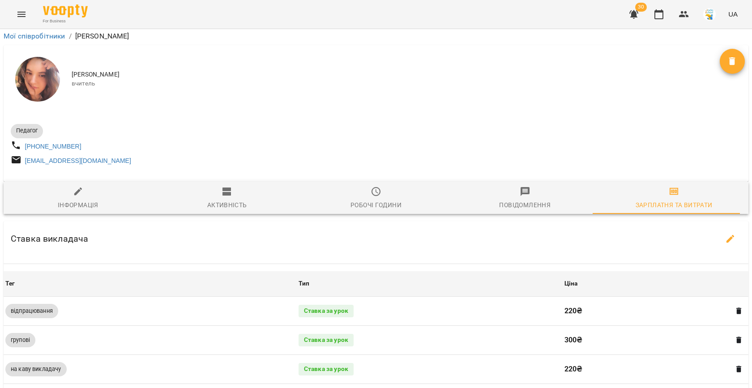
scroll to position [209, 0]
click at [23, 16] on icon "Menu" at bounding box center [21, 14] width 8 height 5
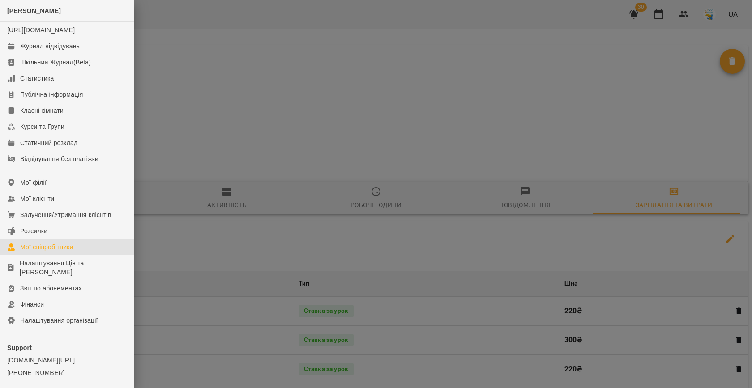
click at [35, 251] on div "Мої співробітники" at bounding box center [46, 247] width 53 height 9
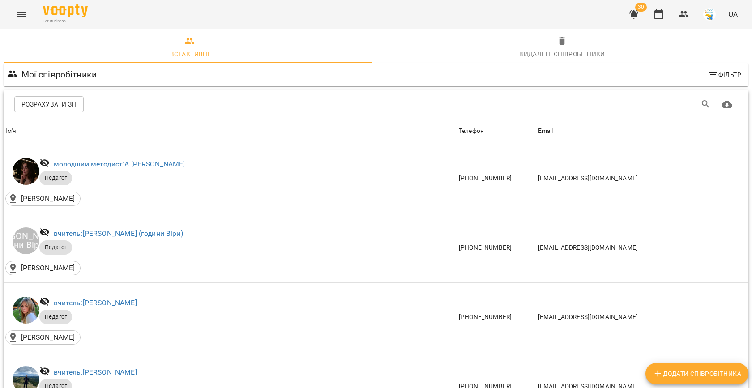
scroll to position [1282, 0]
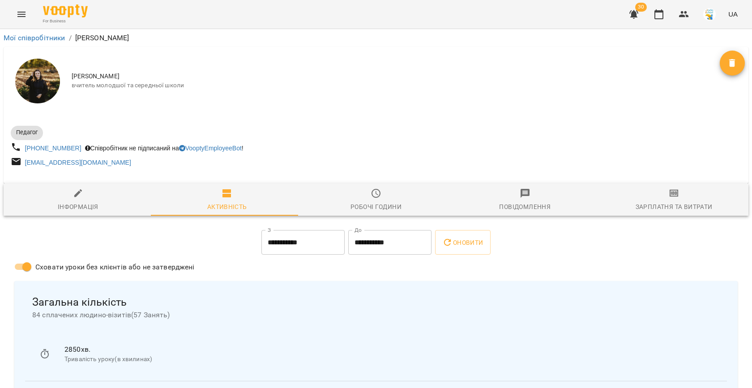
click at [648, 212] on div "Зарплатня та Витрати" at bounding box center [673, 206] width 77 height 11
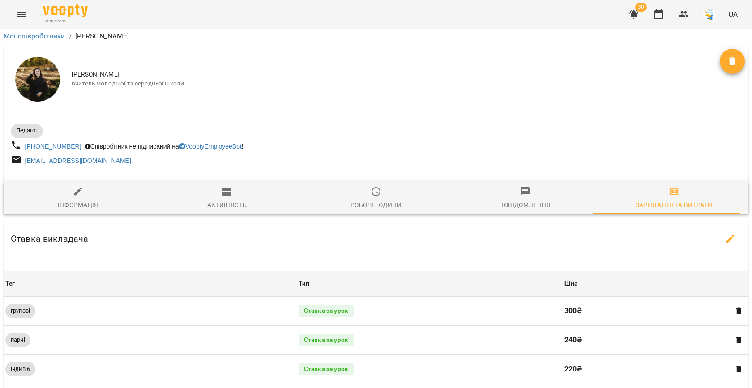
scroll to position [99, 0]
click at [17, 16] on icon "Menu" at bounding box center [21, 14] width 11 height 11
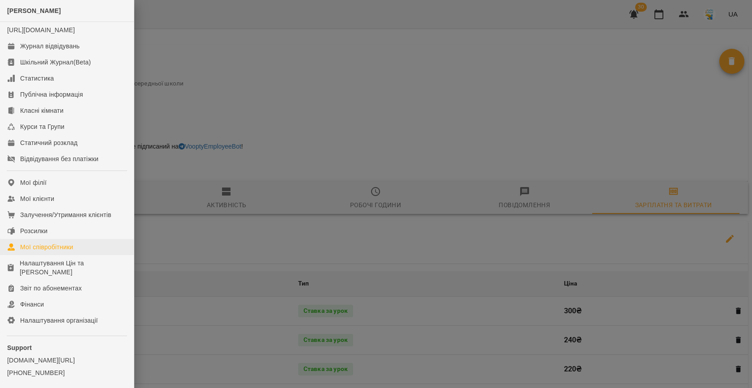
click at [42, 251] on div "Мої співробітники" at bounding box center [46, 247] width 53 height 9
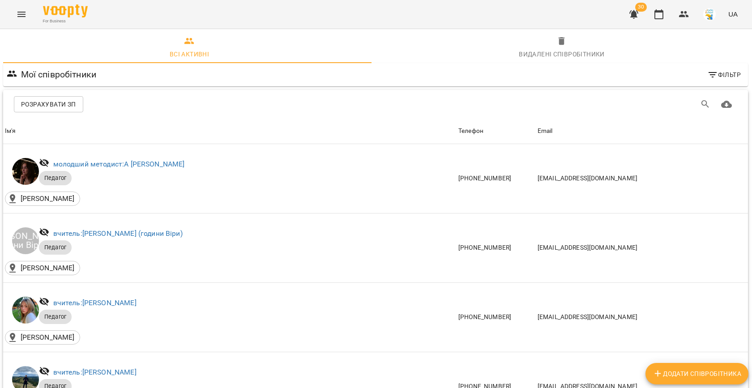
scroll to position [1282, 0]
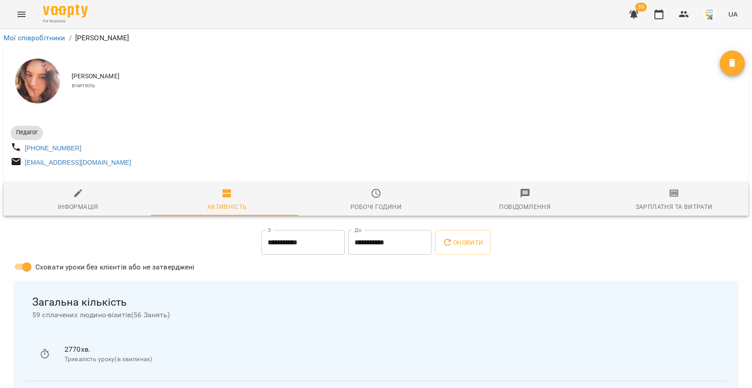
click at [655, 196] on span "Зарплатня та Витрати" at bounding box center [674, 200] width 138 height 24
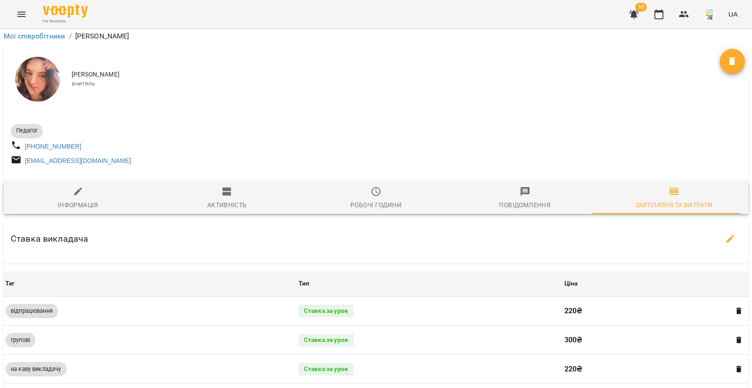
scroll to position [215, 0]
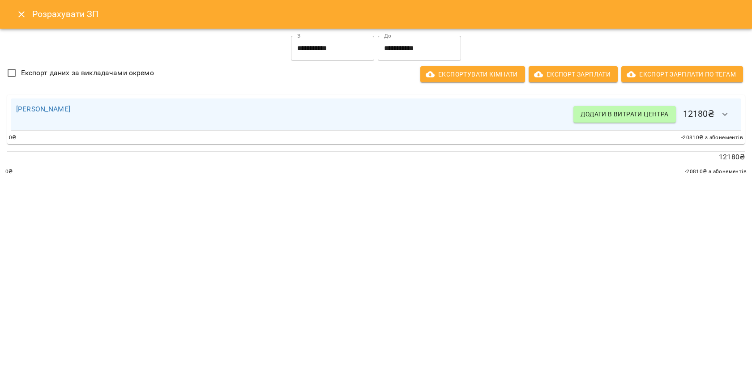
click at [401, 49] on input "**********" at bounding box center [419, 48] width 83 height 25
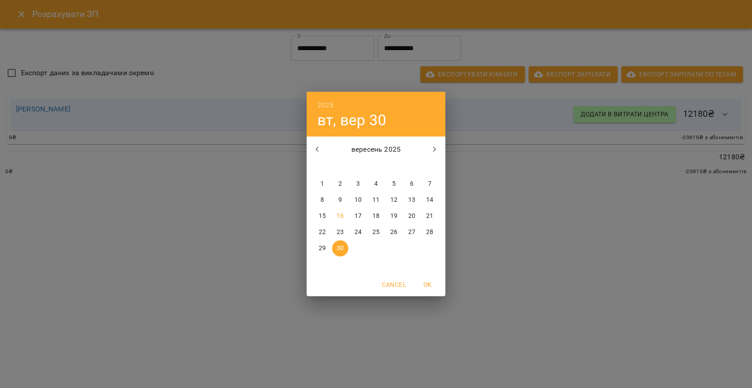
click at [326, 215] on span "15" at bounding box center [322, 216] width 16 height 9
type input "**********"
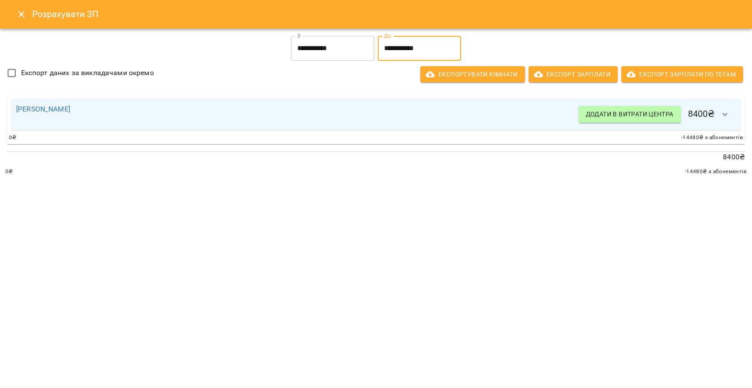
click at [23, 16] on icon "Close" at bounding box center [21, 14] width 6 height 6
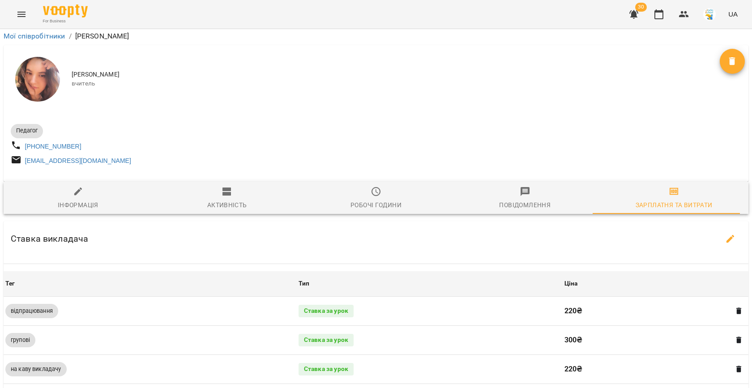
scroll to position [0, 0]
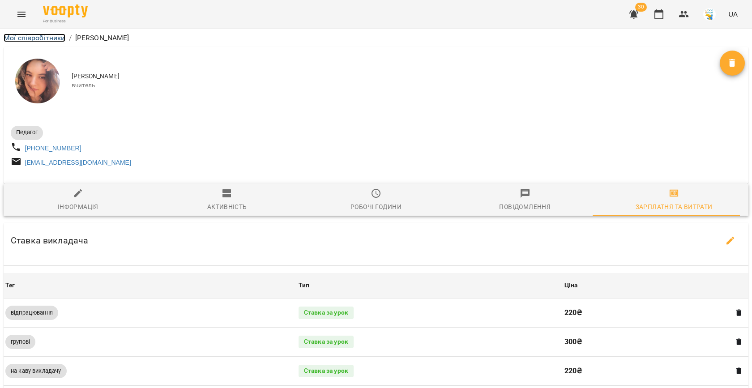
click at [48, 40] on link "Мої співробітники" at bounding box center [35, 38] width 62 height 9
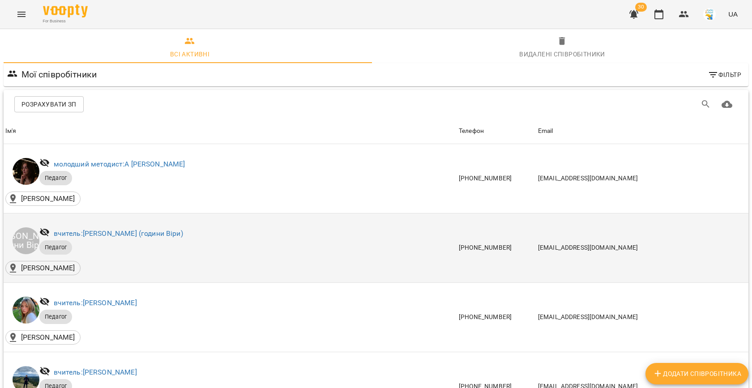
scroll to position [1282, 0]
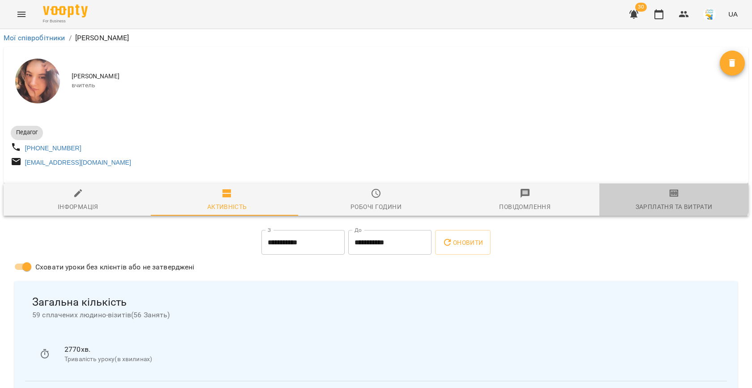
click at [671, 195] on icon "button" at bounding box center [674, 194] width 6 height 4
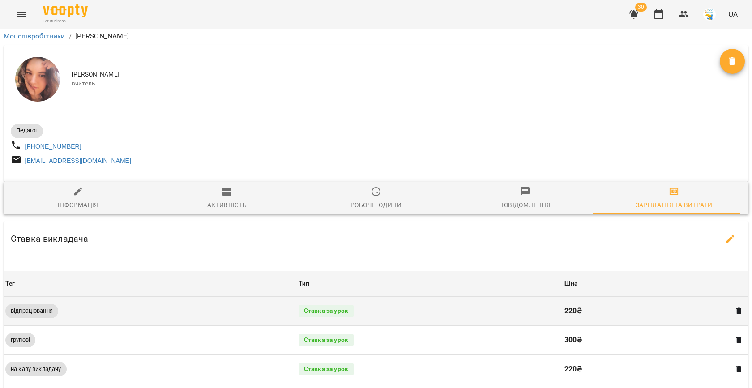
scroll to position [135, 0]
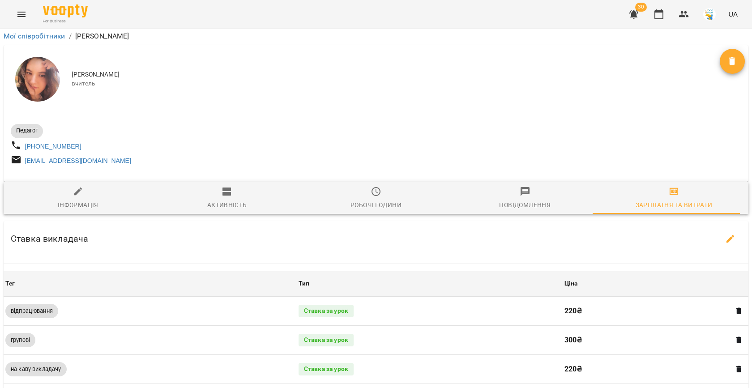
click at [713, 221] on div "Ставка викладача" at bounding box center [376, 239] width 745 height 36
click at [726, 235] on icon "button" at bounding box center [730, 239] width 8 height 8
select select "*******"
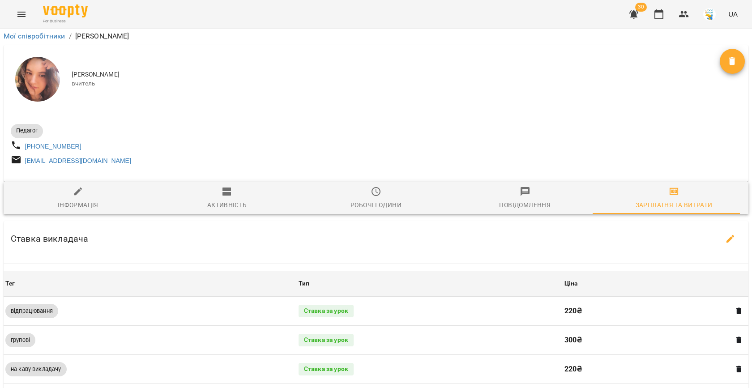
select select "*******"
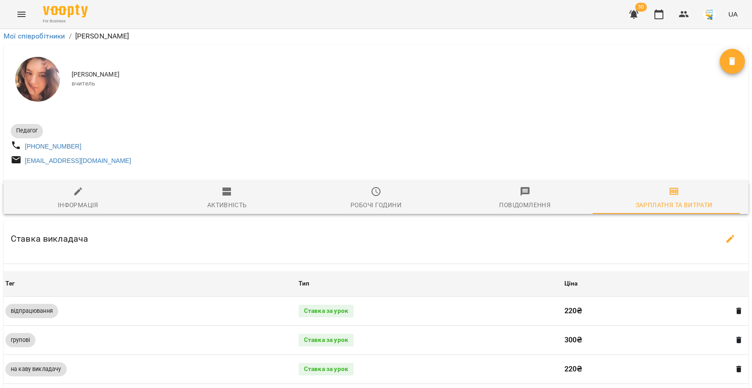
select select "*******"
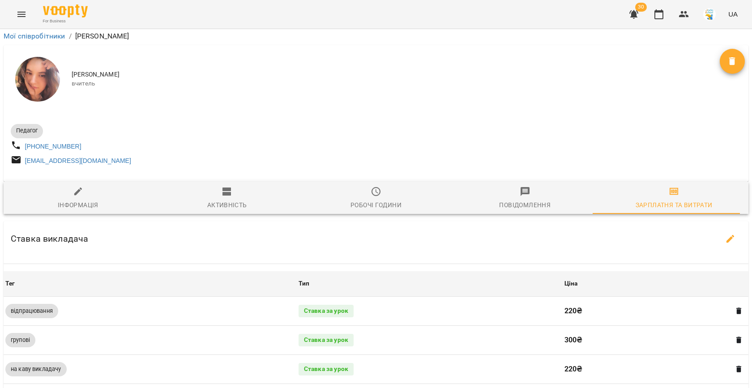
select select "*******"
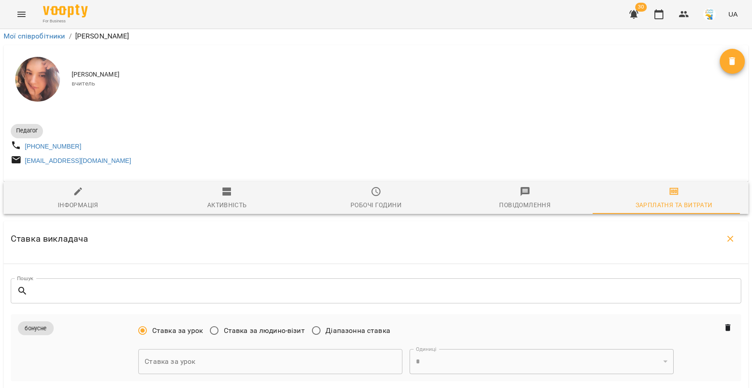
scroll to position [368, 0]
type input "***"
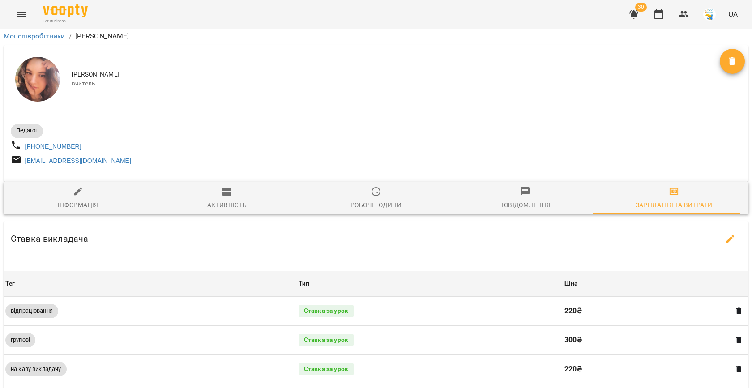
scroll to position [256, 0]
click at [21, 16] on icon "Menu" at bounding box center [21, 14] width 11 height 11
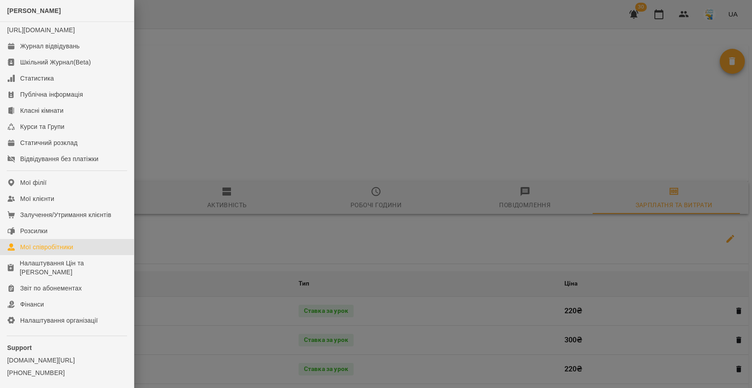
click at [31, 251] on div "Мої співробітники" at bounding box center [46, 247] width 53 height 9
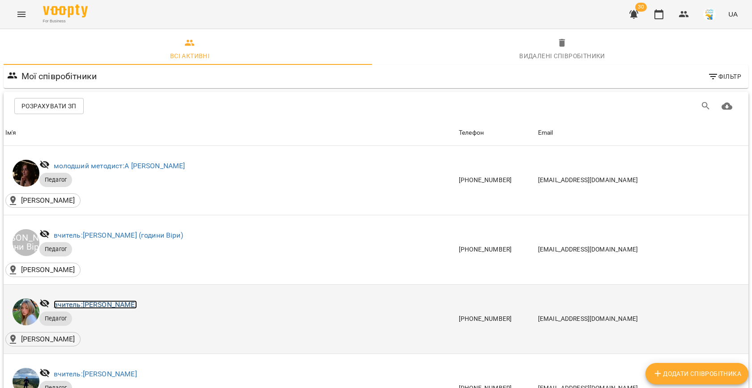
click at [110, 300] on link "вчитель: [PERSON_NAME]" at bounding box center [95, 304] width 83 height 9
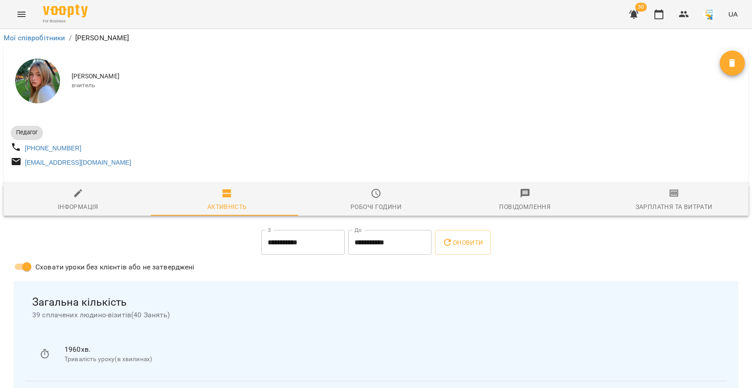
click at [651, 196] on span "Зарплатня та Витрати" at bounding box center [674, 200] width 138 height 24
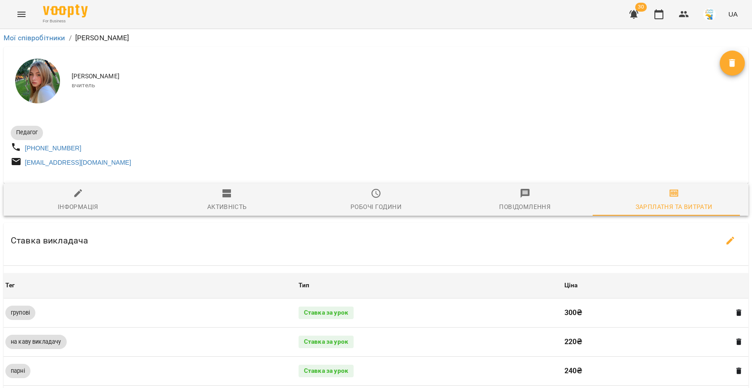
click at [725, 240] on icon "button" at bounding box center [730, 240] width 11 height 11
select select "*******"
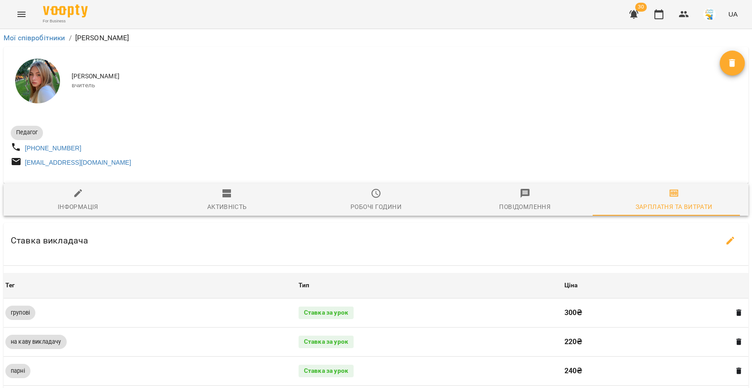
select select "*******"
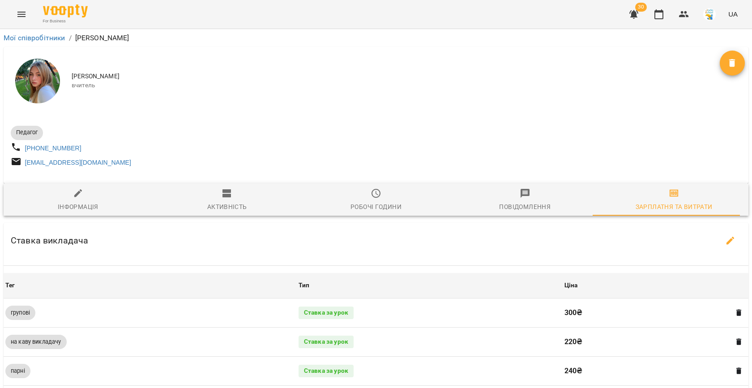
select select "*******"
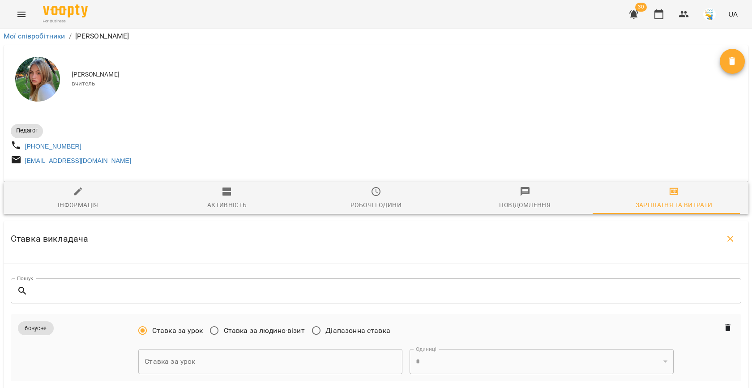
scroll to position [310, 0]
type input "***"
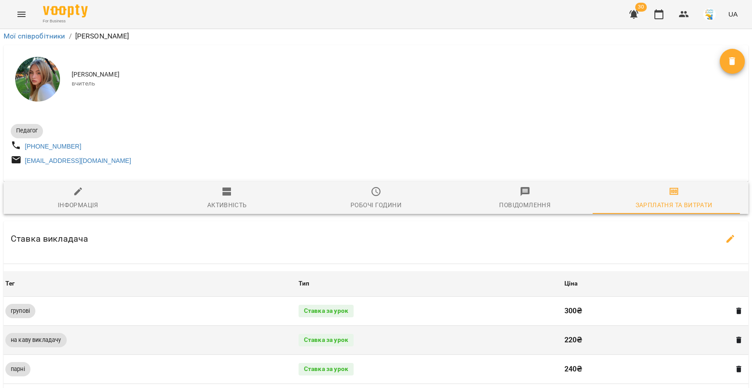
scroll to position [0, 0]
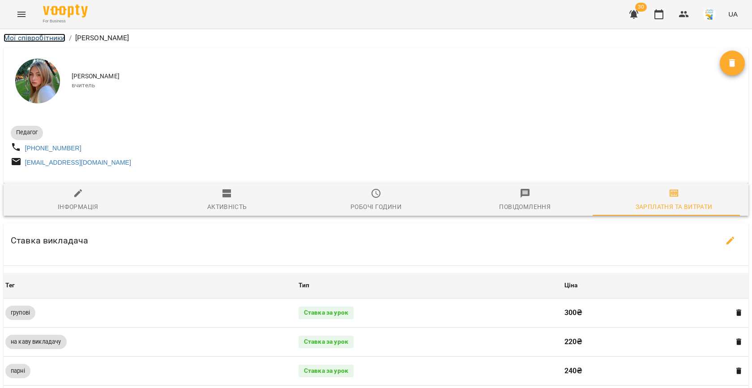
click at [53, 39] on link "Мої співробітники" at bounding box center [35, 38] width 62 height 9
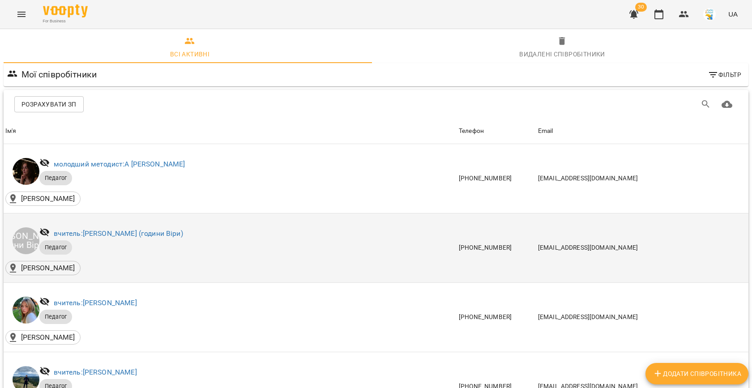
scroll to position [126, 0]
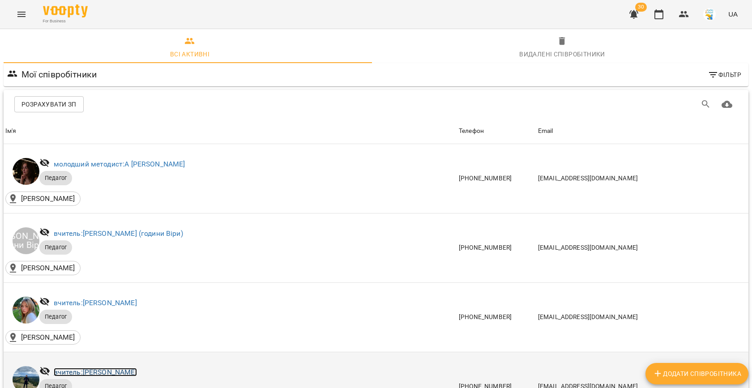
click at [91, 368] on link "вчитель: [PERSON_NAME]" at bounding box center [95, 372] width 83 height 9
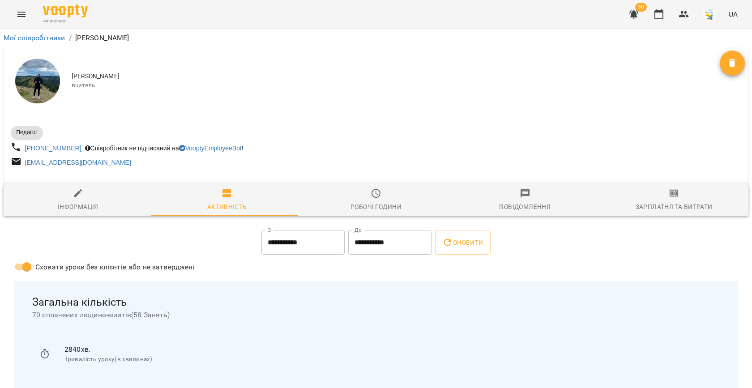
click at [664, 207] on div "Зарплатня та Витрати" at bounding box center [673, 206] width 77 height 11
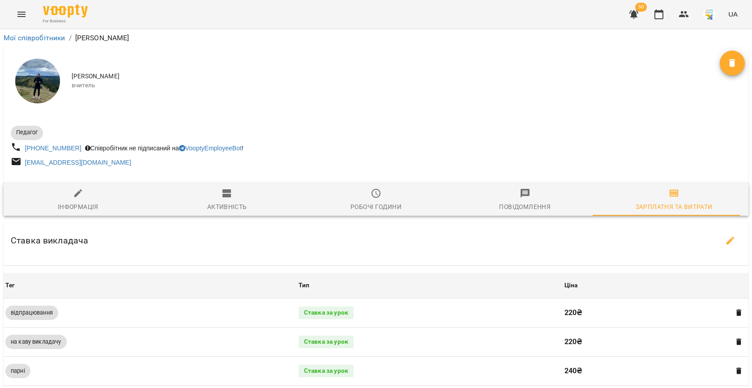
click at [725, 243] on icon "button" at bounding box center [730, 240] width 11 height 11
select select "*******"
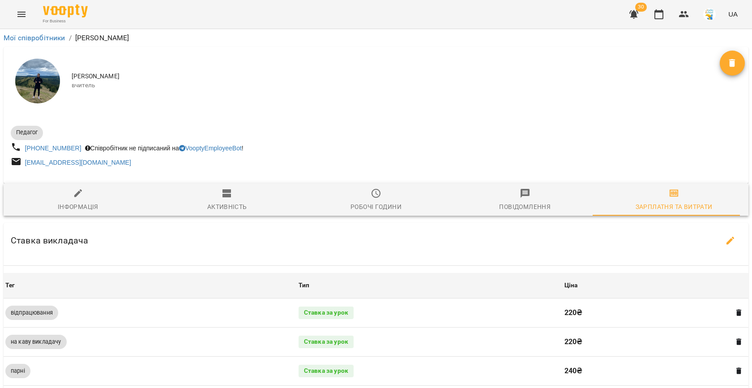
select select "*******"
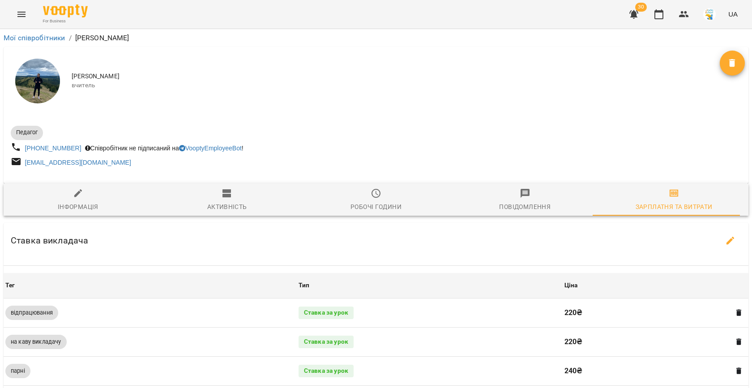
select select "*******"
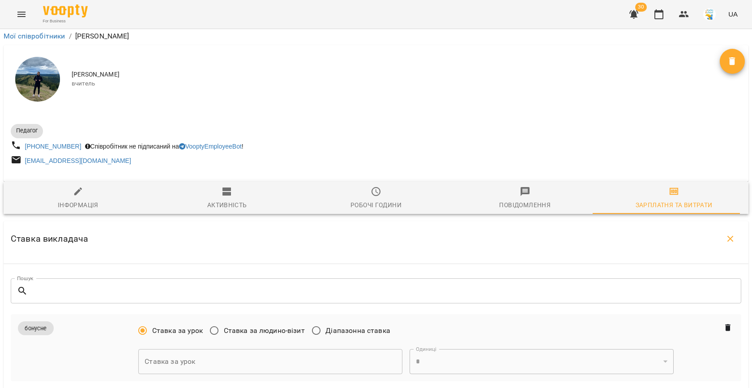
scroll to position [320, 0]
type input "***"
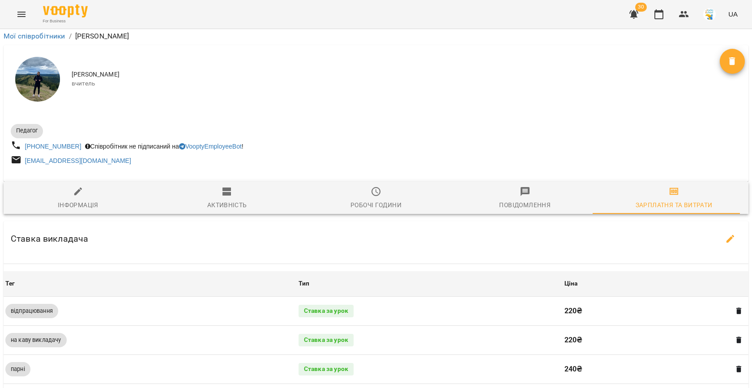
scroll to position [0, 0]
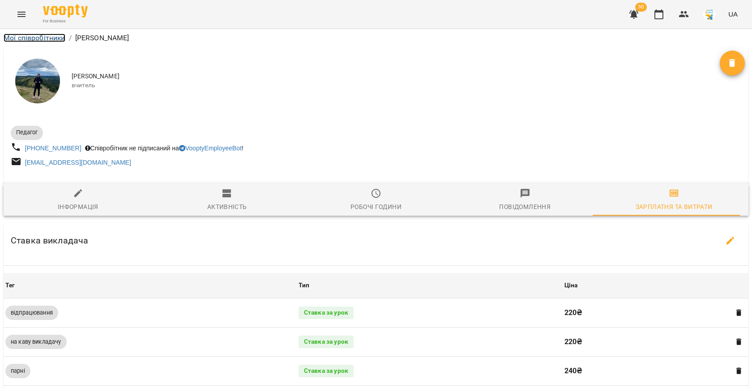
click at [28, 36] on link "Мої співробітники" at bounding box center [35, 38] width 62 height 9
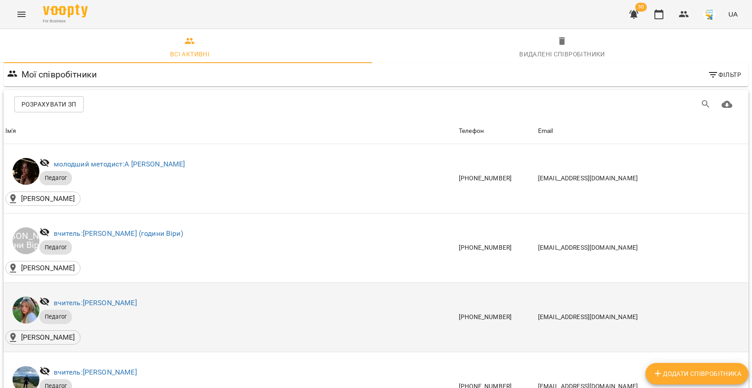
scroll to position [102, 0]
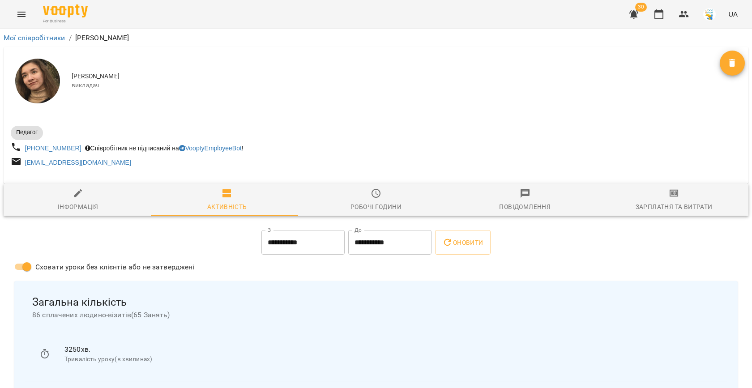
click at [674, 196] on span "Зарплатня та Витрати" at bounding box center [674, 200] width 138 height 24
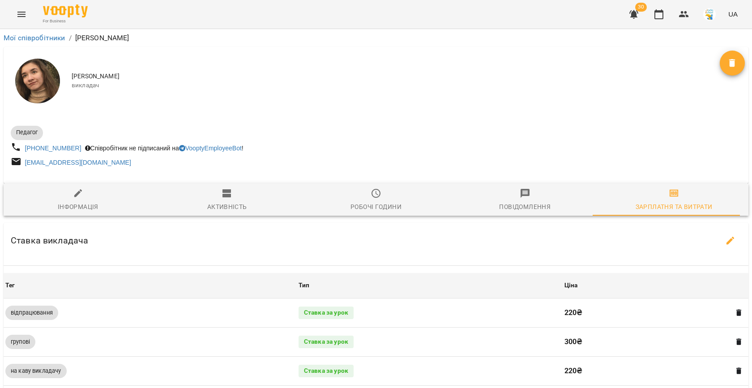
click at [725, 240] on icon "button" at bounding box center [730, 240] width 11 height 11
select select "*******"
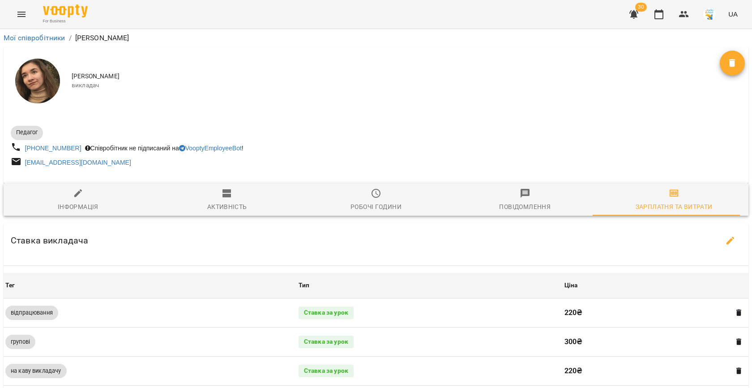
select select "*******"
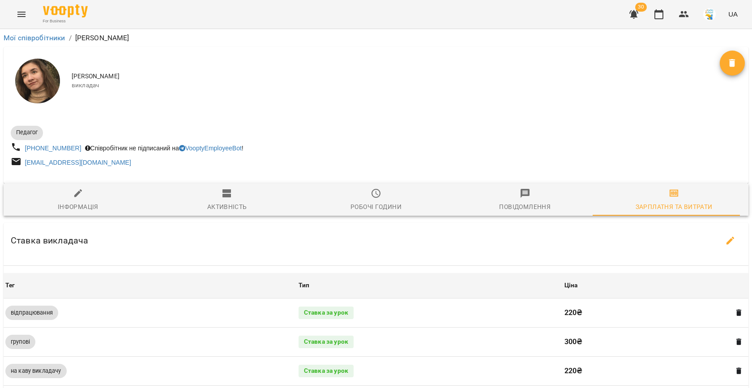
select select "*******"
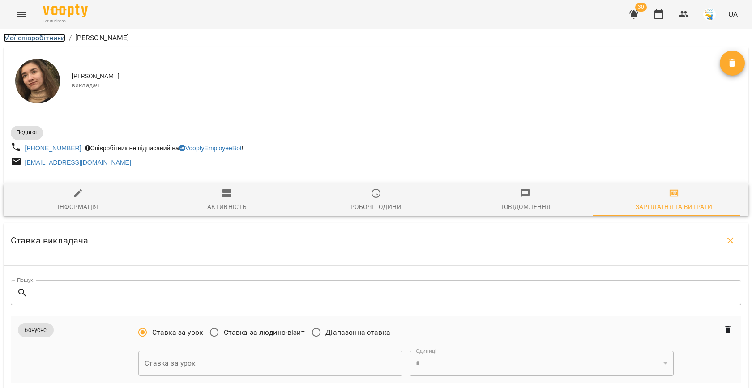
click at [40, 42] on link "Мої співробітники" at bounding box center [35, 38] width 62 height 9
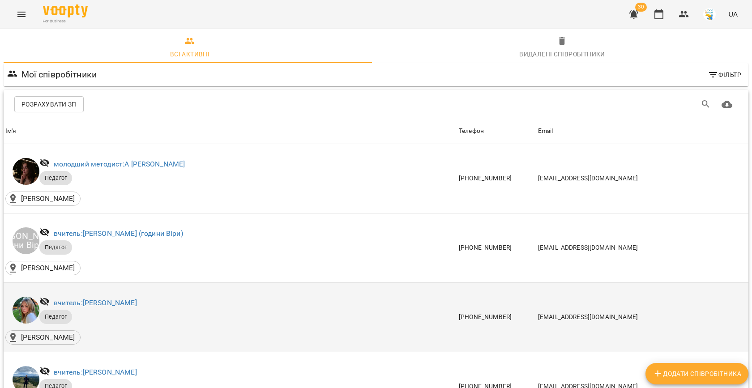
scroll to position [368, 0]
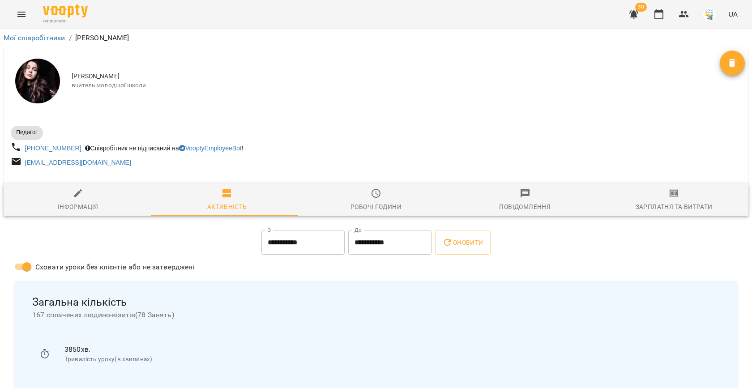
click at [657, 201] on span "Зарплатня та Витрати" at bounding box center [674, 200] width 138 height 24
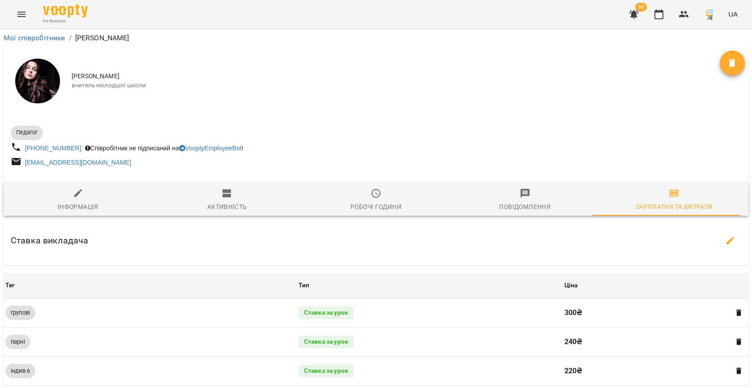
click at [725, 241] on icon "button" at bounding box center [730, 240] width 11 height 11
select select "*******"
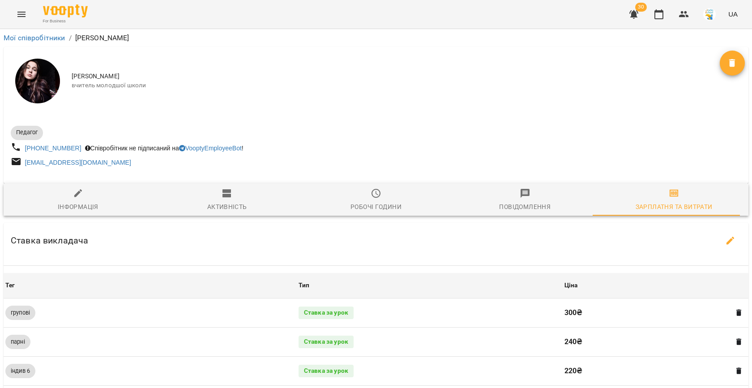
select select "*******"
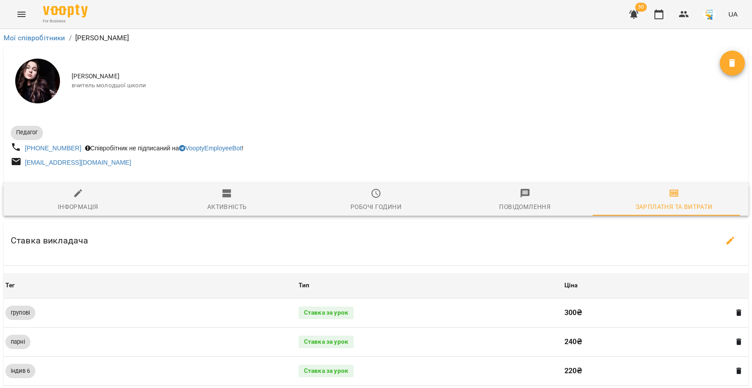
select select "*******"
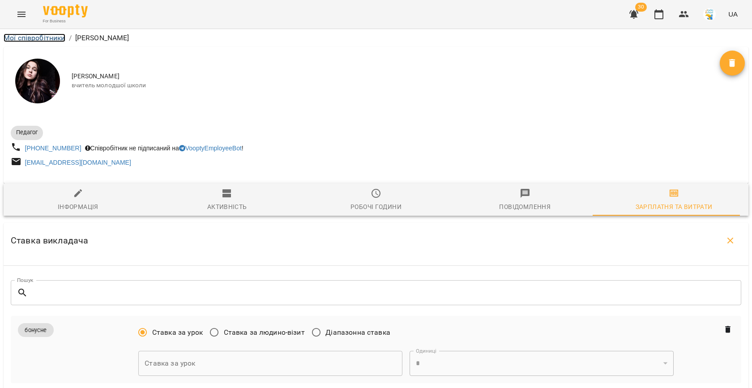
click at [32, 36] on link "Мої співробітники" at bounding box center [35, 38] width 62 height 9
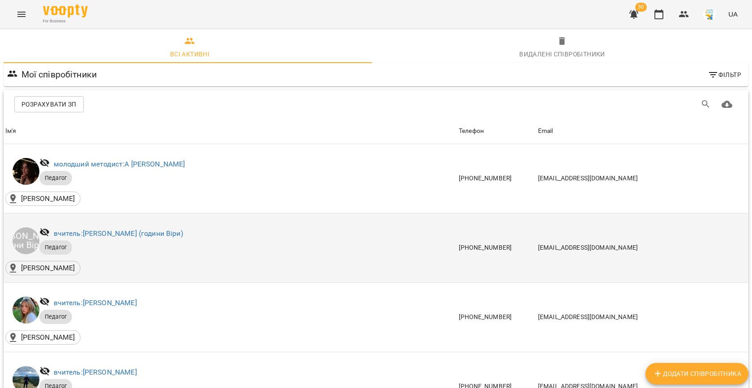
scroll to position [372, 0]
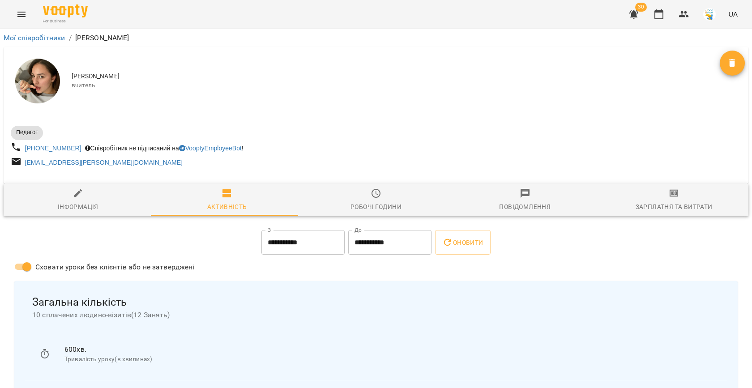
click at [687, 194] on span "Зарплатня та Витрати" at bounding box center [674, 200] width 138 height 24
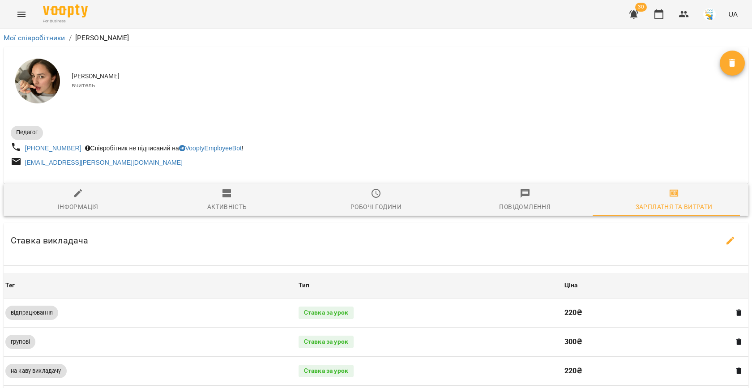
click at [726, 242] on icon "button" at bounding box center [730, 241] width 8 height 8
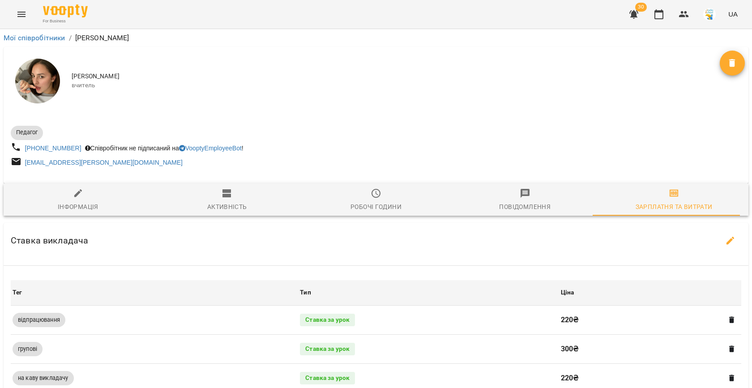
select select "*******"
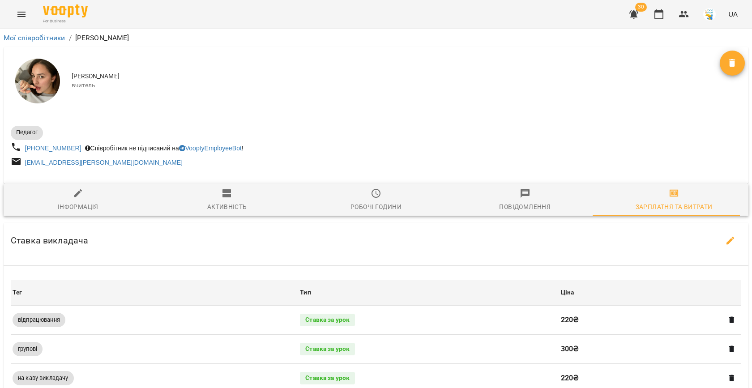
select select "*******"
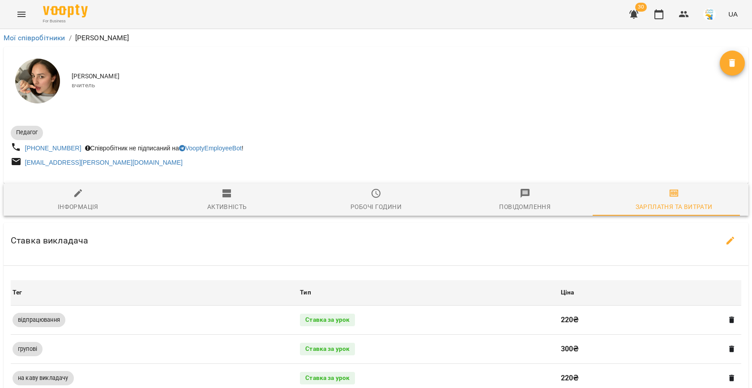
select select "*******"
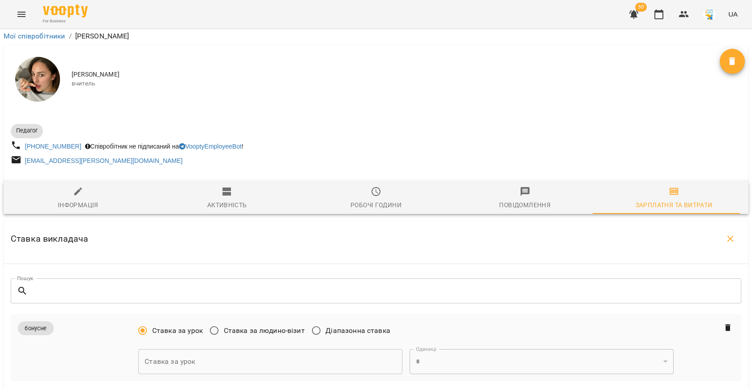
scroll to position [319, 0]
type input "***"
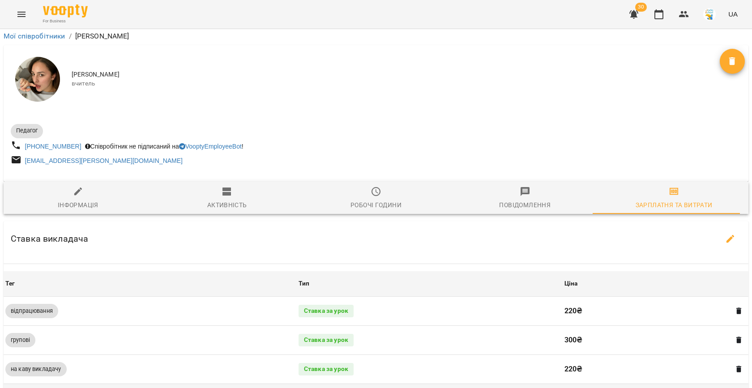
scroll to position [0, 0]
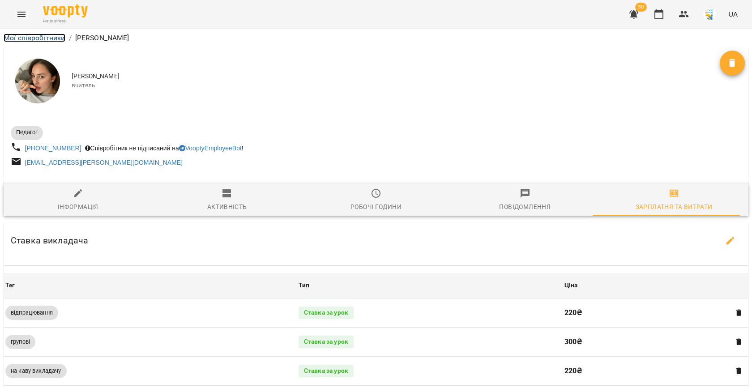
click at [25, 37] on link "Мої співробітники" at bounding box center [35, 38] width 62 height 9
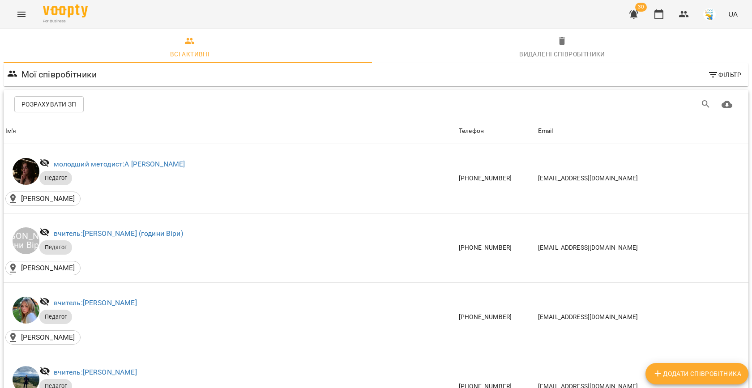
scroll to position [481, 0]
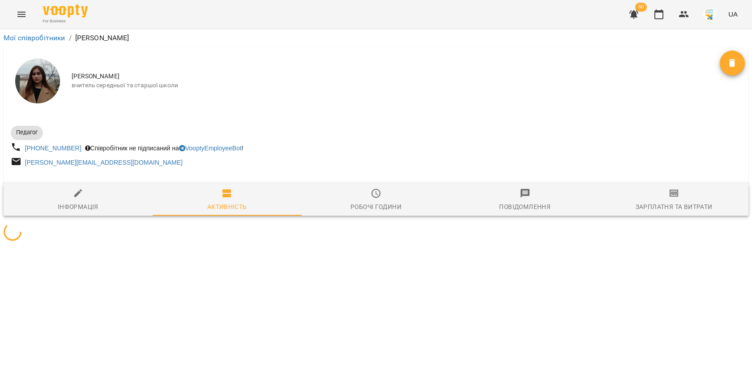
click at [667, 197] on span "Зарплатня та Витрати" at bounding box center [674, 200] width 138 height 24
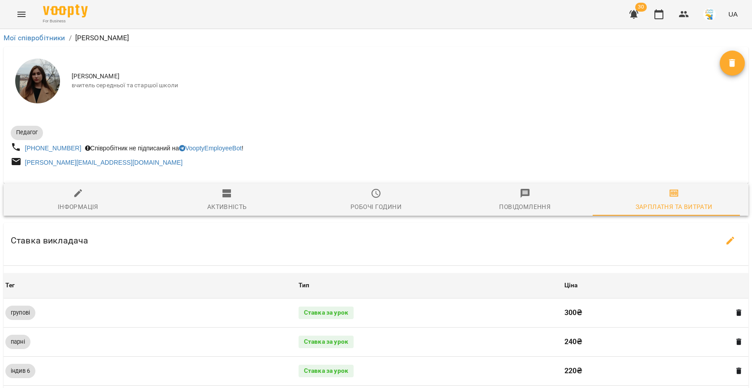
click at [720, 242] on button "button" at bounding box center [730, 240] width 21 height 21
select select "*******"
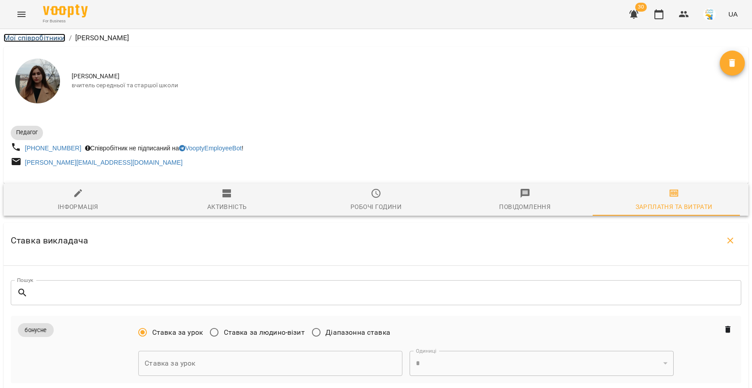
click at [35, 39] on link "Мої співробітники" at bounding box center [35, 38] width 62 height 9
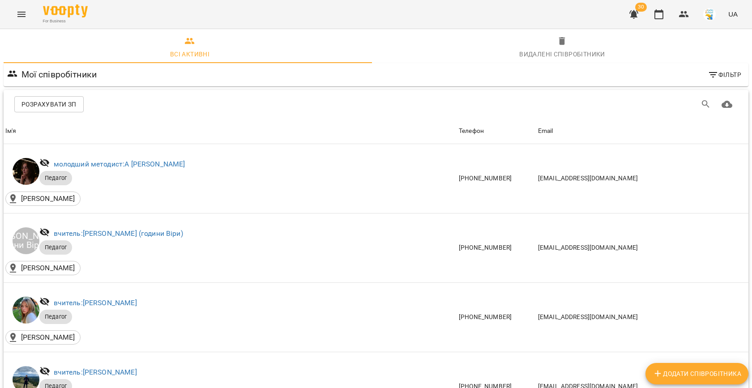
scroll to position [566, 0]
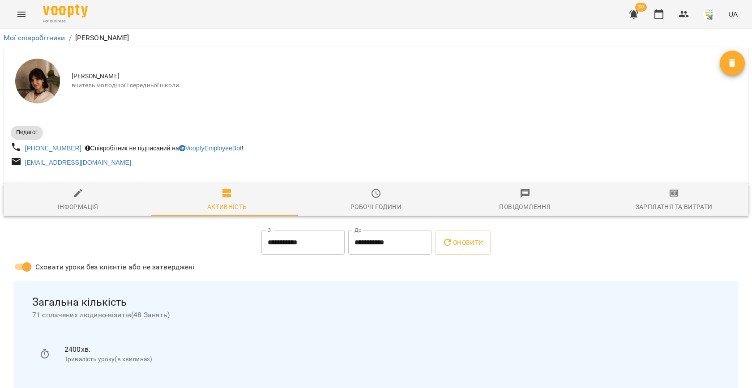
click at [654, 202] on div "Зарплатня та Витрати" at bounding box center [673, 206] width 77 height 11
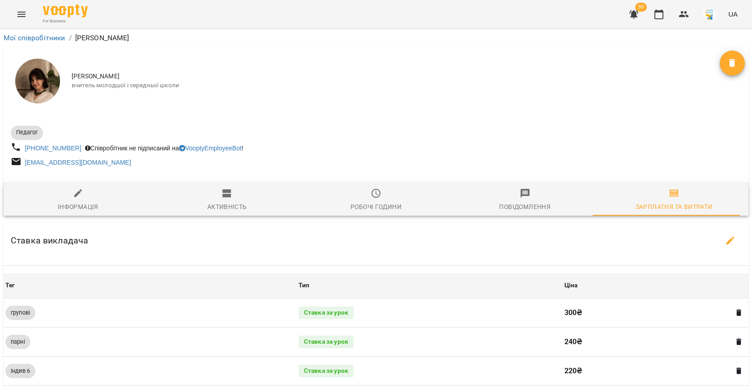
click at [726, 241] on icon "button" at bounding box center [730, 241] width 8 height 8
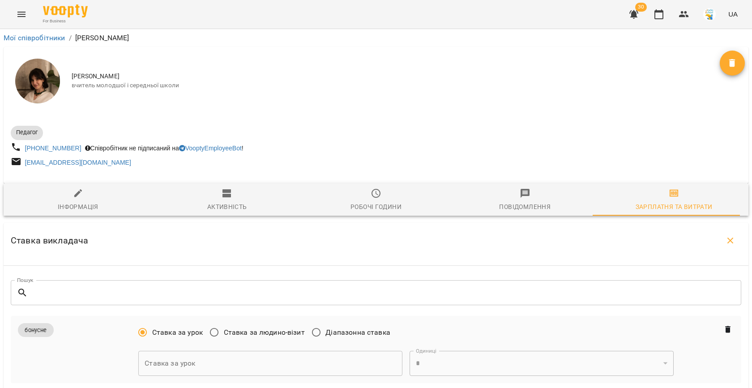
click at [26, 33] on li "Мої співробітники" at bounding box center [35, 38] width 62 height 11
click at [36, 39] on link "Мої співробітники" at bounding box center [35, 38] width 62 height 9
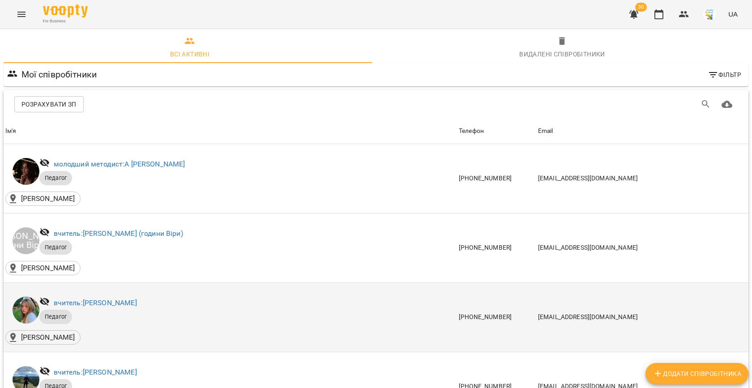
scroll to position [611, 0]
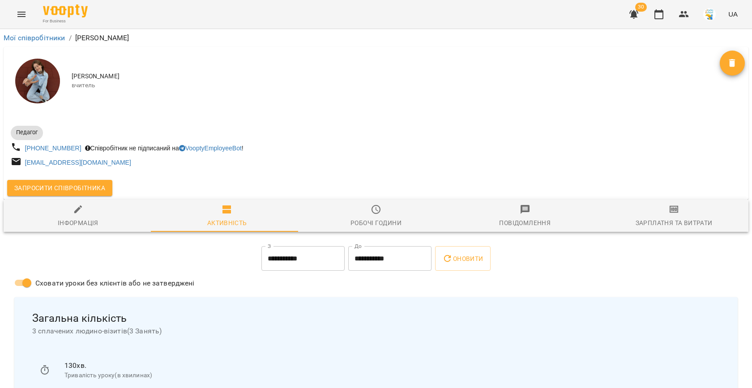
click at [669, 213] on icon "button" at bounding box center [674, 209] width 11 height 11
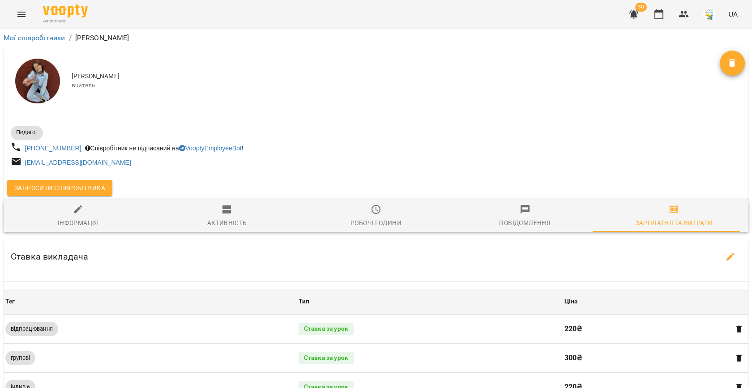
click at [725, 252] on icon "button" at bounding box center [730, 256] width 11 height 11
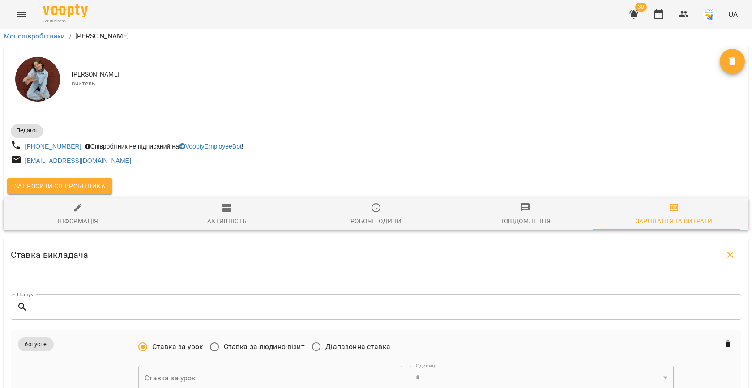
scroll to position [341, 0]
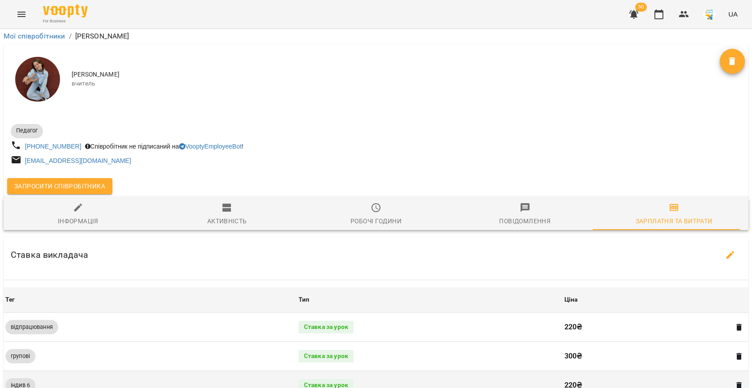
scroll to position [0, 0]
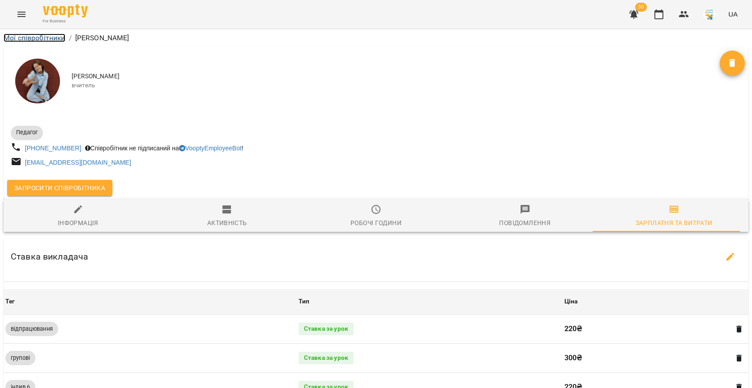
click at [52, 39] on link "Мої співробітники" at bounding box center [35, 38] width 62 height 9
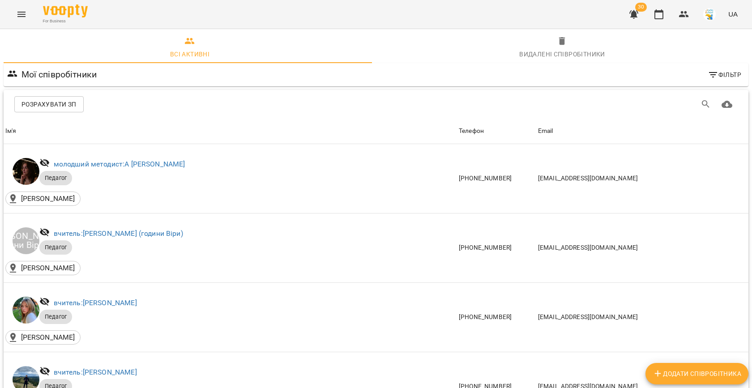
scroll to position [735, 0]
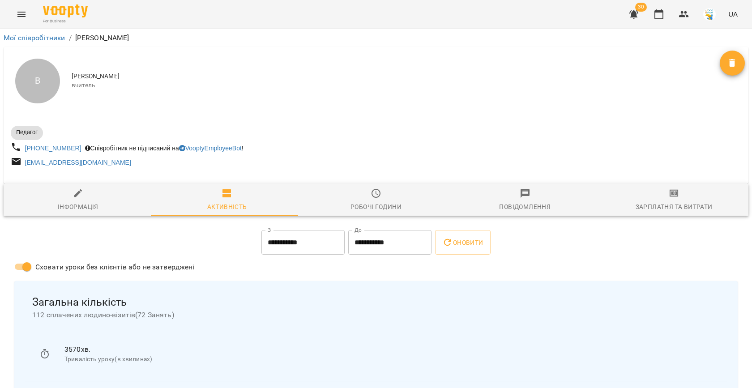
click at [661, 203] on div "Зарплатня та Витрати" at bounding box center [673, 206] width 77 height 11
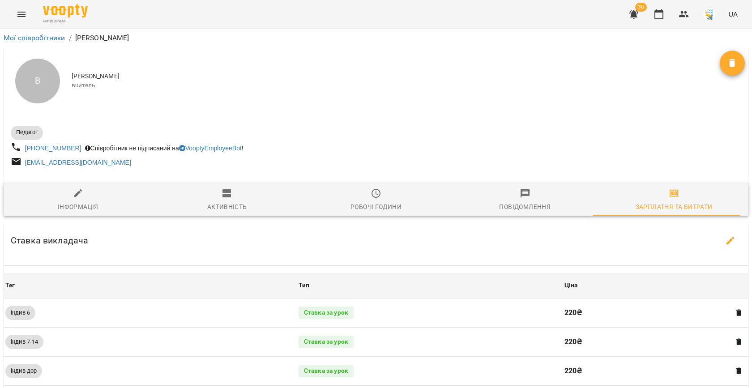
click at [721, 249] on button "button" at bounding box center [730, 240] width 21 height 21
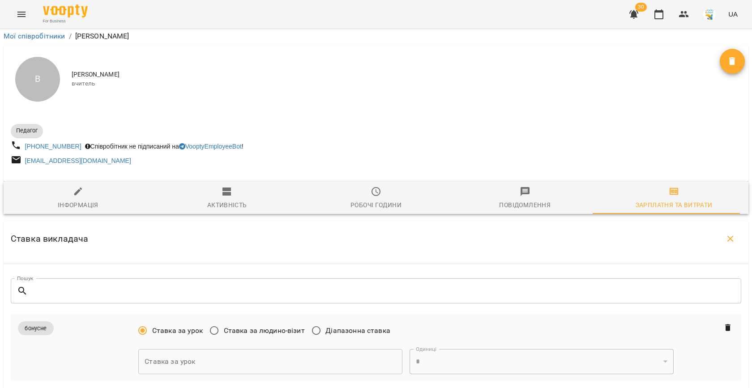
scroll to position [323, 0]
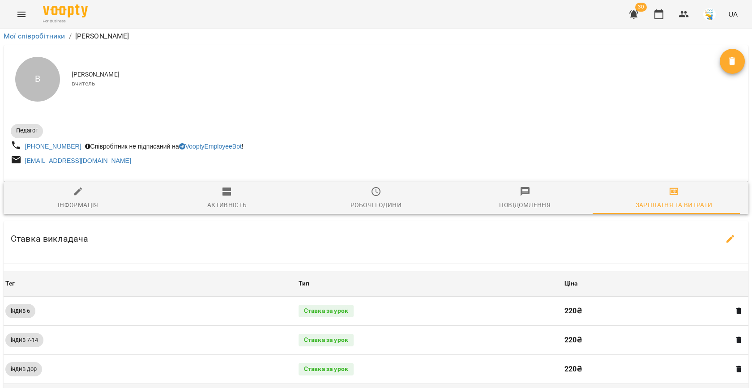
scroll to position [0, 0]
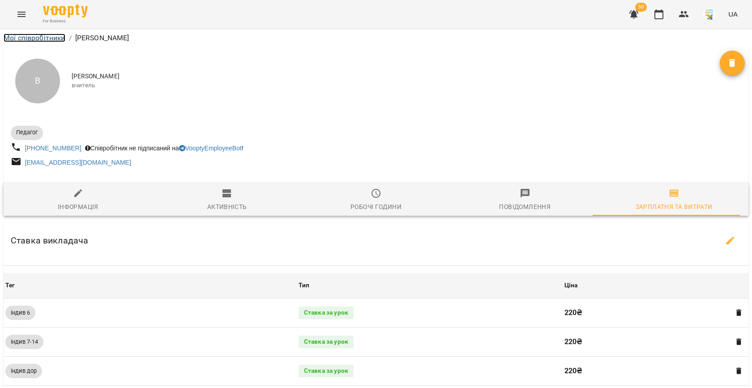
click at [50, 37] on link "Мої співробітники" at bounding box center [35, 38] width 62 height 9
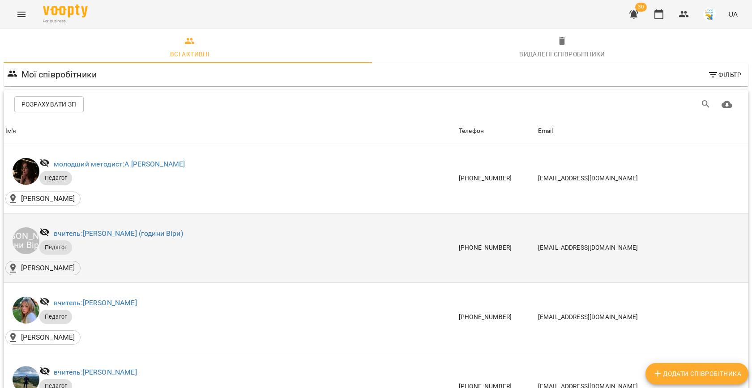
scroll to position [790, 0]
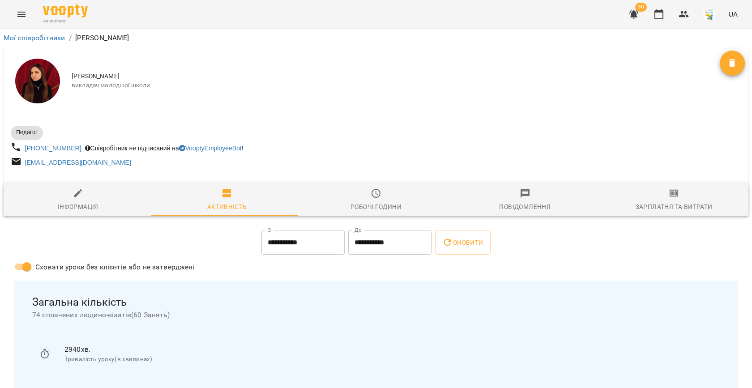
click at [671, 187] on button "Зарплатня та Витрати" at bounding box center [673, 199] width 149 height 32
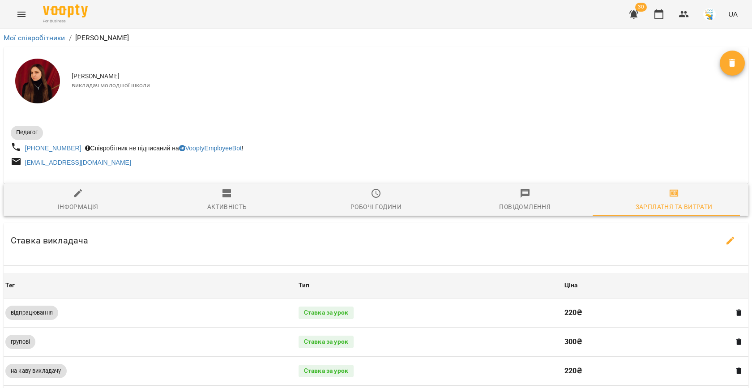
click at [720, 242] on button "button" at bounding box center [730, 240] width 21 height 21
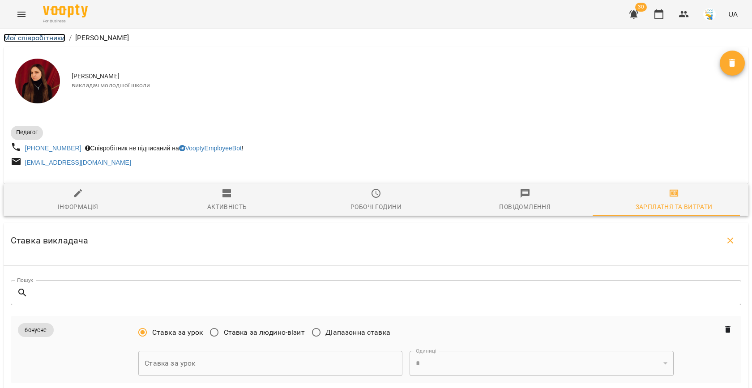
click at [19, 37] on link "Мої співробітники" at bounding box center [35, 38] width 62 height 9
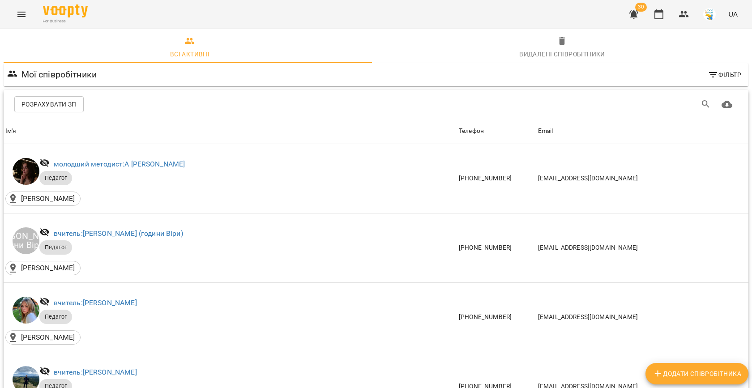
scroll to position [961, 0]
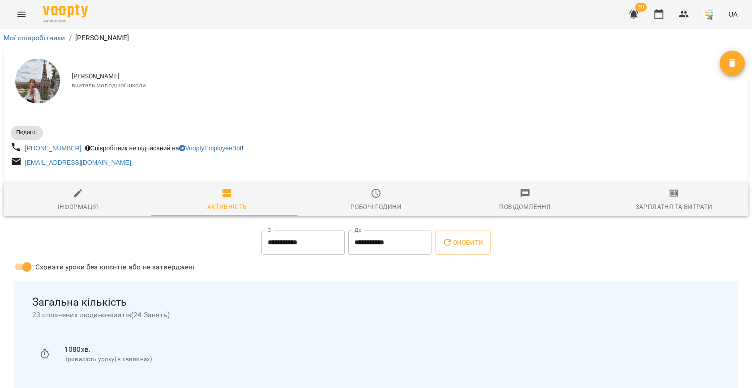
click at [656, 206] on div "Зарплатня та Витрати" at bounding box center [673, 206] width 77 height 11
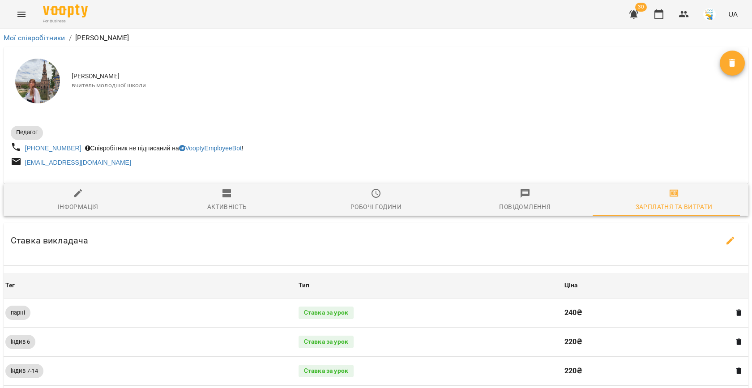
click at [727, 243] on button "button" at bounding box center [730, 240] width 21 height 21
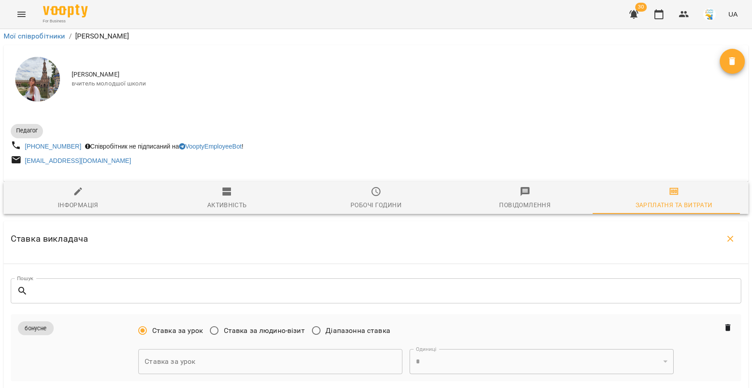
scroll to position [350, 0]
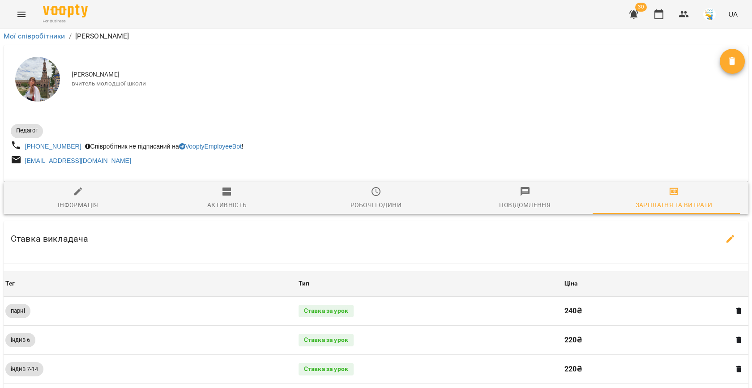
scroll to position [0, 0]
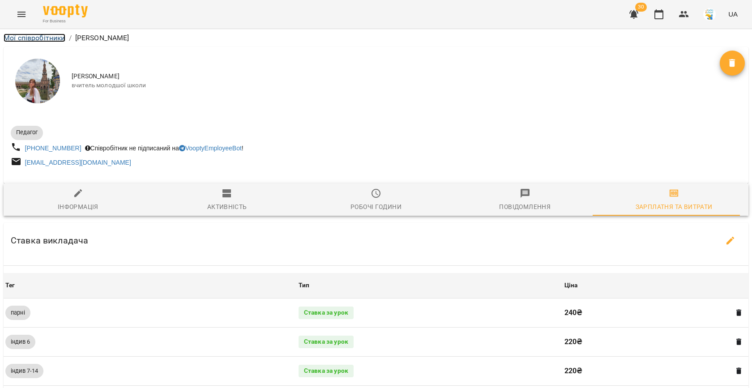
click at [29, 38] on link "Мої співробітники" at bounding box center [35, 38] width 62 height 9
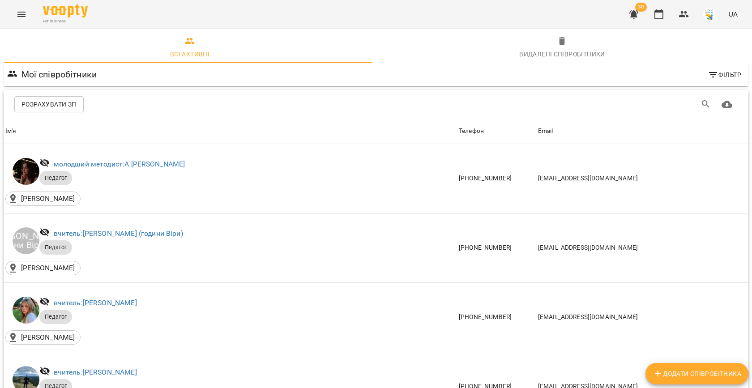
scroll to position [1072, 0]
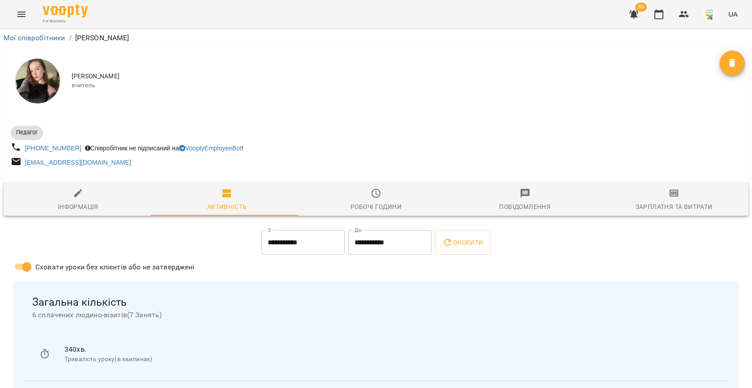
click at [655, 188] on button "Зарплатня та Витрати" at bounding box center [673, 199] width 149 height 32
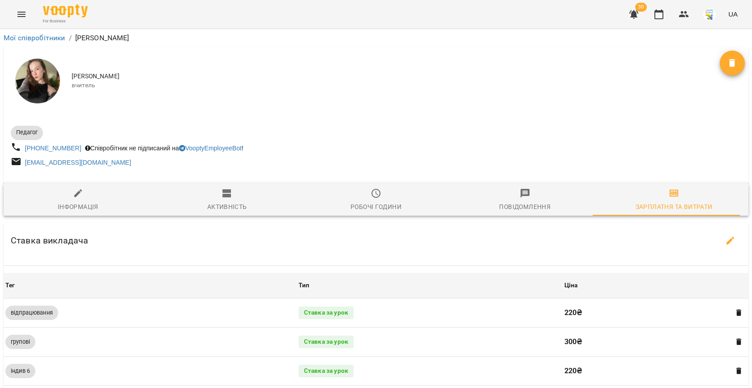
click at [707, 236] on div "Ставка викладача" at bounding box center [376, 241] width 745 height 36
click at [725, 240] on icon "button" at bounding box center [730, 240] width 11 height 11
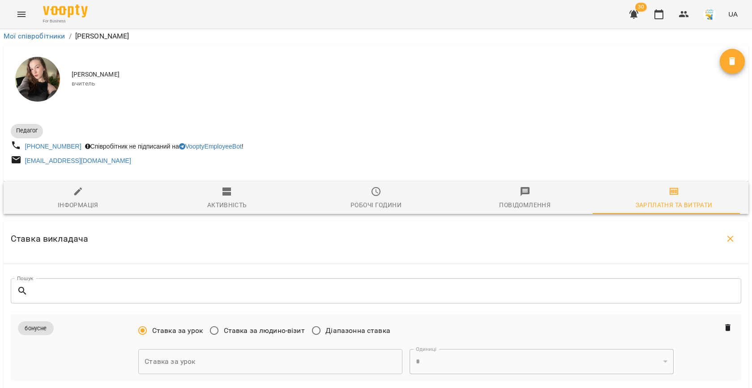
scroll to position [378, 0]
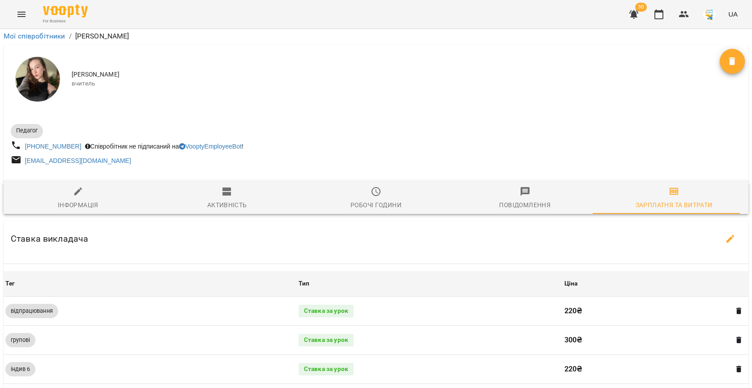
scroll to position [0, 0]
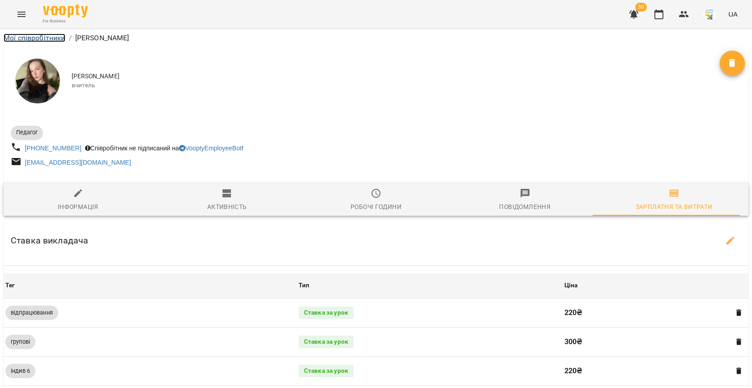
click at [30, 38] on link "Мої співробітники" at bounding box center [35, 38] width 62 height 9
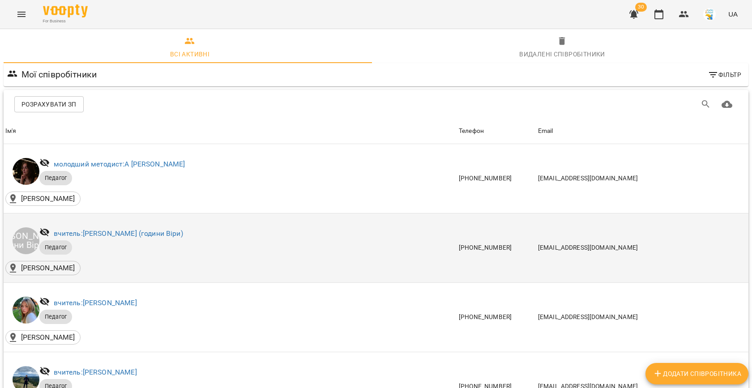
scroll to position [1135, 0]
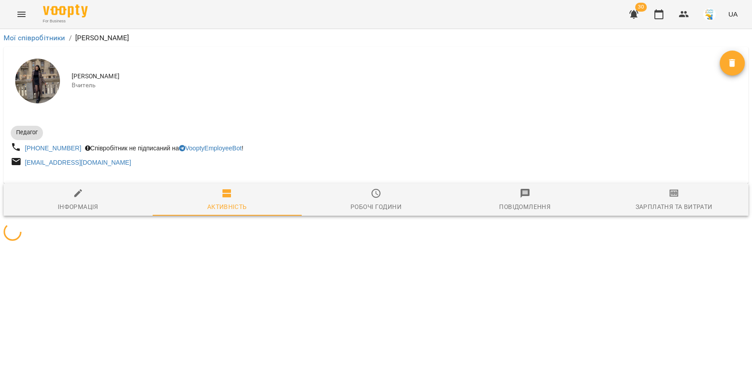
click at [664, 205] on div "Зарплатня та Витрати" at bounding box center [673, 206] width 77 height 11
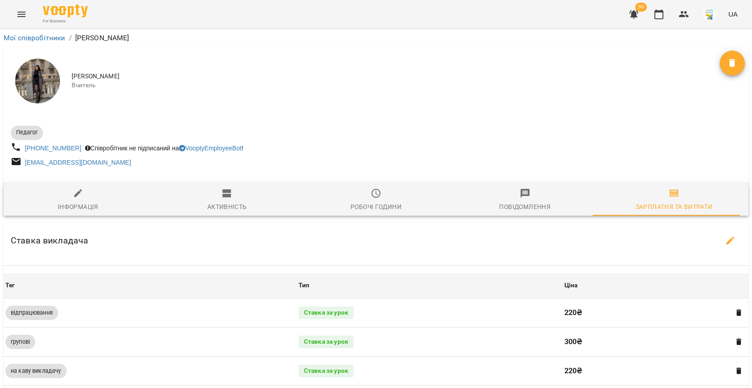
click at [725, 237] on icon "button" at bounding box center [730, 240] width 11 height 11
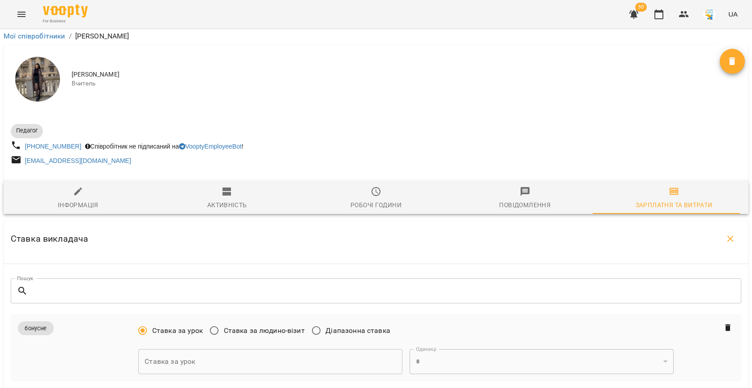
scroll to position [404, 0]
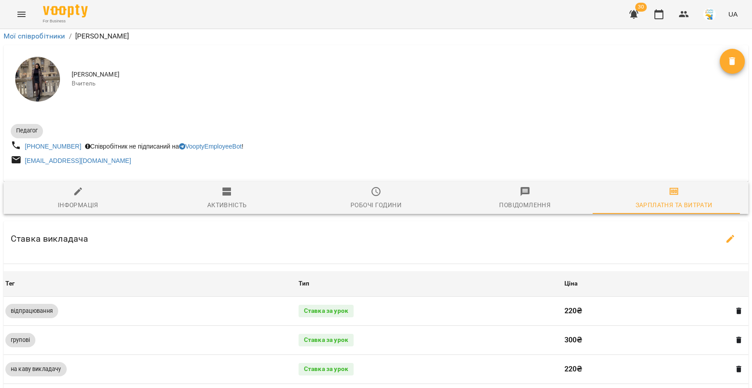
scroll to position [0, 0]
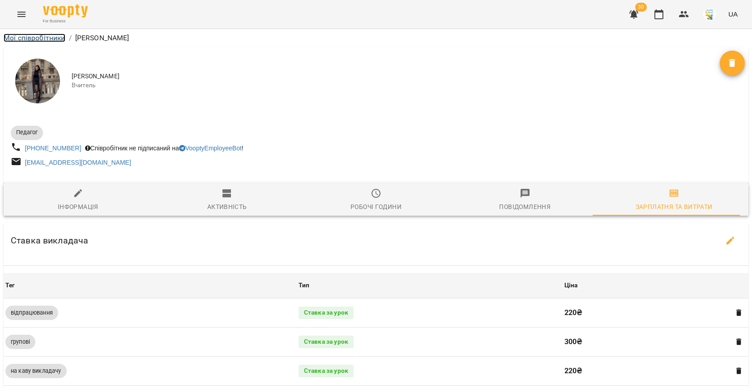
click at [21, 41] on link "Мої співробітники" at bounding box center [35, 38] width 62 height 9
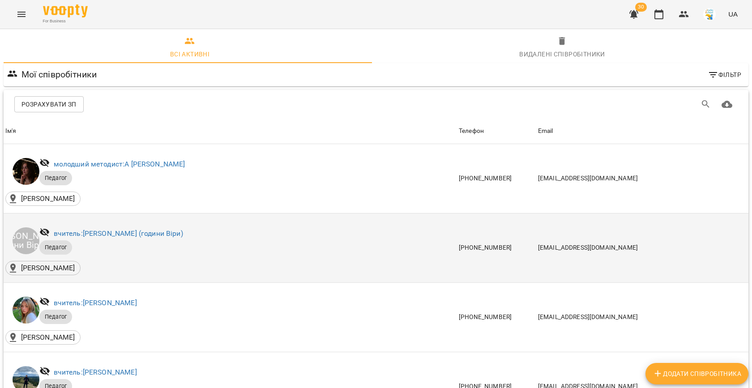
scroll to position [1170, 0]
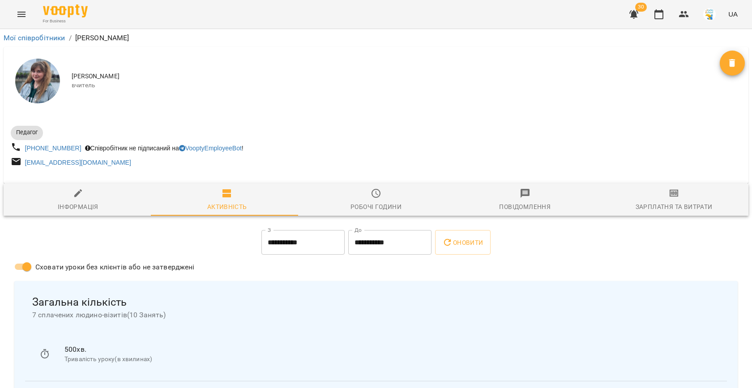
click at [658, 200] on span "Зарплатня та Витрати" at bounding box center [674, 200] width 138 height 24
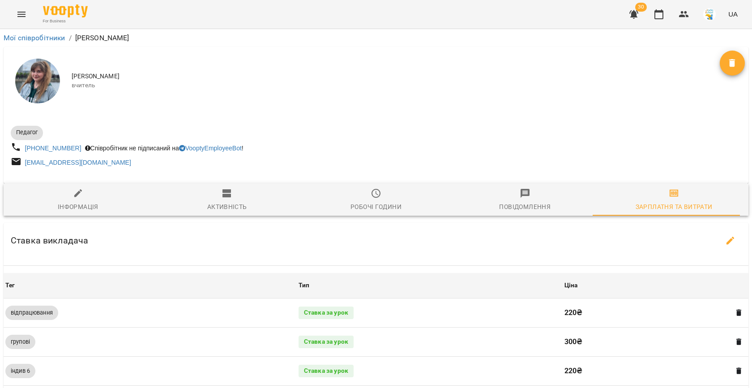
click at [725, 237] on icon "button" at bounding box center [730, 240] width 11 height 11
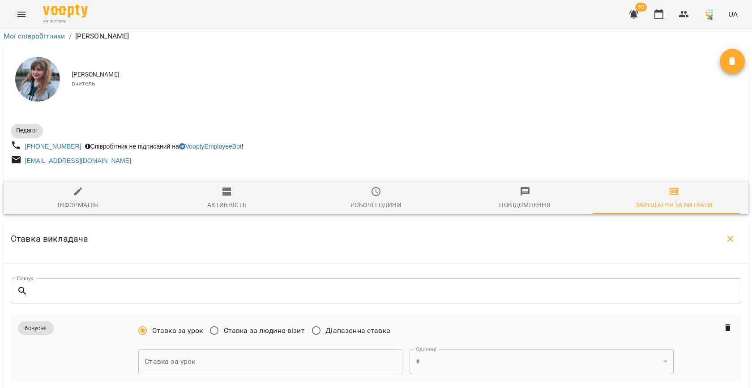
scroll to position [357, 0]
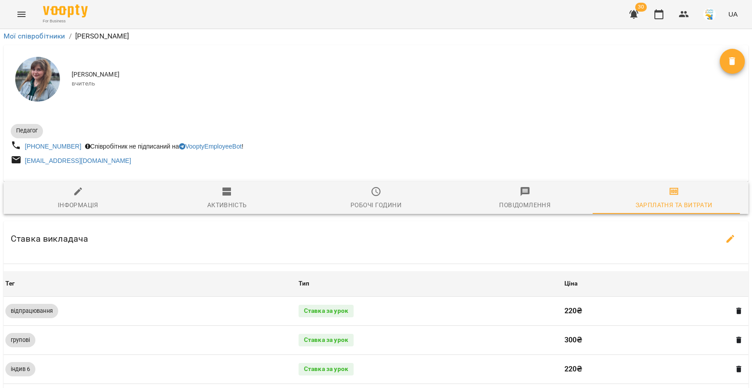
scroll to position [0, 0]
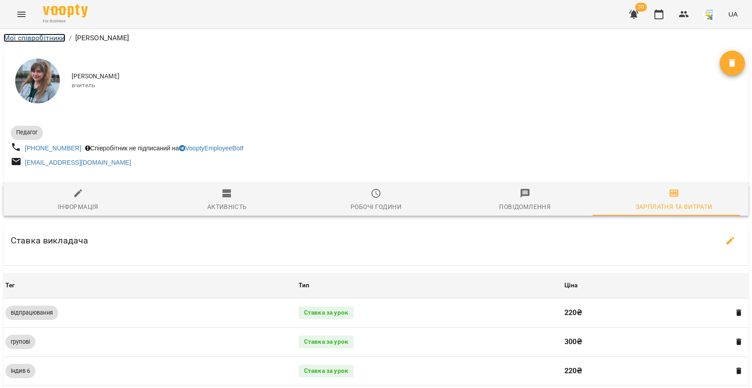
click at [30, 39] on link "Мої співробітники" at bounding box center [35, 38] width 62 height 9
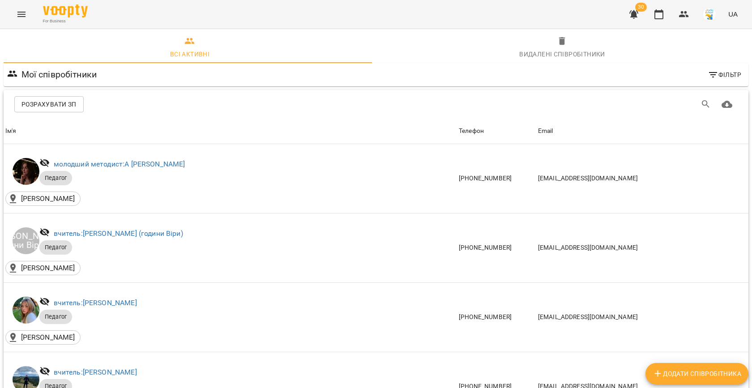
scroll to position [1251, 0]
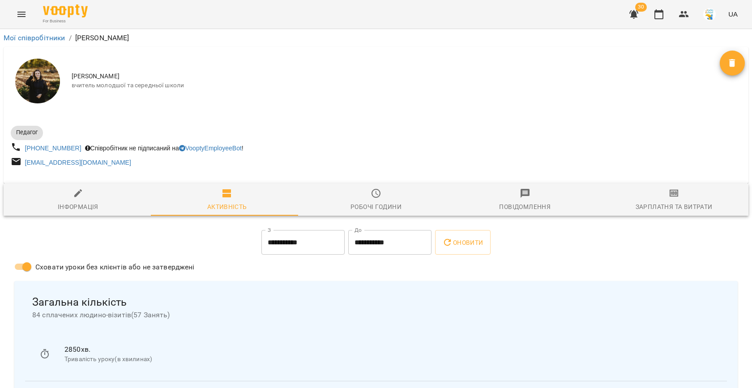
click at [682, 184] on button "Зарплатня та Витрати" at bounding box center [673, 199] width 149 height 32
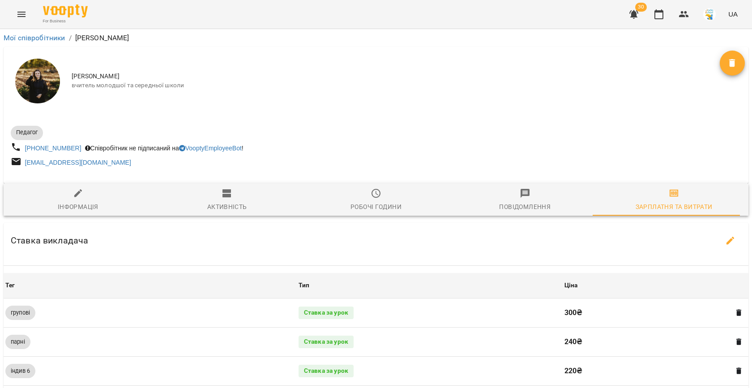
click at [727, 237] on button "button" at bounding box center [730, 240] width 21 height 21
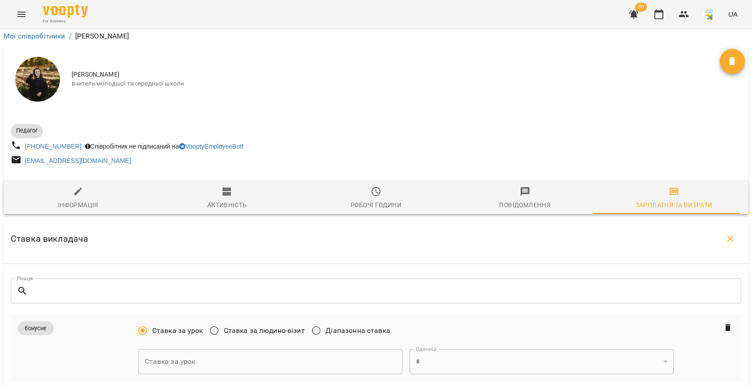
scroll to position [435, 0]
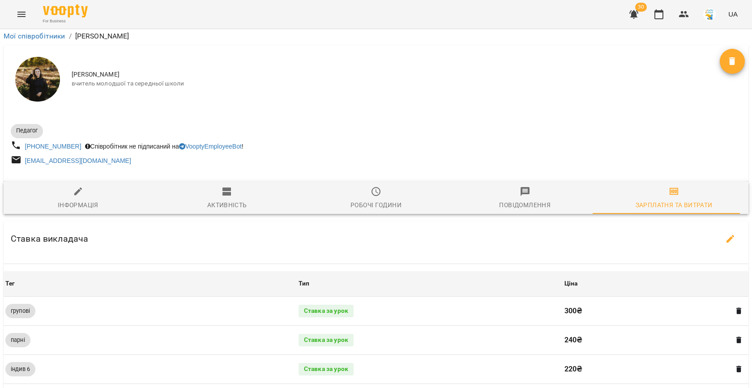
scroll to position [0, 0]
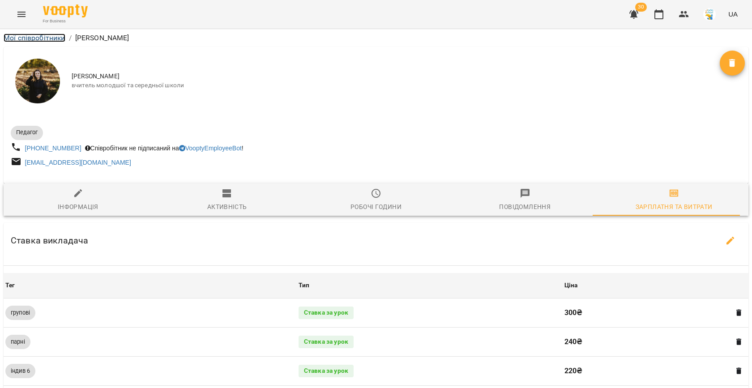
click at [29, 36] on link "Мої співробітники" at bounding box center [35, 38] width 62 height 9
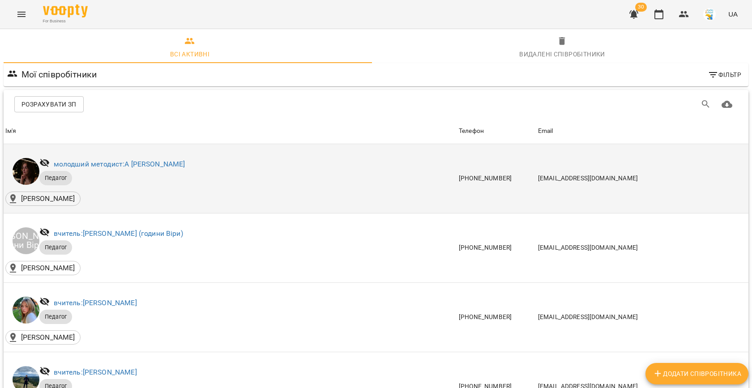
scroll to position [1244, 0]
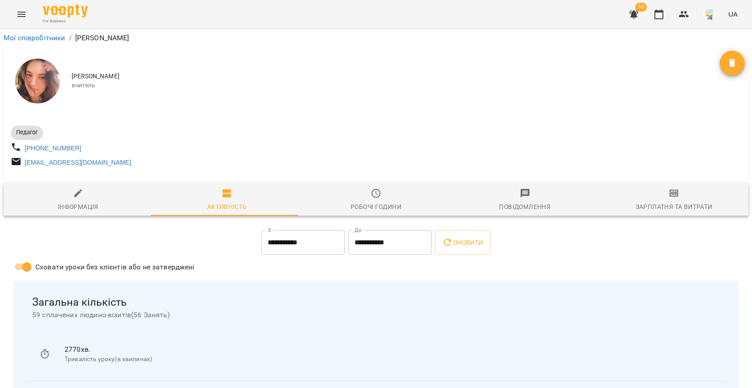
click at [672, 192] on span "Зарплатня та Витрати" at bounding box center [674, 200] width 138 height 24
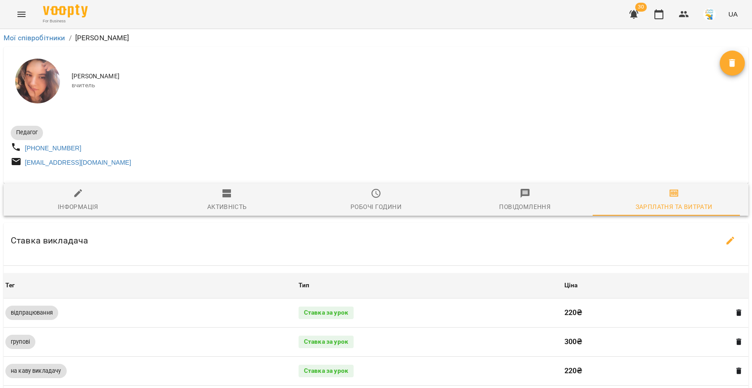
click at [720, 240] on button "button" at bounding box center [730, 240] width 21 height 21
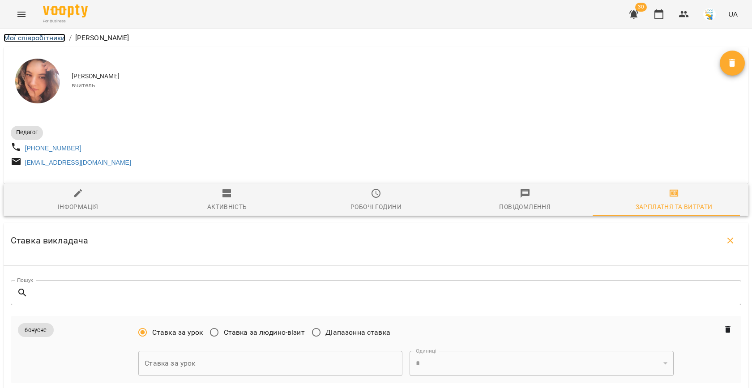
click at [54, 38] on link "Мої співробітники" at bounding box center [35, 38] width 62 height 9
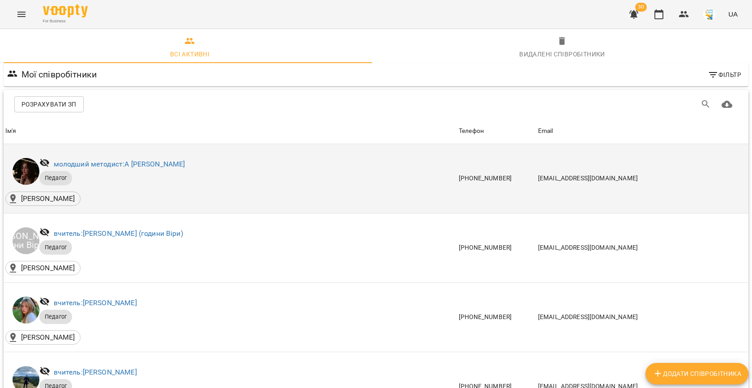
scroll to position [989, 0]
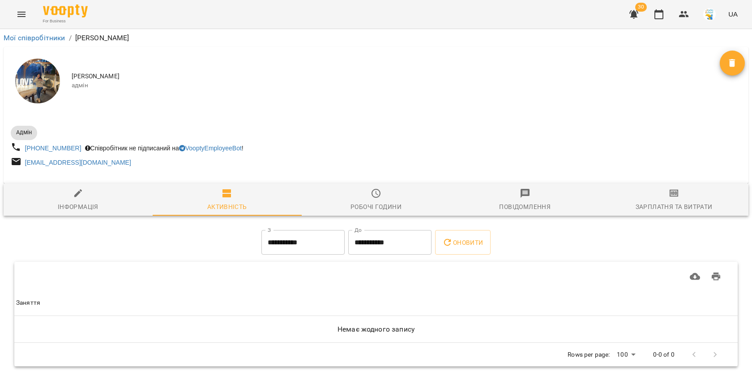
click at [647, 205] on div "Зарплатня та Витрати" at bounding box center [673, 206] width 77 height 11
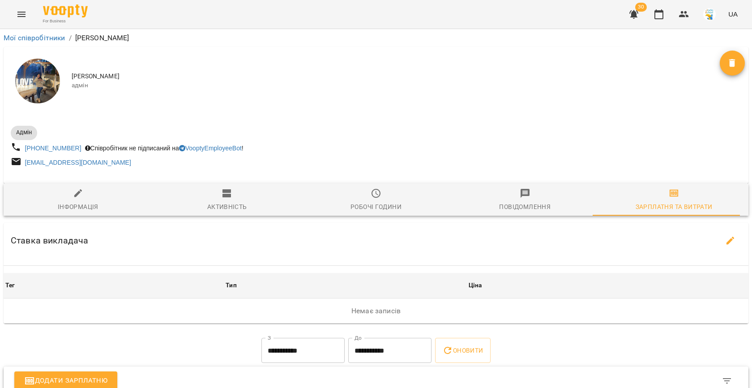
scroll to position [153, 0]
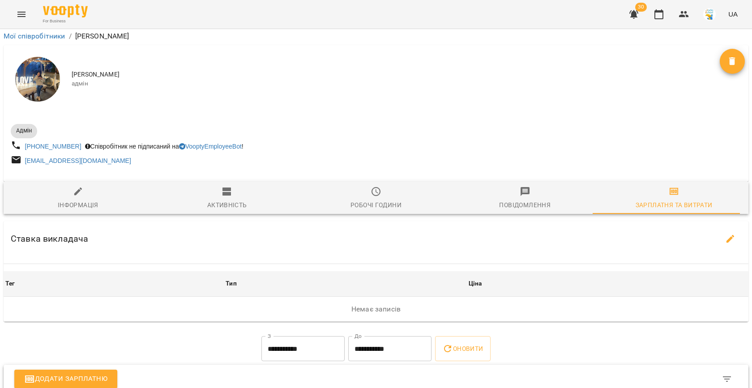
click at [98, 373] on span "Додати зарплатню" at bounding box center [65, 379] width 83 height 12
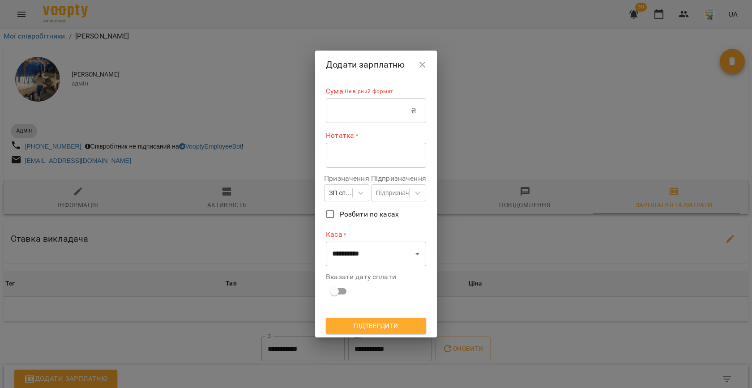
click at [341, 108] on input "text" at bounding box center [368, 110] width 85 height 25
click at [428, 64] on icon "button" at bounding box center [422, 65] width 11 height 11
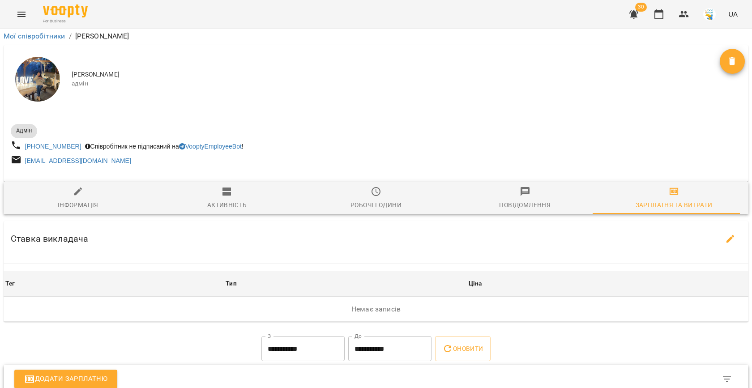
scroll to position [0, 0]
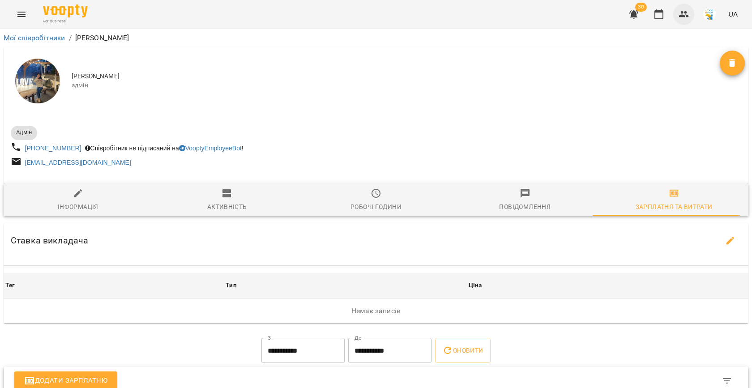
click at [689, 13] on icon "button" at bounding box center [683, 14] width 11 height 11
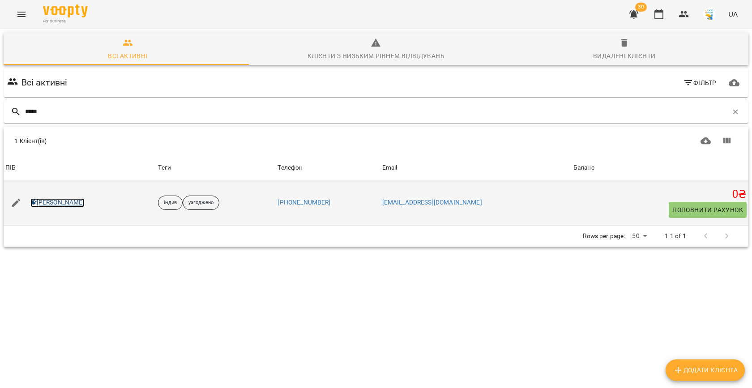
click at [68, 202] on link "[PERSON_NAME]" at bounding box center [57, 202] width 54 height 9
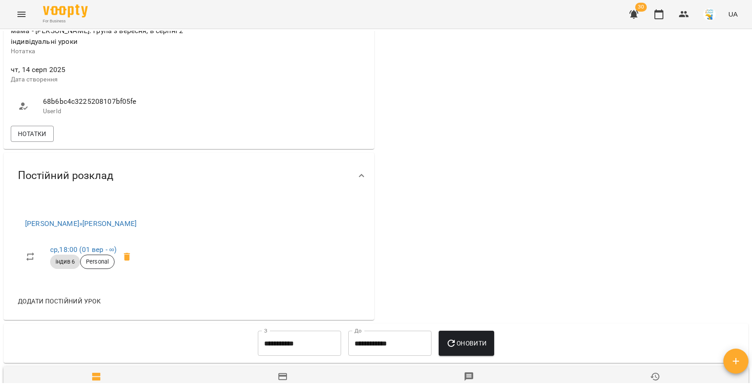
scroll to position [401, 0]
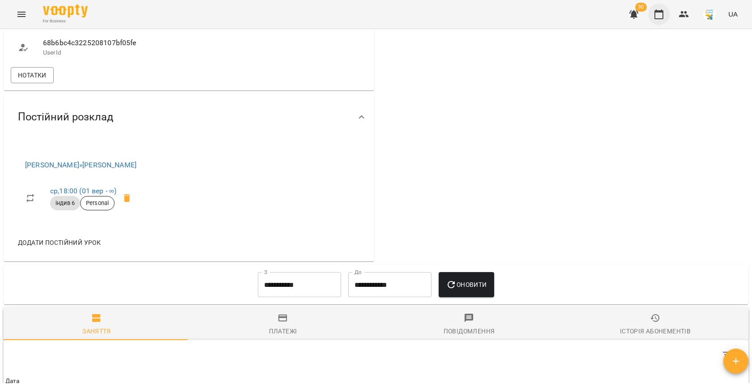
click at [658, 18] on icon "button" at bounding box center [658, 14] width 9 height 10
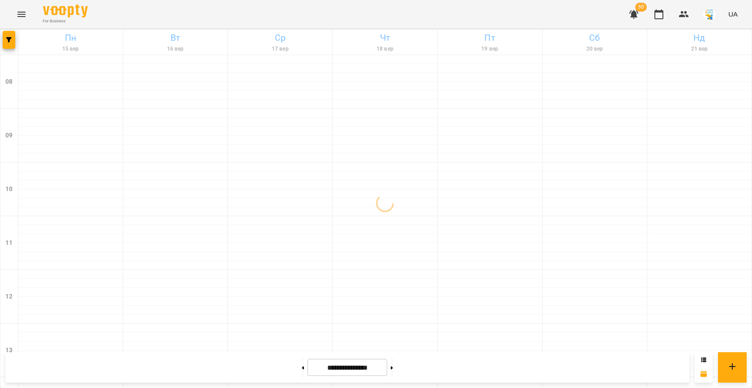
click at [13, 41] on span "button" at bounding box center [9, 39] width 13 height 5
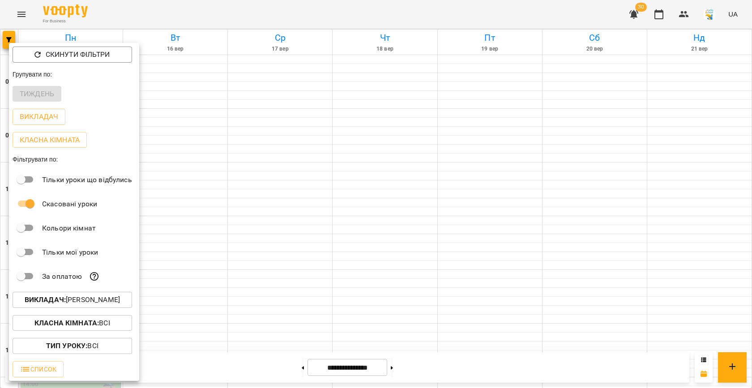
click at [89, 301] on p "Викладач : [PERSON_NAME]" at bounding box center [72, 299] width 95 height 11
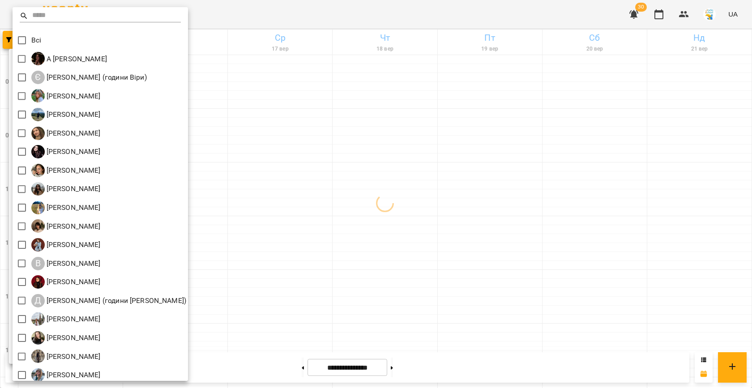
scroll to position [42, 0]
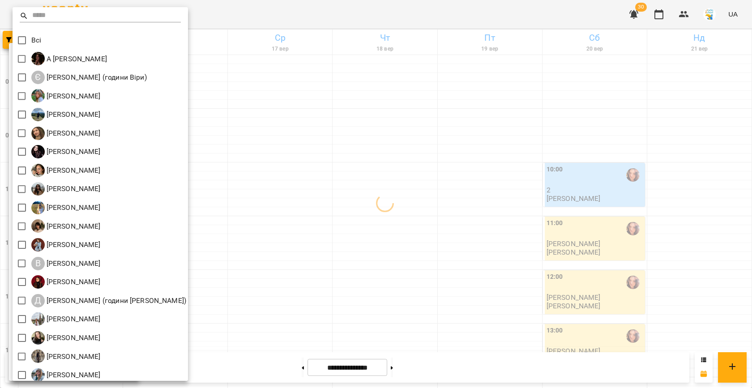
click at [316, 252] on div at bounding box center [376, 194] width 752 height 388
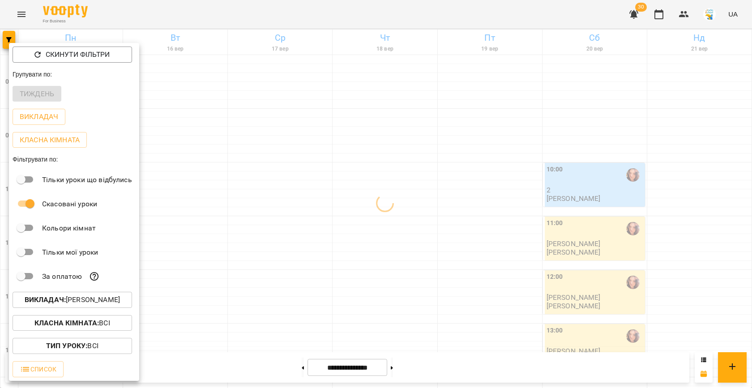
click at [373, 250] on div at bounding box center [376, 194] width 752 height 388
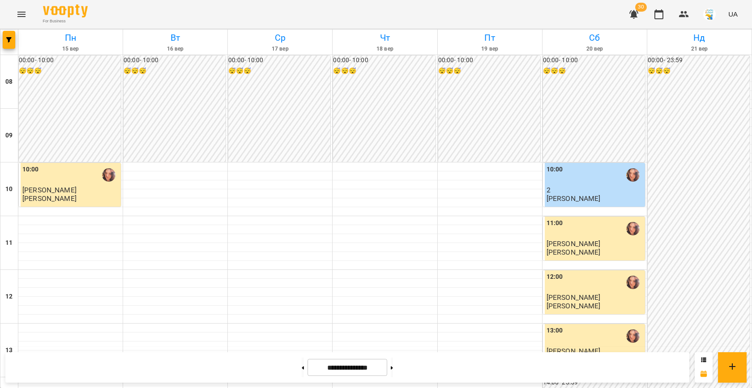
scroll to position [397, 0]
click at [393, 366] on button at bounding box center [392, 368] width 2 height 20
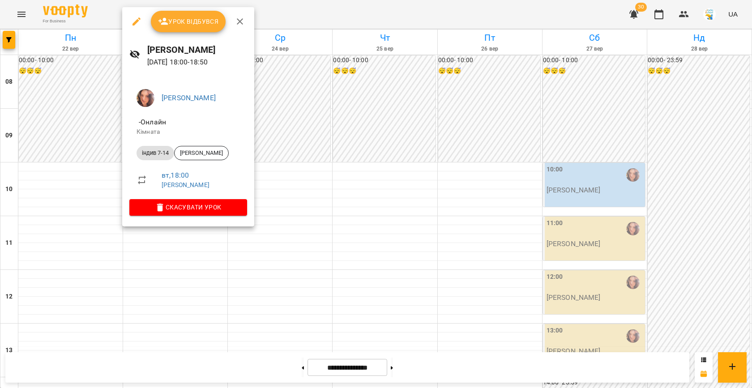
click at [273, 208] on div at bounding box center [376, 194] width 752 height 388
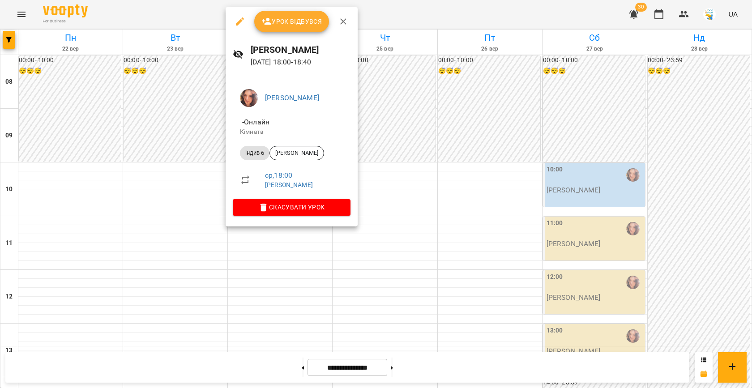
click at [180, 223] on div at bounding box center [376, 194] width 752 height 388
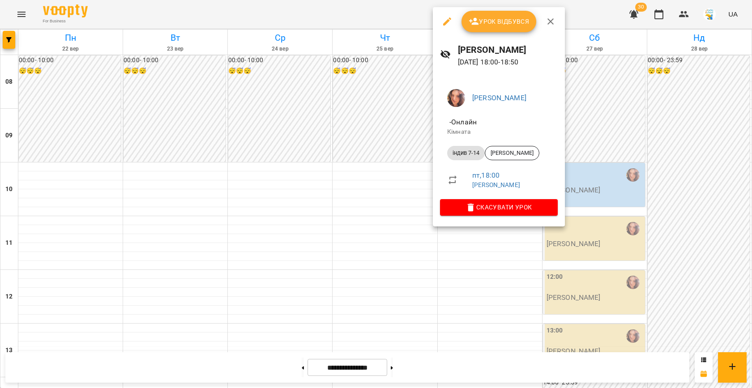
click at [248, 211] on div at bounding box center [376, 194] width 752 height 388
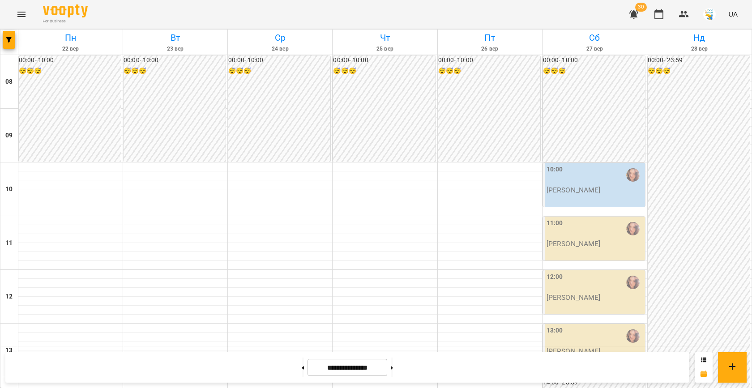
scroll to position [352, 0]
click at [302, 367] on icon at bounding box center [303, 367] width 2 height 3
type input "**********"
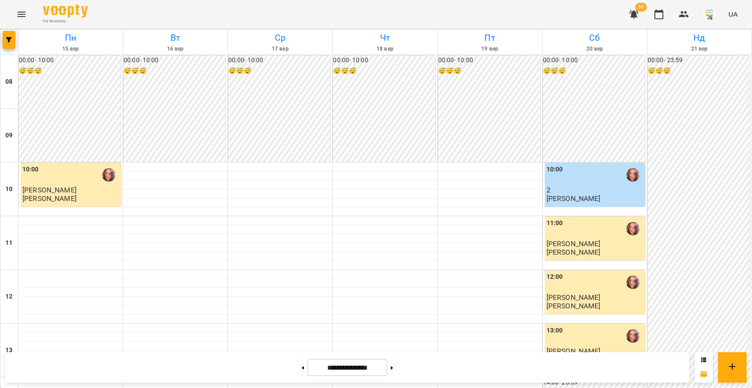
scroll to position [321, 0]
click at [14, 44] on button "button" at bounding box center [9, 40] width 13 height 18
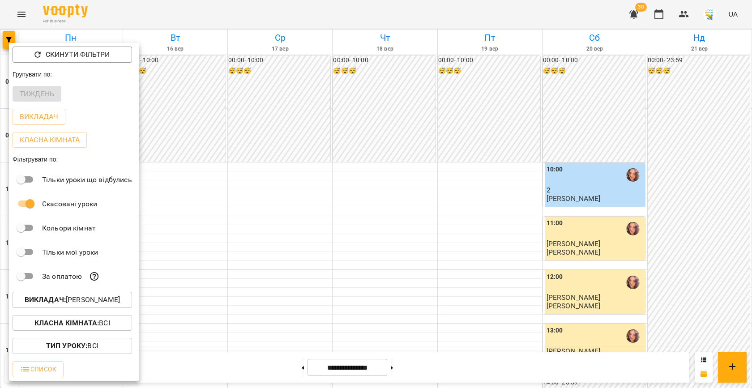
click at [101, 305] on p "Викладач : Яна Гончар" at bounding box center [72, 299] width 95 height 11
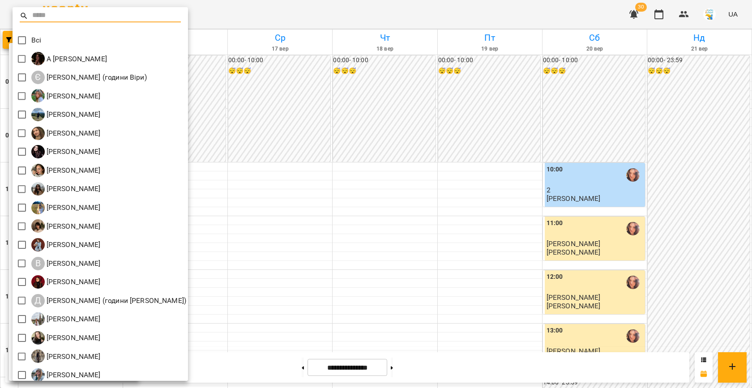
click at [270, 221] on div at bounding box center [376, 194] width 752 height 388
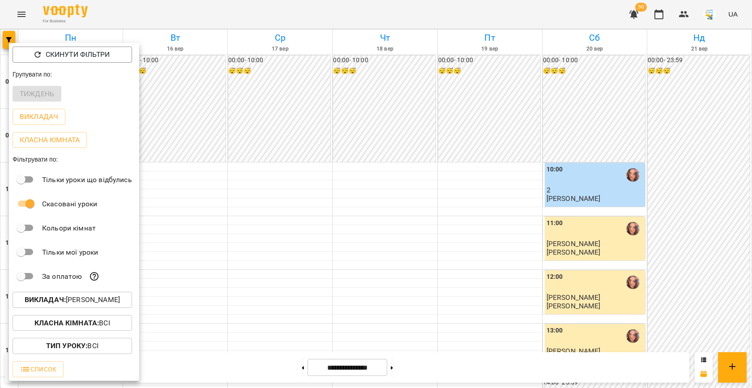
click at [319, 203] on div at bounding box center [376, 194] width 752 height 388
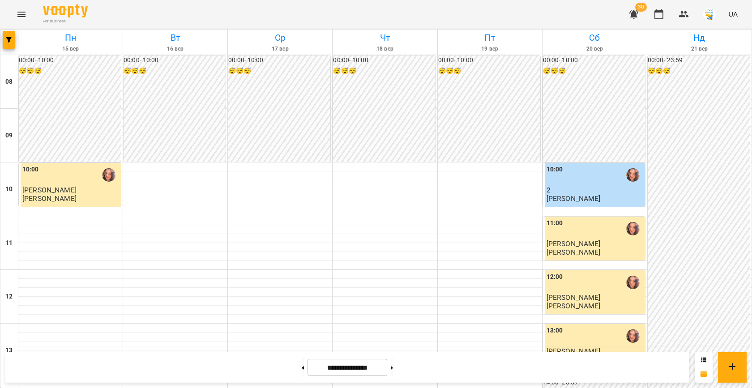
scroll to position [459, 0]
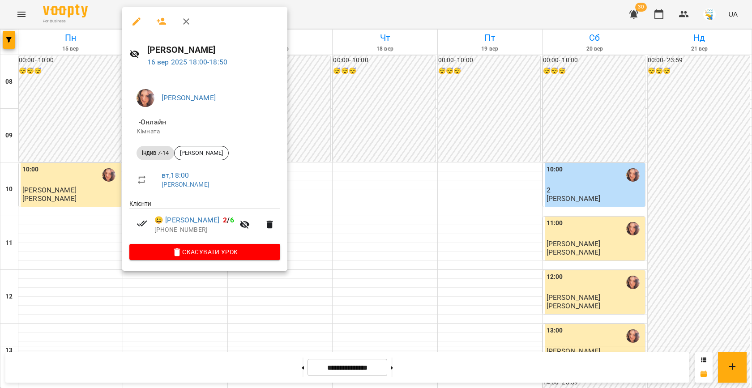
click at [320, 153] on div at bounding box center [376, 194] width 752 height 388
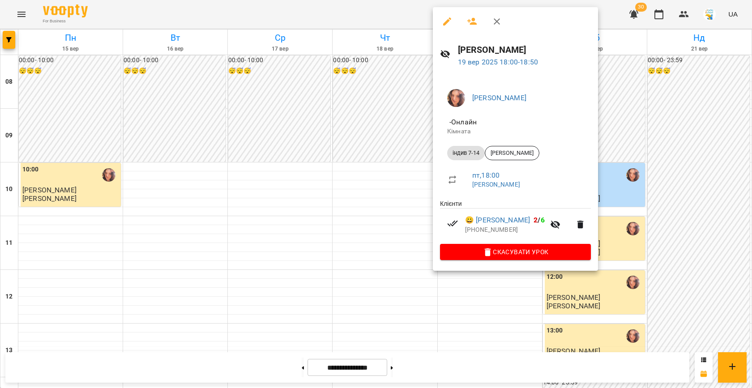
click at [328, 164] on div at bounding box center [376, 194] width 752 height 388
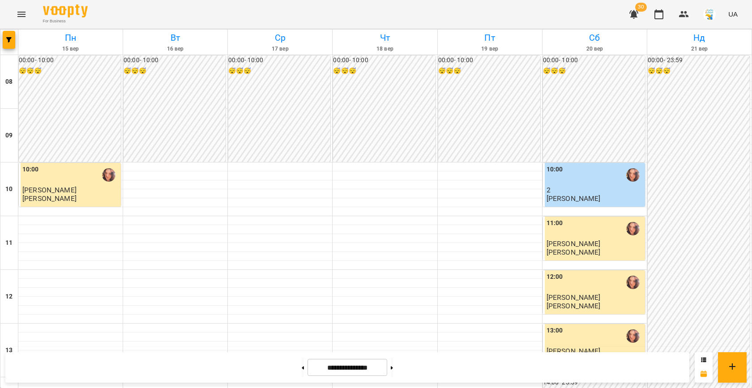
click at [14, 16] on button "Menu" at bounding box center [21, 14] width 21 height 21
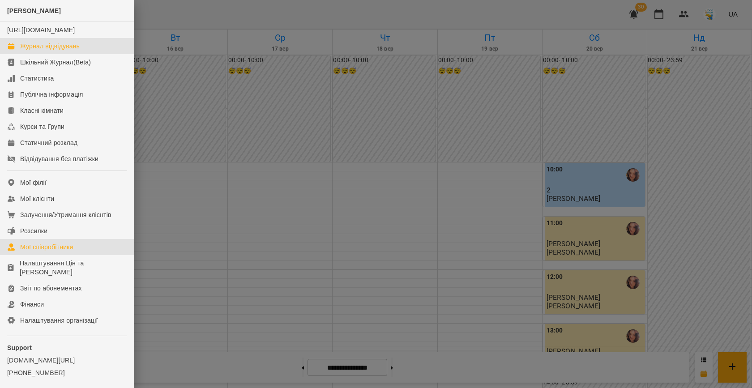
click at [47, 251] on div "Мої співробітники" at bounding box center [46, 247] width 53 height 9
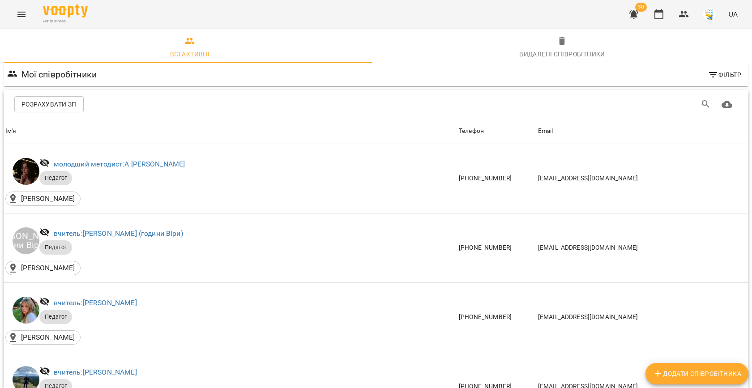
scroll to position [970, 0]
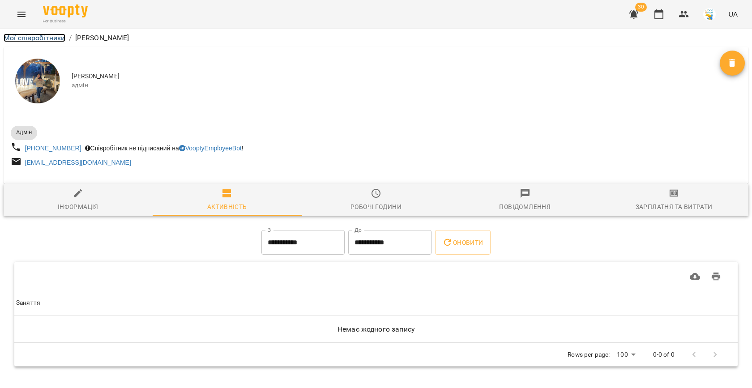
click at [49, 39] on link "Мої співробітники" at bounding box center [35, 38] width 62 height 9
